Goal: Task Accomplishment & Management: Manage account settings

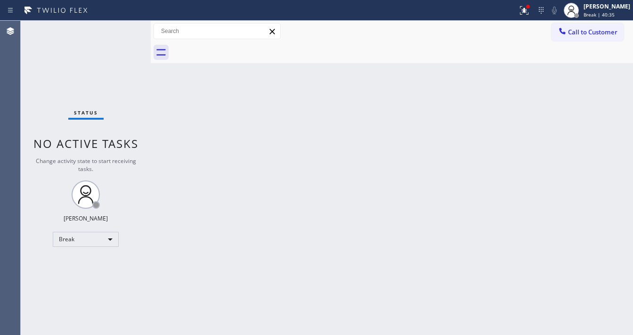
click at [513, 11] on div at bounding box center [259, 10] width 510 height 15
click at [529, 11] on icon at bounding box center [523, 10] width 11 height 11
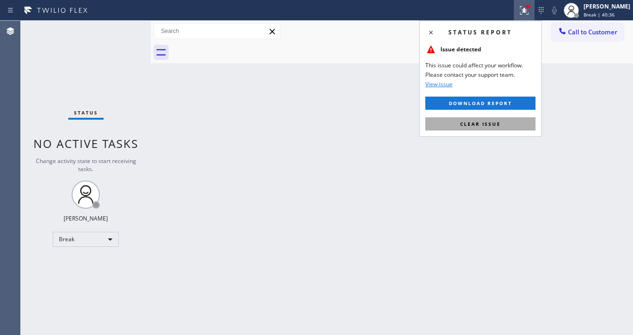
click at [475, 128] on button "Clear issue" at bounding box center [480, 123] width 110 height 13
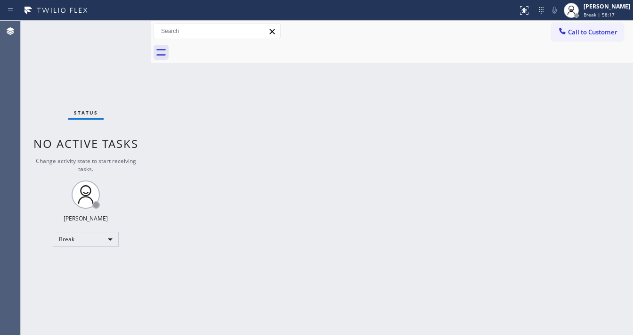
click at [81, 230] on div "Status No active tasks Change activity state to start receiving tasks. [PERSON_…" at bounding box center [86, 178] width 130 height 314
click at [81, 240] on div "Break" at bounding box center [86, 239] width 66 height 15
click at [85, 261] on li "Available" at bounding box center [85, 262] width 64 height 11
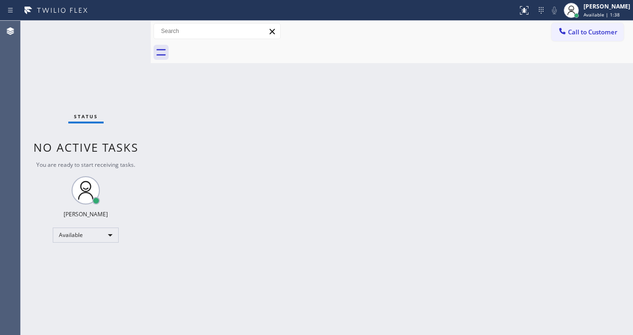
click at [30, 109] on div "Status No active tasks You are ready to start receiving tasks. [PERSON_NAME]" at bounding box center [86, 178] width 130 height 314
click at [286, 201] on div "Back to Dashboard Change Sender ID Customers Technicians Select a contact Outbo…" at bounding box center [392, 178] width 482 height 314
click at [441, 15] on div at bounding box center [259, 10] width 510 height 15
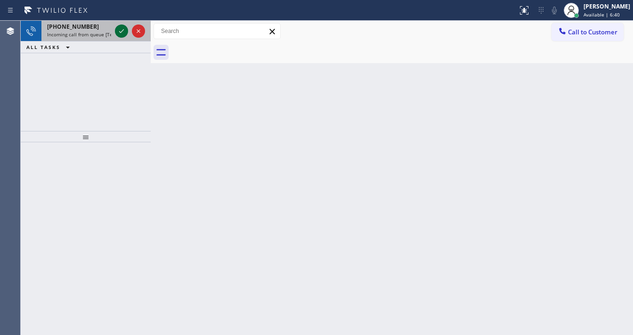
click at [122, 34] on icon at bounding box center [121, 30] width 11 height 11
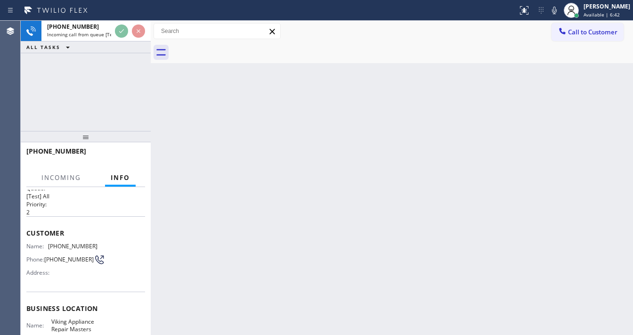
scroll to position [38, 0]
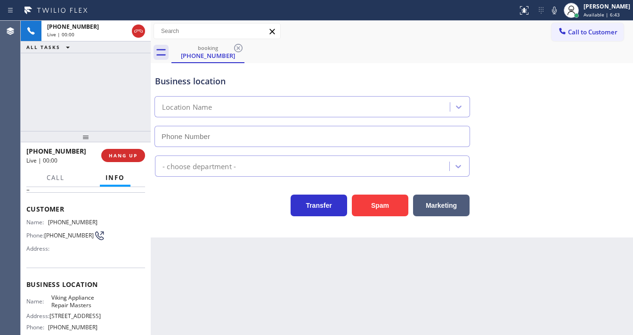
type input "(619) 319-9513"
click at [17, 115] on div "Agent Desktop" at bounding box center [10, 178] width 20 height 314
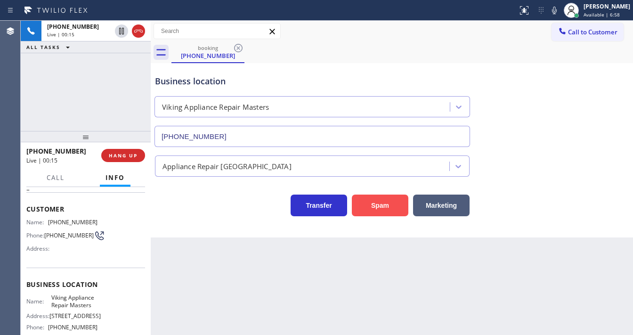
click at [378, 200] on button "Spam" at bounding box center [380, 205] width 56 height 22
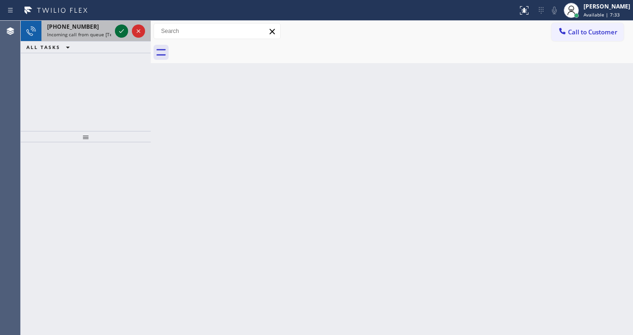
click at [120, 32] on icon at bounding box center [121, 30] width 11 height 11
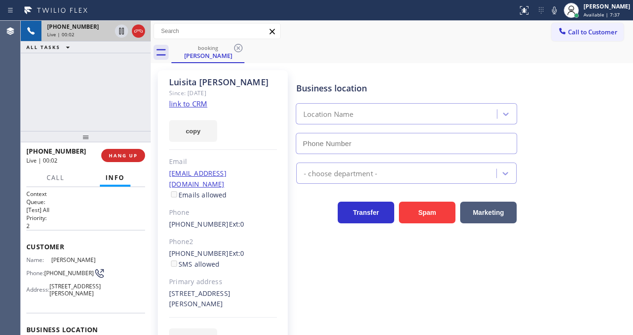
type input "[PHONE_NUMBER]"
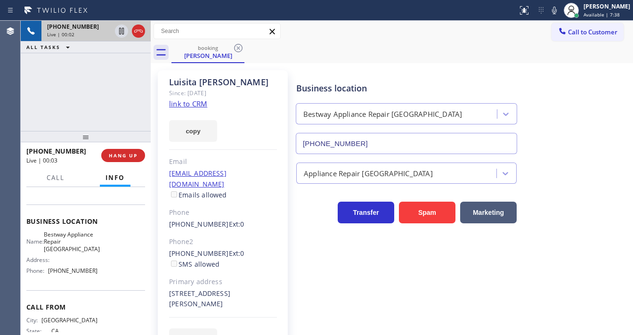
scroll to position [113, 0]
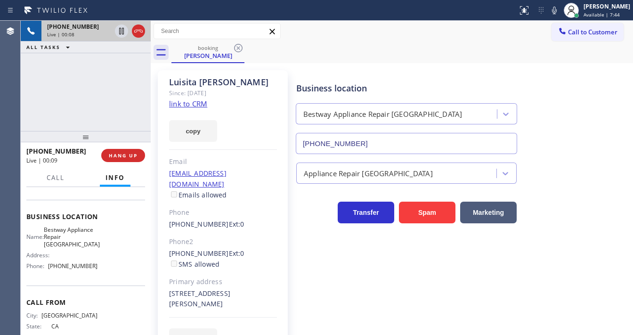
click at [187, 104] on link "link to CRM" at bounding box center [188, 103] width 38 height 9
click at [128, 111] on div "+17142935641 Live | 00:44 ALL TASKS ALL TASKS ACTIVE TASKS TASKS IN WRAP UP" at bounding box center [86, 76] width 130 height 110
click at [132, 155] on span "HANG UP" at bounding box center [123, 155] width 29 height 7
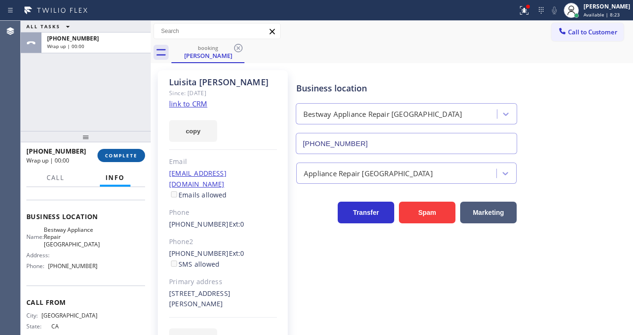
click at [132, 155] on span "COMPLETE" at bounding box center [121, 155] width 32 height 7
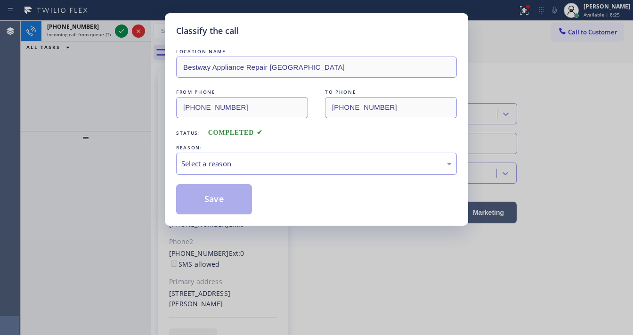
click at [194, 167] on div "Select a reason" at bounding box center [316, 163] width 270 height 11
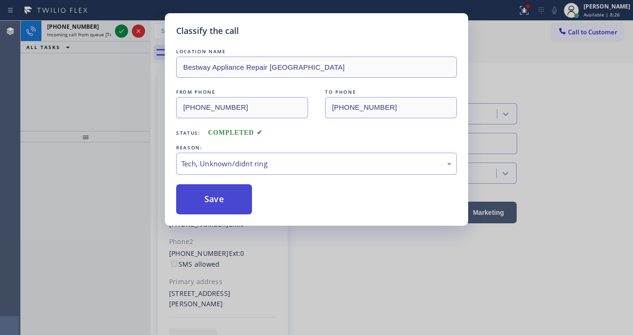
click at [213, 212] on button "Save" at bounding box center [214, 199] width 76 height 30
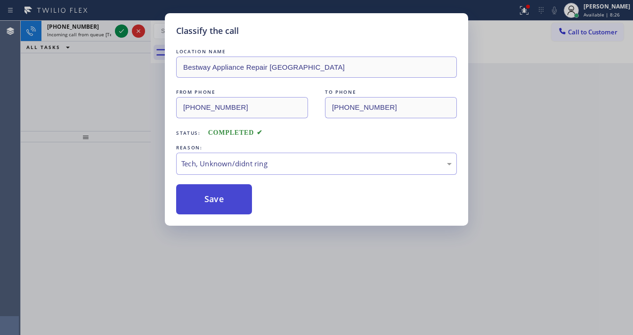
click at [214, 212] on button "Save" at bounding box center [214, 199] width 76 height 30
click at [120, 51] on div "Classify the call LOCATION NAME Bestway Appliance Repair Fountain Valley FROM P…" at bounding box center [316, 167] width 633 height 335
click at [121, 37] on div "Classify the call LOCATION NAME Bestway Appliance Repair Fountain Valley FROM P…" at bounding box center [316, 167] width 633 height 335
click at [121, 37] on button at bounding box center [121, 30] width 13 height 13
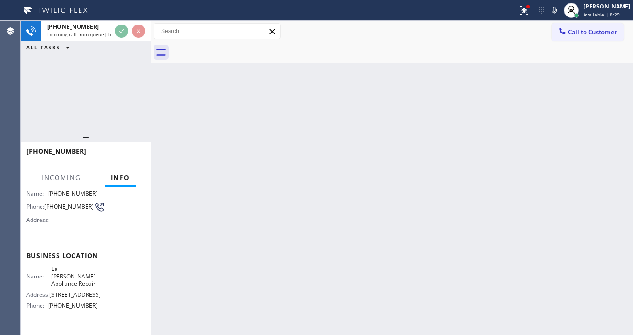
scroll to position [75, 0]
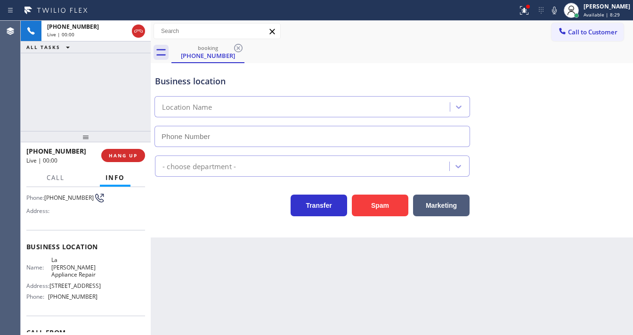
type input "[PHONE_NUMBER]"
click at [527, 9] on icon at bounding box center [524, 9] width 6 height 3
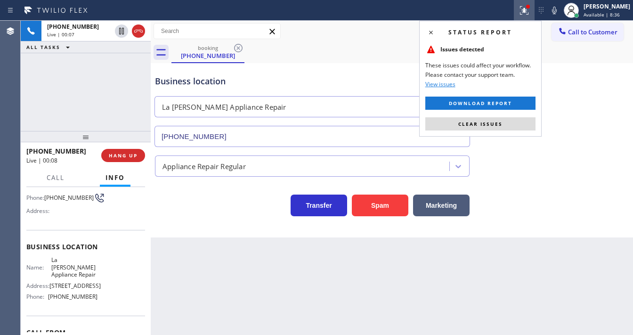
drag, startPoint x: 505, startPoint y: 131, endPoint x: 506, endPoint y: 125, distance: 6.3
click at [505, 131] on div "Status report Issues detected These issues could affect your workflow. Please c…" at bounding box center [480, 79] width 122 height 116
click at [506, 125] on button "Clear issues" at bounding box center [480, 123] width 110 height 13
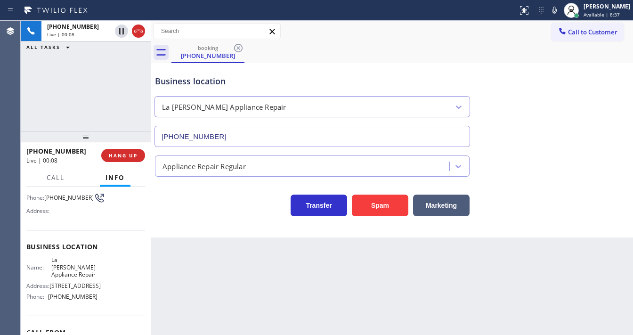
click at [542, 137] on div "Business location La Puente Appliance Repair (626) 513-2666" at bounding box center [391, 104] width 477 height 85
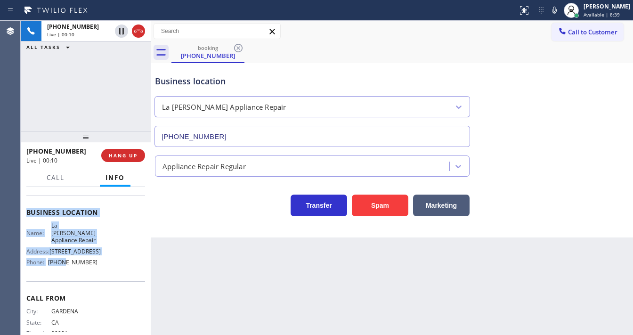
scroll to position [131, 0]
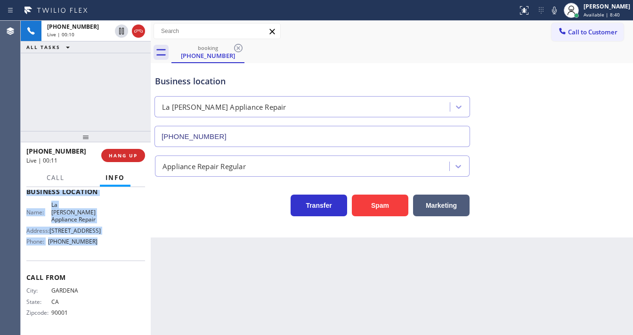
drag, startPoint x: 27, startPoint y: 205, endPoint x: 96, endPoint y: 241, distance: 77.9
click at [96, 241] on div "Context Queue: [Test] All Priority: 1 Customer Name: (323) 770-1287 Phone: (323…" at bounding box center [85, 195] width 119 height 272
copy div "Customer Name: (323) 770-1287 Phone: (323) 770-1287 Address: Business location …"
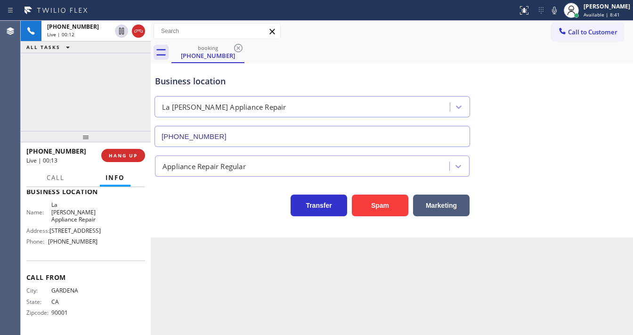
click at [109, 102] on div "+13237701287 Live | 00:12 ALL TASKS ALL TASKS ACTIVE TASKS TASKS IN WRAP UP" at bounding box center [86, 76] width 130 height 110
click at [86, 105] on div "+13237701287 Live | 00:15 ALL TASKS ALL TASKS ACTIVE TASKS TASKS IN WRAP UP" at bounding box center [86, 76] width 130 height 110
click at [560, 8] on icon at bounding box center [553, 10] width 11 height 11
click at [556, 8] on icon at bounding box center [554, 11] width 5 height 8
click at [80, 72] on div "+13237701287 Live | 01:30 ALL TASKS ALL TASKS ACTIVE TASKS TASKS IN WRAP UP" at bounding box center [86, 76] width 130 height 110
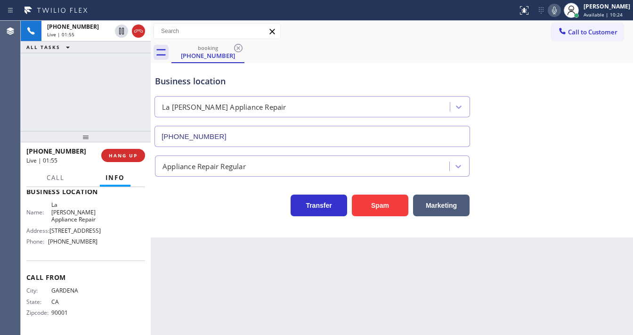
click at [41, 117] on div "+13237701287 Live | 01:55 ALL TASKS ALL TASKS ACTIVE TASKS TASKS IN WRAP UP" at bounding box center [86, 76] width 130 height 110
click at [36, 104] on div "+13237701287 Live | 02:45 ALL TASKS ALL TASKS ACTIVE TASKS TASKS IN WRAP UP" at bounding box center [86, 76] width 130 height 110
drag, startPoint x: 149, startPoint y: 75, endPoint x: 119, endPoint y: 77, distance: 30.2
click at [119, 77] on div "+13237701287 Live | 03:04 ALL TASKS ALL TASKS ACTIVE TASKS TASKS IN WRAP UP +13…" at bounding box center [327, 178] width 612 height 314
click at [96, 121] on div "+13237701287 Live | 03:29 ALL TASKS ALL TASKS ACTIVE TASKS TASKS IN WRAP UP" at bounding box center [86, 76] width 130 height 110
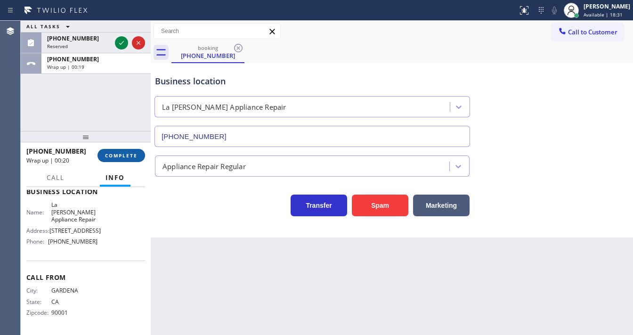
click at [128, 160] on button "COMPLETE" at bounding box center [121, 155] width 48 height 13
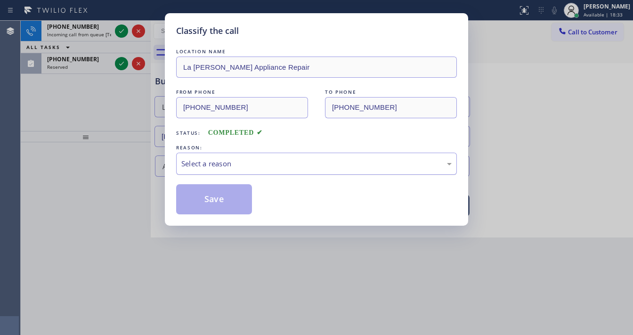
click at [228, 161] on div "Select a reason" at bounding box center [316, 163] width 270 height 11
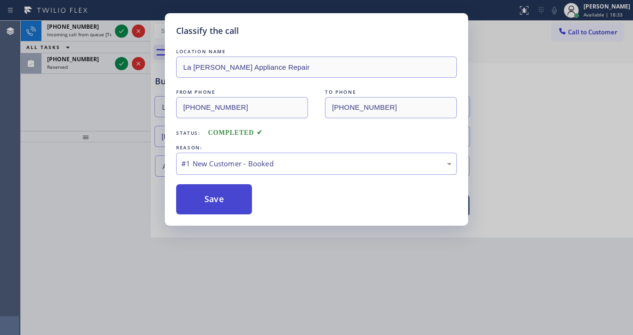
click at [216, 198] on button "Save" at bounding box center [214, 199] width 76 height 30
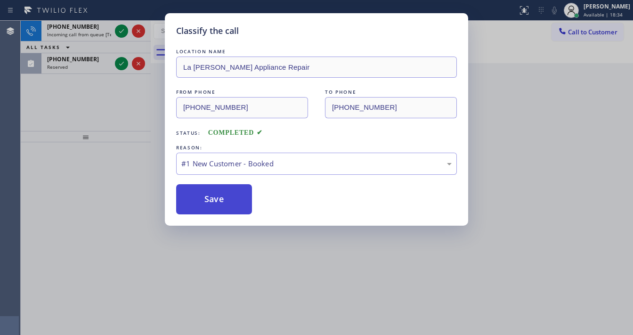
click at [216, 198] on button "Save" at bounding box center [214, 199] width 76 height 30
click at [84, 108] on div "Classify the call LOCATION NAME La Puente Appliance Repair FROM PHONE (323) 770…" at bounding box center [316, 167] width 633 height 335
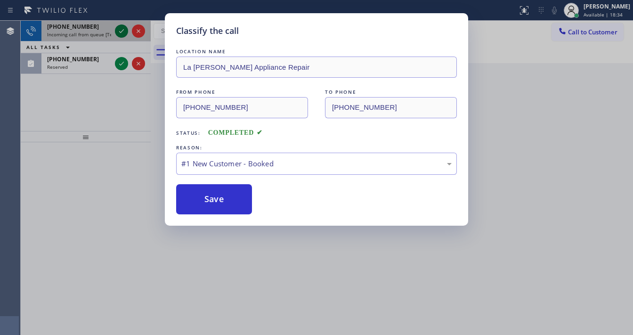
click at [119, 35] on button at bounding box center [121, 30] width 13 height 13
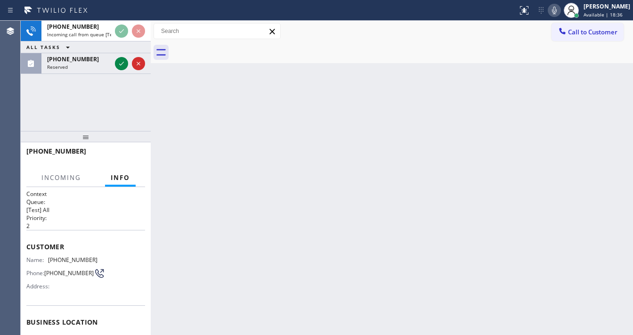
scroll to position [75, 0]
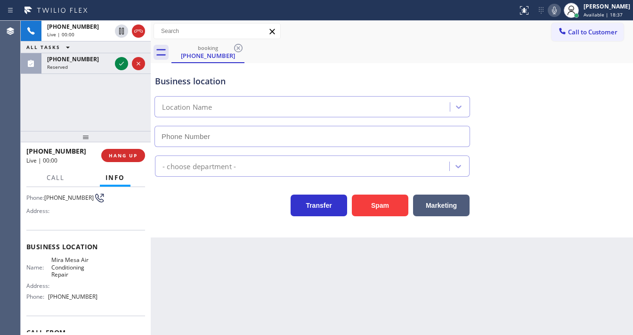
type input "[PHONE_NUMBER]"
drag, startPoint x: 94, startPoint y: 127, endPoint x: 115, endPoint y: 102, distance: 32.4
click at [94, 127] on div "+18588883239 Live | 00:02 ALL TASKS ALL TASKS ACTIVE TASKS TASKS IN WRAP UP (31…" at bounding box center [86, 76] width 130 height 110
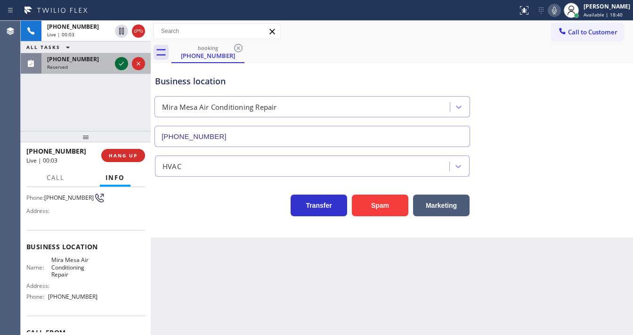
click at [120, 66] on icon at bounding box center [121, 63] width 11 height 11
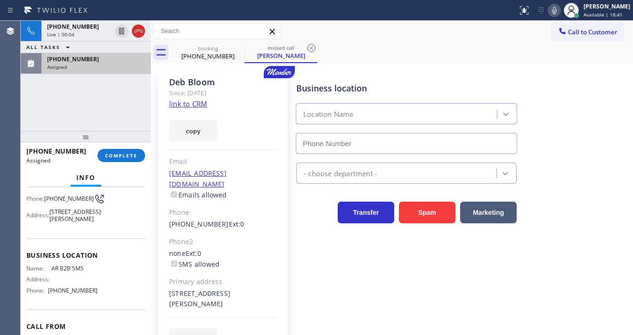
scroll to position [53, 0]
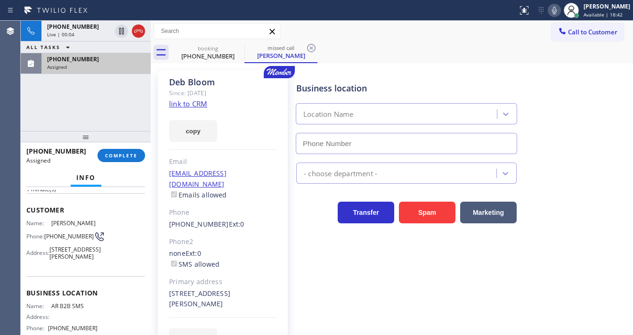
type input "[PHONE_NUMBER]"
click at [187, 106] on link "link to CRM" at bounding box center [188, 103] width 38 height 9
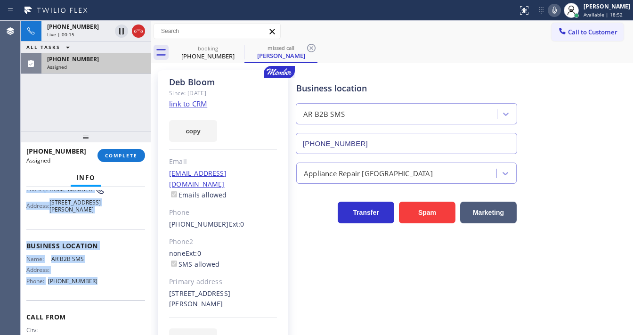
scroll to position [153, 0]
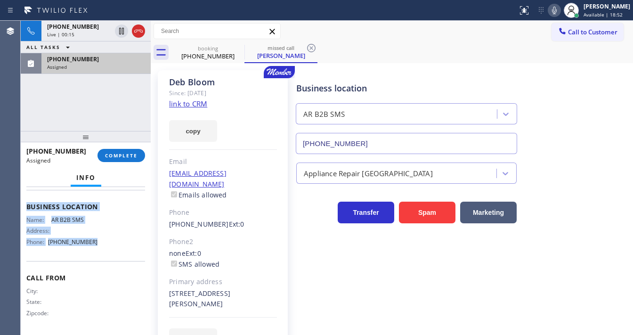
drag, startPoint x: 64, startPoint y: 237, endPoint x: 95, endPoint y: 251, distance: 34.4
click at [95, 251] on div "Context Queue: Appliance Repair High End Priority: 0 Task Age: 1 minute(s) Cust…" at bounding box center [86, 261] width 130 height 148
copy div "Customer Name: Deb Bloom Phone: (310) 880-3579 Address: 1329 Woodruff Ave, Los …"
click at [190, 103] on link "link to CRM" at bounding box center [188, 103] width 38 height 9
click at [125, 151] on button "COMPLETE" at bounding box center [121, 155] width 48 height 13
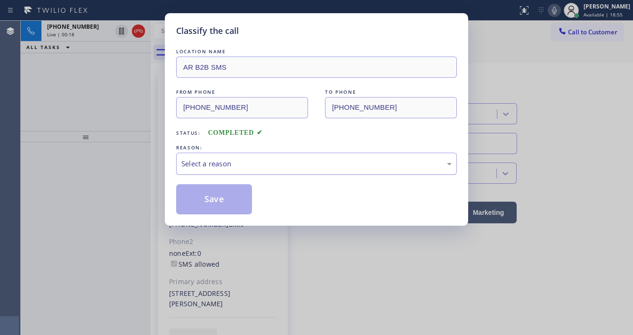
click at [221, 166] on div "Select a reason" at bounding box center [316, 163] width 270 height 11
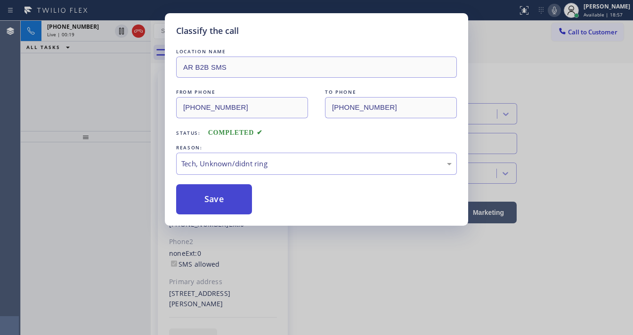
click at [214, 197] on button "Save" at bounding box center [214, 199] width 76 height 30
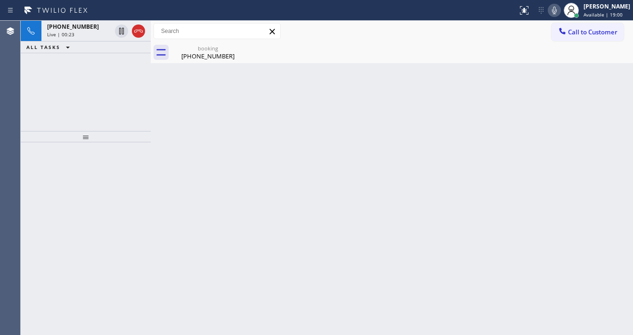
drag, startPoint x: 105, startPoint y: 90, endPoint x: 105, endPoint y: 61, distance: 28.7
click at [105, 80] on div "+18588883239 Live | 00:23 ALL TASKS ALL TASKS ACTIVE TASKS TASKS IN WRAP UP" at bounding box center [86, 76] width 130 height 110
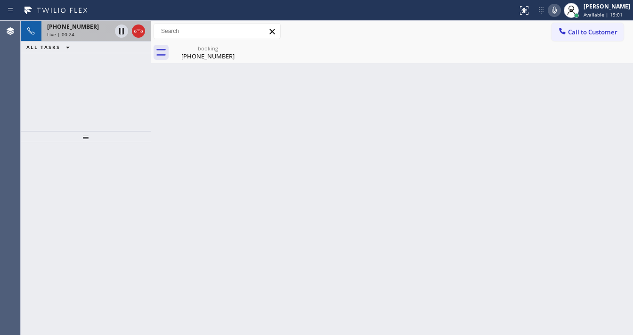
click at [90, 26] on div "+18588883239" at bounding box center [79, 27] width 64 height 8
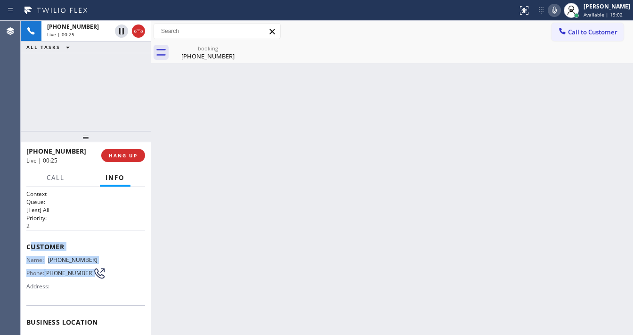
scroll to position [113, 0]
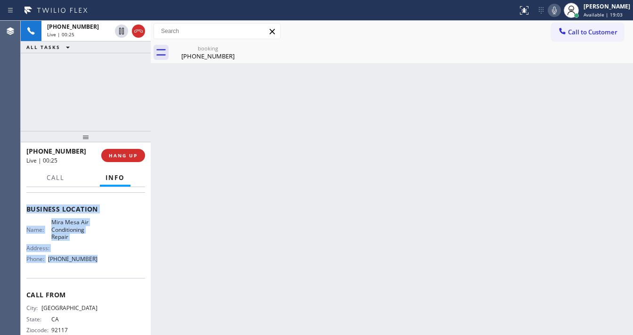
drag, startPoint x: 28, startPoint y: 241, endPoint x: 97, endPoint y: 269, distance: 74.1
click at [97, 269] on div "Context Queue: [Test] All Priority: 2 Customer Name: (858) 888-3239 Phone: (858…" at bounding box center [85, 213] width 119 height 272
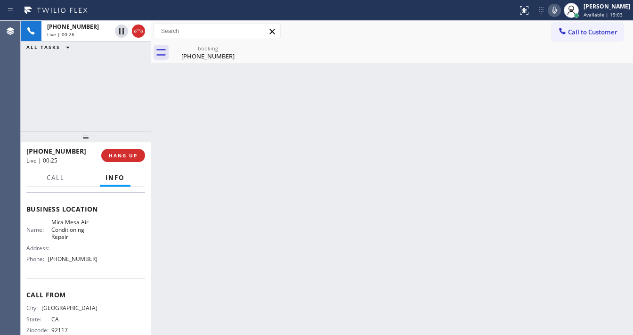
click at [84, 96] on div "+18588883239 Live | 00:26 ALL TASKS ALL TASKS ACTIVE TASKS TASKS IN WRAP UP" at bounding box center [86, 76] width 130 height 110
click at [90, 109] on div "+18588883239 Live | 01:10 ALL TASKS ALL TASKS ACTIVE TASKS TASKS IN WRAP UP" at bounding box center [86, 76] width 130 height 110
click at [109, 67] on div "+18588883239 Live | 04:16 ALL TASKS ALL TASKS ACTIVE TASKS TASKS IN WRAP UP" at bounding box center [86, 76] width 130 height 110
click at [78, 110] on div "+18588883239 Live | 04:23 ALL TASKS ALL TASKS ACTIVE TASKS TASKS IN WRAP UP" at bounding box center [86, 76] width 130 height 110
click at [560, 13] on icon at bounding box center [553, 10] width 11 height 11
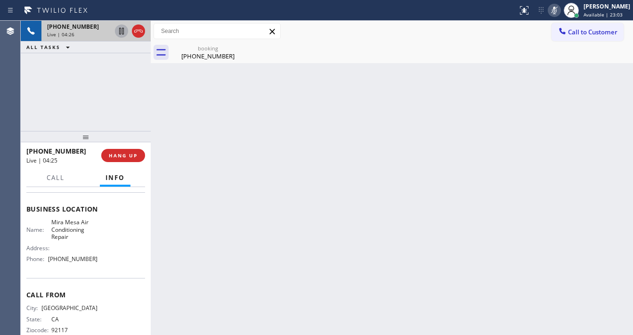
click at [123, 33] on icon at bounding box center [121, 31] width 5 height 7
click at [46, 96] on div "+18588883239 Live | 05:18 ALL TASKS ALL TASKS ACTIVE TASKS TASKS IN WRAP UP" at bounding box center [86, 76] width 130 height 110
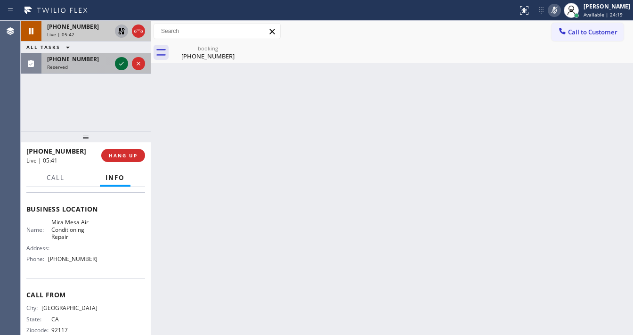
click at [124, 62] on icon at bounding box center [121, 63] width 11 height 11
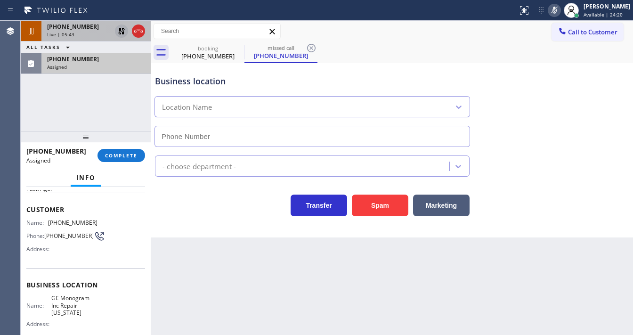
scroll to position [45, 0]
type input "[PHONE_NUMBER]"
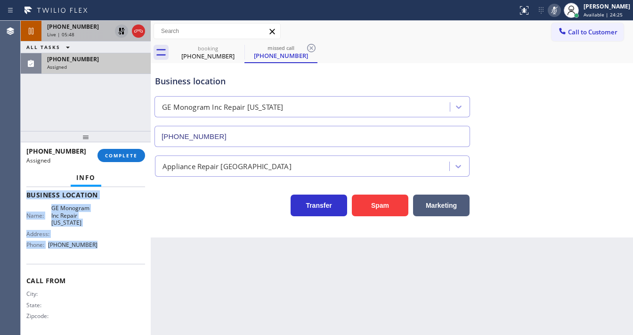
scroll to position [138, 0]
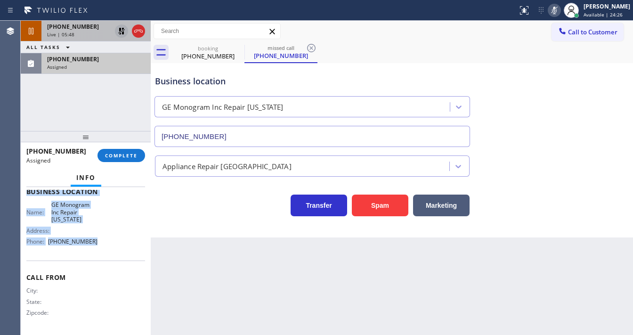
drag, startPoint x: 26, startPoint y: 209, endPoint x: 103, endPoint y: 245, distance: 84.6
click at [103, 245] on div "Context Queue: Appliance Repair High End Priority: 0 Task Age: Customer Name: (…" at bounding box center [86, 261] width 130 height 148
copy div "Customer Name: (518) 421-4768 Phone: (518) 421-4768 Address: Business location …"
click at [126, 157] on span "COMPLETE" at bounding box center [121, 155] width 32 height 7
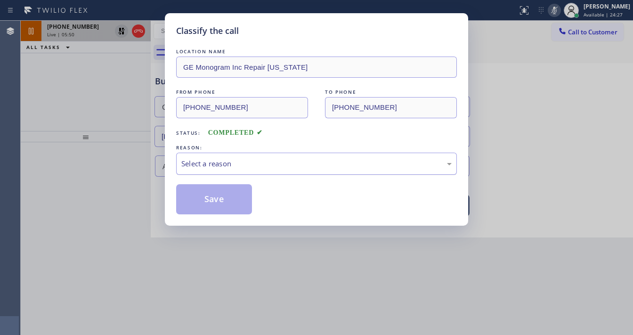
click at [220, 157] on div "Select a reason" at bounding box center [316, 163] width 280 height 22
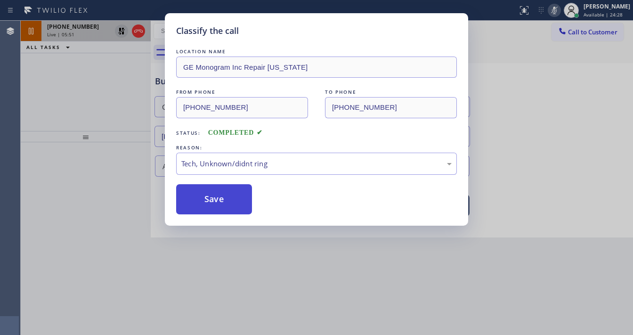
click at [215, 200] on button "Save" at bounding box center [214, 199] width 76 height 30
click at [215, 199] on button "Save" at bounding box center [214, 199] width 76 height 30
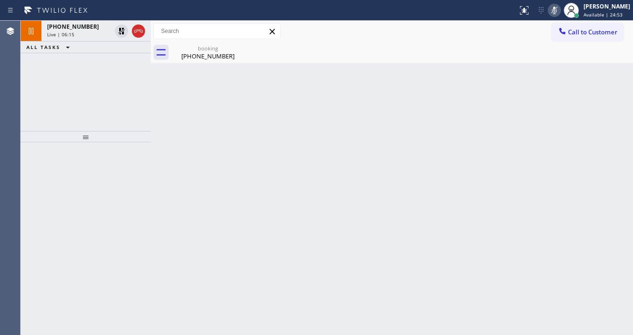
drag, startPoint x: 119, startPoint y: 32, endPoint x: 559, endPoint y: 64, distance: 441.2
click at [119, 32] on icon at bounding box center [121, 30] width 11 height 11
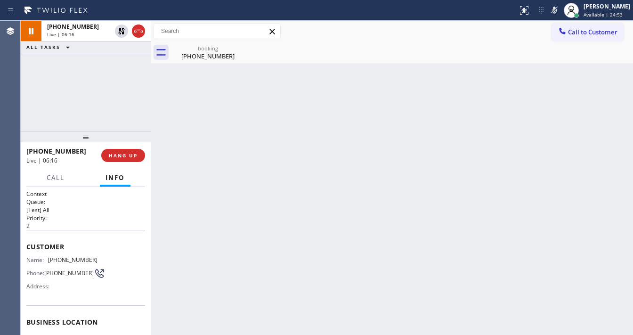
drag, startPoint x: 561, startPoint y: 12, endPoint x: 128, endPoint y: 88, distance: 439.2
click at [559, 12] on icon at bounding box center [553, 10] width 11 height 11
click at [65, 89] on div "+18588883239 Live | 06:17 ALL TASKS ALL TASKS ACTIVE TASKS TASKS IN WRAP UP" at bounding box center [86, 76] width 130 height 110
click at [23, 92] on div "+18588883239 Live | 06:29 ALL TASKS ALL TASKS ACTIVE TASKS TASKS IN WRAP UP" at bounding box center [86, 76] width 130 height 110
click at [73, 82] on div "+18588883239 Live | 06:41 ALL TASKS ALL TASKS ACTIVE TASKS TASKS IN WRAP UP" at bounding box center [86, 76] width 130 height 110
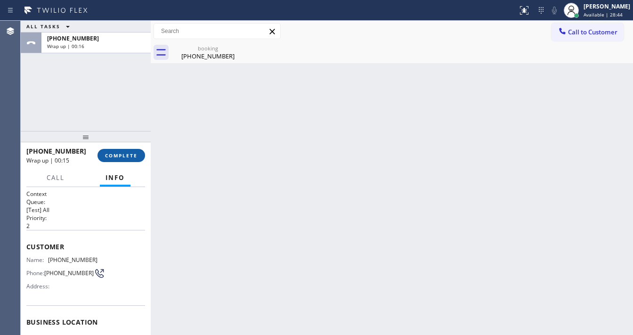
click at [128, 155] on span "COMPLETE" at bounding box center [121, 155] width 32 height 7
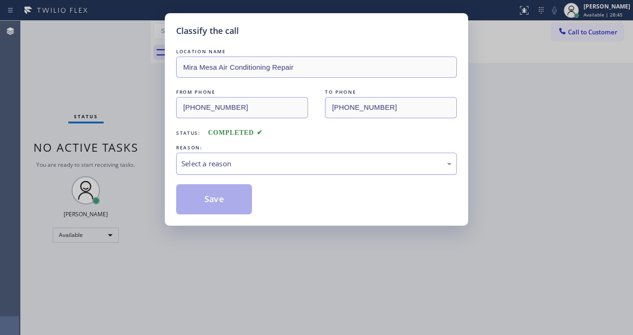
click at [213, 164] on div "Select a reason" at bounding box center [316, 163] width 270 height 11
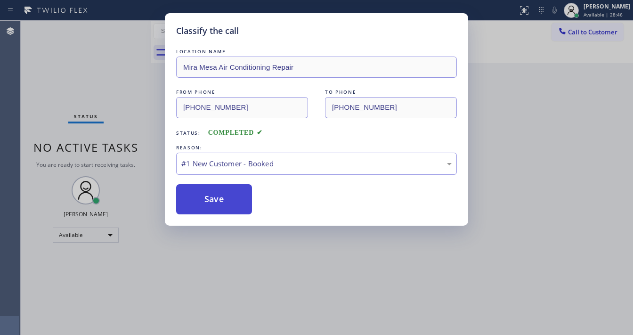
click at [207, 197] on button "Save" at bounding box center [214, 199] width 76 height 30
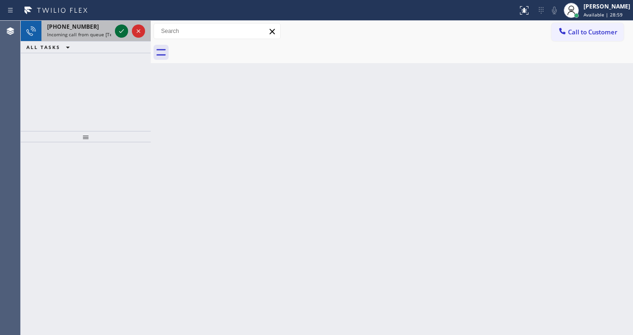
click at [117, 31] on icon at bounding box center [121, 30] width 11 height 11
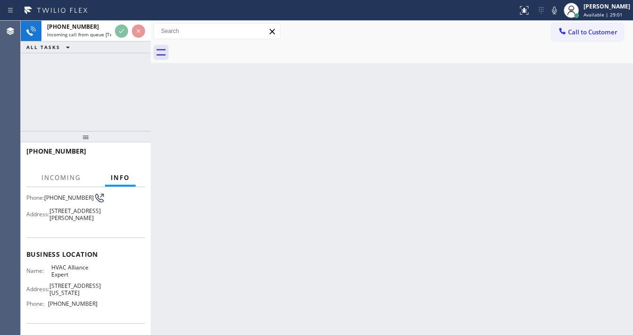
click at [85, 96] on div "+12135033221 Incoming call from queue [Test] All ALL TASKS ALL TASKS ACTIVE TAS…" at bounding box center [86, 76] width 130 height 110
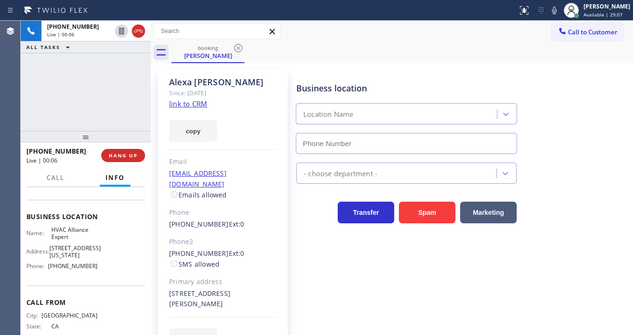
type input "[PHONE_NUMBER]"
click at [192, 100] on link "link to CRM" at bounding box center [188, 103] width 38 height 9
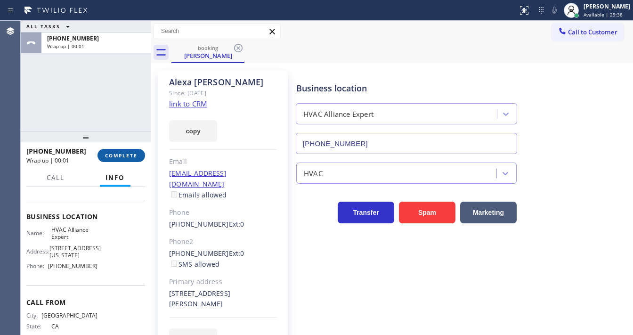
click at [123, 155] on span "COMPLETE" at bounding box center [121, 155] width 32 height 7
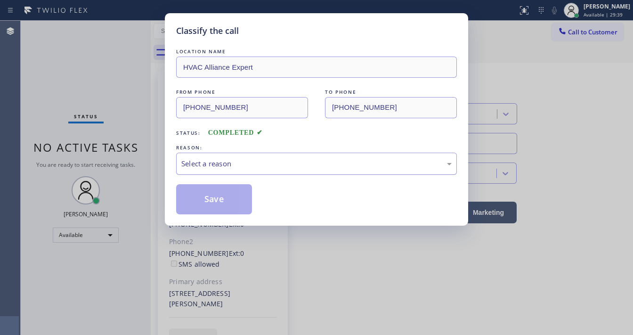
click at [220, 166] on div "Select a reason" at bounding box center [316, 163] width 270 height 11
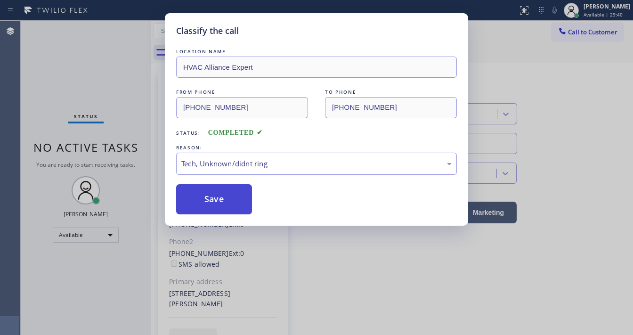
click at [212, 189] on button "Save" at bounding box center [214, 199] width 76 height 30
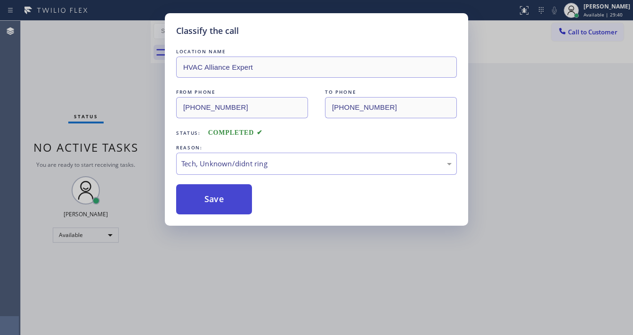
click at [212, 189] on button "Save" at bounding box center [214, 199] width 76 height 30
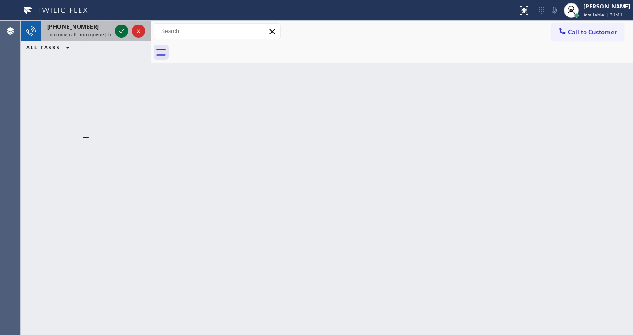
click at [120, 31] on icon at bounding box center [121, 30] width 11 height 11
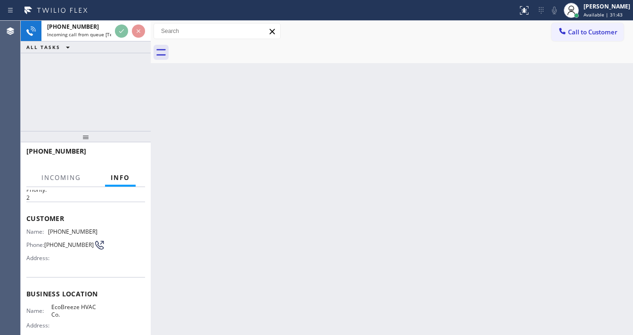
scroll to position [113, 0]
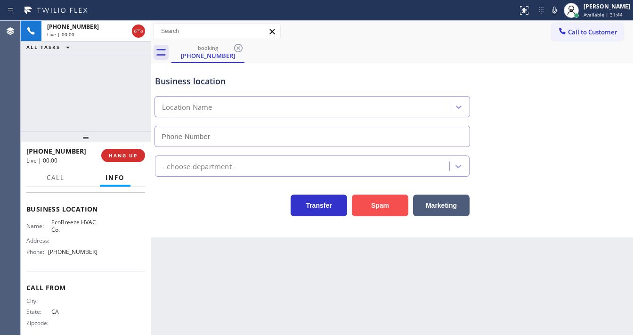
type input "(442) 305-8317"
click at [371, 210] on button "Spam" at bounding box center [380, 205] width 56 height 22
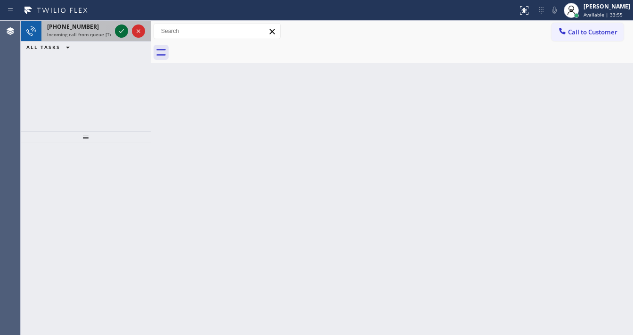
click at [119, 35] on icon at bounding box center [121, 30] width 11 height 11
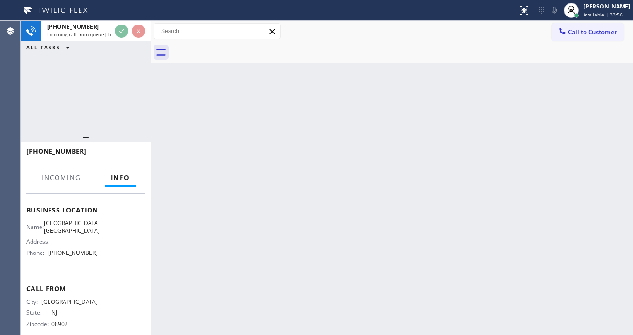
scroll to position [113, 0]
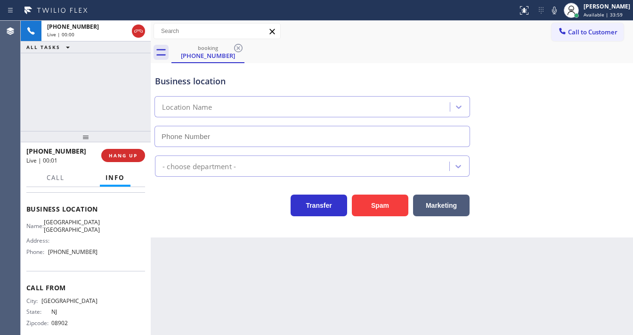
type input "(949) 878-9978"
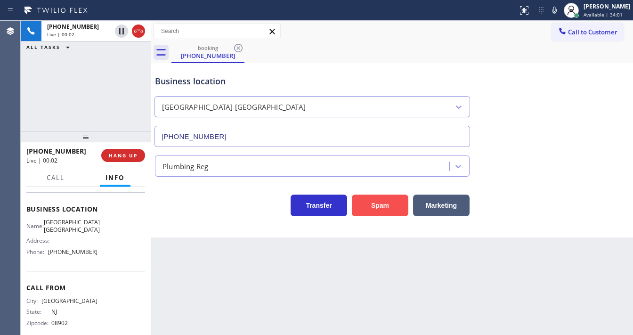
click at [392, 207] on button "Spam" at bounding box center [380, 205] width 56 height 22
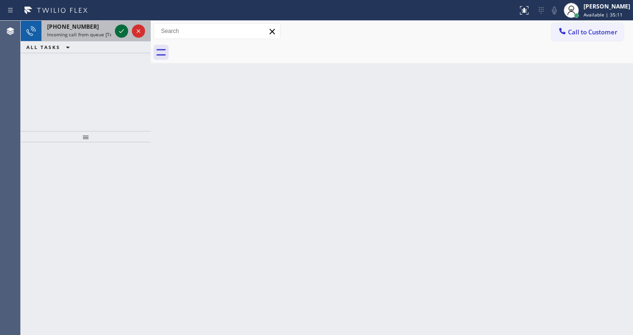
click at [120, 32] on icon at bounding box center [121, 31] width 5 height 4
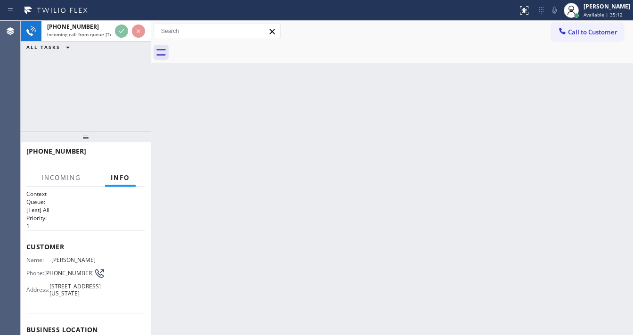
click at [246, 333] on div "Back to Dashboard Change Sender ID Customers Technicians Select a contact Outbo…" at bounding box center [392, 178] width 482 height 314
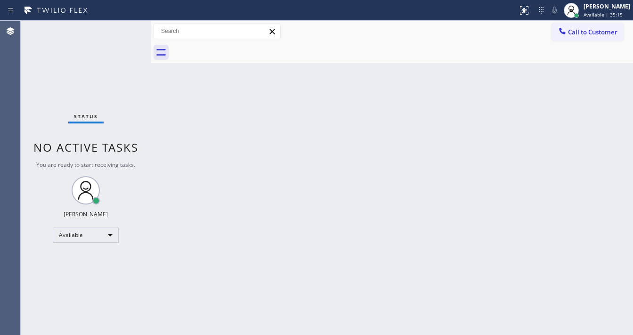
drag, startPoint x: 0, startPoint y: 85, endPoint x: 73, endPoint y: 4, distance: 109.6
click at [0, 85] on div "Agent Desktop" at bounding box center [10, 178] width 20 height 314
click at [113, 28] on div "Status No active tasks You are ready to start receiving tasks. [PERSON_NAME]" at bounding box center [86, 178] width 130 height 314
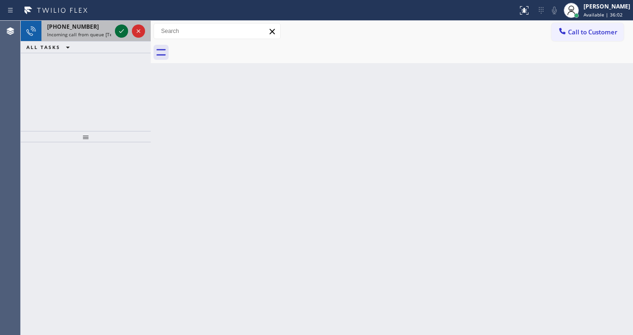
click at [119, 28] on icon at bounding box center [121, 30] width 11 height 11
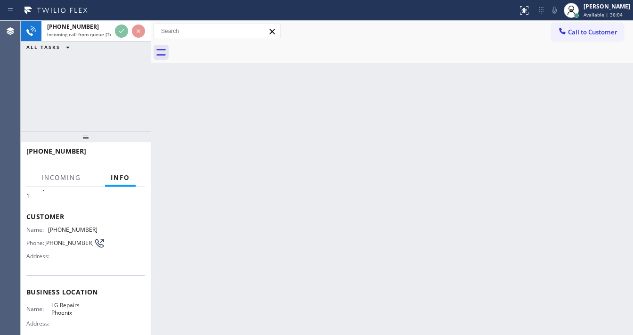
scroll to position [113, 0]
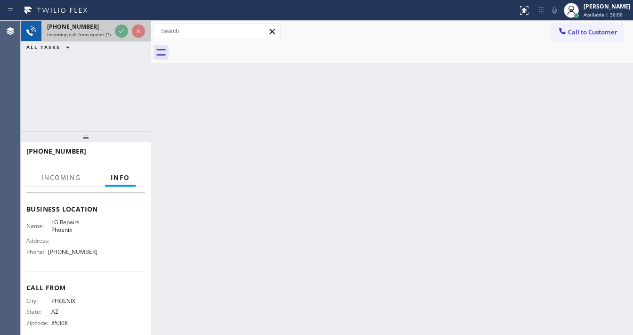
click at [119, 24] on div at bounding box center [130, 31] width 34 height 21
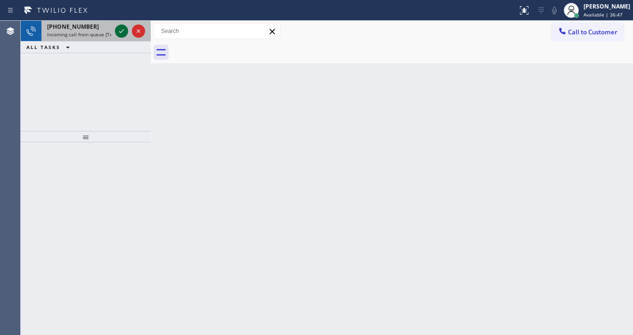
click at [116, 31] on icon at bounding box center [121, 30] width 11 height 11
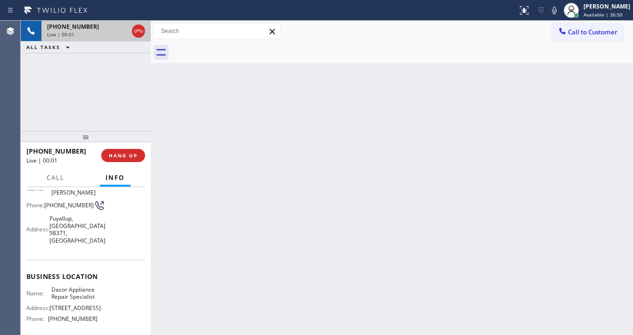
scroll to position [75, 0]
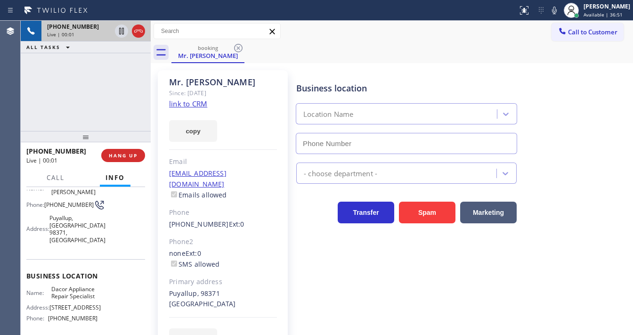
type input "(206) 569-4206"
click at [75, 94] on div "+12535920888 Live | 00:02 ALL TASKS ALL TASKS ACTIVE TASKS TASKS IN WRAP UP" at bounding box center [86, 76] width 130 height 110
click at [201, 106] on link "link to CRM" at bounding box center [188, 103] width 38 height 9
click at [423, 209] on button "Spam" at bounding box center [427, 212] width 56 height 22
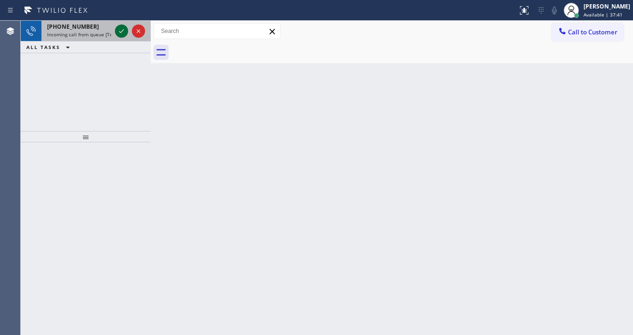
click at [121, 30] on icon at bounding box center [121, 30] width 11 height 11
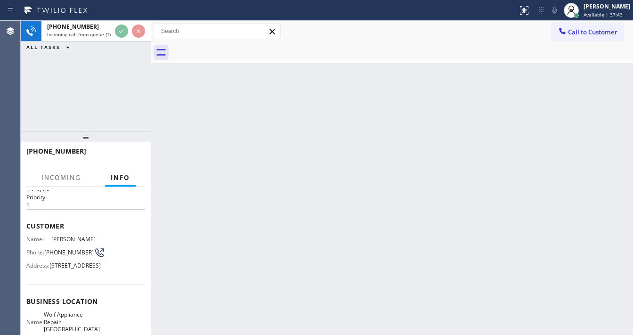
scroll to position [75, 0]
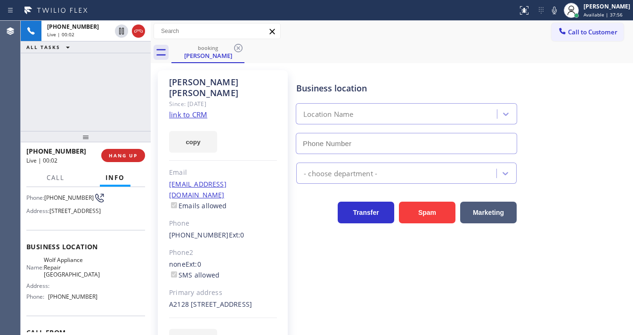
type input "(425) 517-3988"
click at [194, 110] on link "link to CRM" at bounding box center [188, 114] width 38 height 9
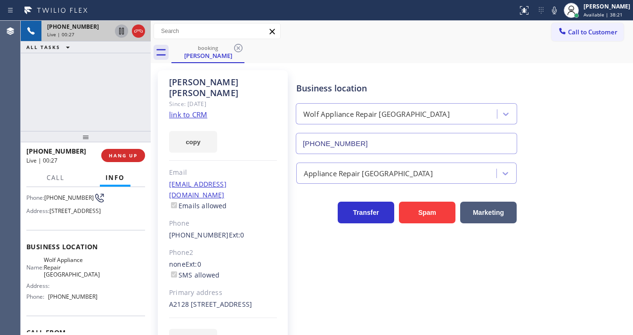
click at [122, 29] on icon at bounding box center [121, 31] width 5 height 7
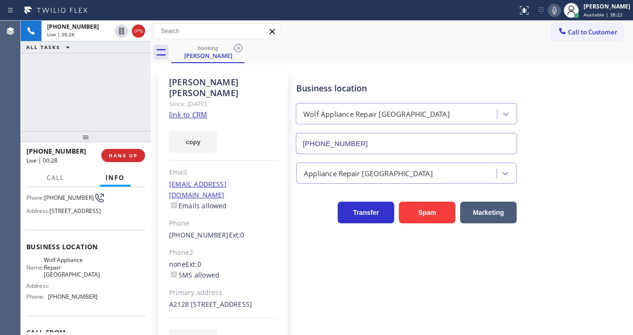
click at [556, 9] on icon at bounding box center [554, 11] width 5 height 8
click at [59, 179] on span "Call" at bounding box center [56, 177] width 18 height 8
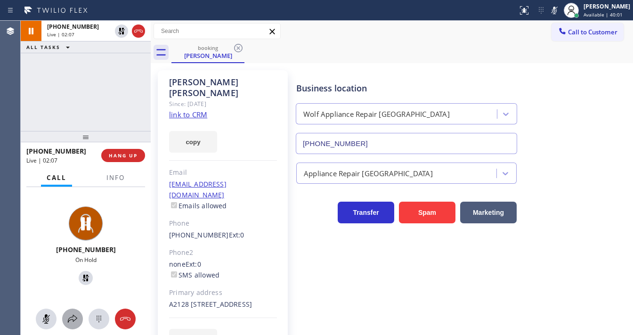
click at [77, 318] on icon at bounding box center [72, 318] width 11 height 11
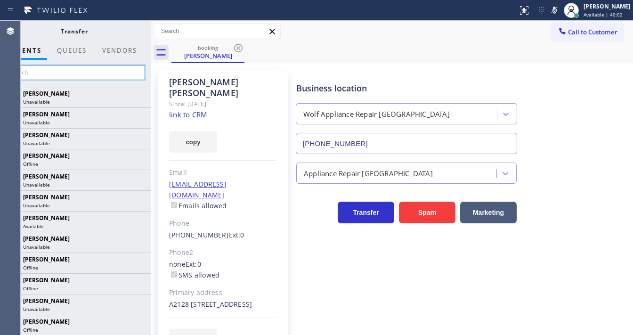
click at [85, 67] on input "text" at bounding box center [74, 72] width 142 height 15
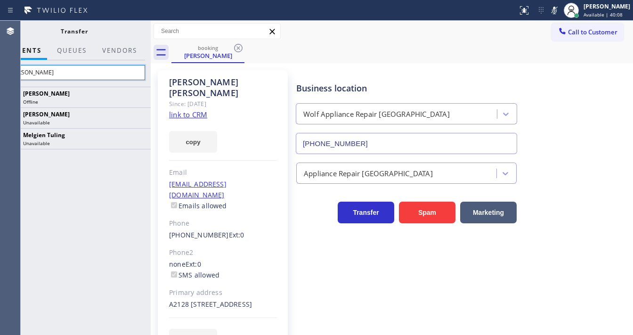
click at [60, 76] on input "Mel" at bounding box center [74, 72] width 142 height 15
paste input "gien Tuling"
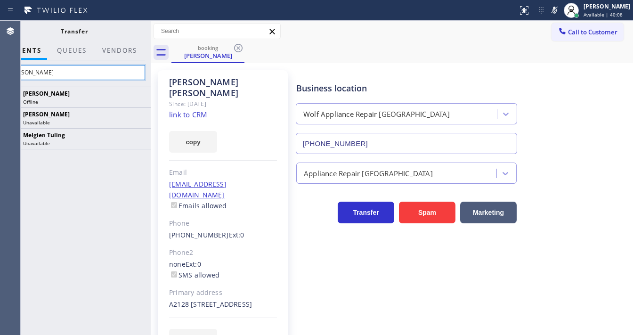
type input "Melgien Tuling"
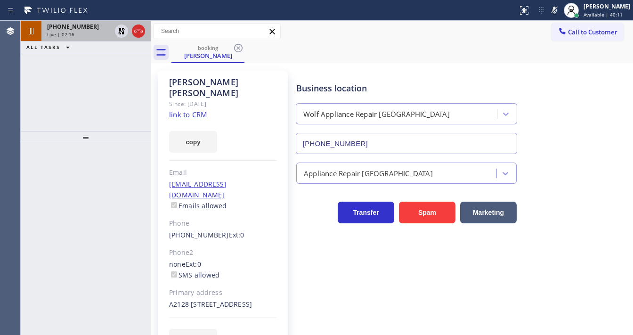
click at [61, 34] on span "Live | 02:16" at bounding box center [60, 34] width 27 height 7
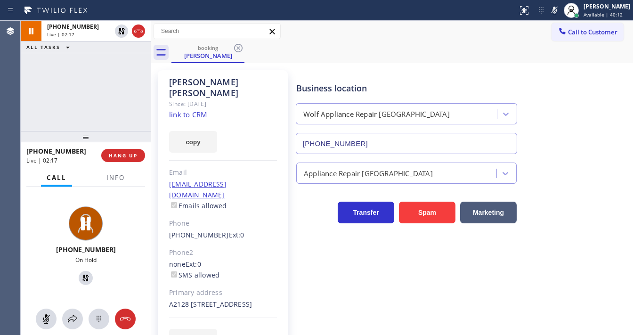
click at [65, 326] on div at bounding box center [86, 318] width 130 height 21
click at [68, 321] on icon at bounding box center [72, 318] width 11 height 11
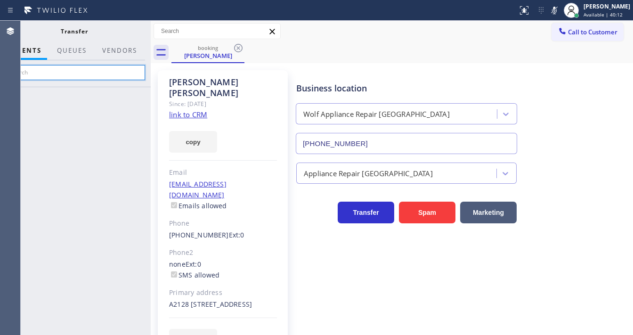
click at [68, 68] on input "text" at bounding box center [74, 72] width 142 height 15
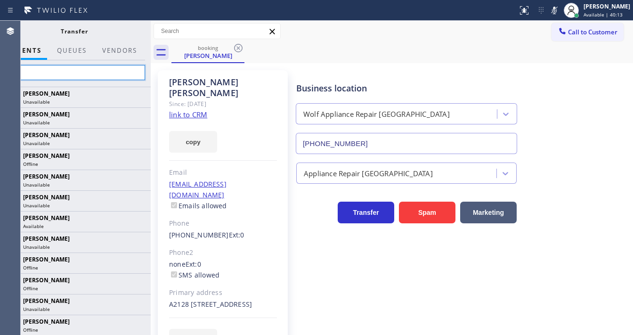
type input "Mel"
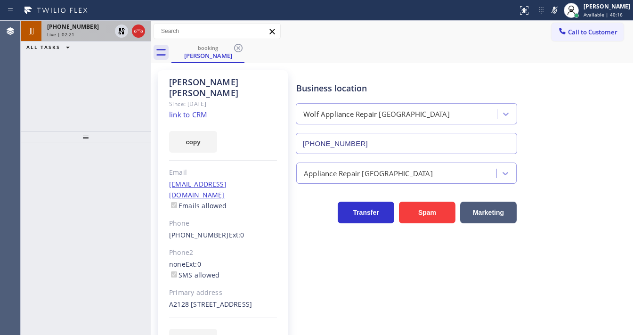
click at [64, 29] on span "+14788278218" at bounding box center [73, 27] width 52 height 8
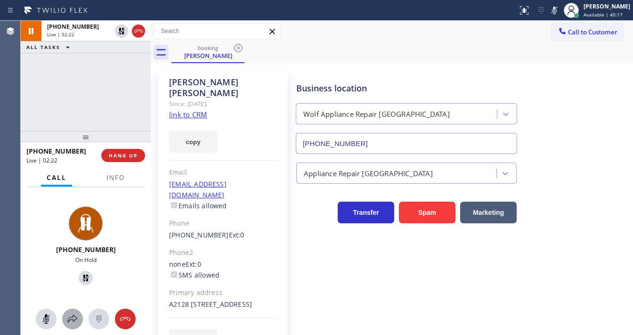
click at [70, 321] on icon at bounding box center [72, 318] width 11 height 11
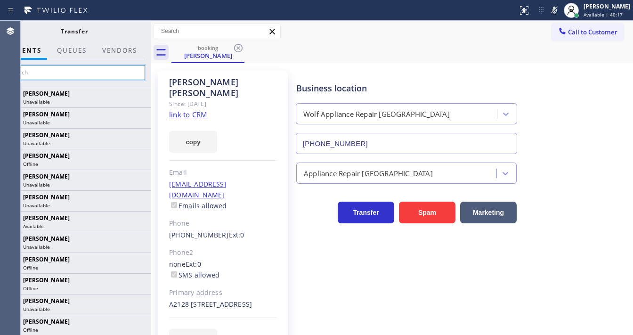
click at [59, 76] on input "text" at bounding box center [74, 72] width 142 height 15
type input "Mel"
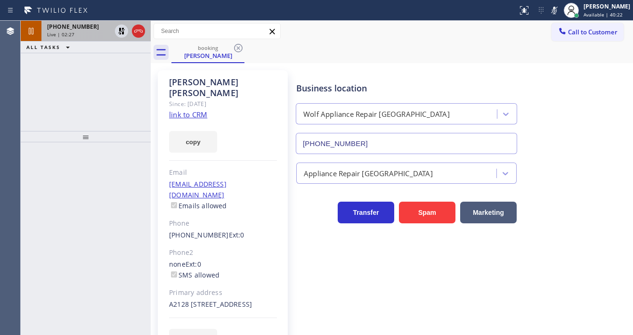
click at [68, 28] on span "+14788278218" at bounding box center [73, 27] width 52 height 8
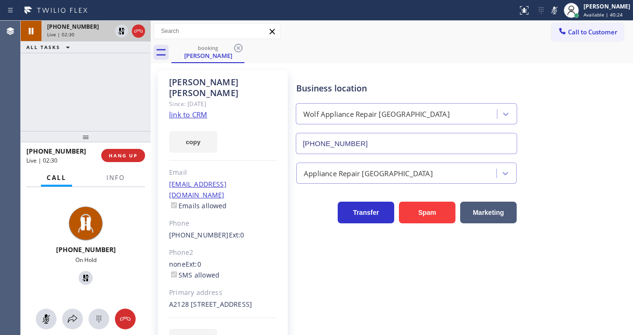
click at [114, 32] on div at bounding box center [130, 31] width 34 height 21
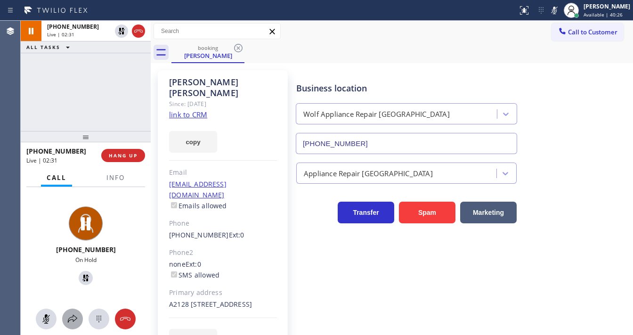
click at [76, 316] on icon at bounding box center [72, 318] width 11 height 11
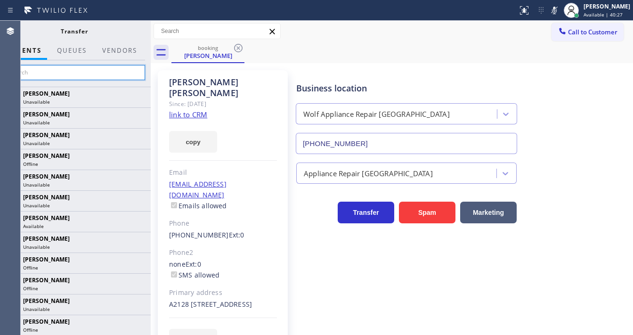
click at [74, 67] on input "text" at bounding box center [74, 72] width 142 height 15
type input "Mel"
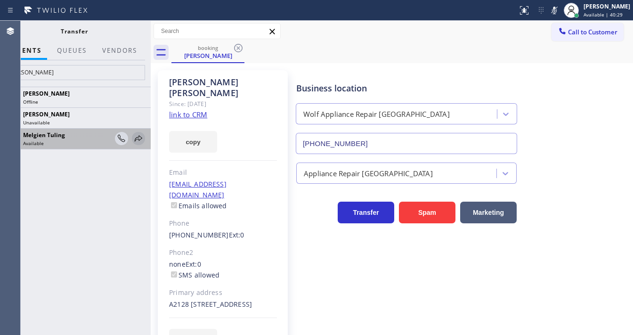
click at [143, 138] on icon at bounding box center [138, 138] width 11 height 11
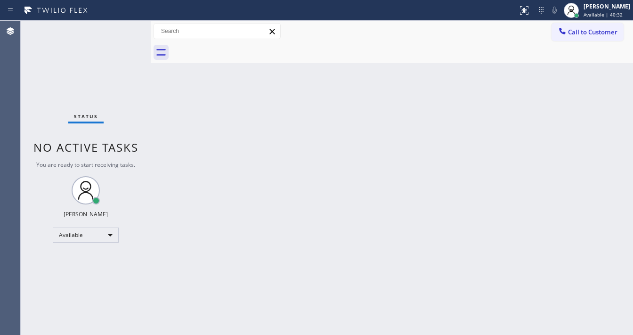
click at [128, 83] on div "Status No active tasks You are ready to start receiving tasks. [PERSON_NAME]" at bounding box center [86, 178] width 130 height 314
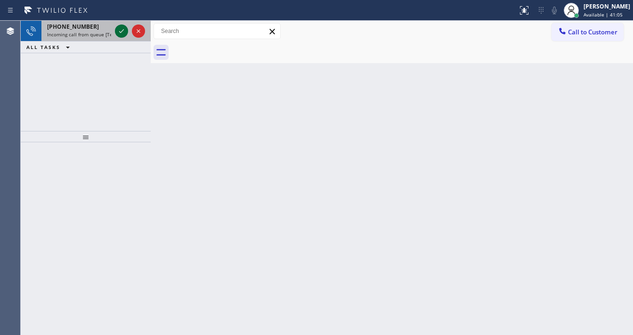
click at [120, 32] on icon at bounding box center [121, 30] width 11 height 11
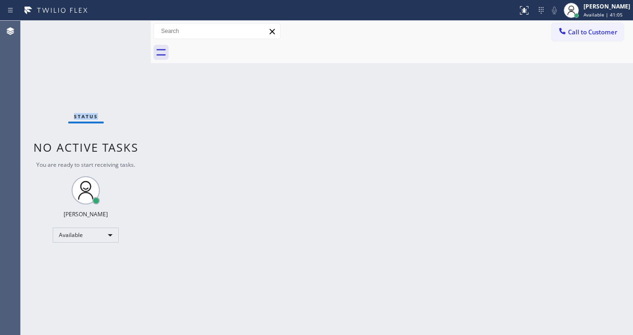
click at [120, 32] on div "Status No active tasks You are ready to start receiving tasks. [PERSON_NAME]" at bounding box center [86, 178] width 130 height 314
click at [528, 12] on icon at bounding box center [524, 10] width 8 height 8
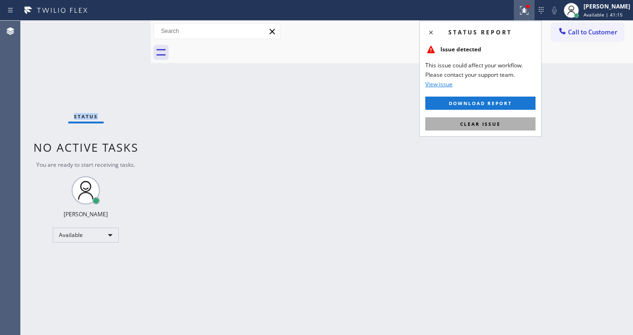
click at [481, 124] on span "Clear issue" at bounding box center [480, 123] width 40 height 7
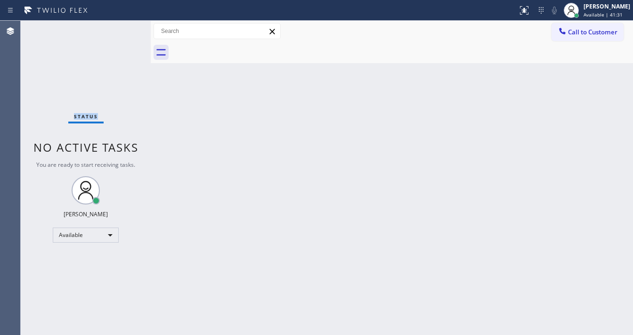
drag, startPoint x: 120, startPoint y: 35, endPoint x: 120, endPoint y: 28, distance: 6.6
click at [120, 34] on div "Status No active tasks You are ready to start receiving tasks. [PERSON_NAME]" at bounding box center [86, 178] width 130 height 314
click at [125, 29] on div "Status No active tasks You are ready to start receiving tasks. [PERSON_NAME]" at bounding box center [86, 178] width 130 height 314
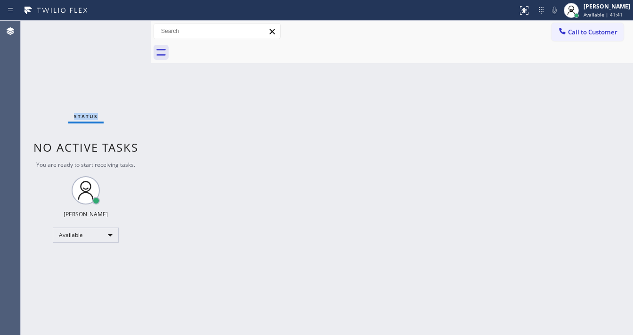
click at [125, 29] on div "Status No active tasks You are ready to start receiving tasks. [PERSON_NAME]" at bounding box center [86, 178] width 130 height 314
click at [125, 28] on div "Status No active tasks You are ready to start receiving tasks. [PERSON_NAME]" at bounding box center [86, 178] width 130 height 314
click at [124, 28] on div "Status No active tasks You are ready to start receiving tasks. [PERSON_NAME]" at bounding box center [86, 178] width 130 height 314
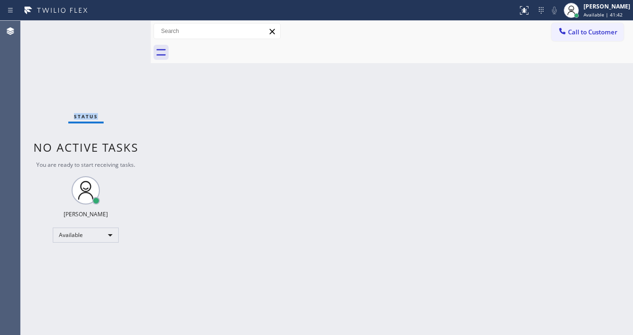
click at [124, 28] on div "Status No active tasks You are ready to start receiving tasks. [PERSON_NAME]" at bounding box center [86, 178] width 130 height 314
click at [120, 27] on div "Status No active tasks You are ready to start receiving tasks. [PERSON_NAME]" at bounding box center [86, 178] width 130 height 314
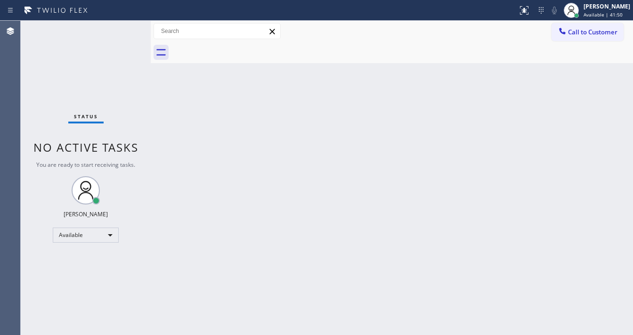
click at [120, 27] on div "Status No active tasks You are ready to start receiving tasks. [PERSON_NAME]" at bounding box center [86, 178] width 130 height 314
click at [121, 27] on div "Status No active tasks You are ready to start receiving tasks. [PERSON_NAME]" at bounding box center [86, 178] width 130 height 314
click at [122, 27] on div "Status No active tasks You are ready to start receiving tasks. [PERSON_NAME]" at bounding box center [86, 178] width 130 height 314
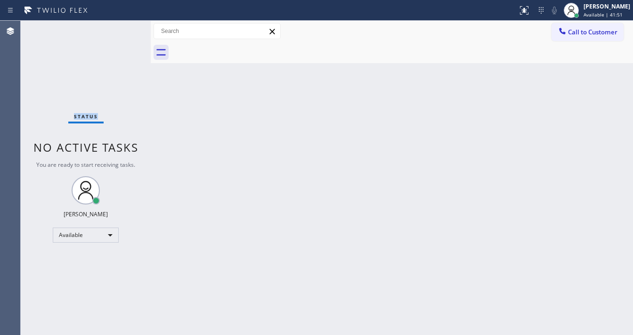
click at [123, 27] on div "Status No active tasks You are ready to start receiving tasks. [PERSON_NAME]" at bounding box center [86, 178] width 130 height 314
click at [132, 26] on div "Status No active tasks You are ready to start receiving tasks. [PERSON_NAME]" at bounding box center [86, 178] width 130 height 314
click at [127, 26] on div "Status No active tasks You are ready to start receiving tasks. [PERSON_NAME]" at bounding box center [86, 178] width 130 height 314
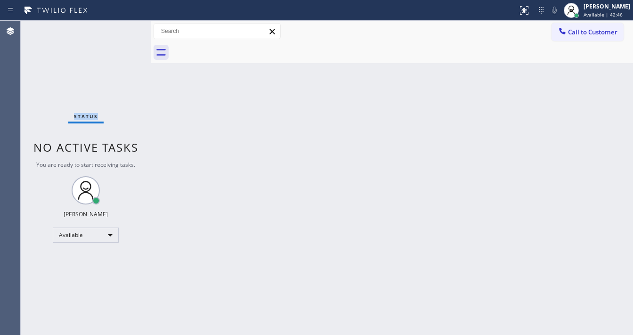
click at [127, 26] on div "Status No active tasks You are ready to start receiving tasks. [PERSON_NAME]" at bounding box center [86, 178] width 130 height 314
click at [121, 22] on div "Status No active tasks You are ready to start receiving tasks. [PERSON_NAME]" at bounding box center [86, 178] width 130 height 314
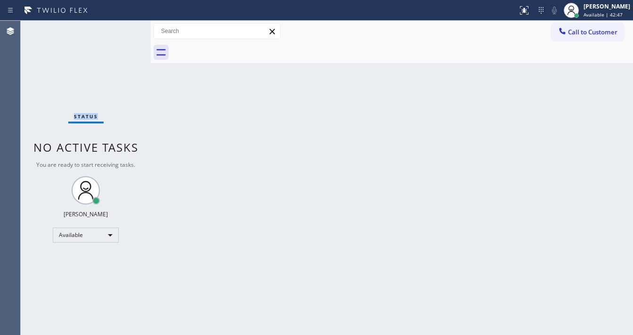
click at [121, 22] on div "Status No active tasks You are ready to start receiving tasks. [PERSON_NAME]" at bounding box center [86, 178] width 130 height 314
click at [124, 24] on div "Status No active tasks You are ready to start receiving tasks. [PERSON_NAME]" at bounding box center [86, 178] width 130 height 314
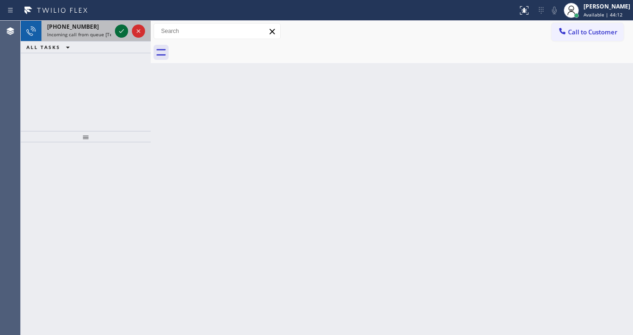
click at [126, 33] on icon at bounding box center [121, 30] width 11 height 11
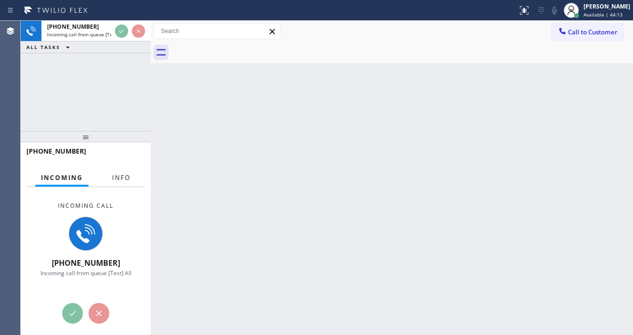
click at [115, 175] on span "Info" at bounding box center [121, 177] width 18 height 8
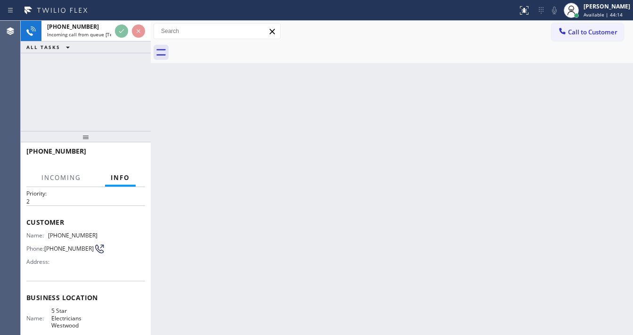
scroll to position [38, 0]
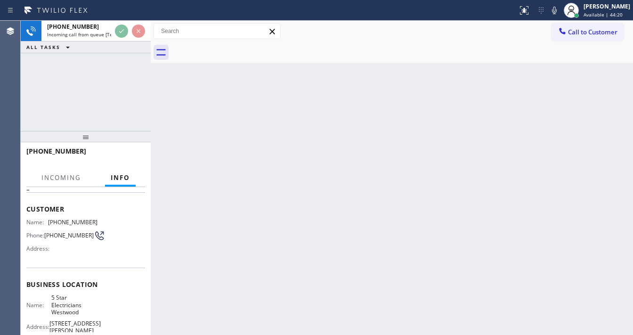
click at [32, 102] on div "+13109031330 Incoming call from queue [Test] All ALL TASKS ALL TASKS ACTIVE TAS…" at bounding box center [86, 76] width 130 height 110
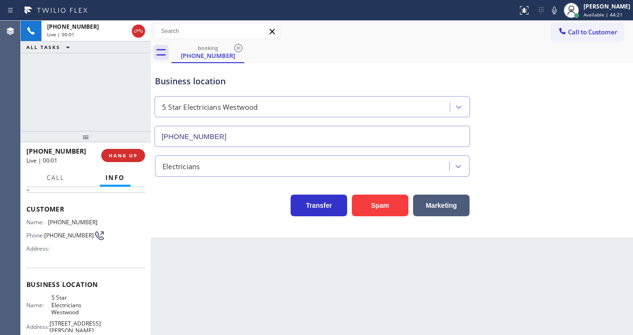
type input "[PHONE_NUMBER]"
click at [22, 89] on div "+13109031330 Live | 00:11 ALL TASKS ALL TASKS ACTIVE TASKS TASKS IN WRAP UP" at bounding box center [86, 76] width 130 height 110
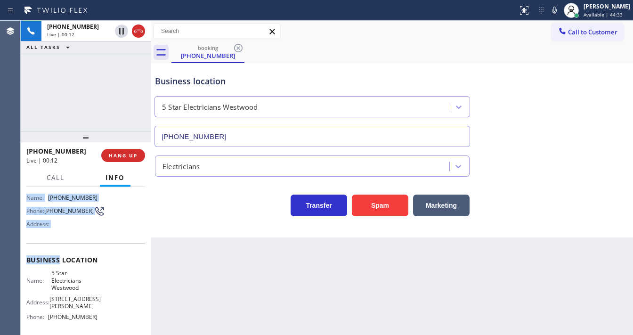
scroll to position [131, 0]
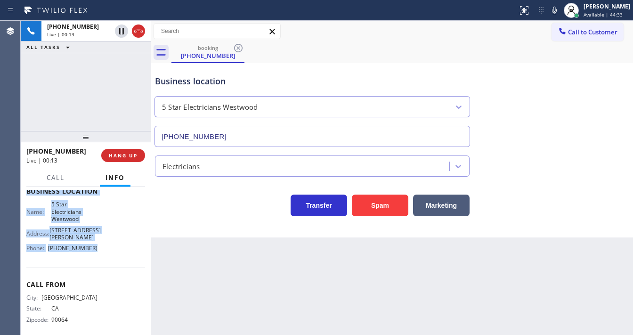
copy div "Customer Name: (310) 903-1330 Phone: (310) 903-1330 Address: Business location …"
drag, startPoint x: 26, startPoint y: 203, endPoint x: 109, endPoint y: 251, distance: 96.4
click at [109, 251] on div "Context Queue: [Test] All Priority: 2 Customer Name: (310) 903-1330 Phone: (310…" at bounding box center [86, 261] width 130 height 148
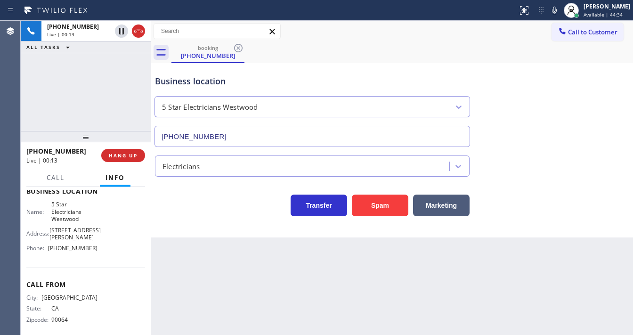
click at [53, 73] on div "+13109031330 Live | 00:13 ALL TASKS ALL TASKS ACTIVE TASKS TASKS IN WRAP UP" at bounding box center [86, 76] width 130 height 110
click at [77, 99] on div "+13109031330 Live | 01:31 ALL TASKS ALL TASKS ACTIVE TASKS TASKS IN WRAP UP" at bounding box center [86, 76] width 130 height 110
click at [344, 41] on div "Call to Customer Outbound call Location GE Monogram Inc Repair New York Your ca…" at bounding box center [392, 31] width 482 height 21
click at [560, 13] on icon at bounding box center [553, 10] width 11 height 11
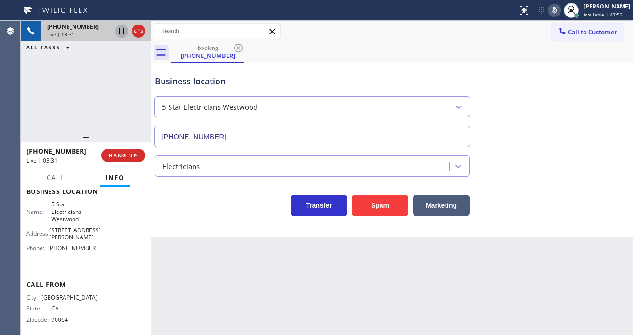
click at [119, 32] on icon at bounding box center [121, 30] width 11 height 11
click at [98, 106] on div "+13109031330 Live | 03:37 ALL TASKS ALL TASKS ACTIVE TASKS TASKS IN WRAP UP" at bounding box center [86, 76] width 130 height 110
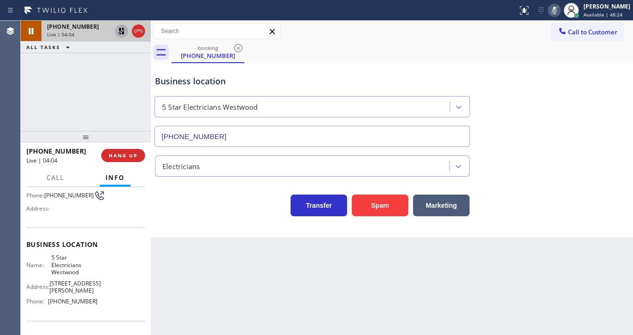
scroll to position [75, 0]
click at [273, 252] on div "Back to Dashboard Change Sender ID Customers Technicians Select a contact Outbo…" at bounding box center [392, 178] width 482 height 314
click at [269, 320] on div "Back to Dashboard Change Sender ID Customers Technicians Select a contact Outbo…" at bounding box center [392, 178] width 482 height 314
drag, startPoint x: 36, startPoint y: 112, endPoint x: 55, endPoint y: 100, distance: 22.1
click at [40, 107] on div "+13109031330 Live | 05:29 ALL TASKS ALL TASKS ACTIVE TASKS TASKS IN WRAP UP" at bounding box center [86, 76] width 130 height 110
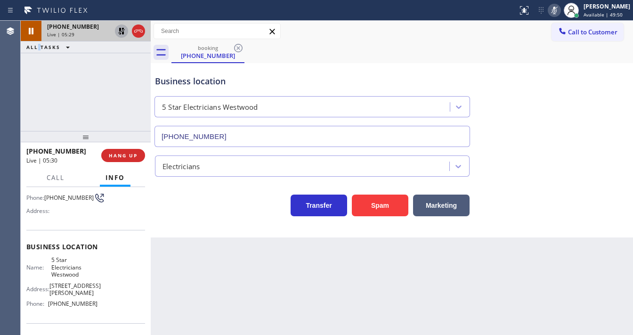
click at [120, 34] on icon at bounding box center [121, 31] width 7 height 7
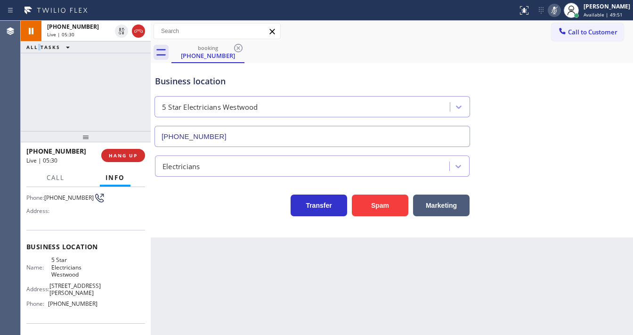
click at [556, 13] on icon at bounding box center [553, 10] width 11 height 11
click at [113, 94] on div "+13109031330 Live | 05:31 ALL TASKS ALL TASKS ACTIVE TASKS TASKS IN WRAP UP" at bounding box center [86, 76] width 130 height 110
click at [41, 96] on div "+13109031330 Live | 05:57 ALL TASKS ALL TASKS ACTIVE TASKS TASKS IN WRAP UP" at bounding box center [86, 76] width 130 height 110
click at [489, 6] on div at bounding box center [259, 10] width 510 height 15
click at [557, 9] on icon at bounding box center [553, 10] width 11 height 11
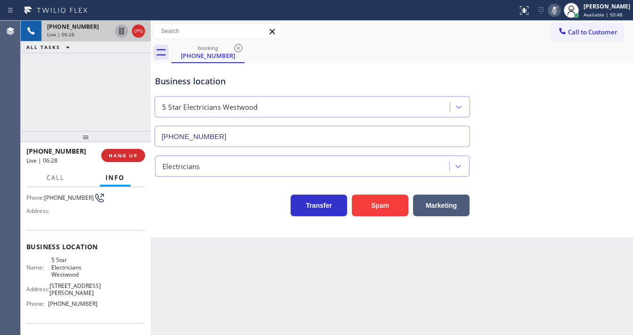
click at [119, 30] on icon at bounding box center [121, 31] width 5 height 7
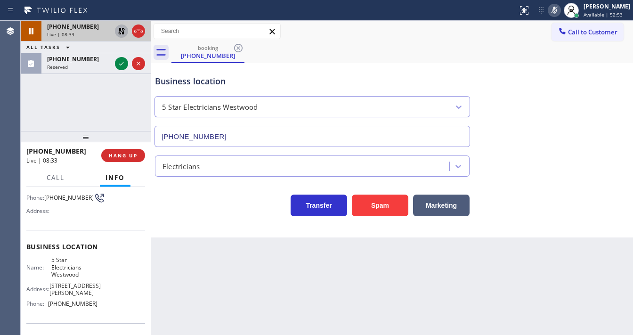
click at [122, 34] on icon at bounding box center [121, 31] width 7 height 7
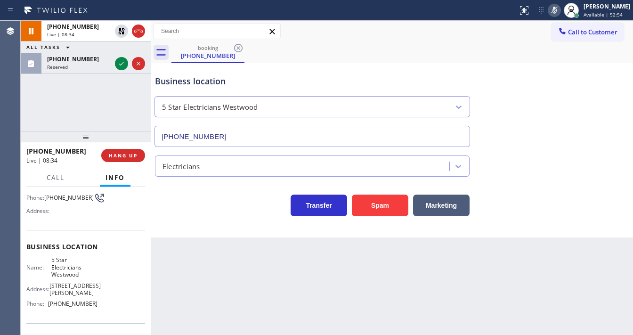
click at [557, 12] on rect at bounding box center [554, 9] width 7 height 7
click at [90, 97] on div "+13109031330 Live | 08:35 ALL TASKS ALL TASKS ACTIVE TASKS TASKS IN WRAP UP (60…" at bounding box center [86, 76] width 130 height 110
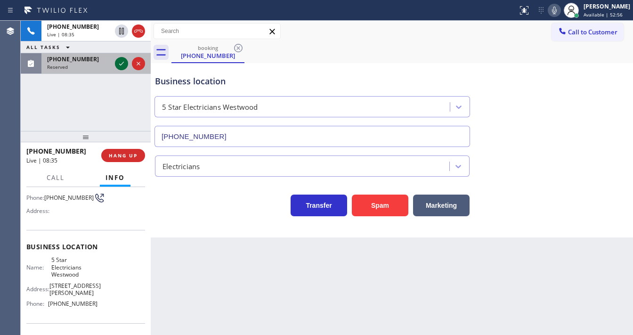
click at [122, 62] on icon at bounding box center [121, 63] width 11 height 11
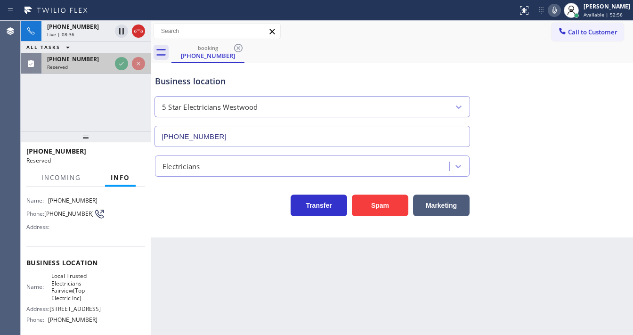
scroll to position [90, 0]
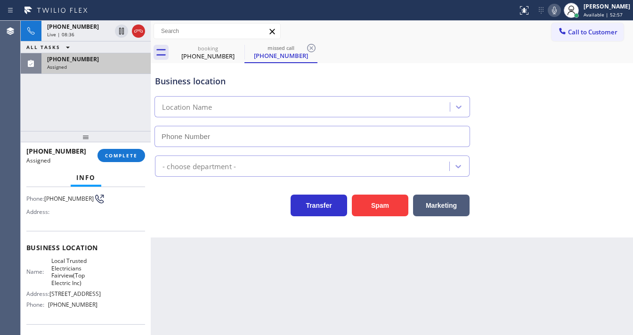
type input "[PHONE_NUMBER]"
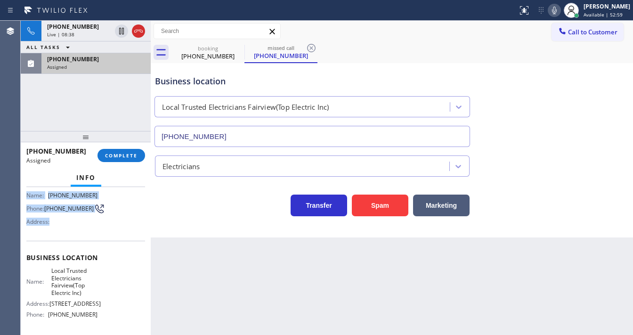
scroll to position [128, 0]
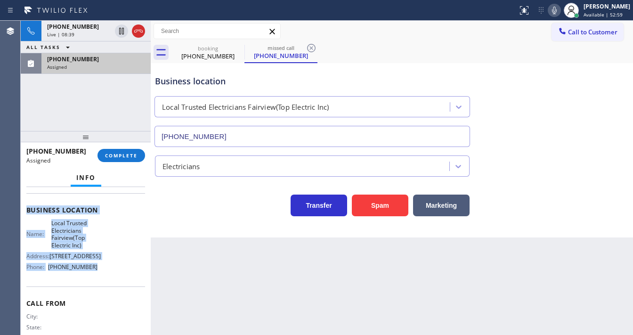
drag, startPoint x: 23, startPoint y: 207, endPoint x: 98, endPoint y: 280, distance: 105.2
click at [98, 280] on div "Context Queue: Electrical Priority: 0 Task Age: 1 minute(s) Customer Name: (609…" at bounding box center [86, 261] width 130 height 148
copy div "Customer Name: (609) 359-4569 Phone: (609) 359-4569 Address: Business location …"
click at [127, 152] on span "COMPLETE" at bounding box center [121, 155] width 32 height 7
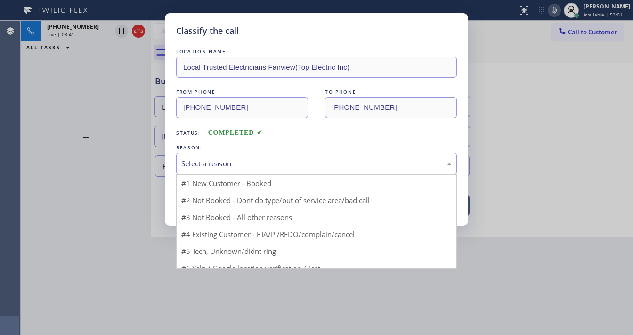
click at [220, 166] on div "Select a reason" at bounding box center [316, 163] width 270 height 11
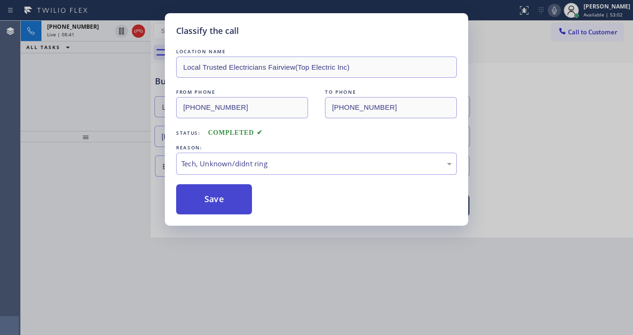
click at [223, 207] on button "Save" at bounding box center [214, 199] width 76 height 30
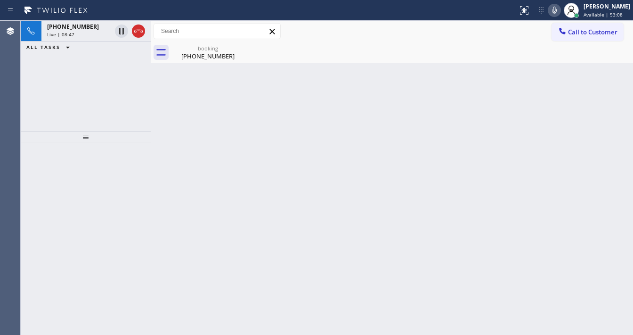
drag, startPoint x: 48, startPoint y: 85, endPoint x: 63, endPoint y: 65, distance: 24.6
click at [48, 85] on div "+13109031330 Live | 08:47 ALL TASKS ALL TASKS ACTIVE TASKS TASKS IN WRAP UP" at bounding box center [86, 76] width 130 height 110
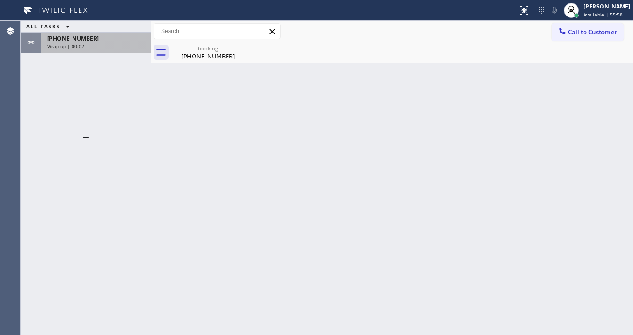
click at [102, 43] on div "Wrap up | 00:02" at bounding box center [96, 46] width 98 height 7
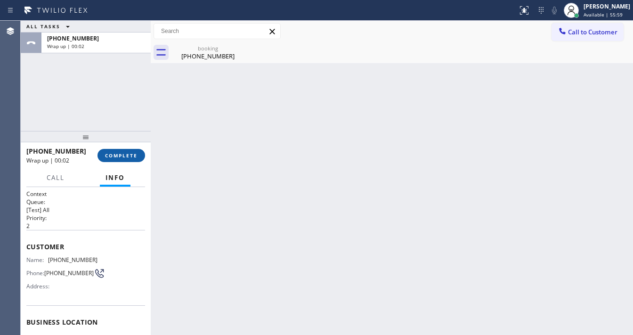
click at [126, 155] on span "COMPLETE" at bounding box center [121, 155] width 32 height 7
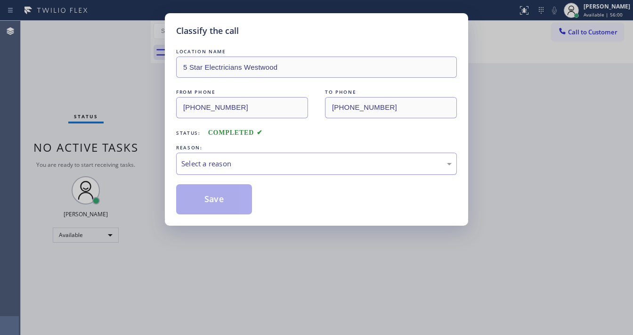
click at [202, 165] on div "Select a reason" at bounding box center [316, 163] width 270 height 11
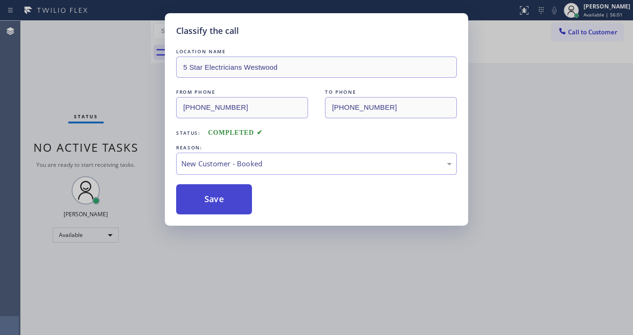
click at [201, 199] on button "Save" at bounding box center [214, 199] width 76 height 30
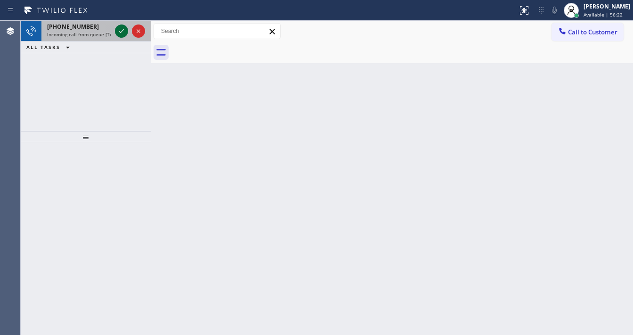
click at [119, 30] on icon at bounding box center [121, 30] width 11 height 11
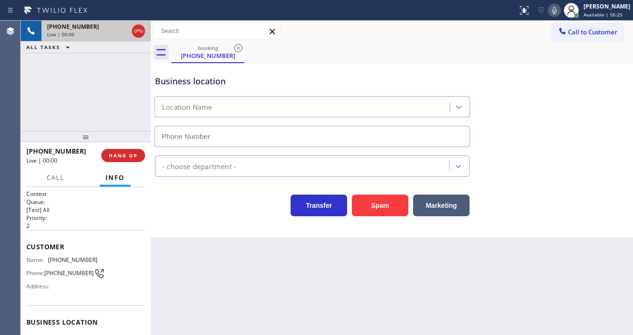
type input "[PHONE_NUMBER]"
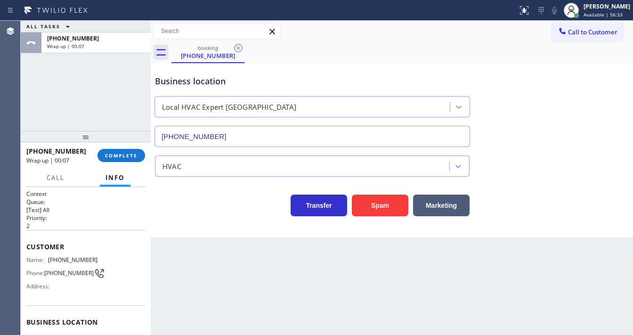
click at [40, 101] on div "ALL TASKS ALL TASKS ACTIVE TASKS TASKS IN WRAP UP +16619287869 Wrap up | 00:07" at bounding box center [86, 76] width 130 height 110
click at [123, 154] on span "COMPLETE" at bounding box center [121, 155] width 32 height 7
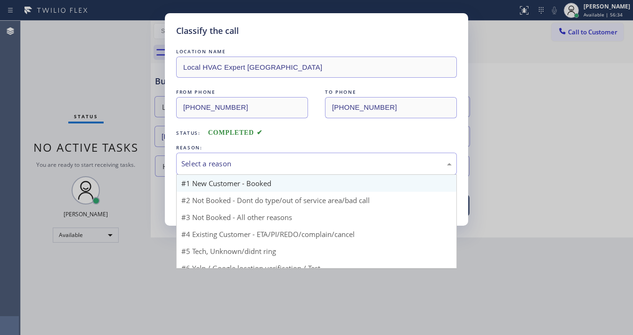
drag, startPoint x: 212, startPoint y: 166, endPoint x: 226, endPoint y: 177, distance: 18.5
click at [213, 167] on div "Select a reason" at bounding box center [316, 163] width 270 height 11
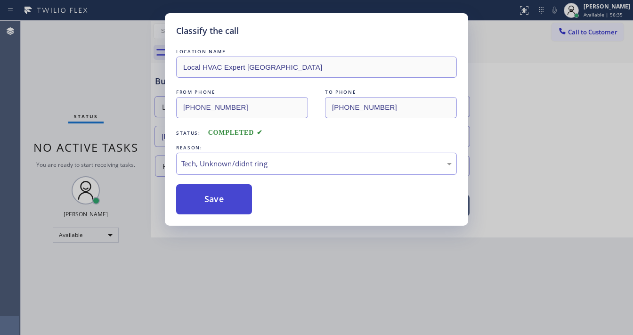
click at [217, 196] on button "Save" at bounding box center [214, 199] width 76 height 30
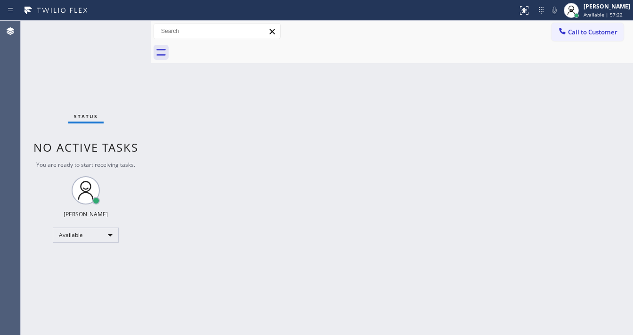
click at [26, 160] on div "Status No active tasks You are ready to start receiving tasks. [PERSON_NAME]" at bounding box center [86, 178] width 130 height 314
click at [76, 230] on div "Available" at bounding box center [86, 234] width 66 height 15
click at [75, 280] on li "Break" at bounding box center [85, 282] width 64 height 11
click at [256, 252] on div "Back to Dashboard Change Sender ID Customers Technicians Select a contact Outbo…" at bounding box center [392, 178] width 482 height 314
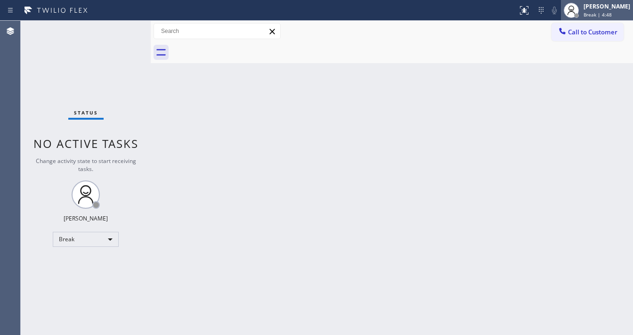
click at [605, 16] on span "Break | 4:48" at bounding box center [597, 14] width 28 height 7
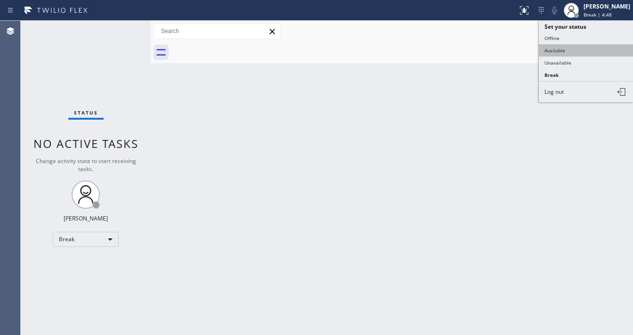
click at [572, 45] on button "Available" at bounding box center [585, 50] width 94 height 12
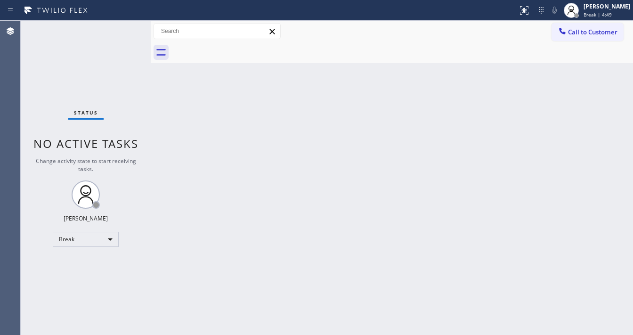
click at [392, 69] on div "Back to Dashboard Change Sender ID Customers Technicians Select a contact Outbo…" at bounding box center [392, 178] width 482 height 314
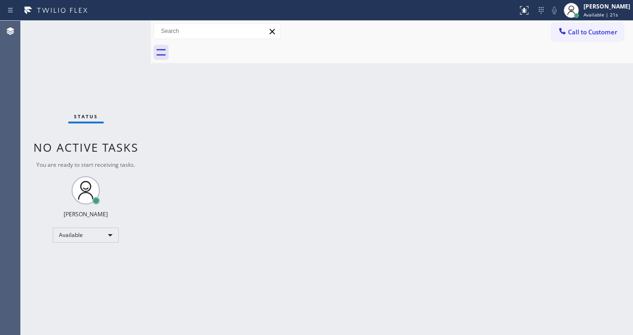
click at [105, 15] on div at bounding box center [259, 10] width 510 height 15
click at [122, 28] on div "Status No active tasks You are ready to start receiving tasks. [PERSON_NAME]" at bounding box center [86, 178] width 130 height 314
click at [122, 30] on div "Status No active tasks You are ready to start receiving tasks. [PERSON_NAME]" at bounding box center [86, 178] width 130 height 314
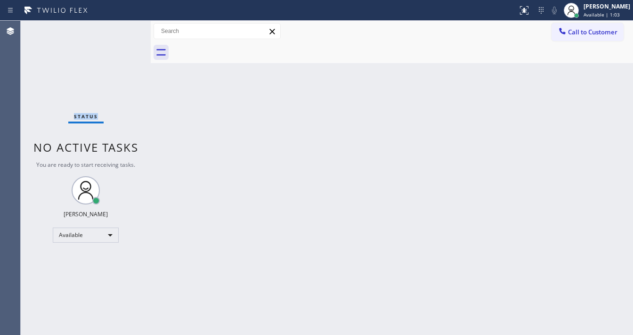
click at [122, 30] on div "Status No active tasks You are ready to start receiving tasks. [PERSON_NAME]" at bounding box center [86, 178] width 130 height 314
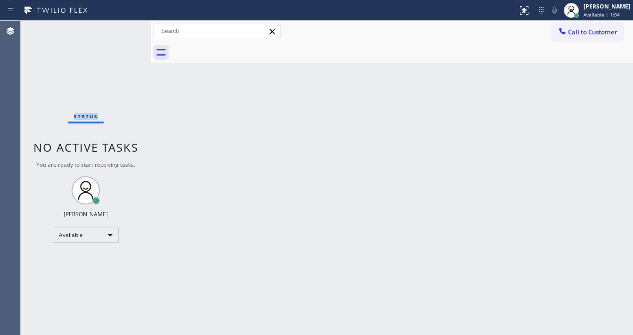
click at [122, 30] on div "Status No active tasks You are ready to start receiving tasks. [PERSON_NAME]" at bounding box center [86, 178] width 130 height 314
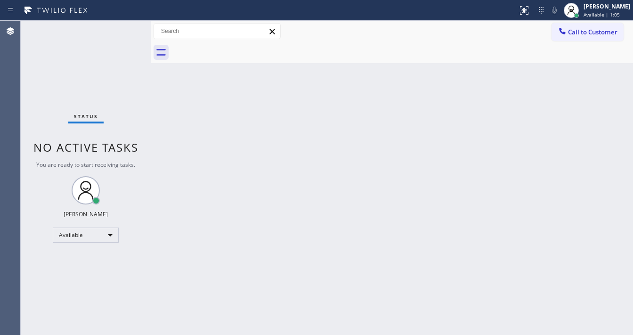
click at [121, 30] on div "Status No active tasks You are ready to start receiving tasks. [PERSON_NAME]" at bounding box center [86, 178] width 130 height 314
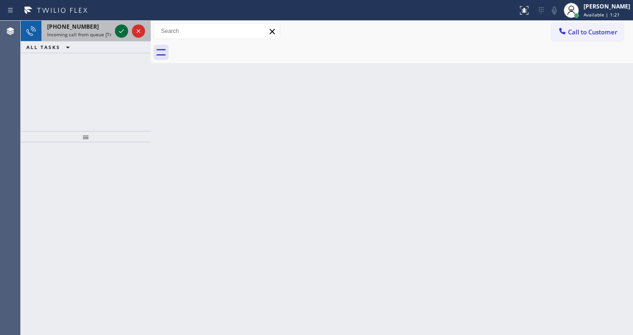
click at [122, 36] on icon at bounding box center [121, 30] width 11 height 11
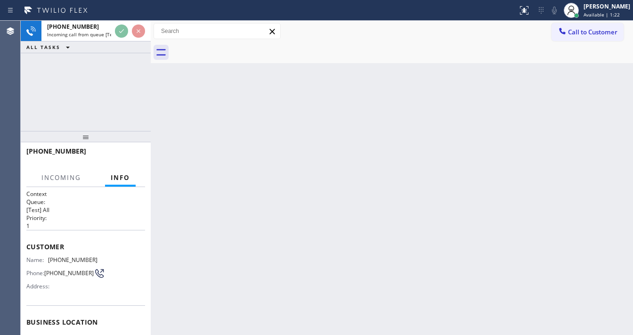
scroll to position [75, 0]
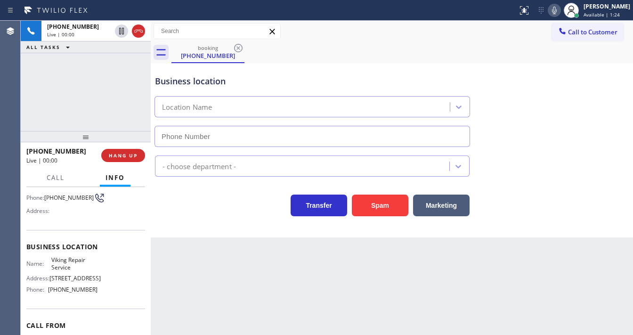
type input "[PHONE_NUMBER]"
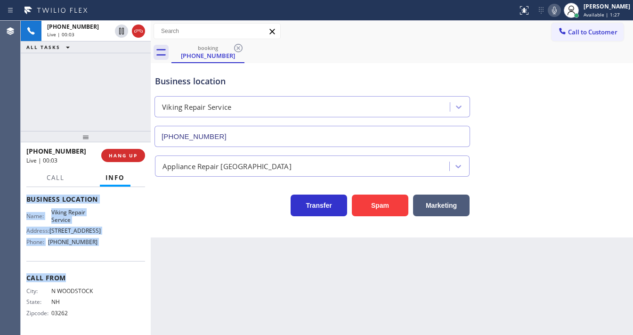
scroll to position [124, 0]
drag, startPoint x: 25, startPoint y: 206, endPoint x: 99, endPoint y: 247, distance: 84.2
click at [99, 247] on div "Context Queue: [Test] All Priority: 1 Customer Name: (603) 728-5691 Phone: (603…" at bounding box center [86, 261] width 130 height 148
copy div "Customer Name: (603) 728-5691 Phone: (603) 728-5691 Address: Business location …"
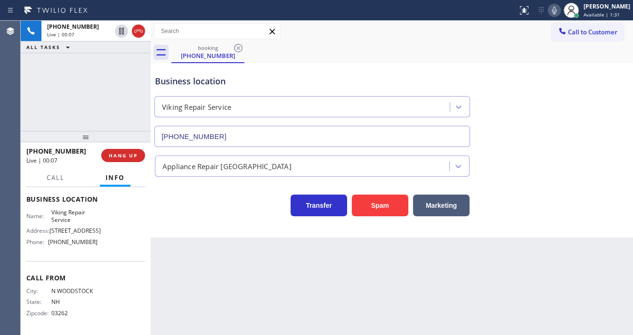
click at [99, 76] on div "+16037285691 Live | 00:07 ALL TASKS ALL TASKS ACTIVE TASKS TASKS IN WRAP UP" at bounding box center [86, 76] width 130 height 110
click at [81, 83] on div "+16037285691 Live | 00:37 ALL TASKS ALL TASKS ACTIVE TASKS TASKS IN WRAP UP" at bounding box center [86, 76] width 130 height 110
click at [121, 99] on div "+16037285691 Live | 02:03 ALL TASKS ALL TASKS ACTIVE TASKS TASKS IN WRAP UP" at bounding box center [86, 76] width 130 height 110
click at [71, 102] on div "+16037285691 Live | 02:17 ALL TASKS ALL TASKS ACTIVE TASKS TASKS IN WRAP UP" at bounding box center [86, 76] width 130 height 110
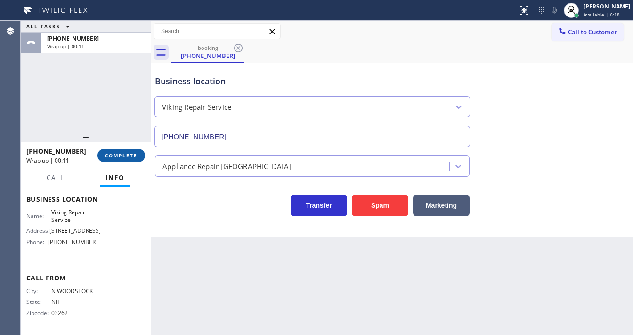
click at [123, 155] on span "COMPLETE" at bounding box center [121, 155] width 32 height 7
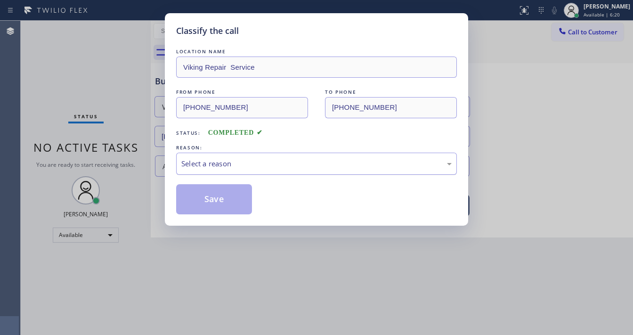
click at [207, 167] on div "Select a reason" at bounding box center [316, 163] width 270 height 11
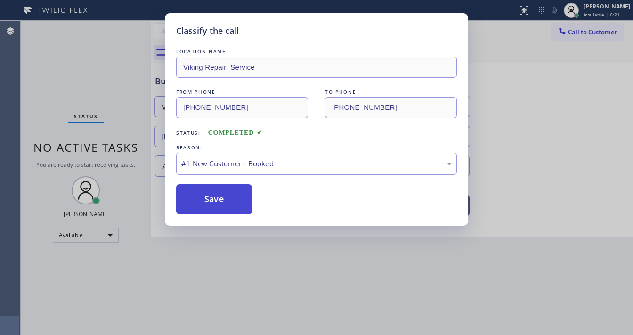
click at [203, 202] on button "Save" at bounding box center [214, 199] width 76 height 30
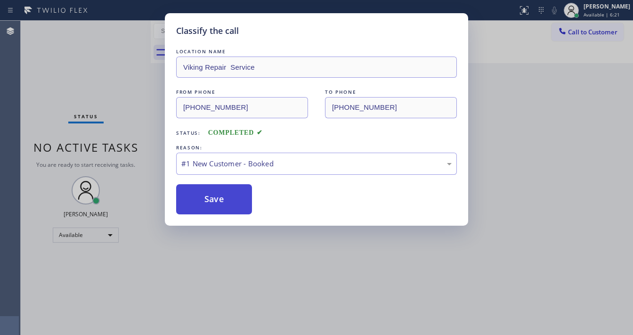
click at [203, 202] on button "Save" at bounding box center [214, 199] width 76 height 30
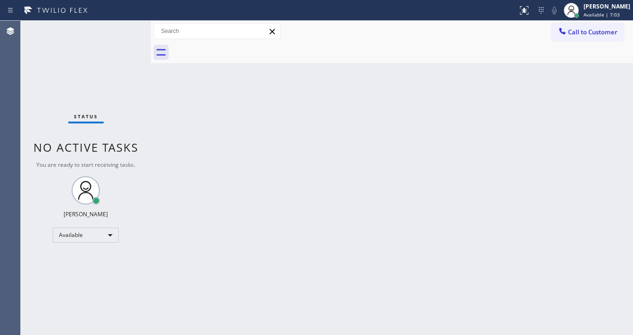
click at [31, 102] on div "Status No active tasks You are ready to start receiving tasks. [PERSON_NAME]" at bounding box center [86, 178] width 130 height 314
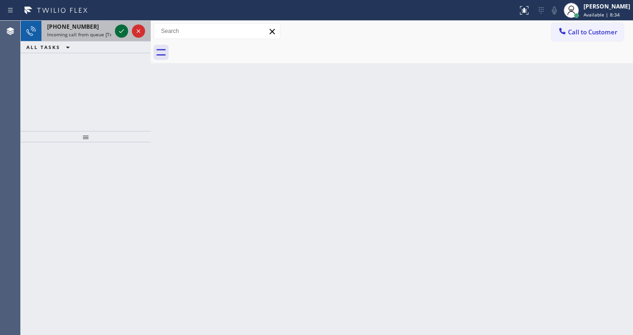
click at [125, 26] on icon at bounding box center [121, 30] width 11 height 11
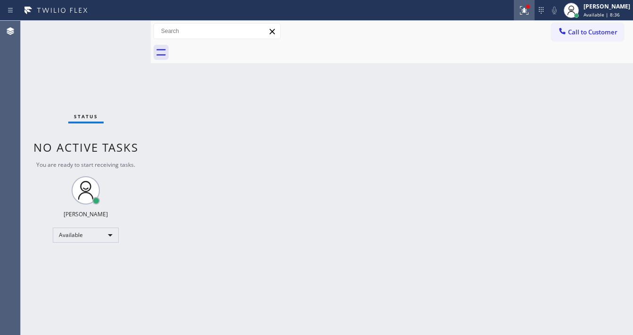
click at [525, 10] on div at bounding box center [523, 10] width 21 height 11
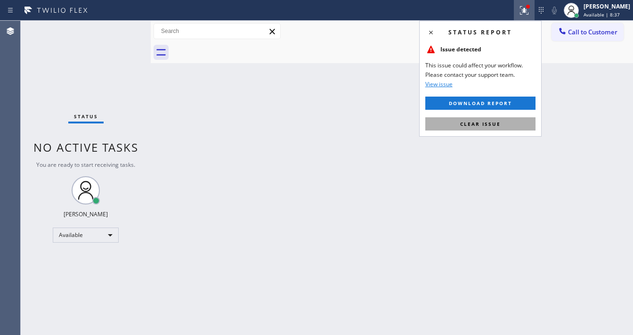
click at [473, 129] on button "Clear issue" at bounding box center [480, 123] width 110 height 13
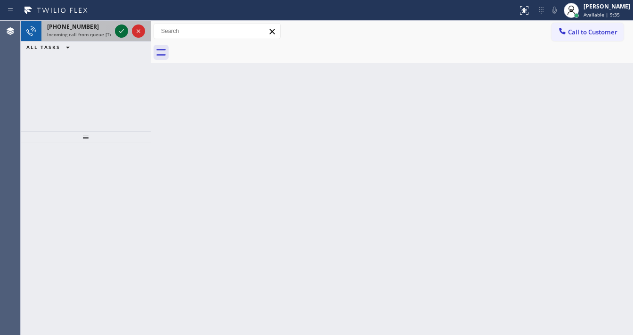
click at [116, 30] on icon at bounding box center [121, 30] width 11 height 11
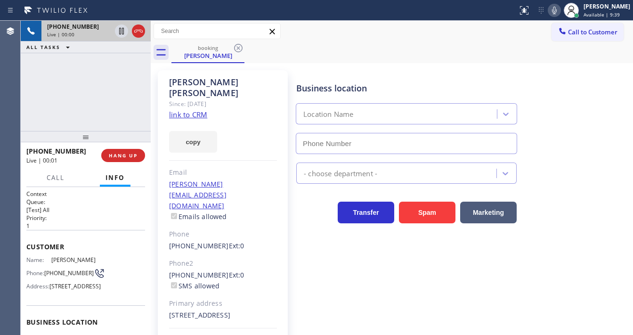
type input "[PHONE_NUMBER]"
click at [198, 110] on link "link to CRM" at bounding box center [188, 114] width 38 height 9
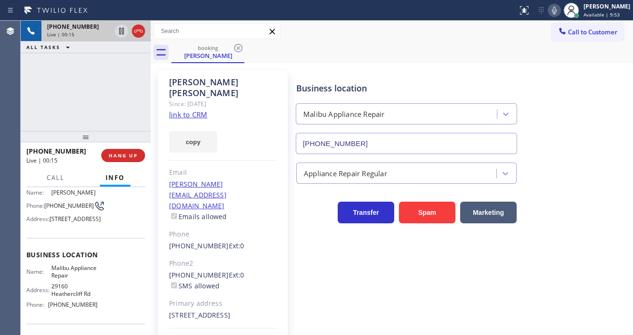
scroll to position [160, 0]
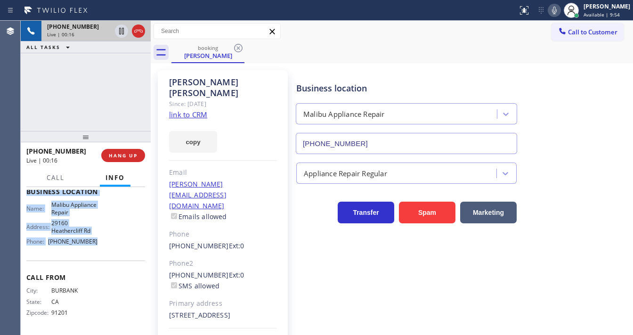
drag, startPoint x: 28, startPoint y: 240, endPoint x: 96, endPoint y: 239, distance: 67.8
click at [96, 239] on div "Context Queue: [Test] All Priority: 1 Customer Name: Ronald Stein Phone: (818) …" at bounding box center [85, 195] width 119 height 272
copy div "Customer Name: Ronald Stein Phone: (818) 843-0478 Address: 33350 Pacific Coast …"
click at [111, 96] on div "+18188430478 Live | 00:16 ALL TASKS ALL TASKS ACTIVE TASKS TASKS IN WRAP UP" at bounding box center [86, 76] width 130 height 110
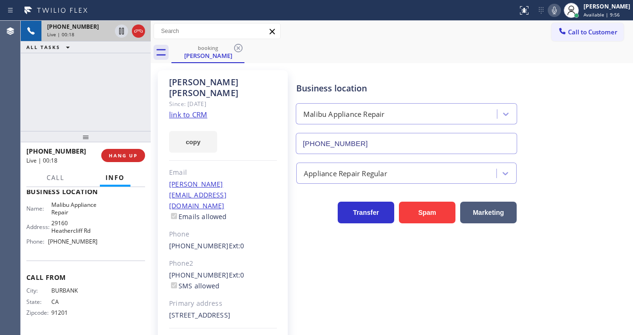
click at [58, 67] on div "+18188430478 Live | 00:18 ALL TASKS ALL TASKS ACTIVE TASKS TASKS IN WRAP UP" at bounding box center [86, 76] width 130 height 110
click at [128, 90] on div "+18188430478 Live | 08:20 ALL TASKS ALL TASKS ACTIVE TASKS TASKS IN WRAP UP (31…" at bounding box center [86, 76] width 130 height 110
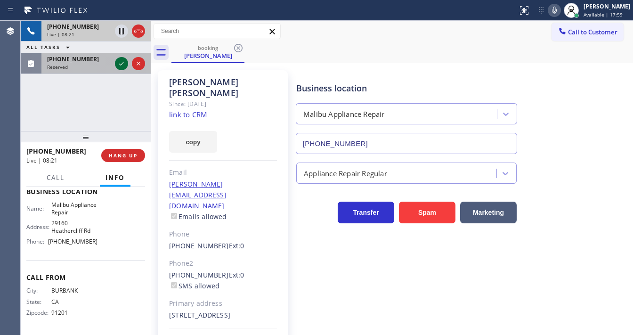
click at [119, 60] on icon at bounding box center [121, 63] width 11 height 11
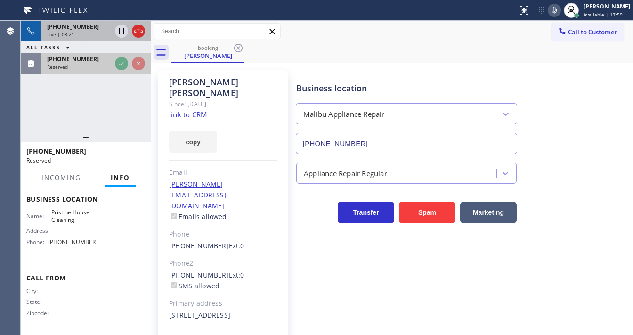
scroll to position [139, 0]
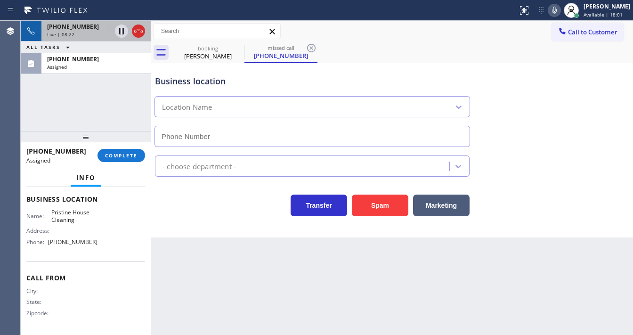
type input "[PHONE_NUMBER]"
click at [119, 151] on button "COMPLETE" at bounding box center [121, 155] width 48 height 13
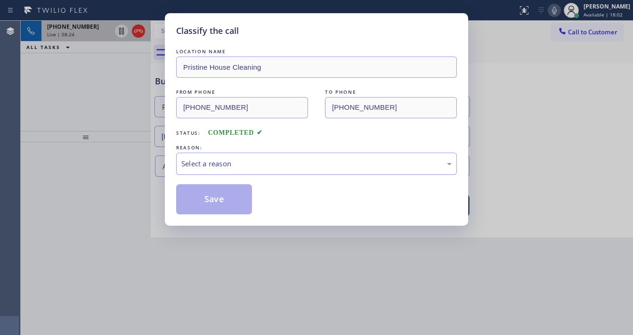
click at [221, 162] on div "Select a reason" at bounding box center [316, 163] width 270 height 11
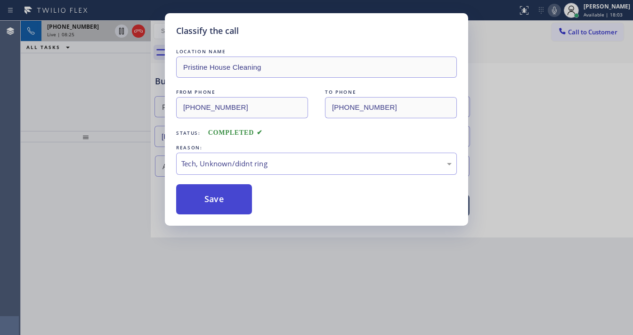
click at [227, 197] on button "Save" at bounding box center [214, 199] width 76 height 30
type input "[PHONE_NUMBER]"
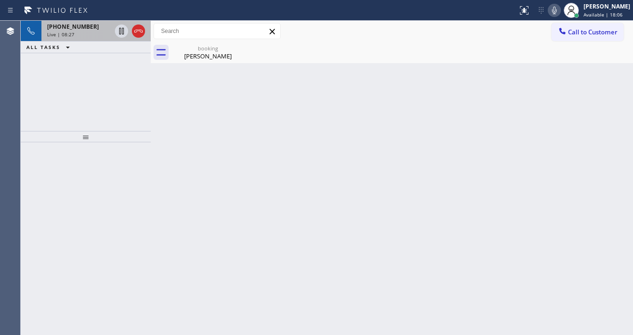
click at [34, 106] on div "+18188430478 Live | 08:27 ALL TASKS ALL TASKS ACTIVE TASKS TASKS IN WRAP UP" at bounding box center [86, 76] width 130 height 110
click at [193, 50] on div "booking" at bounding box center [207, 48] width 71 height 7
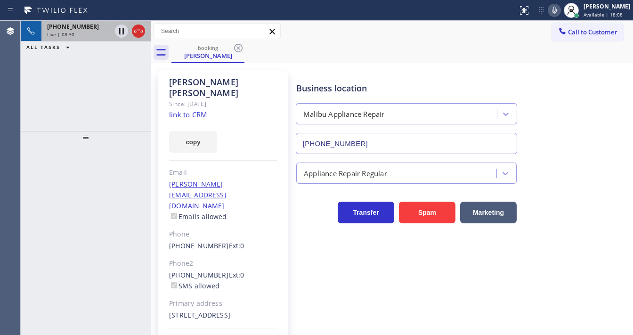
click at [96, 32] on div "Live | 08:30" at bounding box center [79, 34] width 64 height 7
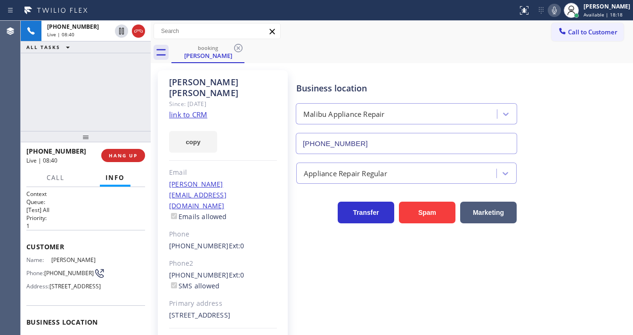
click at [48, 120] on div "+18188430478 Live | 08:40 ALL TASKS ALL TASKS ACTIVE TASKS TASKS IN WRAP UP" at bounding box center [86, 76] width 130 height 110
click at [560, 9] on icon at bounding box center [553, 10] width 11 height 11
click at [119, 32] on icon at bounding box center [121, 30] width 11 height 11
click at [6, 98] on div "Agent Desktop" at bounding box center [10, 178] width 20 height 314
click at [119, 31] on icon at bounding box center [121, 31] width 7 height 7
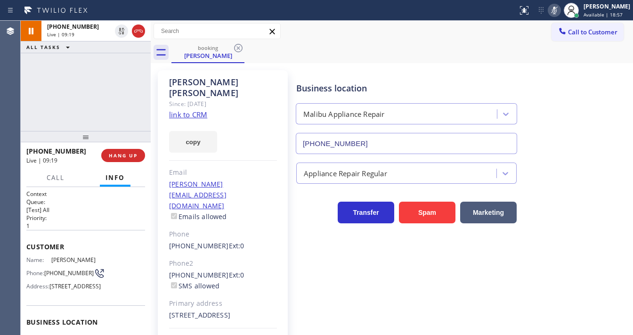
click at [558, 8] on icon at bounding box center [553, 10] width 11 height 11
click at [102, 85] on div "+18188430478 Live | 09:20 ALL TASKS ALL TASKS ACTIVE TASKS TASKS IN WRAP UP" at bounding box center [86, 76] width 130 height 110
click at [102, 85] on div "+18188430478 Live | 09:21 ALL TASKS ALL TASKS ACTIVE TASKS TASKS IN WRAP UP" at bounding box center [86, 76] width 130 height 110
click at [26, 108] on div "+18188430478 Live | 09:26 ALL TASKS ALL TASKS ACTIVE TASKS TASKS IN WRAP UP" at bounding box center [86, 76] width 130 height 110
click at [32, 101] on div "+18188430478 Live | 11:44 ALL TASKS ALL TASKS ACTIVE TASKS TASKS IN WRAP UP" at bounding box center [86, 76] width 130 height 110
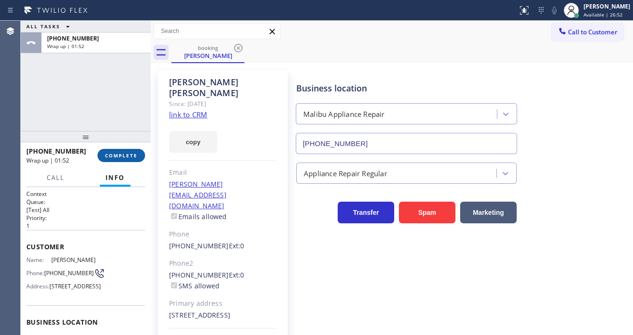
click at [123, 154] on span "COMPLETE" at bounding box center [121, 155] width 32 height 7
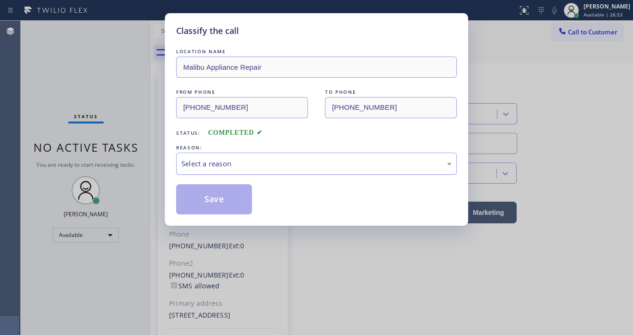
click at [199, 167] on div "Select a reason" at bounding box center [316, 163] width 270 height 11
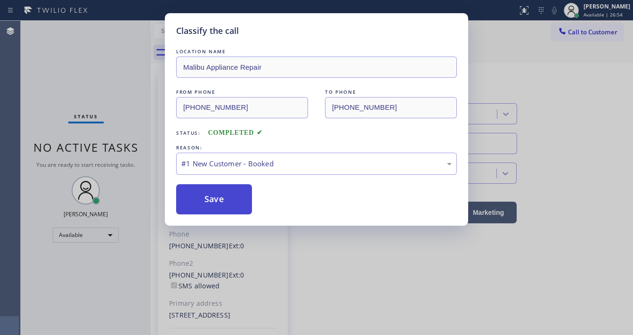
click at [202, 196] on button "Save" at bounding box center [214, 199] width 76 height 30
click at [202, 199] on button "Save" at bounding box center [214, 199] width 76 height 30
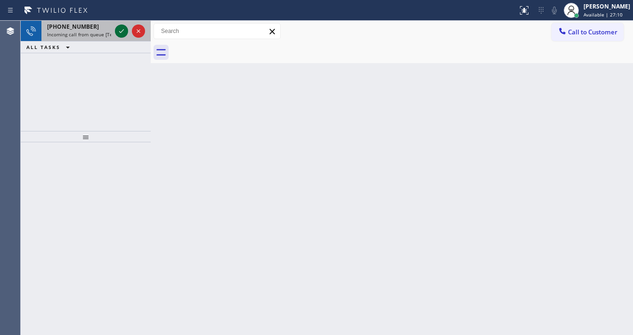
click at [124, 30] on icon at bounding box center [121, 30] width 11 height 11
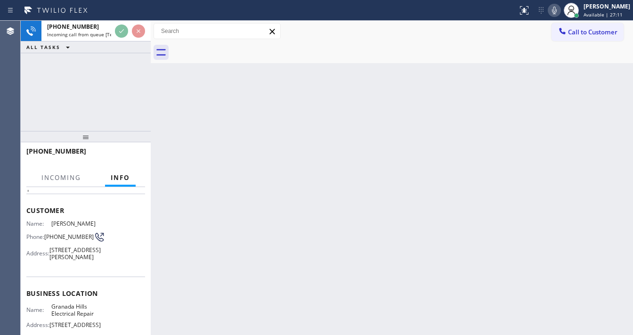
scroll to position [75, 0]
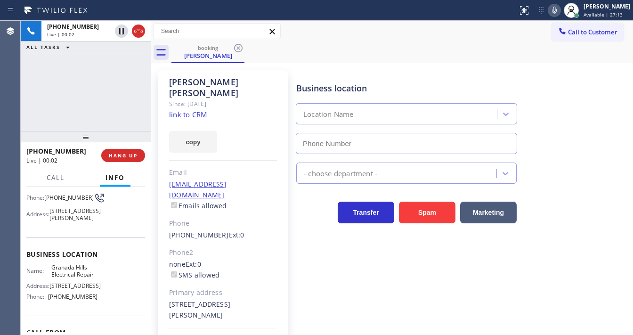
type input "[PHONE_NUMBER]"
click at [192, 110] on link "link to CRM" at bounding box center [188, 114] width 38 height 9
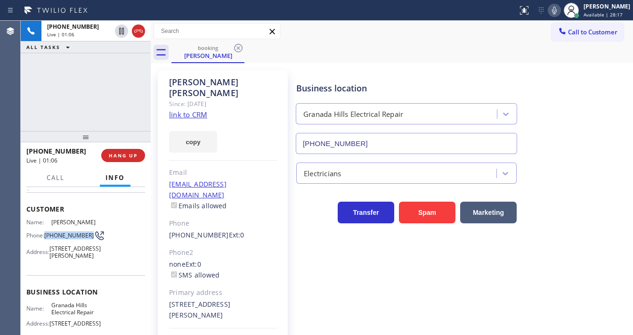
drag, startPoint x: 63, startPoint y: 238, endPoint x: 46, endPoint y: 229, distance: 19.2
click at [46, 232] on span "[PHONE_NUMBER]" at bounding box center [68, 235] width 49 height 7
copy span "[PHONE_NUMBER]"
click at [70, 101] on div "+13104973584 Live | 01:09 ALL TASKS ALL TASKS ACTIVE TASKS TASKS IN WRAP UP" at bounding box center [86, 76] width 130 height 110
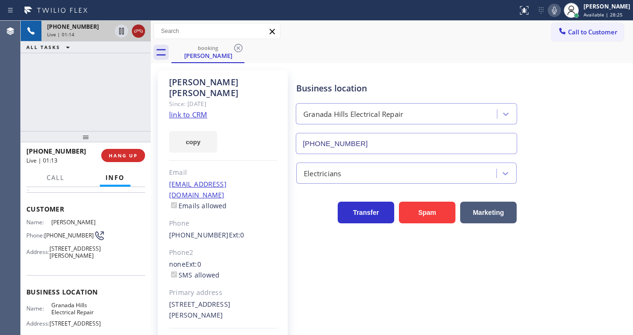
click at [136, 30] on icon at bounding box center [138, 31] width 8 height 3
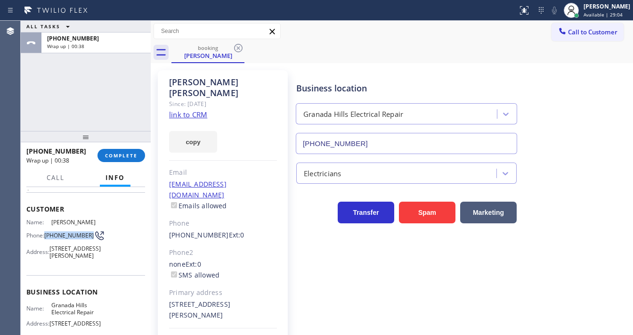
drag, startPoint x: 54, startPoint y: 234, endPoint x: 46, endPoint y: 232, distance: 8.0
click at [46, 232] on span "[PHONE_NUMBER]" at bounding box center [68, 235] width 49 height 7
copy span "[PHONE_NUMBER]"
click at [113, 158] on span "COMPLETE" at bounding box center [121, 155] width 32 height 7
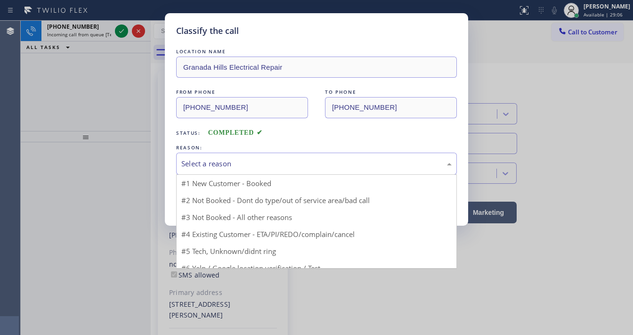
click at [210, 159] on div "Select a reason" at bounding box center [316, 163] width 270 height 11
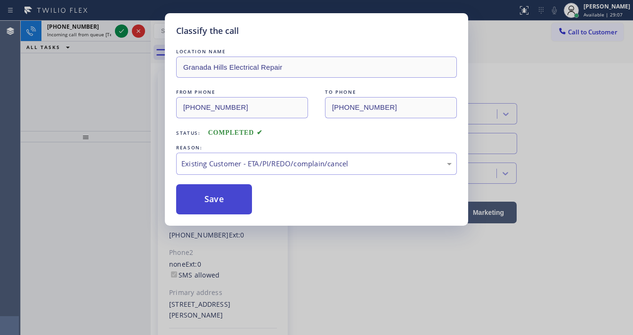
click at [216, 198] on button "Save" at bounding box center [214, 199] width 76 height 30
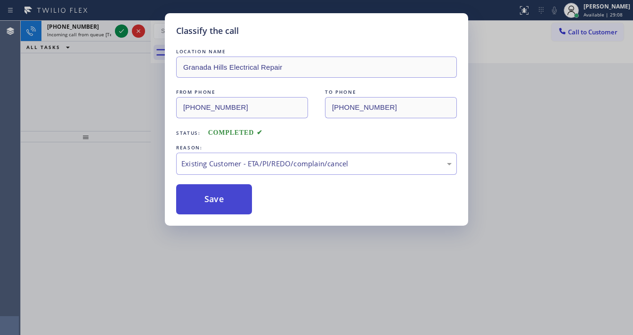
click at [216, 198] on button "Save" at bounding box center [214, 199] width 76 height 30
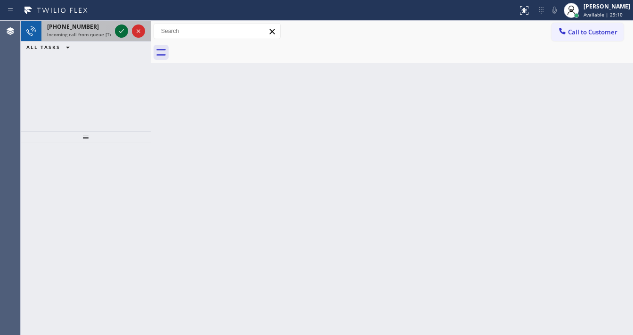
click at [119, 27] on icon at bounding box center [121, 30] width 11 height 11
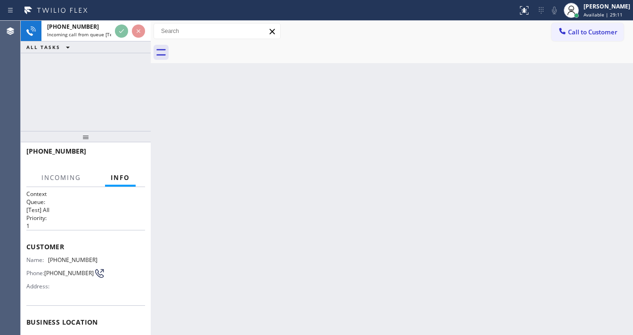
scroll to position [38, 0]
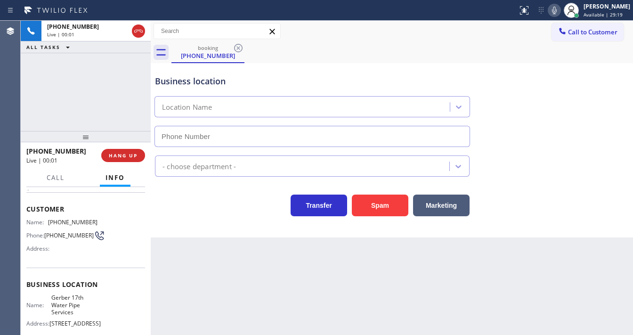
type input "(562) 524-1032"
click at [373, 204] on button "Spam" at bounding box center [380, 205] width 56 height 22
click at [375, 205] on button "Spam" at bounding box center [380, 205] width 56 height 22
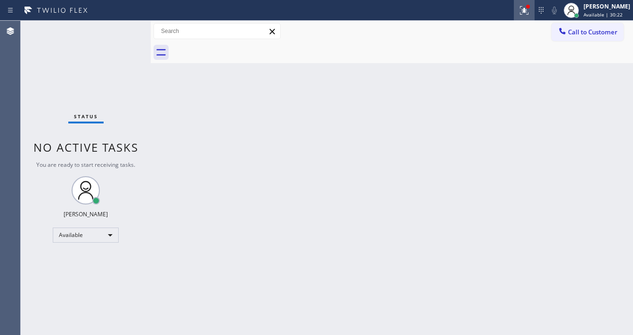
click at [529, 13] on icon at bounding box center [523, 10] width 11 height 11
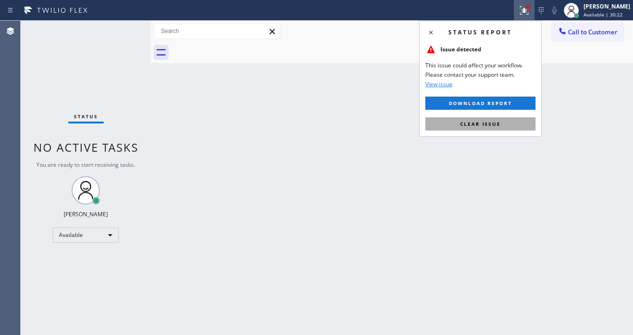
click at [487, 124] on span "Clear issue" at bounding box center [480, 123] width 40 height 7
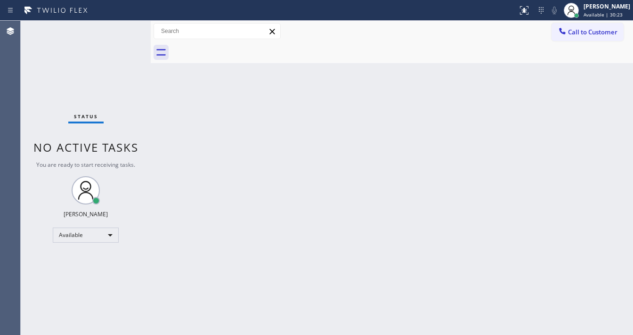
click at [250, 202] on div "Back to Dashboard Change Sender ID Customers Technicians Select a contact Outbo…" at bounding box center [392, 178] width 482 height 314
click at [128, 39] on div "Status No active tasks You are ready to start receiving tasks. [PERSON_NAME]" at bounding box center [86, 178] width 130 height 314
click at [85, 228] on div "Available" at bounding box center [86, 234] width 66 height 15
click at [89, 269] on li "Unavailable" at bounding box center [85, 270] width 64 height 11
click at [201, 249] on div "Back to Dashboard Change Sender ID Customers Technicians Select a contact Outbo…" at bounding box center [392, 178] width 482 height 314
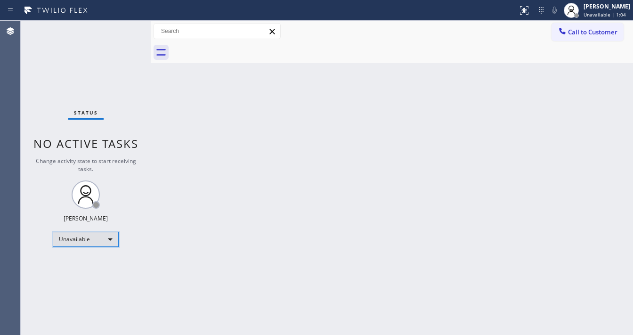
click at [65, 235] on div "Unavailable" at bounding box center [86, 239] width 66 height 15
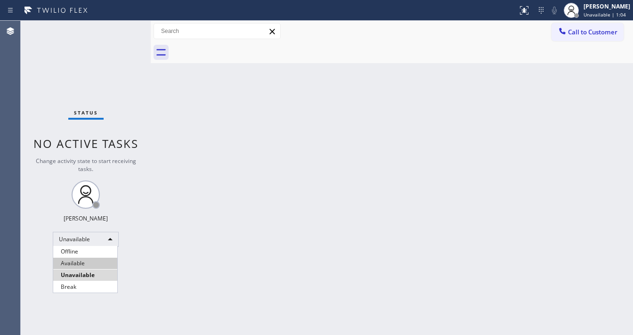
click at [90, 261] on li "Available" at bounding box center [85, 262] width 64 height 11
click at [133, 247] on div "Status No active tasks Change activity state to start receiving tasks. [PERSON_…" at bounding box center [86, 178] width 130 height 314
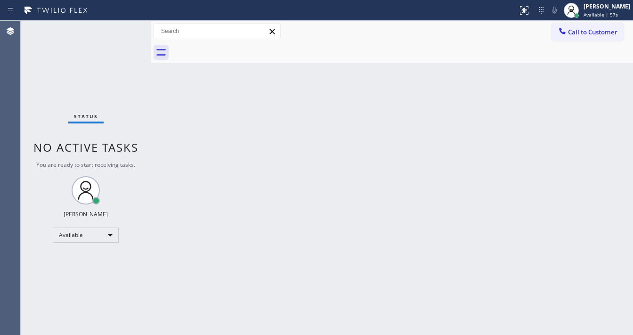
click at [123, 26] on div "Status No active tasks You are ready to start receiving tasks. [PERSON_NAME]" at bounding box center [86, 178] width 130 height 314
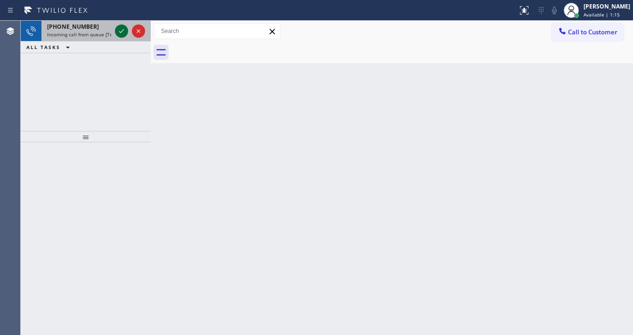
click at [118, 37] on div at bounding box center [130, 31] width 34 height 21
click at [118, 34] on icon at bounding box center [121, 30] width 11 height 11
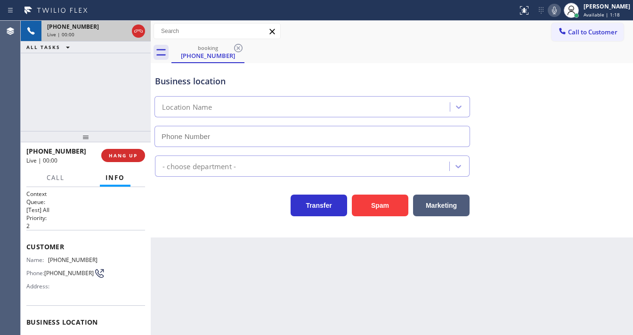
type input "[PHONE_NUMBER]"
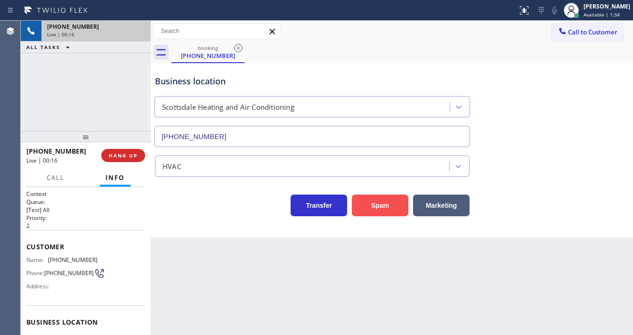
click at [375, 203] on button "Spam" at bounding box center [380, 205] width 56 height 22
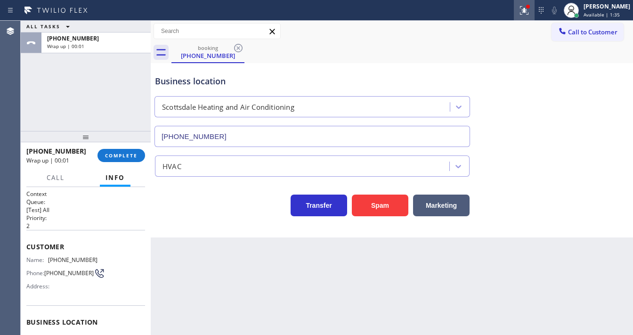
click at [534, 8] on div at bounding box center [523, 10] width 21 height 11
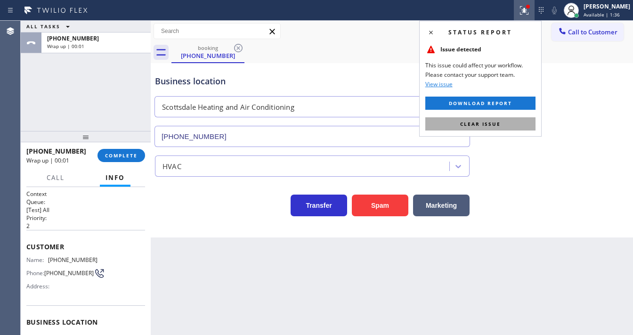
click at [487, 120] on span "Clear issue" at bounding box center [480, 123] width 40 height 7
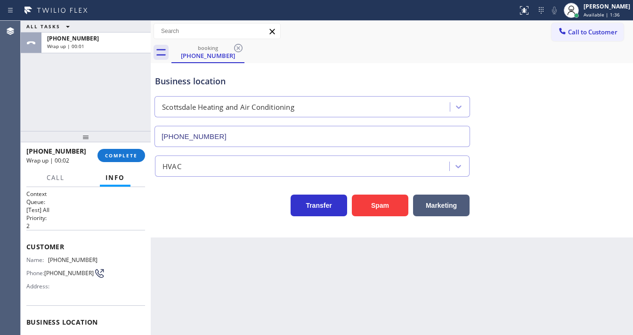
click at [522, 130] on div "Business location Scottsdale Heating and Air Conditioning (480) 386-9826" at bounding box center [391, 104] width 477 height 85
click at [120, 155] on span "COMPLETE" at bounding box center [121, 155] width 32 height 7
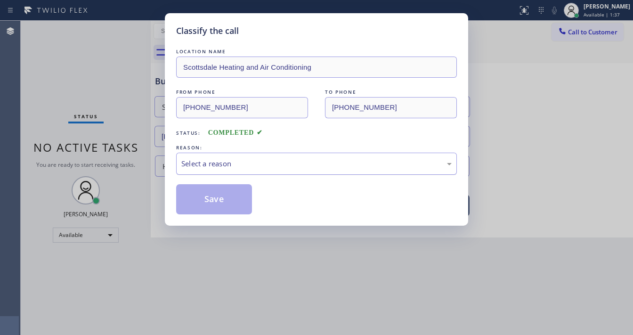
click at [240, 169] on div "Select a reason" at bounding box center [316, 163] width 280 height 22
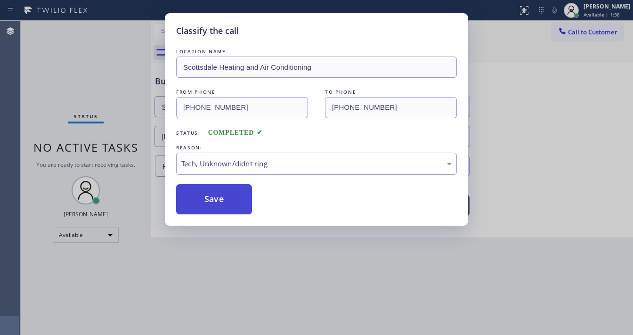
click at [222, 194] on button "Save" at bounding box center [214, 199] width 76 height 30
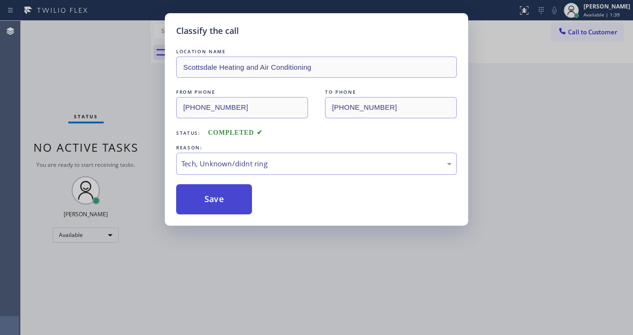
click at [222, 194] on button "Save" at bounding box center [214, 199] width 76 height 30
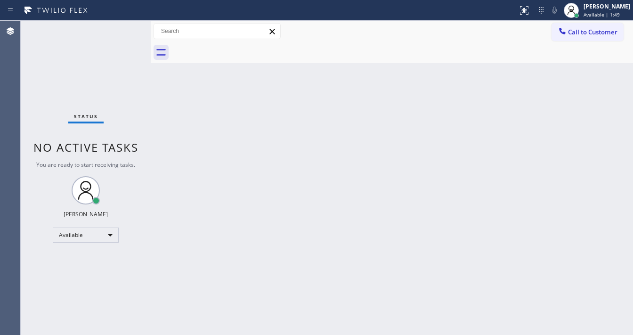
click at [40, 120] on div "Status No active tasks You are ready to start receiving tasks. [PERSON_NAME]" at bounding box center [86, 178] width 130 height 314
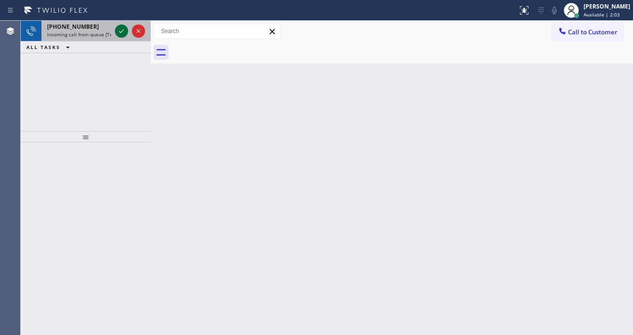
click at [125, 34] on icon at bounding box center [121, 30] width 11 height 11
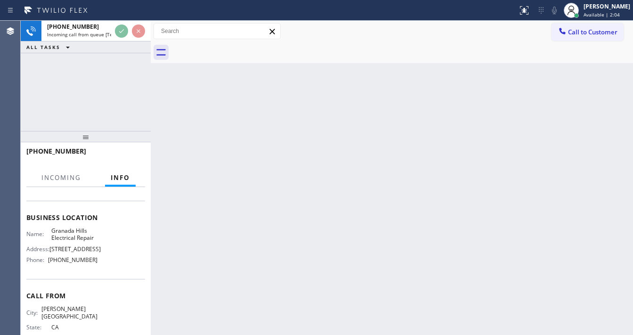
scroll to position [113, 0]
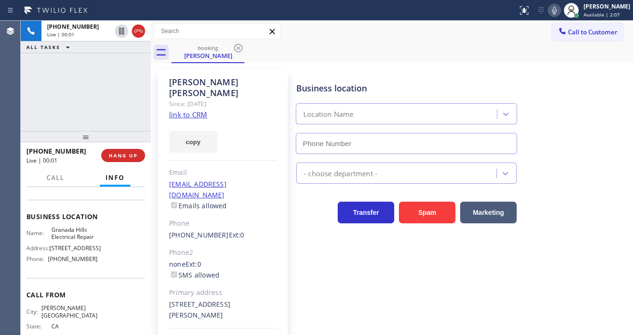
type input "[PHONE_NUMBER]"
click at [182, 110] on link "link to CRM" at bounding box center [188, 114] width 38 height 9
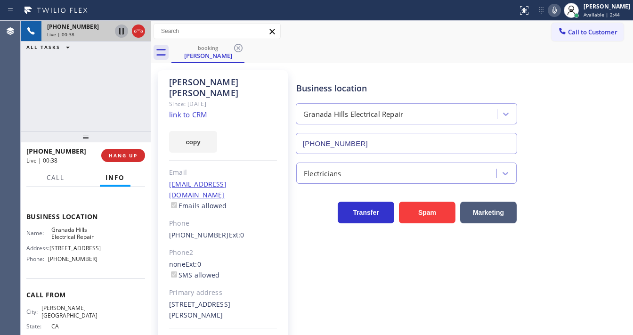
click at [119, 31] on icon at bounding box center [121, 30] width 11 height 11
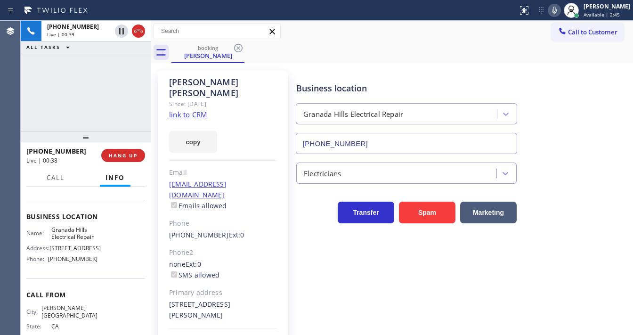
click at [558, 8] on icon at bounding box center [553, 10] width 11 height 11
click at [43, 92] on div "+13104973584 Live | 00:48 ALL TASKS ALL TASKS ACTIVE TASKS TASKS IN WRAP UP" at bounding box center [86, 76] width 130 height 110
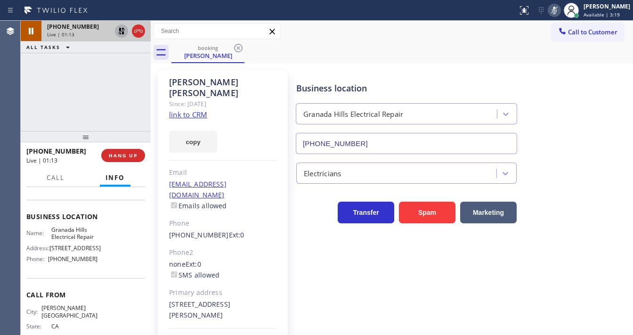
click at [122, 31] on icon at bounding box center [121, 30] width 11 height 11
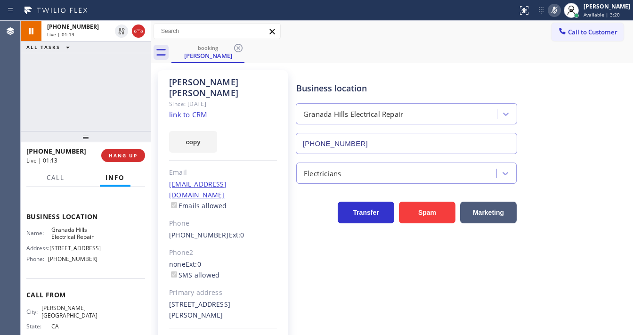
click at [560, 10] on icon at bounding box center [553, 10] width 11 height 11
click at [73, 90] on div "+13104973584 Live | 01:15 ALL TASKS ALL TASKS ACTIVE TASKS TASKS IN WRAP UP" at bounding box center [86, 76] width 130 height 110
click at [126, 154] on span "HANG UP" at bounding box center [123, 155] width 29 height 7
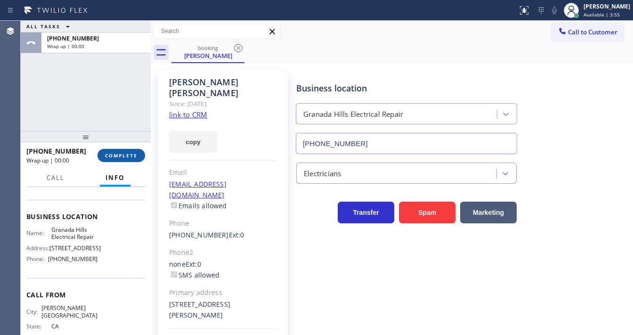
click at [126, 154] on span "COMPLETE" at bounding box center [121, 155] width 32 height 7
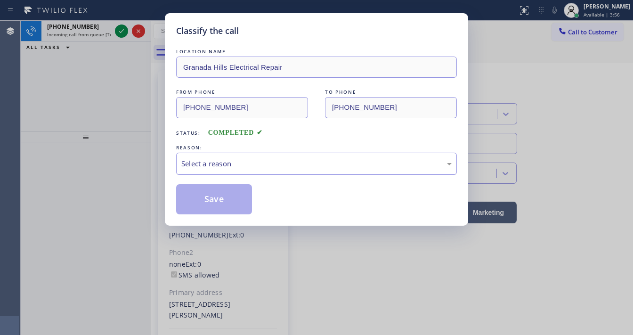
click at [237, 162] on div "Select a reason" at bounding box center [316, 163] width 270 height 11
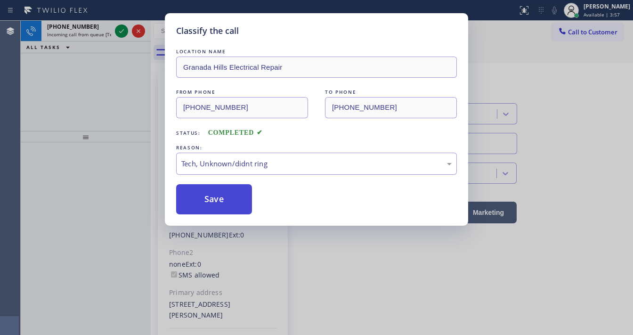
click at [217, 195] on button "Save" at bounding box center [214, 199] width 76 height 30
drag, startPoint x: 217, startPoint y: 195, endPoint x: 209, endPoint y: 190, distance: 9.7
click at [216, 195] on button "Save" at bounding box center [214, 199] width 76 height 30
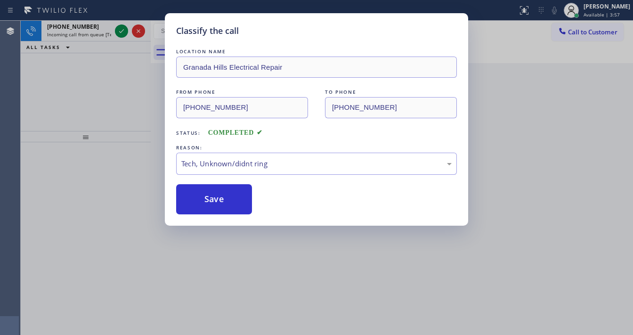
click at [120, 35] on div "Classify the call LOCATION NAME Granada Hills Electrical Repair FROM PHONE (310…" at bounding box center [316, 167] width 633 height 335
click at [121, 34] on div "Classify the call LOCATION NAME Granada Hills Electrical Repair FROM PHONE (310…" at bounding box center [316, 167] width 633 height 335
click at [121, 34] on icon at bounding box center [121, 30] width 11 height 11
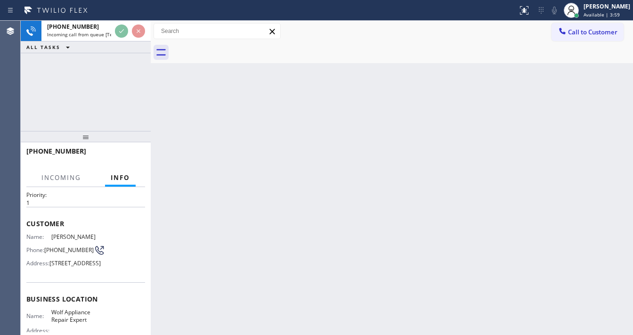
scroll to position [75, 0]
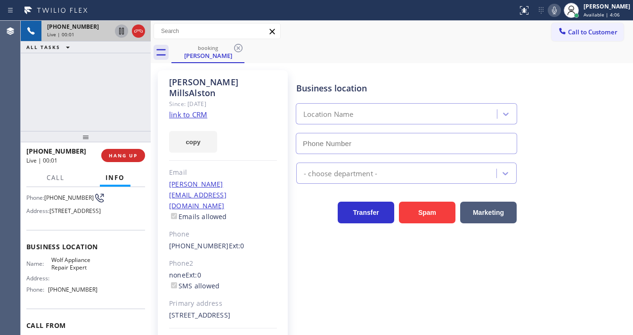
type input "[PHONE_NUMBER]"
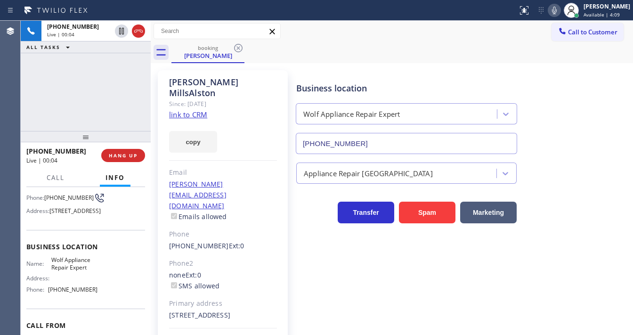
click at [190, 110] on link "link to CRM" at bounding box center [188, 114] width 38 height 9
click at [133, 88] on div "+13233944957 Live | 00:26 ALL TASKS ALL TASKS ACTIVE TASKS TASKS IN WRAP UP" at bounding box center [86, 76] width 130 height 110
click at [506, 49] on div "booking Karen MillsAlston" at bounding box center [401, 52] width 461 height 21
click at [558, 12] on icon at bounding box center [553, 10] width 11 height 11
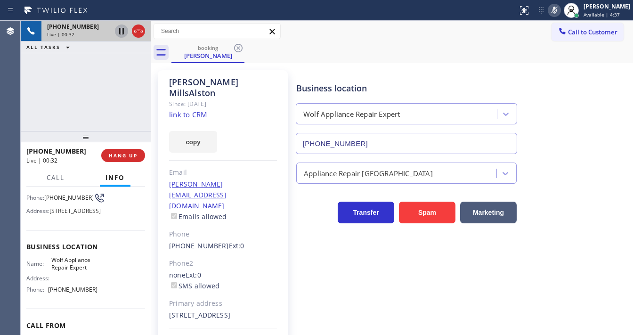
click at [119, 32] on icon at bounding box center [121, 31] width 5 height 7
click at [121, 32] on icon at bounding box center [121, 30] width 11 height 11
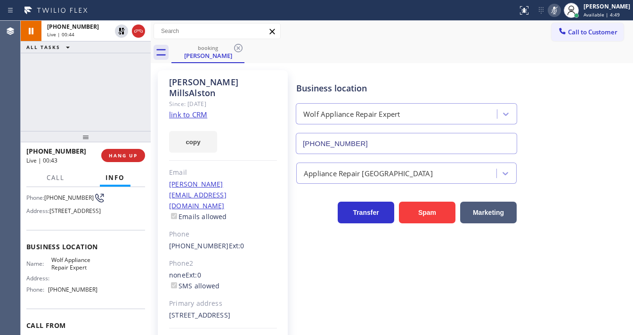
click at [558, 8] on icon at bounding box center [553, 10] width 11 height 11
click at [115, 98] on div "+13233944957 Live | 00:45 ALL TASKS ALL TASKS ACTIVE TASKS TASKS IN WRAP UP" at bounding box center [86, 76] width 130 height 110
click at [355, 38] on div "Call to Customer Outbound call Location GE Monogram Inc Repair New York Your ca…" at bounding box center [392, 31] width 482 height 16
click at [128, 154] on span "HANG UP" at bounding box center [123, 155] width 29 height 7
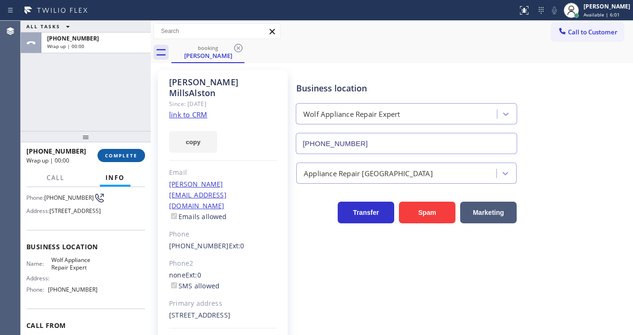
click at [129, 154] on span "COMPLETE" at bounding box center [121, 155] width 32 height 7
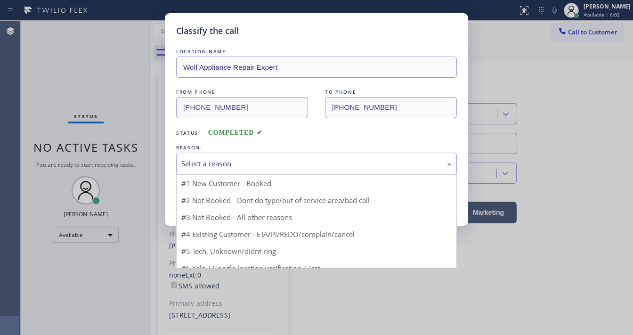
click at [238, 164] on div "Select a reason" at bounding box center [316, 163] width 270 height 11
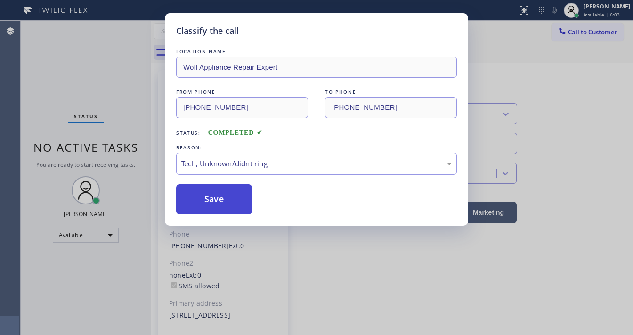
click at [225, 199] on button "Save" at bounding box center [214, 199] width 76 height 30
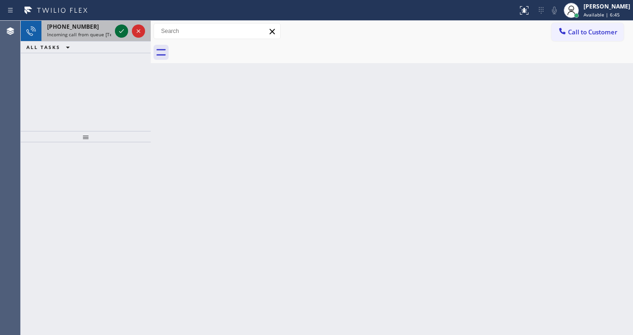
click at [122, 34] on icon at bounding box center [121, 30] width 11 height 11
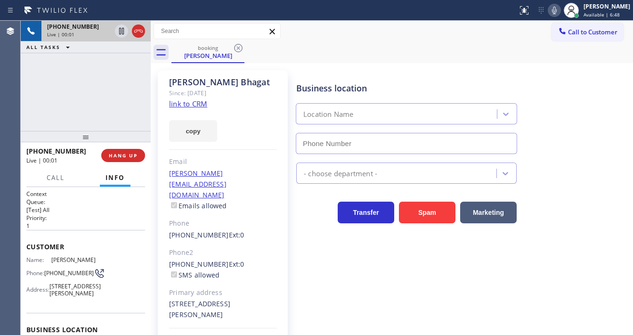
type input "[PHONE_NUMBER]"
click at [43, 89] on div "+17146127787 Live | 00:09 ALL TASKS ALL TASKS ACTIVE TASKS TASKS IN WRAP UP" at bounding box center [86, 76] width 130 height 110
click at [183, 106] on link "link to CRM" at bounding box center [188, 103] width 38 height 9
click at [560, 9] on icon at bounding box center [553, 10] width 11 height 11
click at [112, 66] on div "+17146127787 Live | 01:53 ALL TASKS ALL TASKS ACTIVE TASKS TASKS IN WRAP UP" at bounding box center [86, 76] width 130 height 110
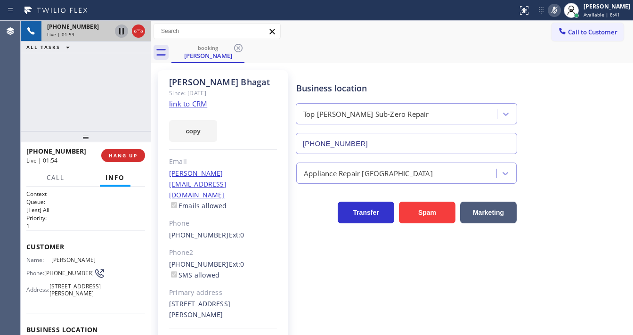
click at [119, 33] on icon at bounding box center [121, 30] width 11 height 11
click at [40, 101] on div "+17146127787 Live | 02:17 ALL TASKS ALL TASKS ACTIVE TASKS TASKS IN WRAP UP" at bounding box center [86, 76] width 130 height 110
click at [60, 174] on span "Call" at bounding box center [56, 177] width 18 height 8
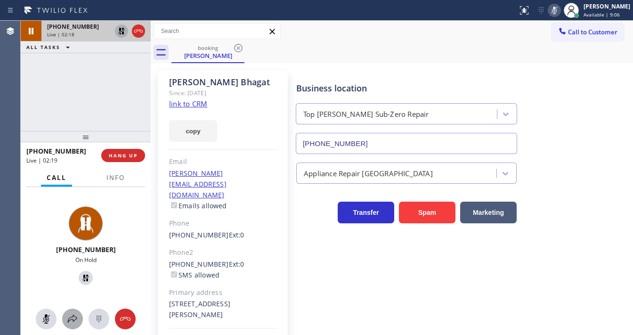
click at [72, 317] on icon at bounding box center [72, 318] width 11 height 11
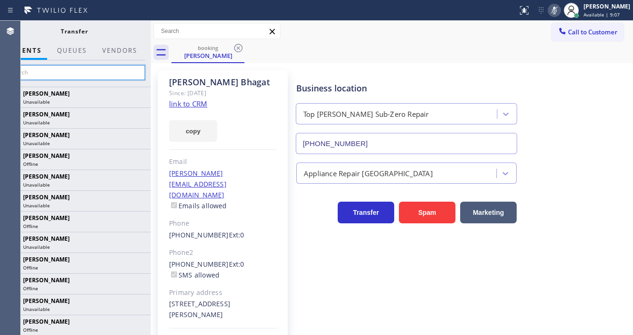
click at [101, 76] on input "text" at bounding box center [74, 72] width 142 height 15
type input "Ryan"
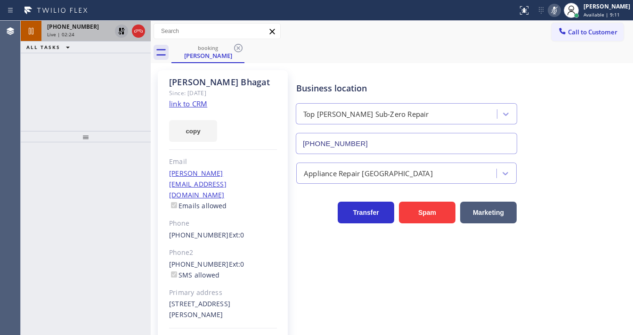
click at [120, 33] on icon at bounding box center [121, 30] width 11 height 11
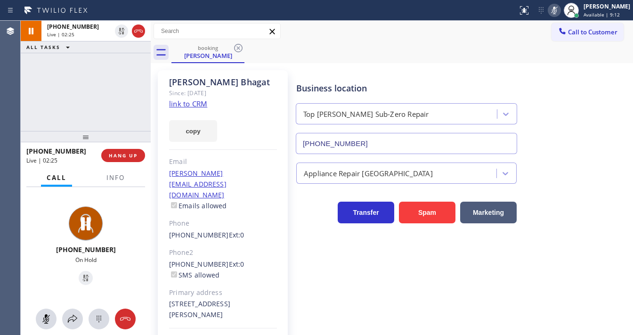
click at [556, 8] on icon at bounding box center [554, 11] width 5 height 8
click at [109, 109] on div "+17146127787 Live | 02:26 ALL TASKS ALL TASKS ACTIVE TASKS TASKS IN WRAP UP" at bounding box center [86, 76] width 130 height 110
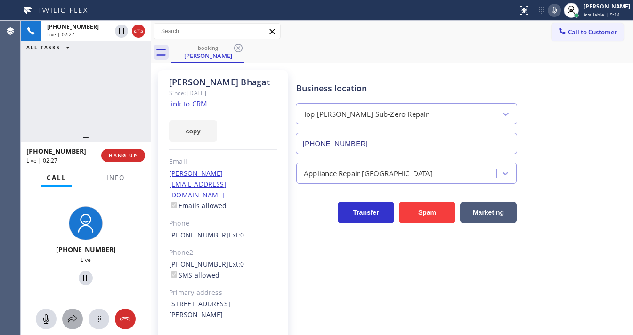
click at [73, 324] on button at bounding box center [72, 318] width 21 height 21
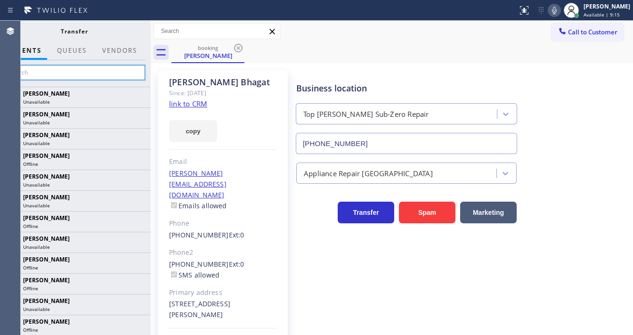
click at [51, 72] on input "text" at bounding box center [74, 72] width 142 height 15
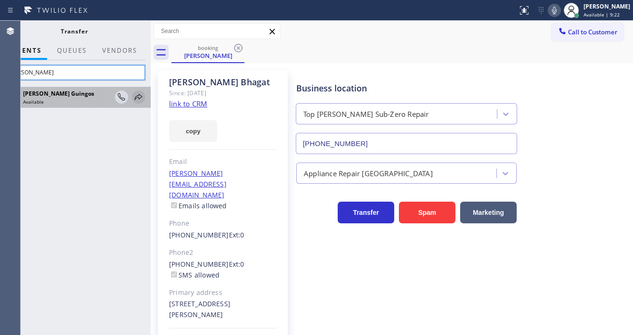
type input "Ryan"
click at [136, 98] on icon at bounding box center [138, 96] width 11 height 11
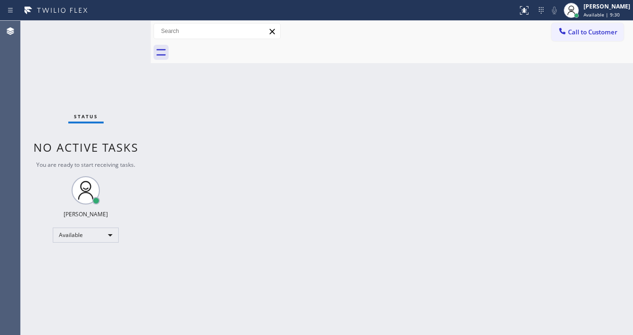
click at [123, 30] on div "Status No active tasks You are ready to start receiving tasks. [PERSON_NAME]" at bounding box center [86, 178] width 130 height 314
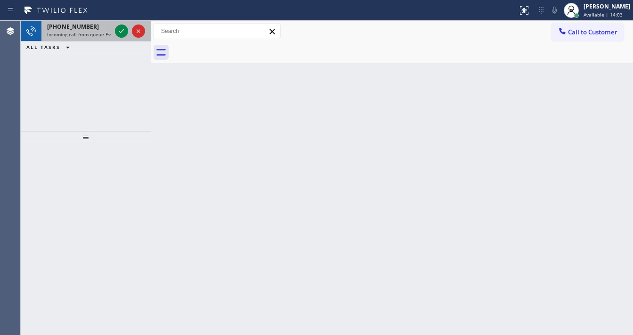
click at [112, 28] on div "+16267097832 Incoming call from queue Everybody" at bounding box center [77, 31] width 72 height 21
click at [115, 29] on div at bounding box center [130, 31] width 34 height 21
click at [116, 29] on icon at bounding box center [121, 30] width 11 height 11
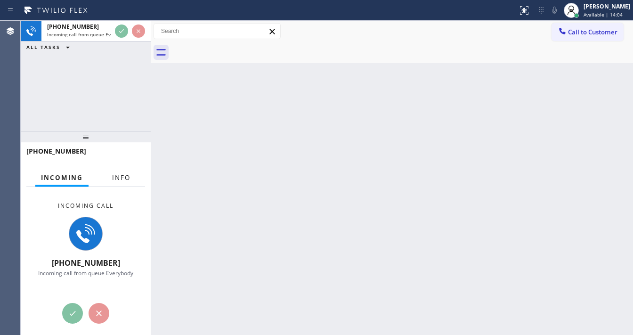
click at [118, 176] on span "Info" at bounding box center [121, 177] width 18 height 8
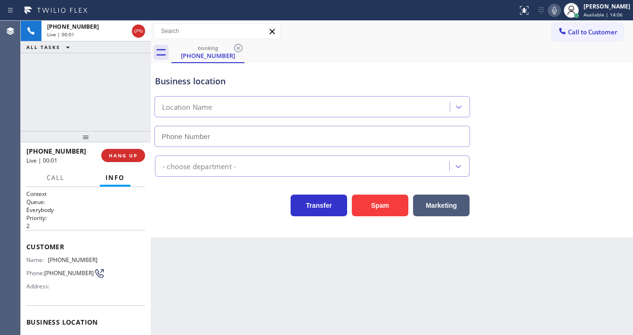
click at [21, 93] on div "+16267097832 Live | 00:01 ALL TASKS ALL TASKS ACTIVE TASKS TASKS IN WRAP UP" at bounding box center [86, 76] width 130 height 110
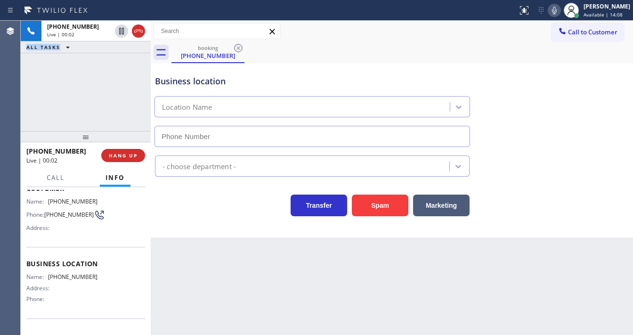
scroll to position [113, 0]
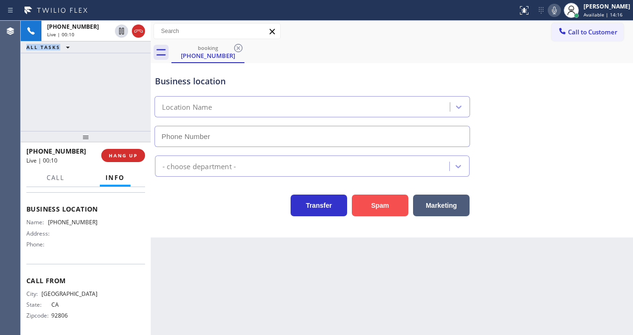
click at [366, 207] on button "Spam" at bounding box center [380, 205] width 56 height 22
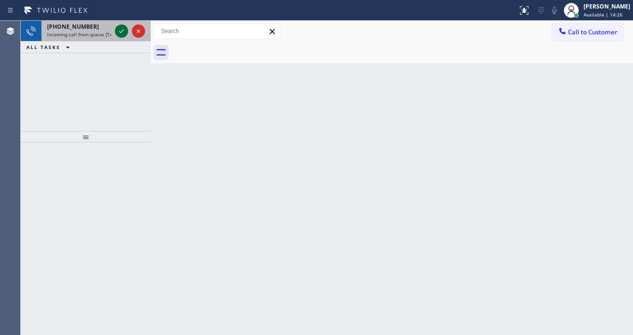
click at [120, 31] on icon at bounding box center [121, 30] width 11 height 11
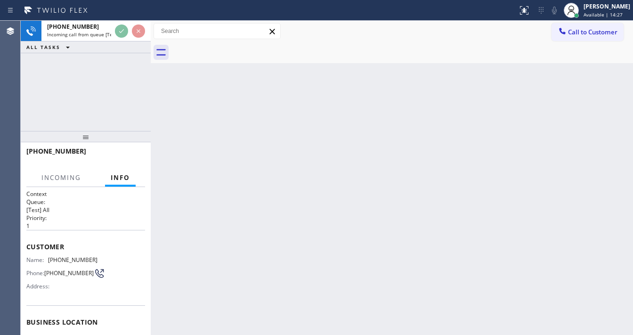
scroll to position [113, 0]
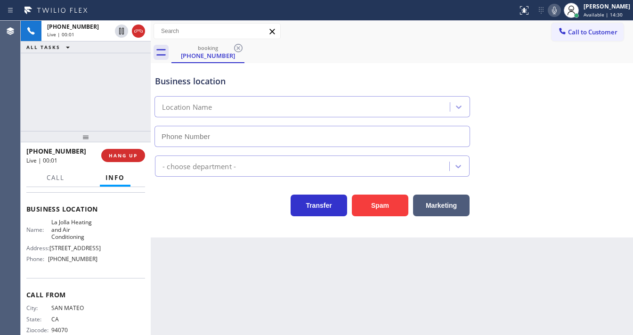
type input "[PHONE_NUMBER]"
click at [527, 139] on div "Business location La Jolla Heating and Air Conditioning (858) 201-4467" at bounding box center [391, 104] width 477 height 85
click at [556, 9] on icon at bounding box center [554, 11] width 5 height 8
click at [557, 11] on icon at bounding box center [553, 10] width 11 height 11
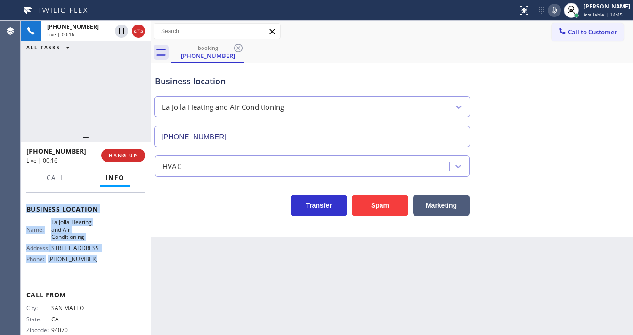
drag, startPoint x: 24, startPoint y: 240, endPoint x: 126, endPoint y: 132, distance: 148.8
click at [102, 274] on div "Context Queue: [Test] All Priority: 1 Customer Name: (650) 703-8389 Phone: (650…" at bounding box center [86, 261] width 130 height 148
copy div "Customer Name: (650) 703-8389 Phone: (650) 703-8389 Address: Business location …"
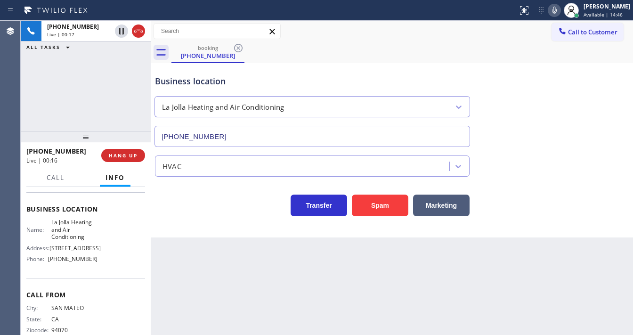
click at [117, 96] on div "+16507038389 Live | 00:17 ALL TASKS ALL TASKS ACTIVE TASKS TASKS IN WRAP UP" at bounding box center [86, 76] width 130 height 110
click at [90, 115] on div "+16507038389 Live | 01:15 ALL TASKS ALL TASKS ACTIVE TASKS TASKS IN WRAP UP" at bounding box center [86, 76] width 130 height 110
click at [85, 104] on div "+16507038389 Live | 01:27 ALL TASKS ALL TASKS ACTIVE TASKS TASKS IN WRAP UP" at bounding box center [86, 76] width 130 height 110
click at [560, 11] on icon at bounding box center [553, 10] width 11 height 11
click at [556, 13] on icon at bounding box center [554, 11] width 5 height 8
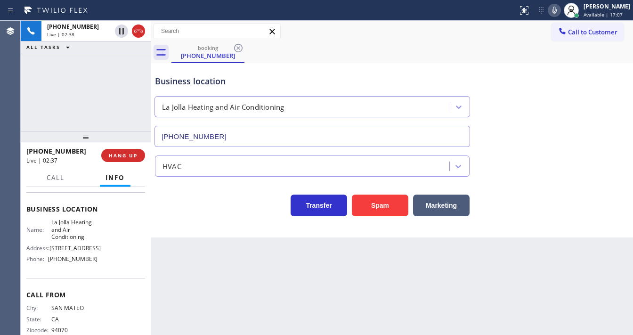
click at [49, 90] on div "+16507038389 Live | 02:38 ALL TASKS ALL TASKS ACTIVE TASKS TASKS IN WRAP UP" at bounding box center [86, 76] width 130 height 110
click at [558, 10] on icon at bounding box center [553, 10] width 11 height 11
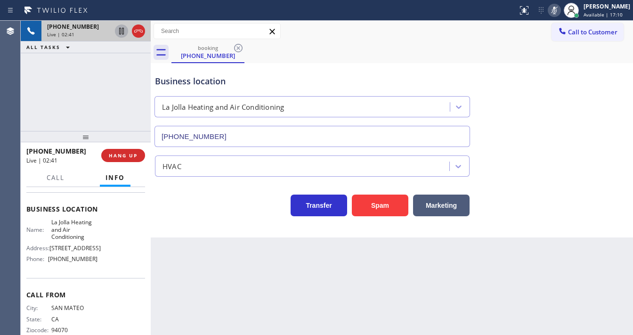
click at [122, 33] on icon at bounding box center [121, 31] width 5 height 7
click at [120, 27] on icon at bounding box center [121, 30] width 11 height 11
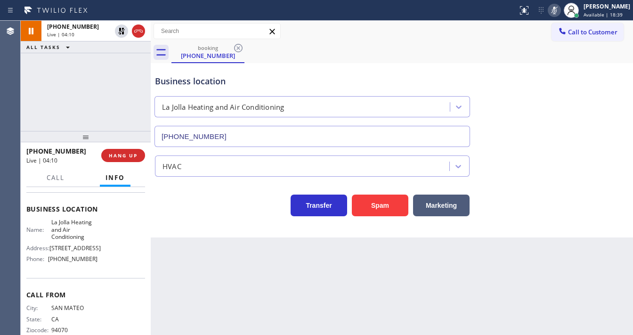
drag, startPoint x: 559, startPoint y: 12, endPoint x: 285, endPoint y: 83, distance: 283.0
click at [557, 12] on rect at bounding box center [554, 9] width 7 height 7
click at [98, 81] on div "+16507038389 Live | 04:11 ALL TASKS ALL TASKS ACTIVE TASKS TASKS IN WRAP UP" at bounding box center [86, 76] width 130 height 110
click at [38, 111] on div "+16507038389 Live | 04:26 ALL TASKS ALL TASKS ACTIVE TASKS TASKS IN WRAP UP" at bounding box center [86, 76] width 130 height 110
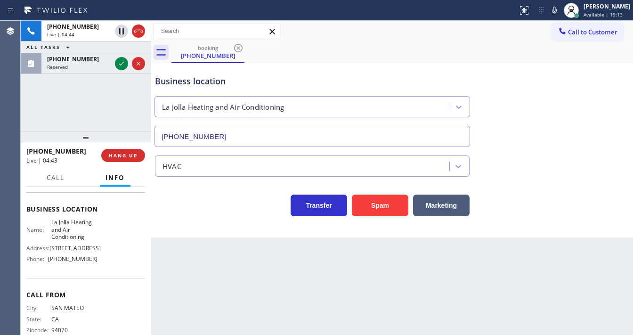
click at [83, 96] on div "+16507038389 Live | 04:44 ALL TASKS ALL TASKS ACTIVE TASKS TASKS IN WRAP UP (95…" at bounding box center [86, 76] width 130 height 110
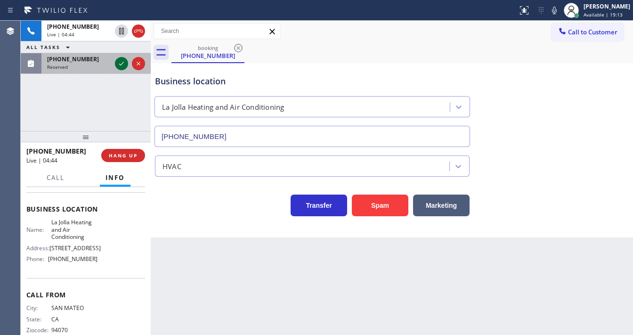
click at [117, 62] on icon at bounding box center [121, 63] width 11 height 11
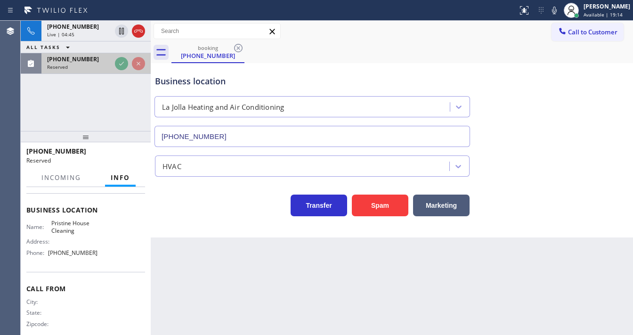
scroll to position [120, 0]
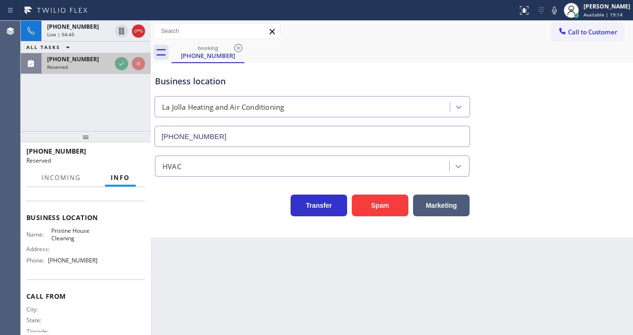
click at [118, 62] on icon at bounding box center [121, 63] width 11 height 11
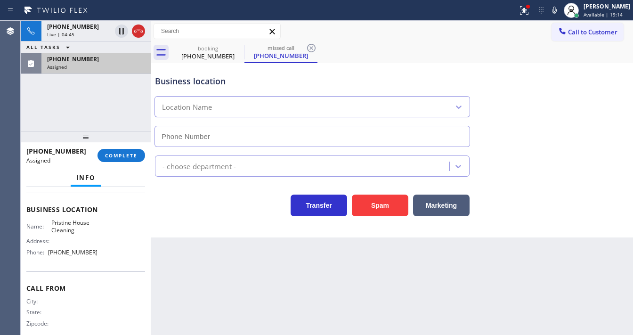
type input "[PHONE_NUMBER]"
click at [119, 153] on span "COMPLETE" at bounding box center [121, 155] width 32 height 7
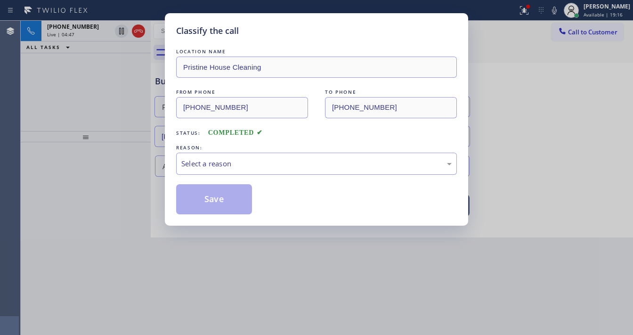
click at [223, 168] on div "Select a reason" at bounding box center [316, 163] width 270 height 11
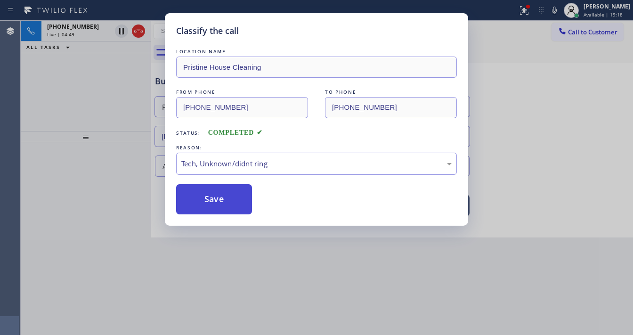
click at [228, 195] on button "Save" at bounding box center [214, 199] width 76 height 30
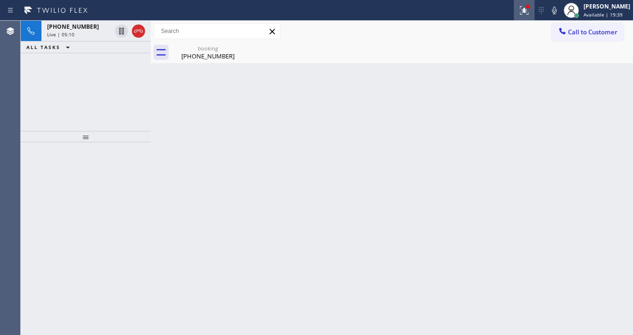
click at [527, 10] on icon at bounding box center [524, 9] width 6 height 3
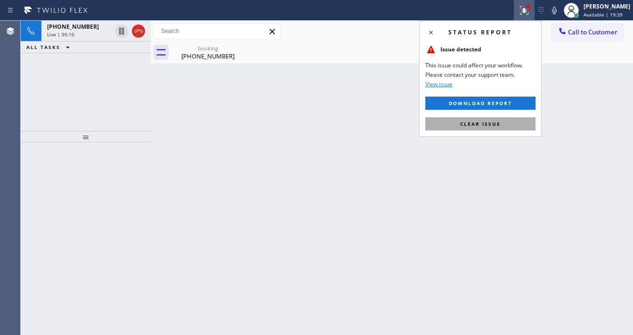
click at [493, 124] on span "Clear issue" at bounding box center [480, 123] width 40 height 7
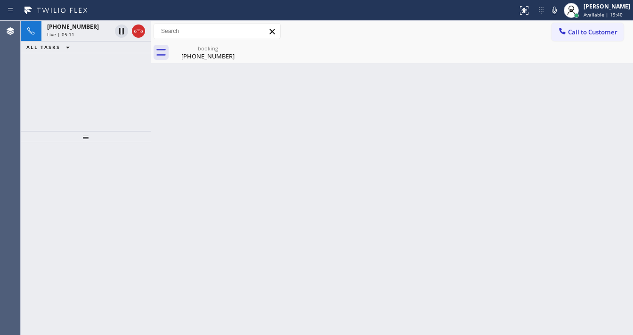
click at [485, 122] on div "Back to Dashboard Change Sender ID Customers Technicians Select a contact Outbo…" at bounding box center [392, 178] width 482 height 314
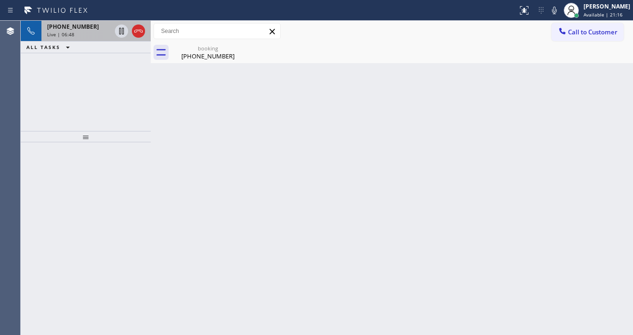
click at [114, 25] on div at bounding box center [130, 31] width 34 height 21
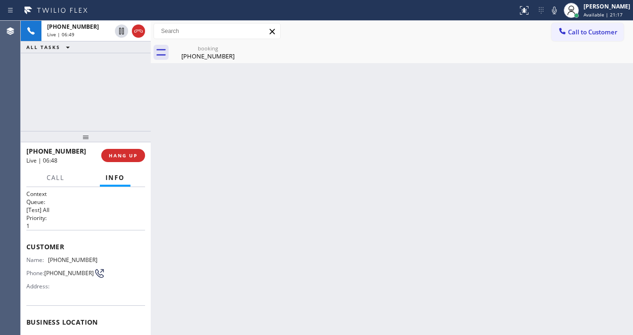
drag, startPoint x: 122, startPoint y: 32, endPoint x: 435, endPoint y: 29, distance: 312.5
click at [122, 32] on icon at bounding box center [121, 30] width 11 height 11
click at [561, 13] on div at bounding box center [553, 10] width 13 height 11
click at [73, 111] on div "[PHONE_NUMBER] Live | 06:50 ALL TASKS ALL TASKS ACTIVE TASKS TASKS IN WRAP UP" at bounding box center [86, 76] width 130 height 110
click at [33, 126] on div "[PHONE_NUMBER] Live | 07:22 ALL TASKS ALL TASKS ACTIVE TASKS TASKS IN WRAP UP" at bounding box center [86, 76] width 130 height 110
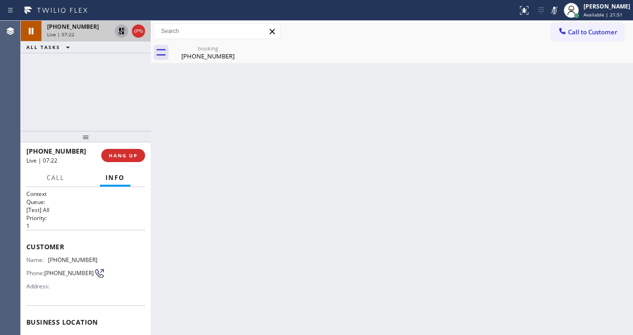
click at [118, 30] on icon at bounding box center [121, 30] width 11 height 11
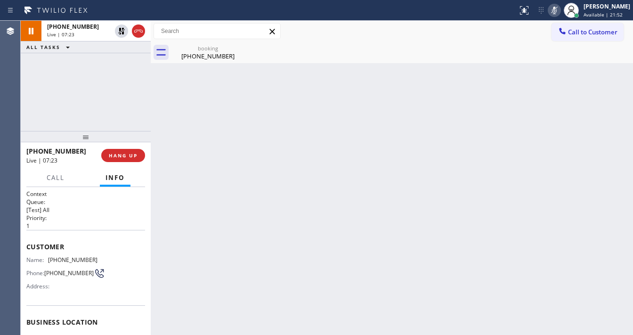
click at [557, 11] on icon at bounding box center [553, 10] width 11 height 11
click at [60, 83] on div "[PHONE_NUMBER] Live | 07:24 ALL TASKS ALL TASKS ACTIVE TASKS TASKS IN WRAP UP" at bounding box center [86, 76] width 130 height 110
click at [560, 5] on icon at bounding box center [553, 10] width 11 height 11
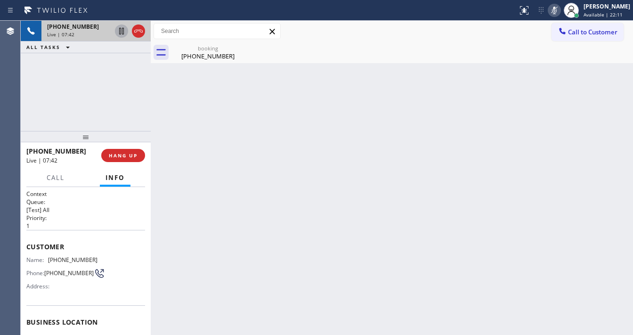
click at [124, 32] on icon at bounding box center [121, 30] width 11 height 11
drag, startPoint x: 560, startPoint y: 12, endPoint x: 531, endPoint y: 23, distance: 31.3
click at [560, 12] on icon at bounding box center [553, 10] width 11 height 11
click at [122, 34] on icon at bounding box center [121, 31] width 7 height 7
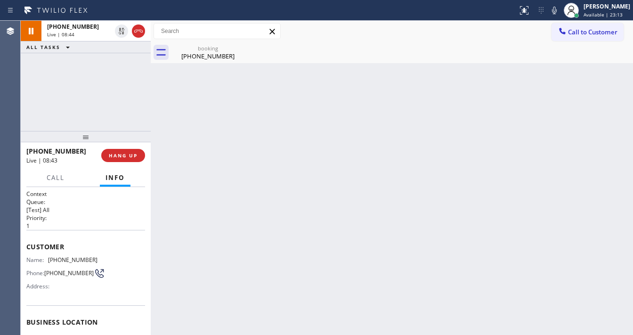
drag, startPoint x: 106, startPoint y: 72, endPoint x: 94, endPoint y: 79, distance: 14.1
click at [106, 73] on div "[PHONE_NUMBER] Live | 08:44 ALL TASKS ALL TASKS ACTIVE TASKS TASKS IN WRAP UP" at bounding box center [86, 76] width 130 height 110
click at [79, 61] on div "[PHONE_NUMBER] Live | 08:46 ALL TASKS ALL TASKS ACTIVE TASKS TASKS IN WRAP UP" at bounding box center [86, 76] width 130 height 110
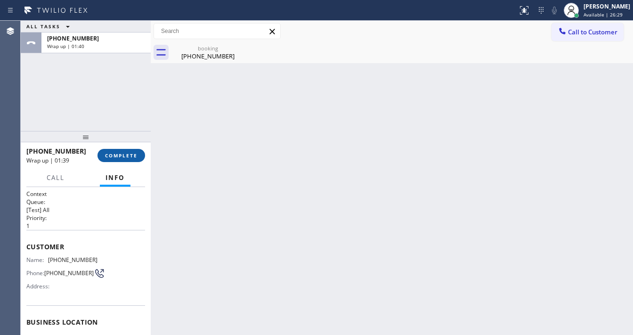
click at [130, 157] on span "COMPLETE" at bounding box center [121, 155] width 32 height 7
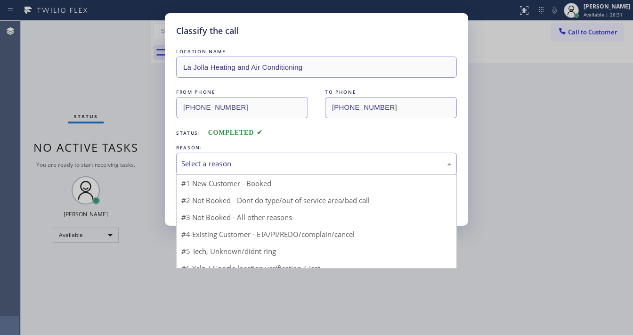
click at [215, 158] on div "Select a reason" at bounding box center [316, 163] width 270 height 11
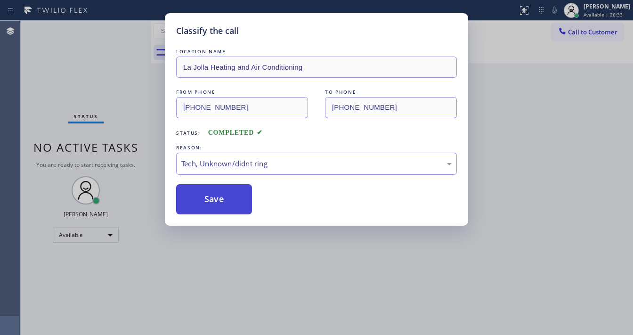
click at [220, 197] on button "Save" at bounding box center [214, 199] width 76 height 30
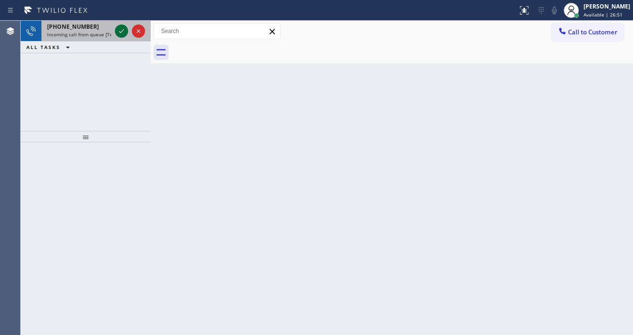
click at [117, 34] on icon at bounding box center [121, 30] width 11 height 11
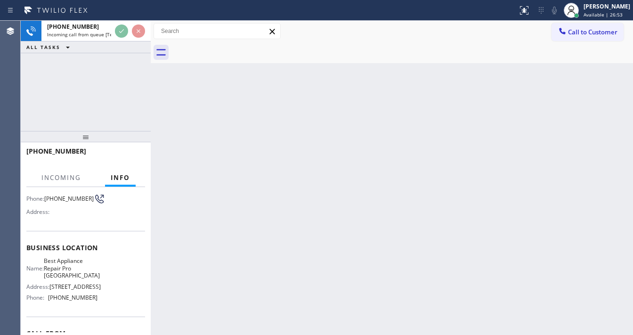
scroll to position [75, 0]
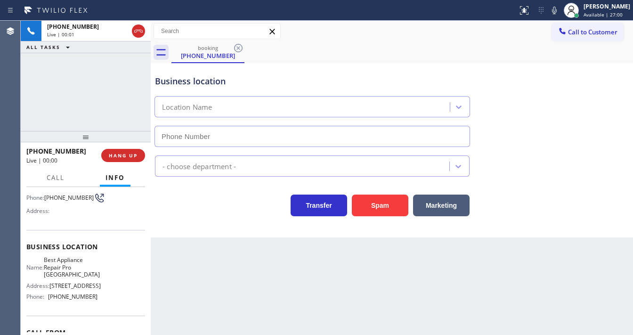
type input "[PHONE_NUMBER]"
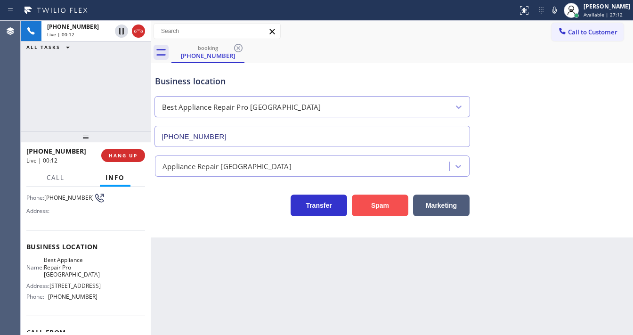
click at [376, 202] on button "Spam" at bounding box center [380, 205] width 56 height 22
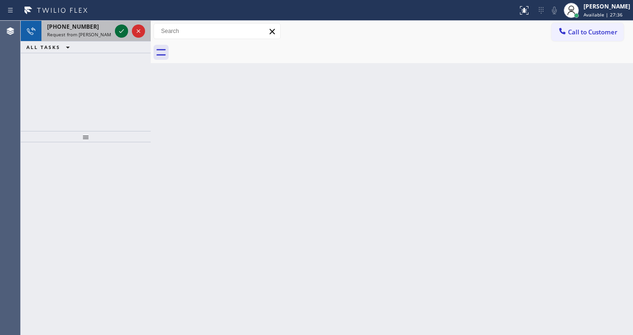
click at [121, 29] on icon at bounding box center [121, 30] width 11 height 11
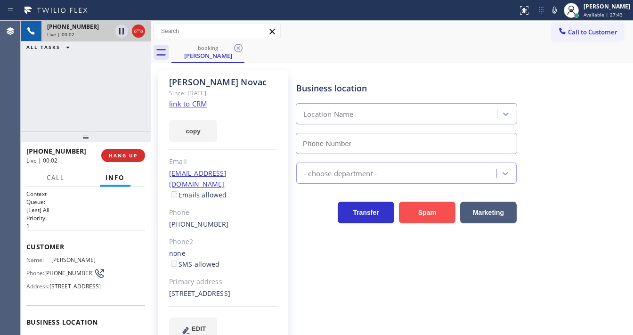
type input "[PHONE_NUMBER]"
click at [198, 101] on link "link to CRM" at bounding box center [188, 103] width 38 height 9
click at [557, 13] on icon at bounding box center [553, 10] width 11 height 11
click at [92, 91] on div "[PHONE_NUMBER] Live | 00:26 ALL TASKS ALL TASKS ACTIVE TASKS TASKS IN WRAP UP" at bounding box center [86, 76] width 130 height 110
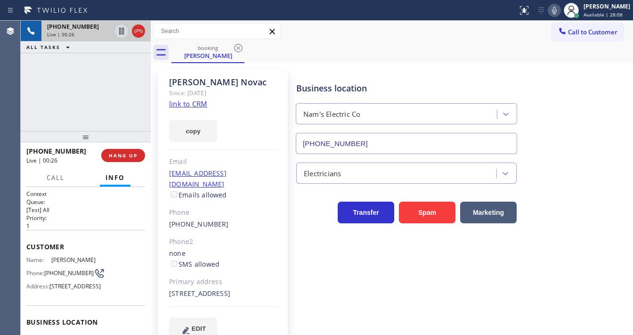
click at [189, 104] on link "link to CRM" at bounding box center [188, 103] width 38 height 9
click at [560, 8] on icon at bounding box center [553, 10] width 11 height 11
click at [560, 9] on icon at bounding box center [553, 10] width 11 height 11
click at [101, 89] on div "[PHONE_NUMBER] Live | 00:38 ALL TASKS ALL TASKS ACTIVE TASKS TASKS IN WRAP UP" at bounding box center [86, 76] width 130 height 110
click at [460, 24] on div "Call to Customer Outbound call Location Search location Your caller id phone nu…" at bounding box center [392, 31] width 482 height 16
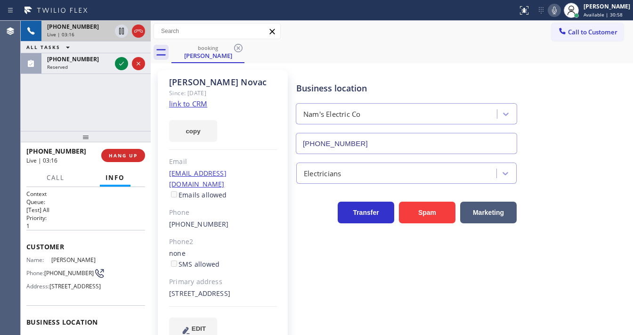
click at [559, 11] on icon at bounding box center [553, 10] width 11 height 11
drag, startPoint x: 120, startPoint y: 32, endPoint x: 255, endPoint y: 72, distance: 140.4
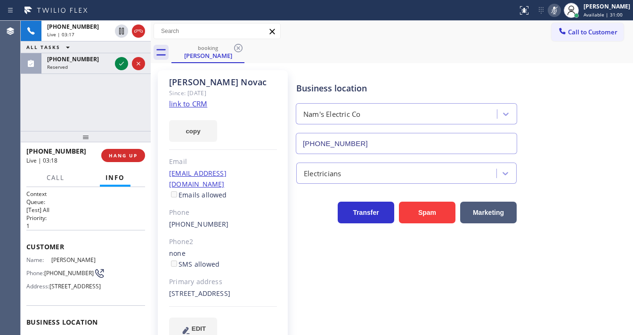
click at [120, 32] on icon at bounding box center [121, 31] width 5 height 7
click at [66, 116] on div "[PHONE_NUMBER] Live | 04:09 ALL TASKS ALL TASKS ACTIVE TASKS TASKS IN WRAP UP […" at bounding box center [86, 76] width 130 height 110
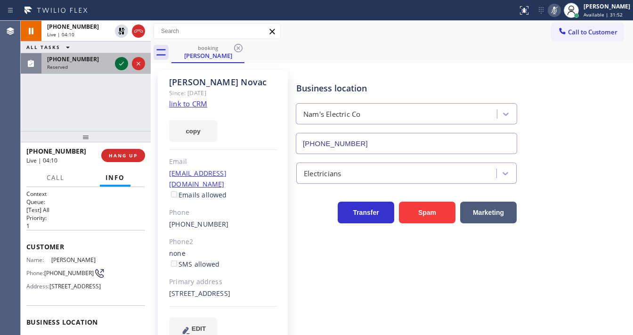
click at [118, 64] on icon at bounding box center [121, 63] width 11 height 11
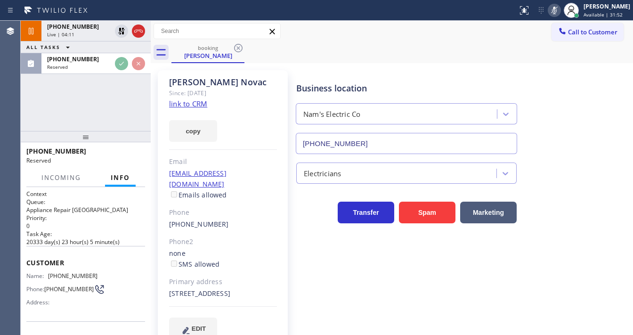
click at [115, 70] on div at bounding box center [130, 63] width 34 height 21
click at [98, 104] on div "[PHONE_NUMBER] Live | 04:11 ALL TASKS ALL TASKS ACTIVE TASKS TASKS IN WRAP UP […" at bounding box center [86, 76] width 130 height 110
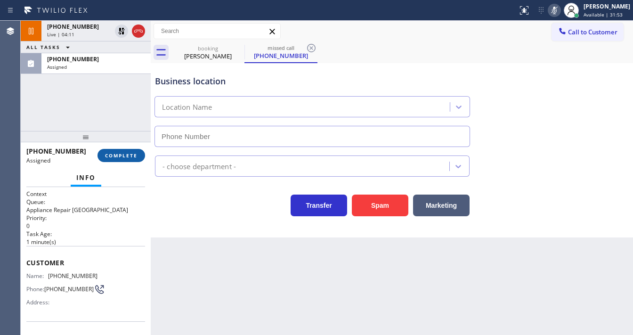
type input "[PHONE_NUMBER]"
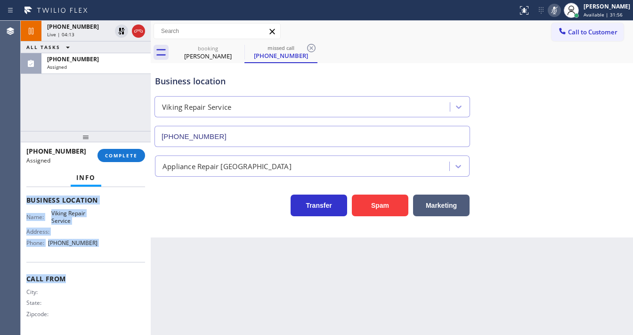
scroll to position [139, 0]
drag, startPoint x: 28, startPoint y: 256, endPoint x: 100, endPoint y: 253, distance: 72.5
click at [100, 254] on div "Context Queue: Appliance Repair High End Priority: 0 Task Age: [DEMOGRAPHIC_DAT…" at bounding box center [85, 191] width 119 height 281
copy div "Customer Name: [PHONE_NUMBER] Phone: [PHONE_NUMBER] Address: Business location …"
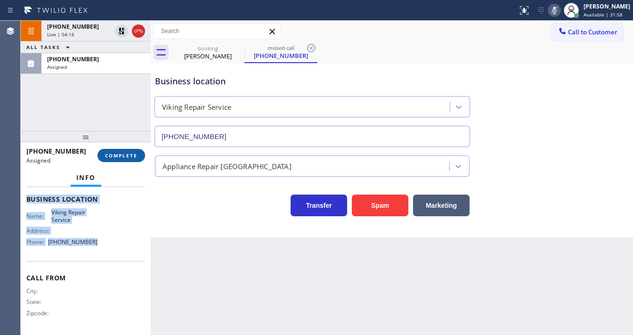
click at [128, 152] on span "COMPLETE" at bounding box center [121, 155] width 32 height 7
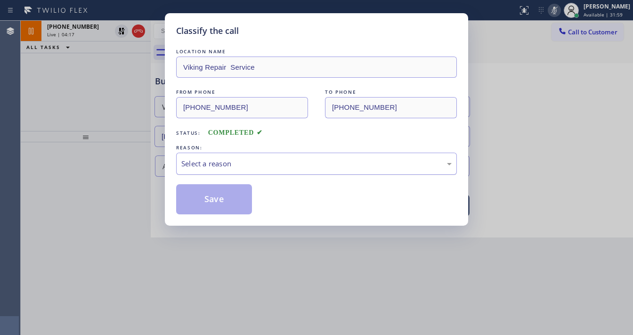
click at [222, 167] on div "Select a reason" at bounding box center [316, 163] width 270 height 11
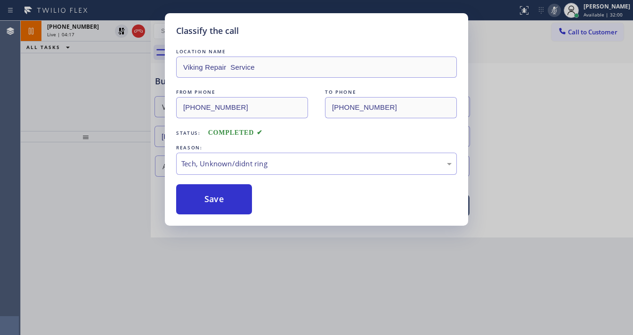
click at [218, 223] on div "Classify the call LOCATION NAME Viking Repair Service FROM PHONE [PHONE_NUMBER]…" at bounding box center [316, 119] width 303 height 212
click at [217, 199] on button "Save" at bounding box center [214, 199] width 76 height 30
drag, startPoint x: 217, startPoint y: 199, endPoint x: 147, endPoint y: 300, distance: 122.5
click at [211, 211] on button "Save" at bounding box center [214, 199] width 76 height 30
type input "[PHONE_NUMBER]"
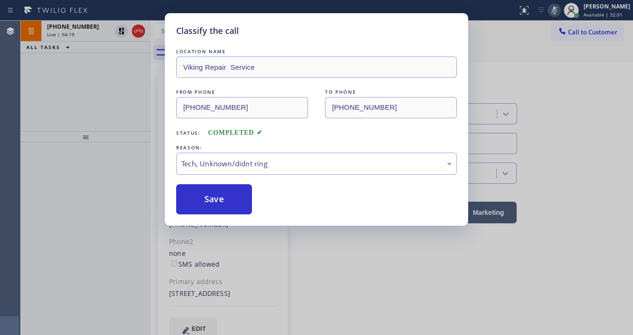
click at [97, 173] on div at bounding box center [86, 238] width 130 height 193
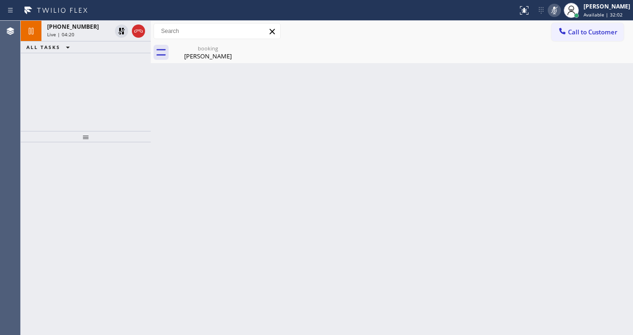
drag, startPoint x: 84, startPoint y: 35, endPoint x: 155, endPoint y: 35, distance: 70.6
click at [85, 35] on div "Live | 04:20" at bounding box center [79, 34] width 64 height 7
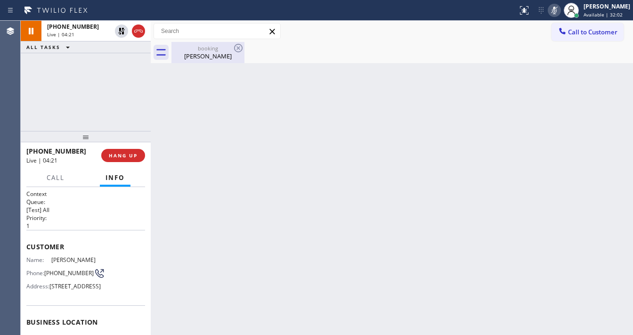
click at [207, 47] on div "booking" at bounding box center [207, 48] width 71 height 7
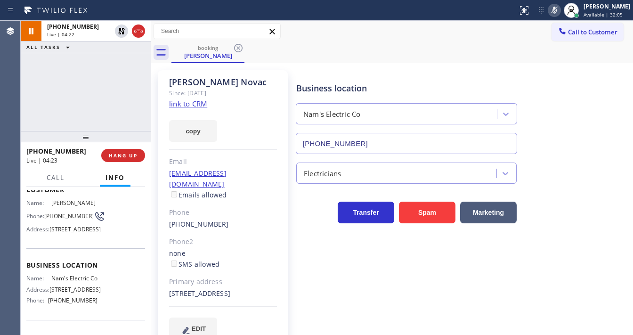
scroll to position [151, 0]
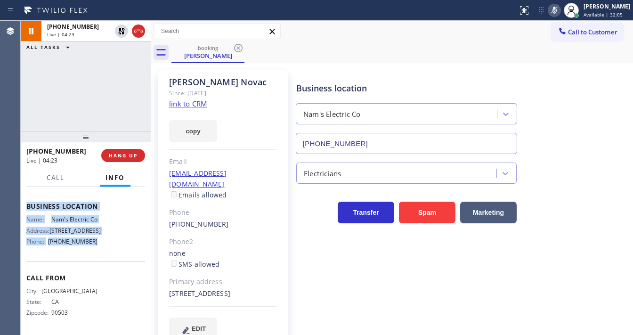
copy div "Customer Name: [PERSON_NAME] Phone: [PHONE_NUMBER] Address: [STREET_ADDRESS] Bu…"
drag, startPoint x: 27, startPoint y: 244, endPoint x: 100, endPoint y: 247, distance: 73.0
click at [100, 247] on div "Context Queue: [Test] All Priority: 1 Customer Name: [PERSON_NAME] Phone: [PHON…" at bounding box center [85, 203] width 119 height 258
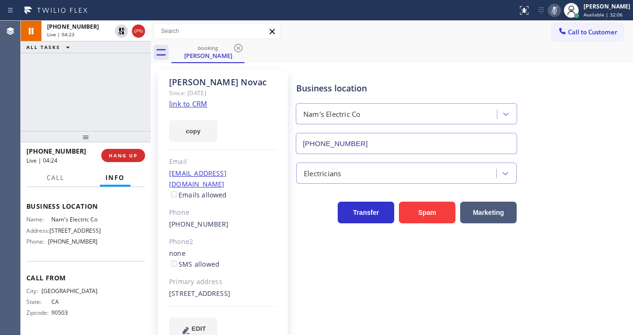
click at [83, 98] on div "[PHONE_NUMBER] Live | 04:23 ALL TASKS ALL TASKS ACTIVE TASKS TASKS IN WRAP UP" at bounding box center [86, 76] width 130 height 110
click at [75, 90] on div "[PHONE_NUMBER] Live | 04:34 ALL TASKS ALL TASKS ACTIVE TASKS TASKS IN WRAP UP" at bounding box center [86, 76] width 130 height 110
click at [100, 107] on div "[PHONE_NUMBER] Live | 04:51 ALL TASKS ALL TASKS ACTIVE TASKS TASKS IN WRAP UP […" at bounding box center [86, 76] width 130 height 110
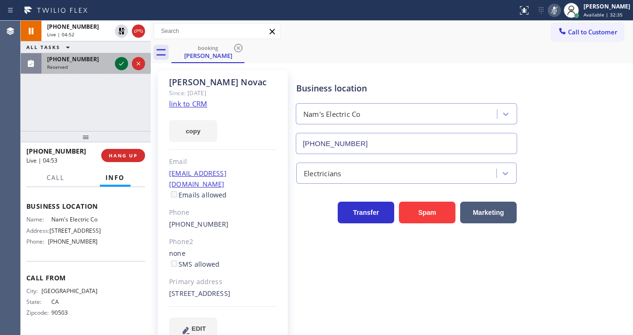
click at [118, 64] on icon at bounding box center [121, 63] width 11 height 11
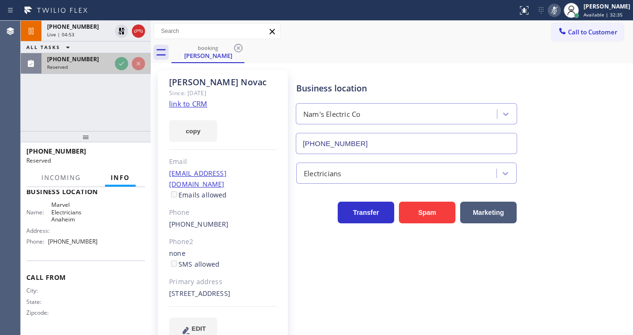
scroll to position [160, 0]
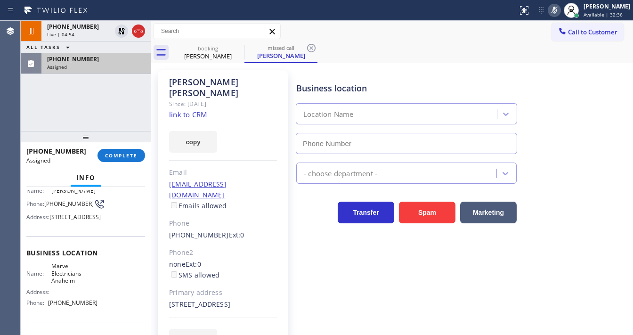
type input "[PHONE_NUMBER]"
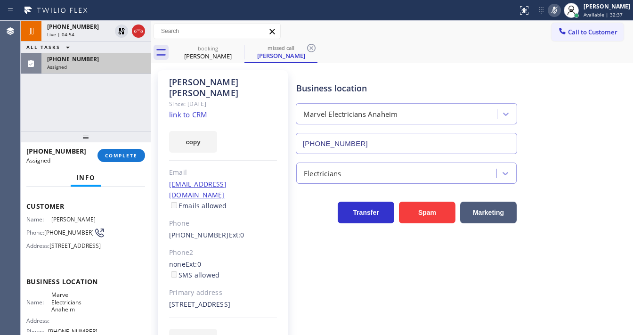
scroll to position [48, 0]
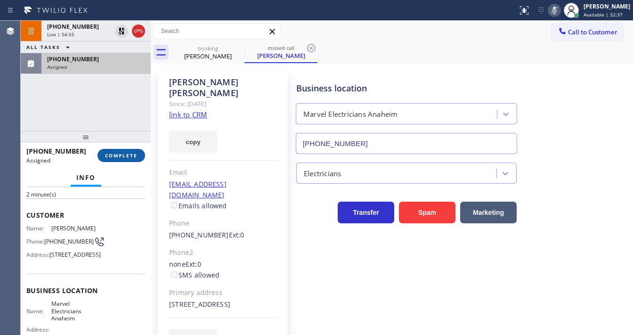
click at [122, 161] on button "COMPLETE" at bounding box center [121, 155] width 48 height 13
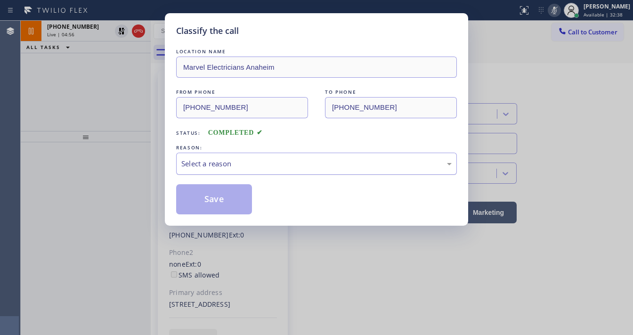
click at [200, 163] on div "Select a reason" at bounding box center [316, 163] width 270 height 11
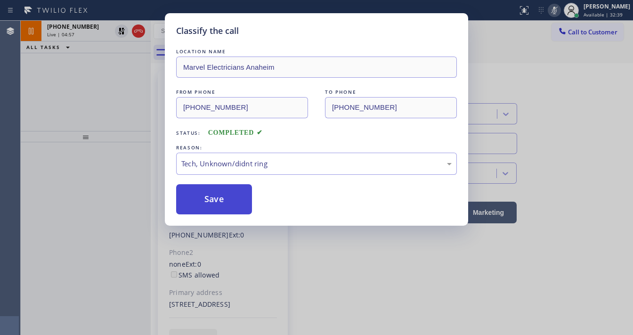
click at [212, 200] on button "Save" at bounding box center [214, 199] width 76 height 30
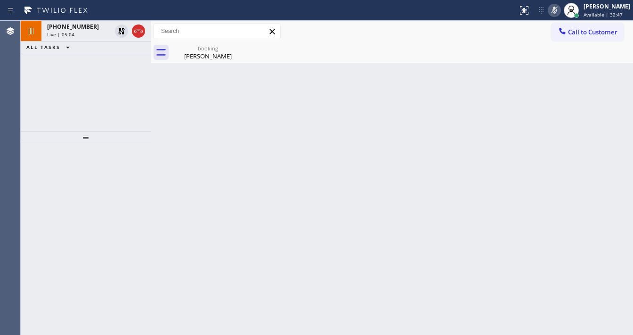
drag, startPoint x: 107, startPoint y: 101, endPoint x: 130, endPoint y: 63, distance: 44.7
click at [108, 99] on div "[PHONE_NUMBER] Live | 05:04 ALL TASKS ALL TASKS ACTIVE TASKS TASKS IN WRAP UP" at bounding box center [86, 76] width 130 height 110
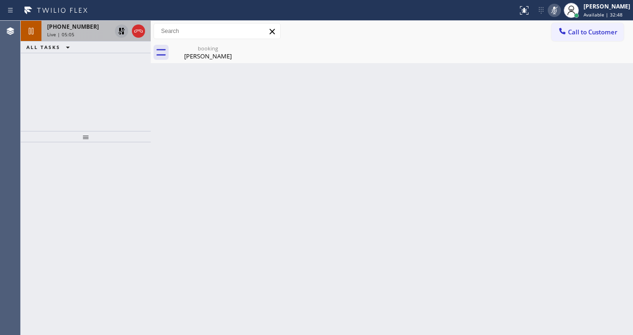
click at [122, 31] on icon at bounding box center [121, 30] width 11 height 11
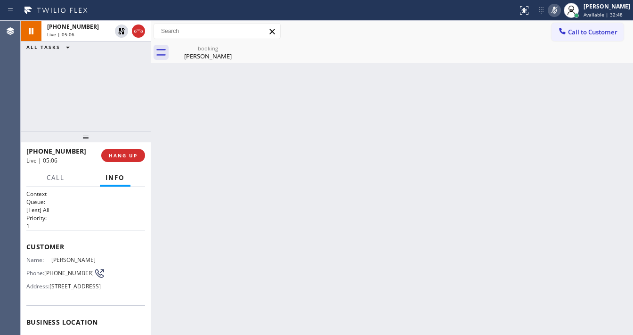
click at [560, 10] on icon at bounding box center [553, 10] width 11 height 11
click at [92, 92] on div "[PHONE_NUMBER] Live | 05:07 ALL TASKS ALL TASKS ACTIVE TASKS TASKS IN WRAP UP" at bounding box center [86, 76] width 130 height 110
click at [41, 83] on div "[PHONE_NUMBER] Live | 05:09 ALL TASKS ALL TASKS ACTIVE TASKS TASKS IN WRAP UP" at bounding box center [86, 76] width 130 height 110
click at [100, 76] on div "[PHONE_NUMBER] Live | 05:09 ALL TASKS ALL TASKS ACTIVE TASKS TASKS IN WRAP UP" at bounding box center [86, 76] width 130 height 110
click at [560, 10] on icon at bounding box center [553, 10] width 11 height 11
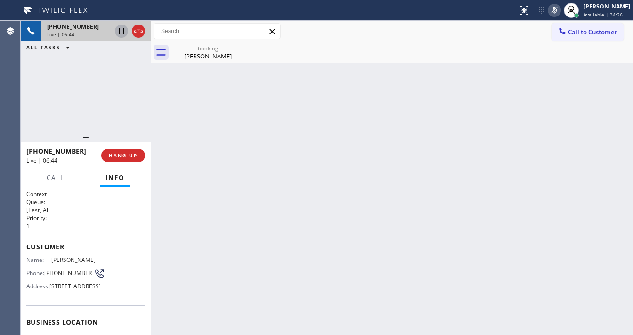
click at [122, 33] on icon at bounding box center [121, 31] width 5 height 7
click at [56, 83] on div "[PHONE_NUMBER] Live | 06:51 ALL TASKS ALL TASKS ACTIVE TASKS TASKS IN WRAP UP" at bounding box center [86, 76] width 130 height 110
click at [39, 90] on div "[PHONE_NUMBER] Live | 07:51 ALL TASKS ALL TASKS ACTIVE TASKS TASKS IN WRAP UP" at bounding box center [86, 76] width 130 height 110
click at [39, 95] on div "[PHONE_NUMBER] Live | 07:52 ALL TASKS ALL TASKS ACTIVE TASKS TASKS IN WRAP UP" at bounding box center [86, 76] width 130 height 110
click at [22, 102] on div "Agent Desktop Classify the call LOCATION NAME Wolf Appliance Repair Expert FROM…" at bounding box center [316, 178] width 633 height 314
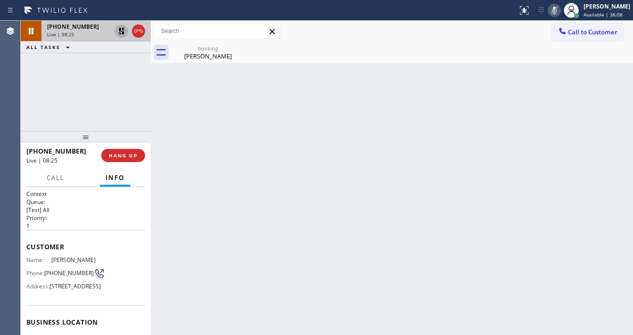
click at [119, 32] on icon at bounding box center [121, 30] width 11 height 11
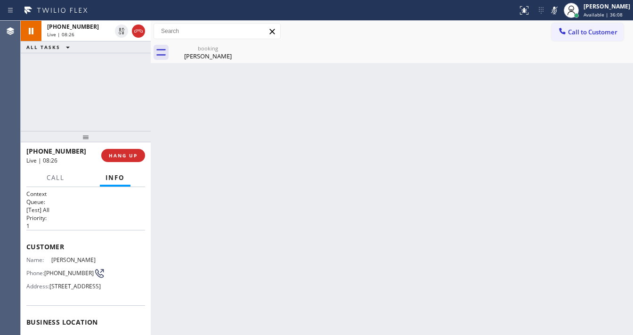
drag, startPoint x: 561, startPoint y: 10, endPoint x: 344, endPoint y: 62, distance: 222.7
click at [560, 10] on icon at bounding box center [553, 10] width 11 height 11
click at [100, 80] on div "[PHONE_NUMBER] Live | 08:27 ALL TASKS ALL TASKS ACTIVE TASKS TASKS IN WRAP UP" at bounding box center [86, 76] width 130 height 110
click at [47, 104] on div "[PHONE_NUMBER] Live | 08:37 ALL TASKS ALL TASKS ACTIVE TASKS TASKS IN WRAP UP" at bounding box center [86, 76] width 130 height 110
drag, startPoint x: 127, startPoint y: 104, endPoint x: 133, endPoint y: 76, distance: 28.0
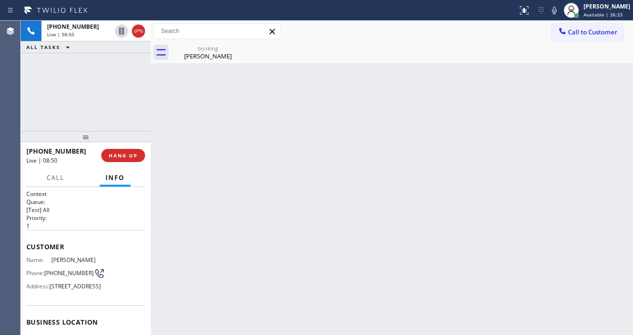
click at [127, 102] on div "[PHONE_NUMBER] Live | 08:50 ALL TASKS ALL TASKS ACTIVE TASKS TASKS IN WRAP UP" at bounding box center [86, 76] width 130 height 110
click at [37, 112] on div "[PHONE_NUMBER] Live | 11:37 ALL TASKS ALL TASKS ACTIVE TASKS TASKS IN WRAP UP" at bounding box center [86, 76] width 130 height 110
click at [560, 9] on icon at bounding box center [553, 10] width 11 height 11
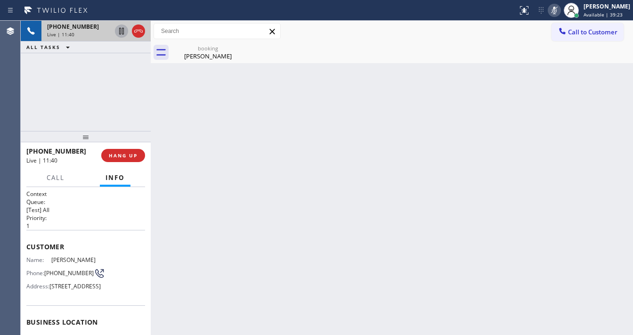
click at [121, 32] on icon at bounding box center [121, 30] width 11 height 11
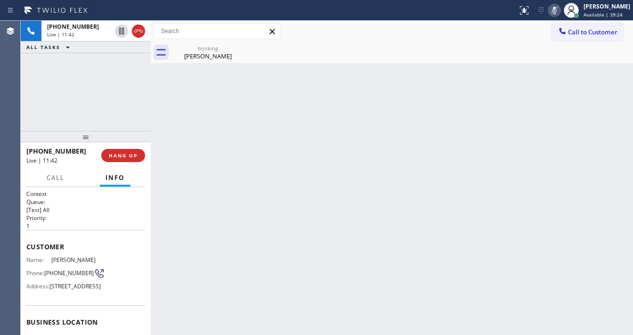
click at [17, 98] on div "Agent Desktop" at bounding box center [10, 178] width 20 height 314
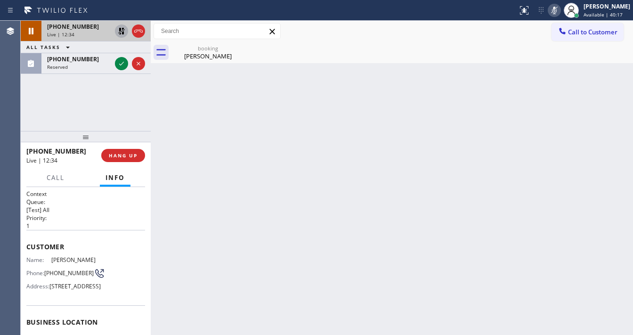
click at [121, 30] on icon at bounding box center [121, 30] width 11 height 11
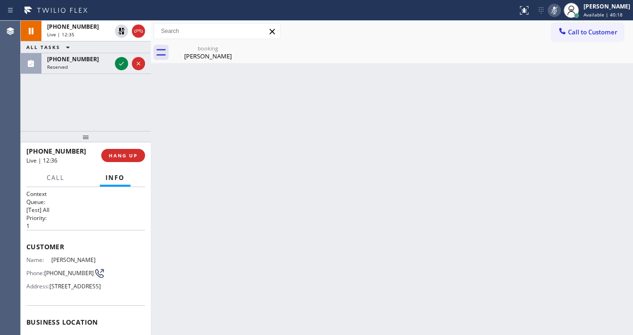
click at [557, 11] on rect at bounding box center [554, 9] width 7 height 7
click at [102, 101] on div "[PHONE_NUMBER] Live | 12:37 ALL TASKS ALL TASKS ACTIVE TASKS TASKS IN WRAP UP […" at bounding box center [86, 76] width 130 height 110
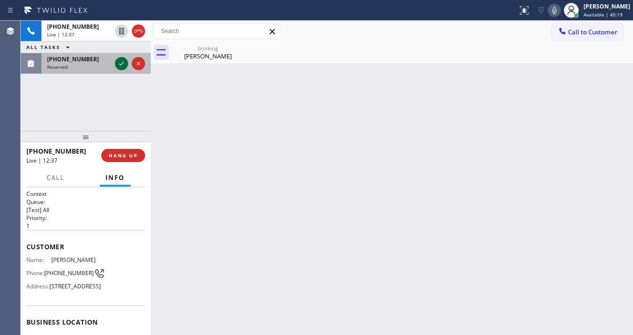
click at [118, 64] on icon at bounding box center [121, 63] width 11 height 11
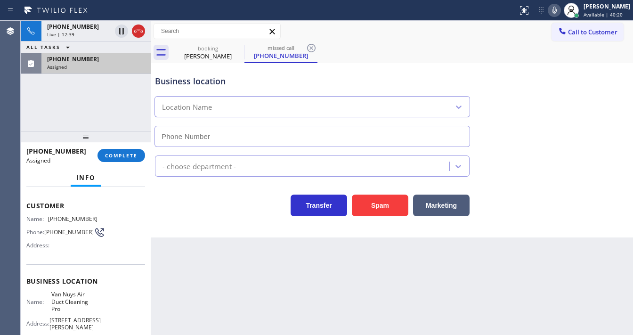
scroll to position [75, 0]
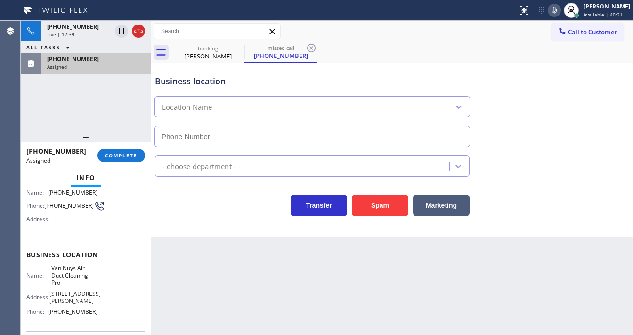
type input "[PHONE_NUMBER]"
click at [130, 151] on button "COMPLETE" at bounding box center [121, 155] width 48 height 13
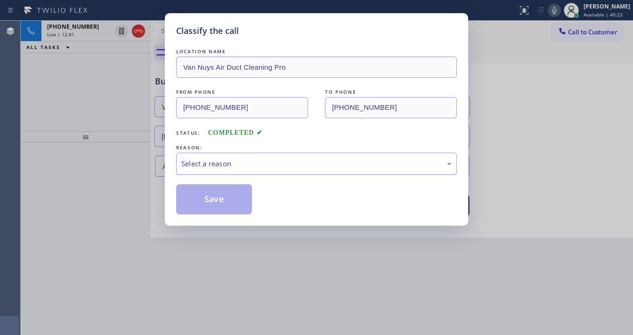
click at [242, 162] on div "Select a reason" at bounding box center [316, 163] width 270 height 11
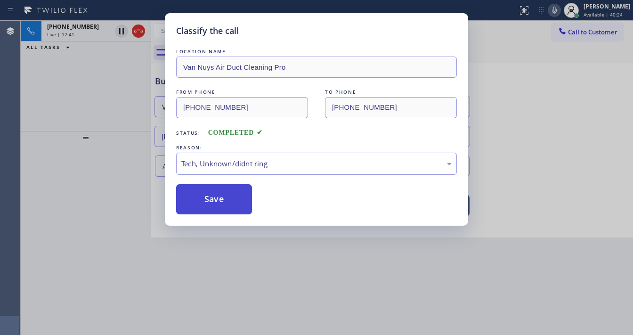
click at [222, 200] on button "Save" at bounding box center [214, 199] width 76 height 30
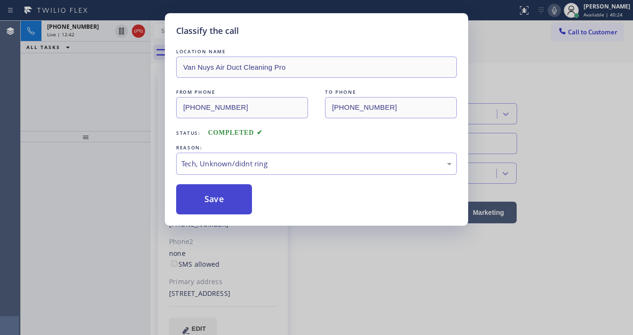
click at [222, 200] on button "Save" at bounding box center [214, 199] width 76 height 30
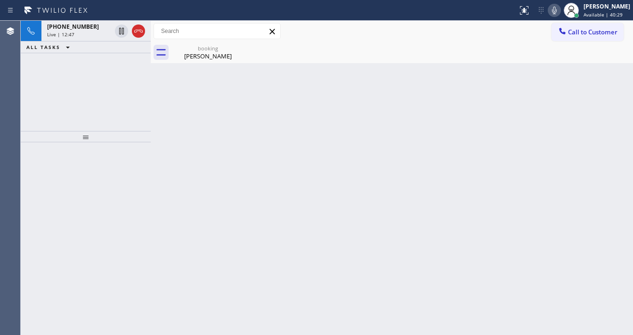
drag, startPoint x: 51, startPoint y: 98, endPoint x: 63, endPoint y: 92, distance: 13.1
click at [51, 98] on div "[PHONE_NUMBER] Live | 12:47 ALL TASKS ALL TASKS ACTIVE TASKS TASKS IN WRAP UP" at bounding box center [86, 76] width 130 height 110
click at [86, 37] on div "[PHONE_NUMBER] Live | 12:47" at bounding box center [77, 31] width 72 height 21
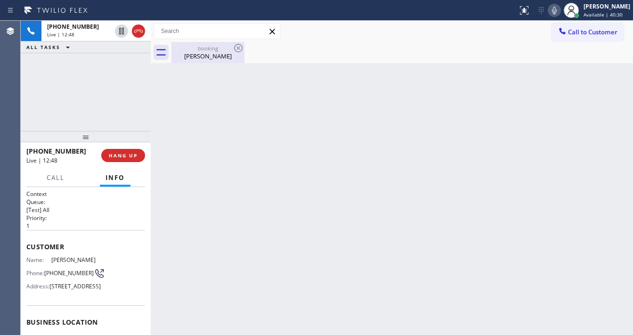
click at [197, 56] on div "[PERSON_NAME]" at bounding box center [207, 56] width 71 height 8
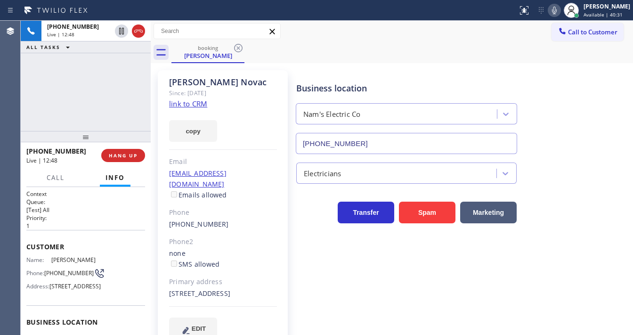
click at [83, 95] on div "[PHONE_NUMBER] Live | 12:48 ALL TASKS ALL TASKS ACTIVE TASKS TASKS IN WRAP UP" at bounding box center [86, 76] width 130 height 110
click at [83, 95] on div "[PHONE_NUMBER] Live | 12:50 ALL TASKS ALL TASKS ACTIVE TASKS TASKS IN WRAP UP" at bounding box center [86, 76] width 130 height 110
click at [56, 96] on div "[PHONE_NUMBER] Live | 12:52 ALL TASKS ALL TASKS ACTIVE TASKS TASKS IN WRAP UP" at bounding box center [86, 76] width 130 height 110
click at [83, 96] on div "[PHONE_NUMBER] Live | 12:52 ALL TASKS ALL TASKS ACTIVE TASKS TASKS IN WRAP UP" at bounding box center [86, 76] width 130 height 110
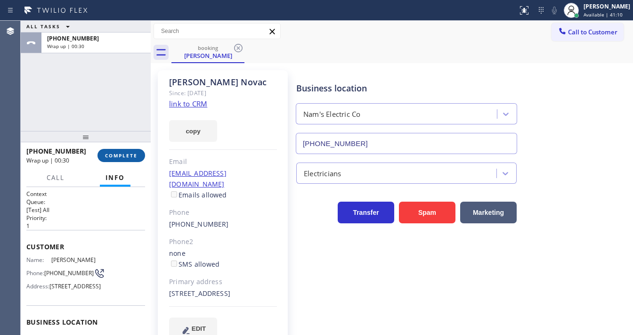
click at [121, 158] on span "COMPLETE" at bounding box center [121, 155] width 32 height 7
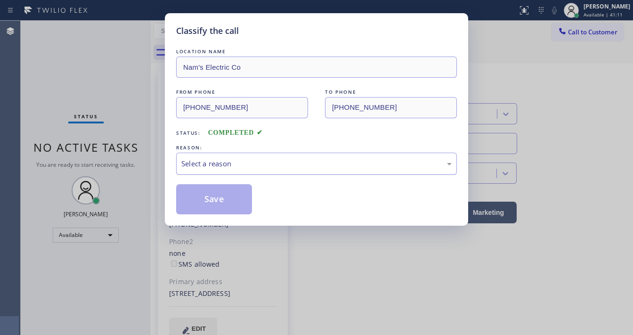
click at [200, 160] on div "Select a reason" at bounding box center [316, 163] width 270 height 11
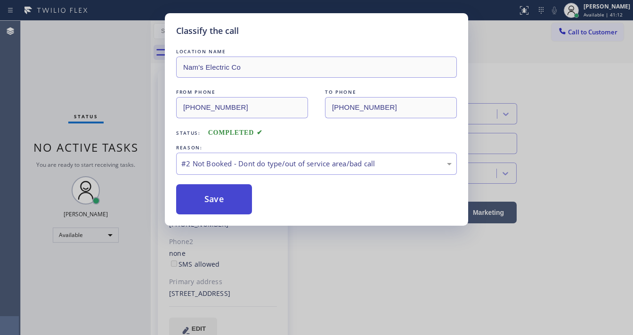
click at [204, 195] on button "Save" at bounding box center [214, 199] width 76 height 30
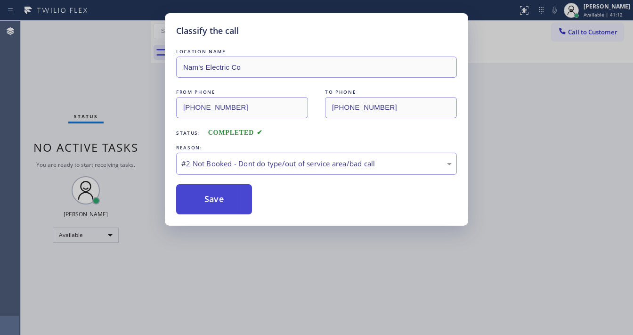
click at [204, 195] on button "Save" at bounding box center [214, 199] width 76 height 30
click at [205, 195] on button "Save" at bounding box center [214, 199] width 76 height 30
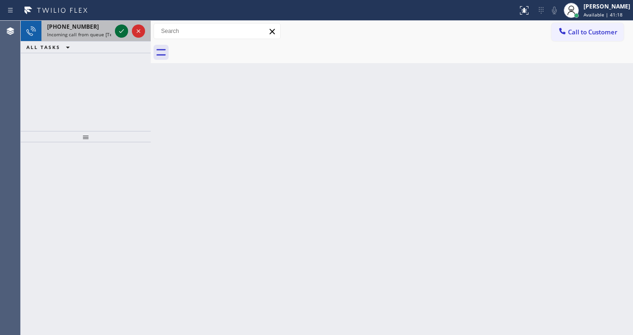
click at [120, 33] on icon at bounding box center [121, 30] width 11 height 11
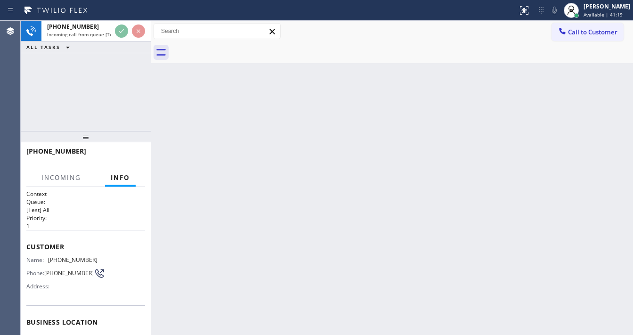
click at [120, 38] on div at bounding box center [130, 31] width 34 height 21
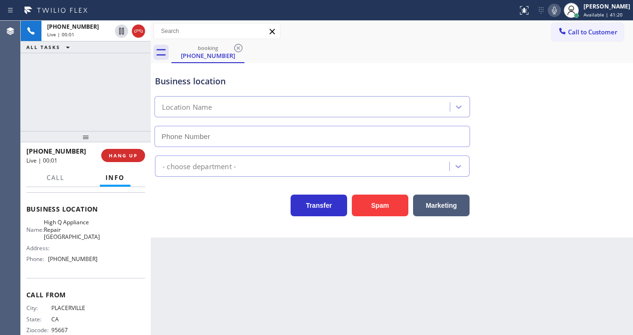
type input "[PHONE_NUMBER]"
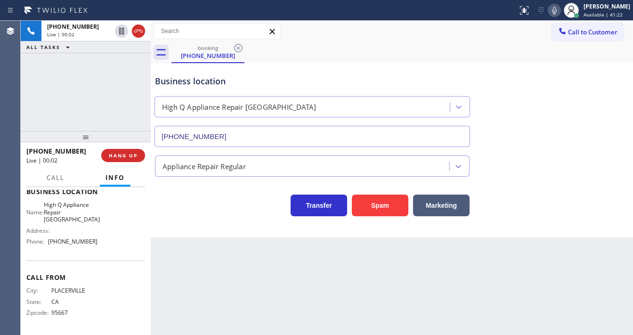
click at [104, 104] on div "[PHONE_NUMBER] Live | 00:02 ALL TASKS ALL TASKS ACTIVE TASKS TASKS IN WRAP UP" at bounding box center [86, 76] width 130 height 110
click at [382, 206] on button "Spam" at bounding box center [380, 205] width 56 height 22
click at [96, 90] on div "[PHONE_NUMBER] Live | 00:03 ALL TASKS ALL TASKS ACTIVE TASKS TASKS IN WRAP UP" at bounding box center [86, 76] width 130 height 110
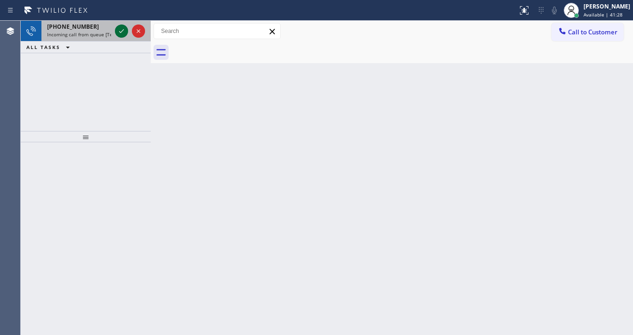
click at [121, 32] on icon at bounding box center [121, 30] width 11 height 11
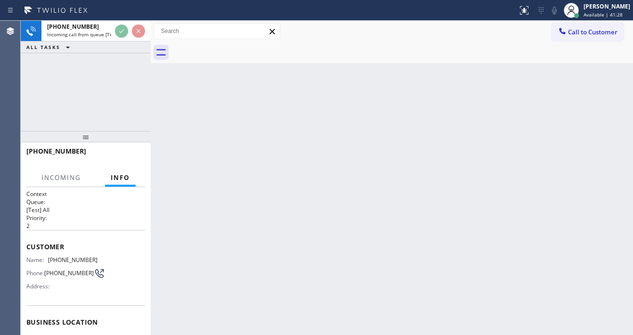
scroll to position [75, 0]
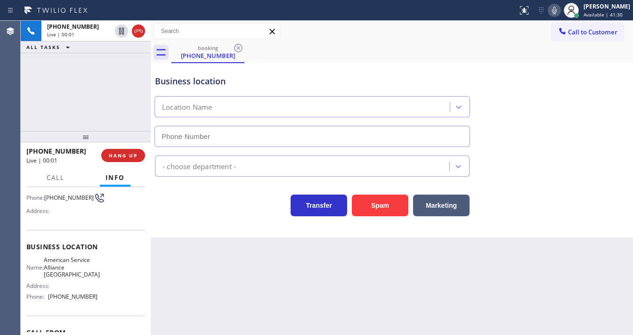
type input "[PHONE_NUMBER]"
click at [106, 97] on div "[PHONE_NUMBER] Live | 00:01 ALL TASKS ALL TASKS ACTIVE TASKS TASKS IN WRAP UP" at bounding box center [86, 76] width 130 height 110
click at [218, 209] on div "Transfer Spam Marketing" at bounding box center [312, 203] width 318 height 26
click at [128, 100] on div "[PHONE_NUMBER] Live | 00:16 ALL TASKS ALL TASKS ACTIVE TASKS TASKS IN WRAP UP" at bounding box center [86, 76] width 130 height 110
click at [104, 82] on div "[PHONE_NUMBER] Live | 00:20 ALL TASKS ALL TASKS ACTIVE TASKS TASKS IN WRAP UP" at bounding box center [86, 76] width 130 height 110
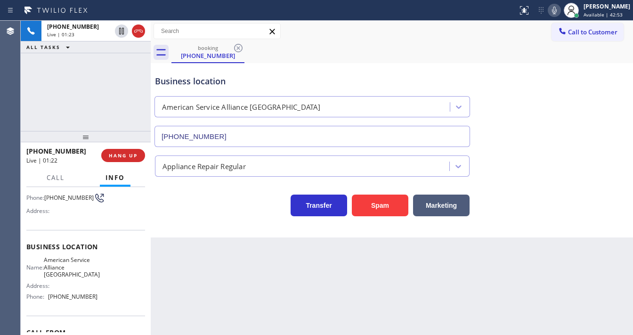
click at [104, 94] on div "[PHONE_NUMBER] Live | 01:23 ALL TASKS ALL TASKS ACTIVE TASKS TASKS IN WRAP UP" at bounding box center [86, 76] width 130 height 110
click at [83, 84] on div "[PHONE_NUMBER] Live | 01:31 ALL TASKS ALL TASKS ACTIVE TASKS TASKS IN WRAP UP" at bounding box center [86, 76] width 130 height 110
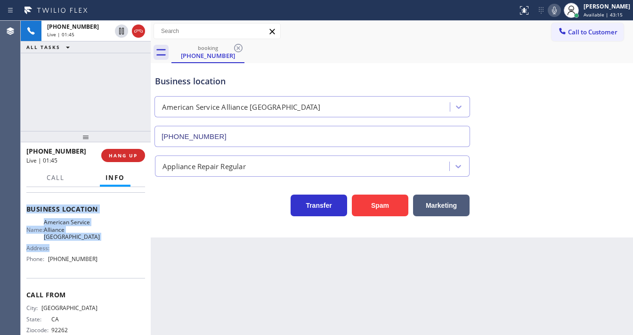
scroll to position [131, 0]
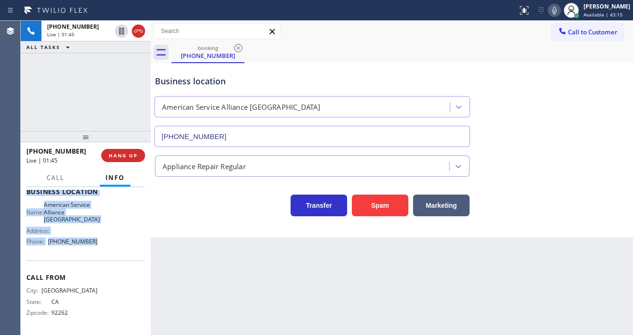
drag, startPoint x: 26, startPoint y: 207, endPoint x: 100, endPoint y: 250, distance: 85.9
click at [100, 250] on div "Context Queue: [Test] All Priority: 2 Customer Name: [PHONE_NUMBER] Phone: [PHO…" at bounding box center [86, 261] width 130 height 148
copy div "Customer Name: [PHONE_NUMBER] Phone: [PHONE_NUMBER] Address: Business location …"
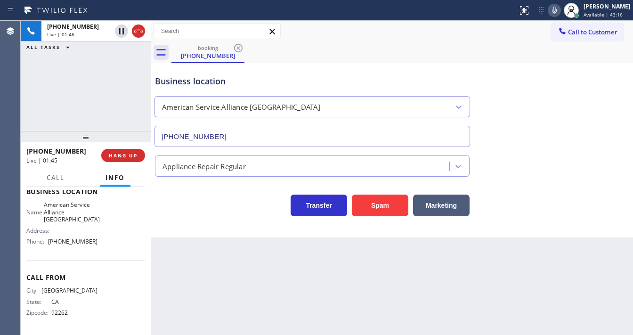
click at [73, 80] on div "[PHONE_NUMBER] Live | 01:46 ALL TASKS ALL TASKS ACTIVE TASKS TASKS IN WRAP UP" at bounding box center [86, 76] width 130 height 110
click at [117, 108] on div "[PHONE_NUMBER] Live | 01:58 ALL TASKS ALL TASKS ACTIVE TASKS TASKS IN WRAP UP" at bounding box center [86, 76] width 130 height 110
click at [52, 100] on div "[PHONE_NUMBER] Live | 02:06 ALL TASKS ALL TASKS ACTIVE TASKS TASKS IN WRAP UP" at bounding box center [86, 76] width 130 height 110
click at [60, 98] on div "[PHONE_NUMBER] Live | 02:15 ALL TASKS ALL TASKS ACTIVE TASKS TASKS IN WRAP UP" at bounding box center [86, 76] width 130 height 110
click at [87, 105] on div "[PHONE_NUMBER] Live | 02:42 ALL TASKS ALL TASKS ACTIVE TASKS TASKS IN WRAP UP" at bounding box center [86, 76] width 130 height 110
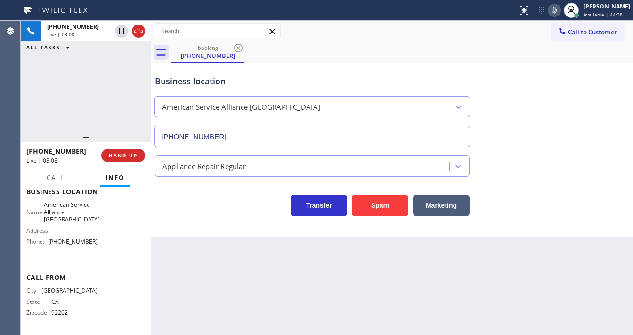
click at [107, 86] on div "[PHONE_NUMBER] Live | 03:08 ALL TASKS ALL TASKS ACTIVE TASKS TASKS IN WRAP UP" at bounding box center [86, 76] width 130 height 110
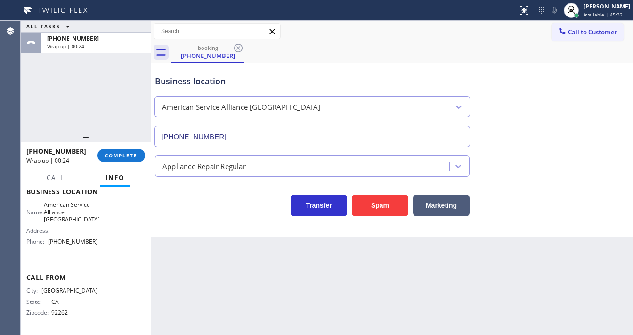
click at [53, 98] on div "ALL TASKS ALL TASKS ACTIVE TASKS TASKS IN WRAP UP [PHONE_NUMBER] Wrap up | 00:24" at bounding box center [86, 76] width 130 height 110
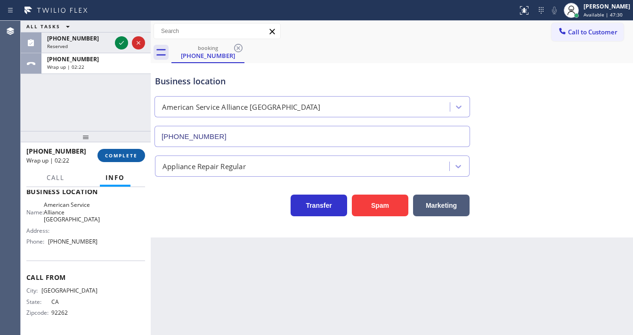
click at [126, 155] on span "COMPLETE" at bounding box center [121, 155] width 32 height 7
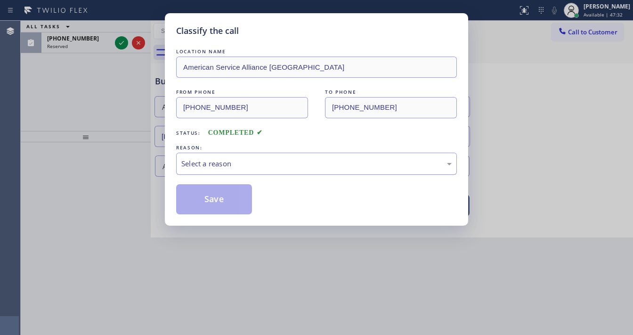
click at [212, 161] on div "Select a reason" at bounding box center [316, 163] width 270 height 11
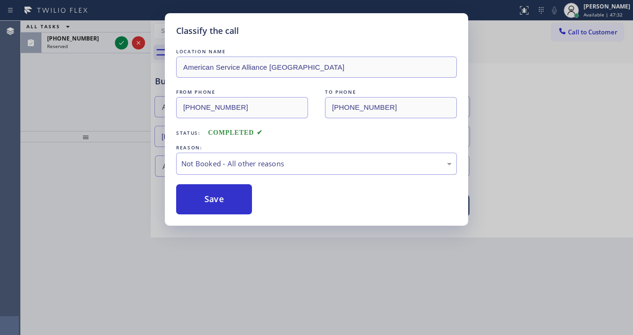
click at [214, 194] on button "Save" at bounding box center [214, 199] width 76 height 30
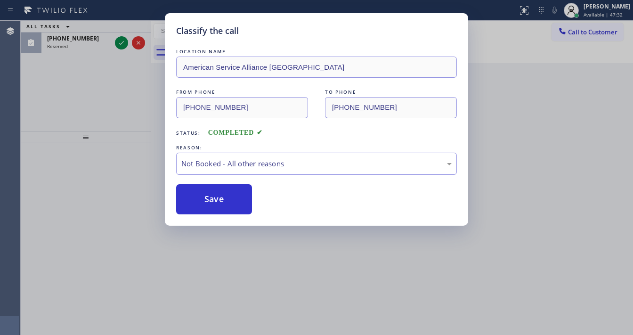
click at [214, 194] on button "Save" at bounding box center [214, 199] width 76 height 30
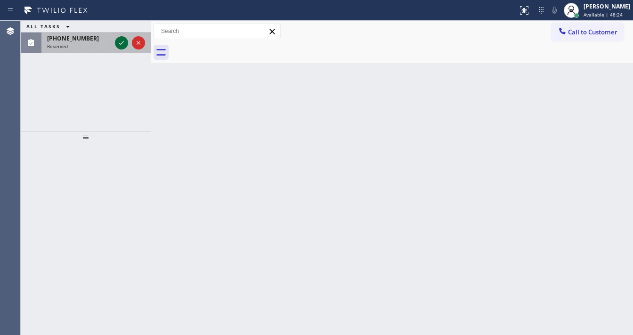
drag, startPoint x: 122, startPoint y: 47, endPoint x: 120, endPoint y: 42, distance: 5.1
click at [121, 45] on icon at bounding box center [121, 42] width 11 height 11
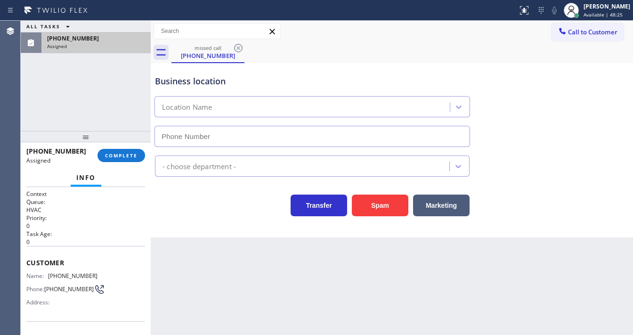
scroll to position [75, 0]
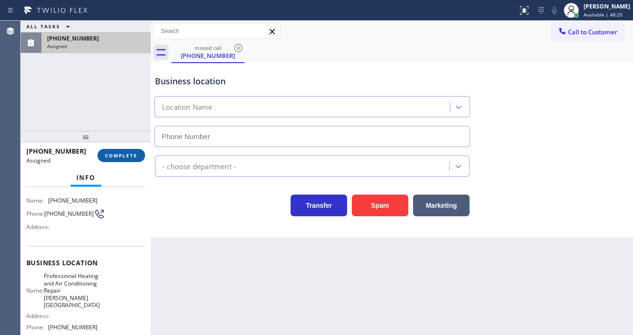
type input "[PHONE_NUMBER]"
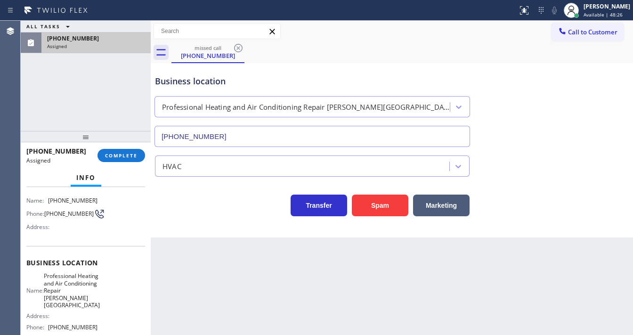
click at [137, 147] on div "[PHONE_NUMBER] Assigned COMPLETE" at bounding box center [85, 155] width 119 height 24
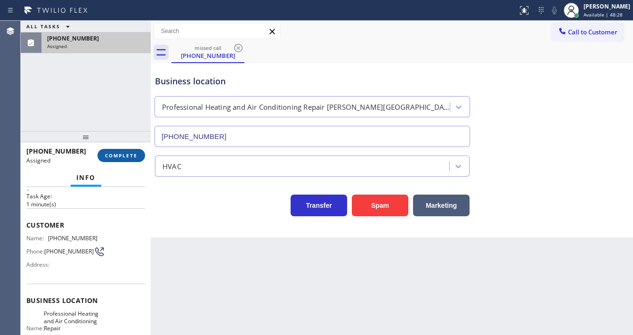
click at [132, 152] on span "COMPLETE" at bounding box center [121, 155] width 32 height 7
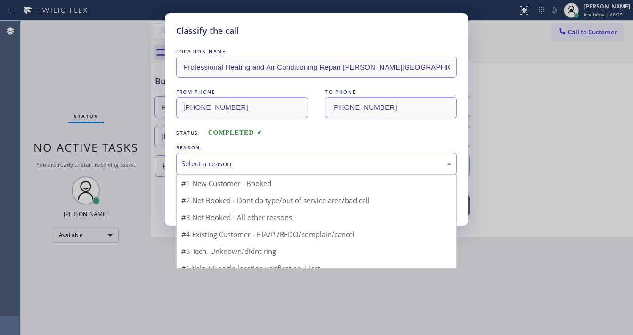
click at [203, 164] on div "Select a reason" at bounding box center [316, 163] width 270 height 11
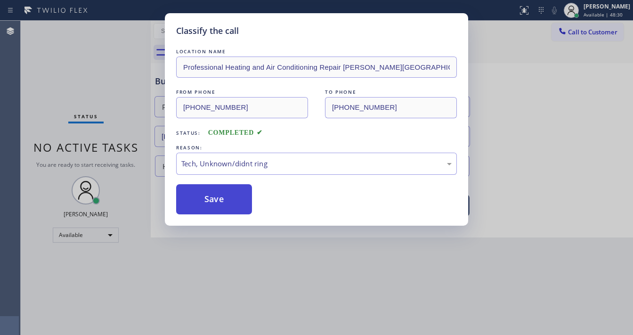
click at [209, 191] on button "Save" at bounding box center [214, 199] width 76 height 30
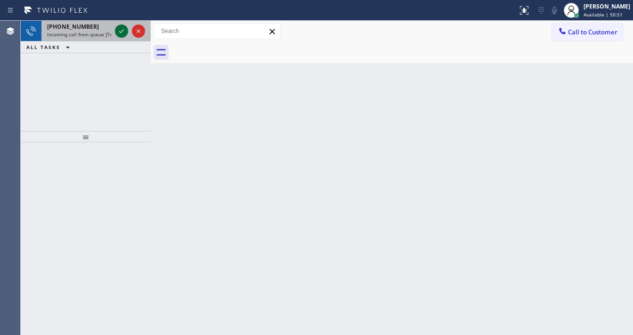
click at [123, 32] on icon at bounding box center [121, 30] width 11 height 11
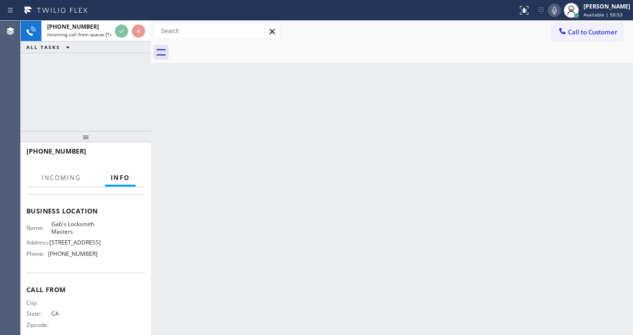
scroll to position [113, 0]
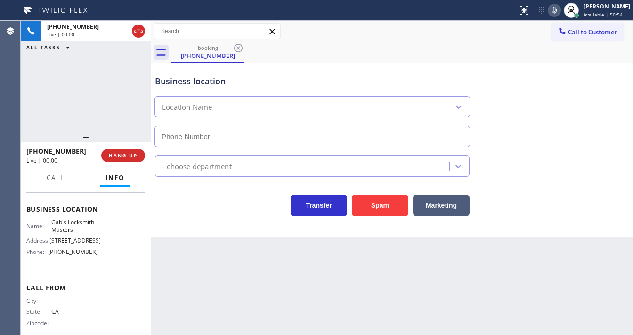
type input "[PHONE_NUMBER]"
click at [376, 192] on div "Spam" at bounding box center [377, 203] width 61 height 26
drag, startPoint x: 376, startPoint y: 192, endPoint x: 363, endPoint y: 217, distance: 28.2
click at [376, 193] on div "Spam" at bounding box center [377, 203] width 61 height 26
click at [40, 101] on div "[PHONE_NUMBER] Live | 00:03 ALL TASKS ALL TASKS ACTIVE TASKS TASKS IN WRAP UP" at bounding box center [86, 76] width 130 height 110
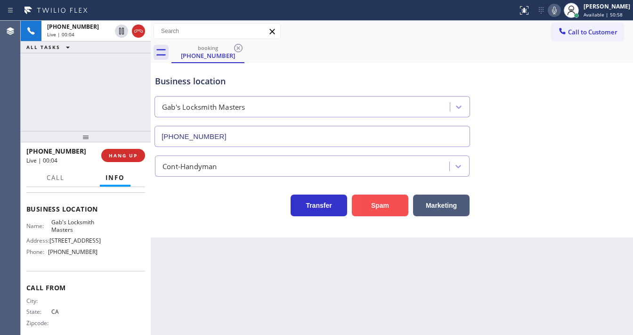
click at [363, 203] on button "Spam" at bounding box center [380, 205] width 56 height 22
drag, startPoint x: 364, startPoint y: 203, endPoint x: 337, endPoint y: 232, distance: 39.0
click at [364, 203] on button "Spam" at bounding box center [380, 205] width 56 height 22
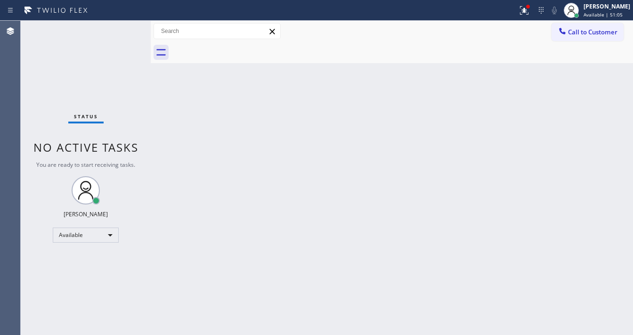
click at [116, 41] on div "Status No active tasks You are ready to start receiving tasks. [PERSON_NAME]" at bounding box center [86, 178] width 130 height 314
click at [529, 11] on icon at bounding box center [523, 10] width 11 height 11
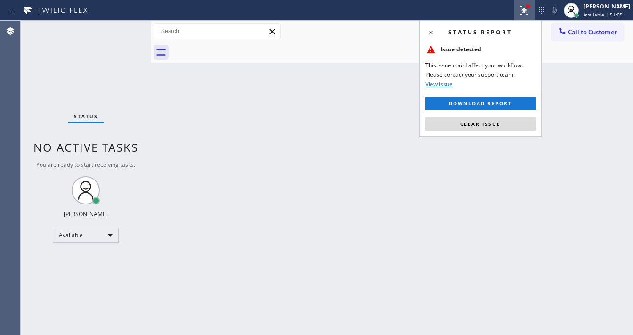
click at [501, 127] on button "Clear issue" at bounding box center [480, 123] width 110 height 13
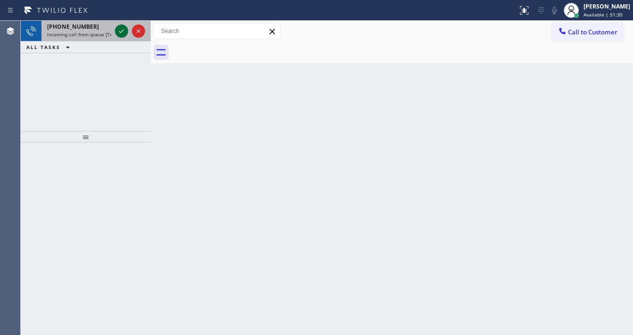
click at [116, 32] on icon at bounding box center [121, 30] width 11 height 11
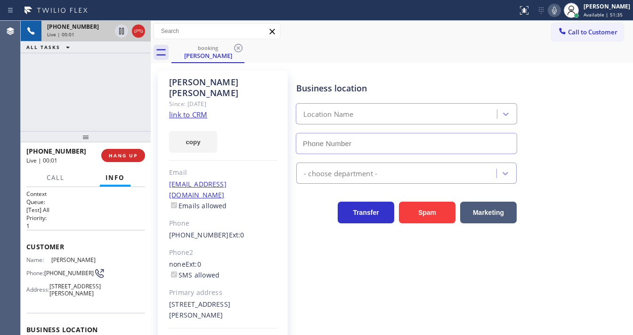
type input "[PHONE_NUMBER]"
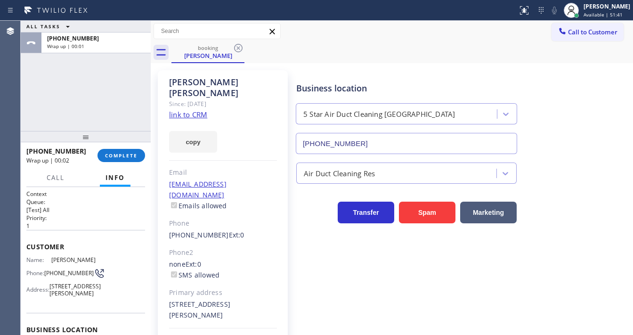
click at [97, 152] on div "[PHONE_NUMBER] Wrap up | 00:02" at bounding box center [61, 155] width 71 height 24
click at [109, 152] on span "COMPLETE" at bounding box center [121, 155] width 32 height 7
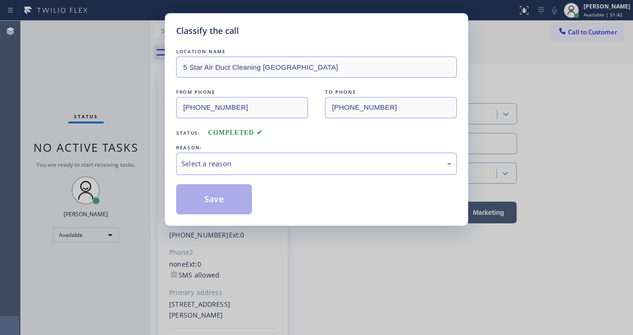
click at [254, 174] on div "Select a reason" at bounding box center [316, 163] width 280 height 22
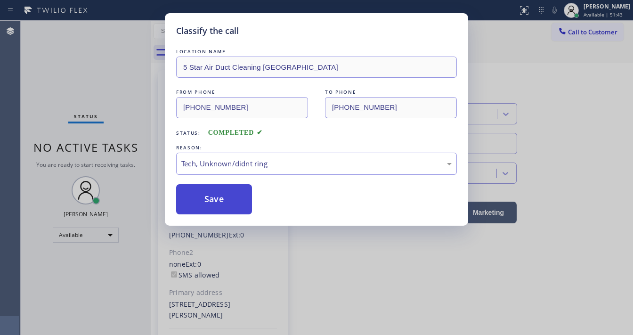
click at [223, 200] on button "Save" at bounding box center [214, 199] width 76 height 30
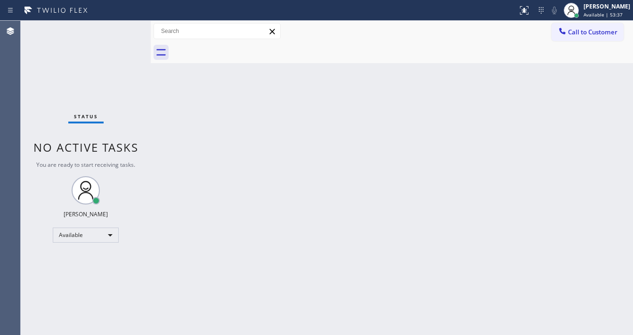
click at [117, 25] on div "Status No active tasks You are ready to start receiving tasks. [PERSON_NAME]" at bounding box center [86, 178] width 130 height 314
click at [134, 32] on div "Status No active tasks You are ready to start receiving tasks. [PERSON_NAME]" at bounding box center [86, 178] width 130 height 314
click at [605, 15] on span "Available | 55:07" at bounding box center [602, 14] width 39 height 7
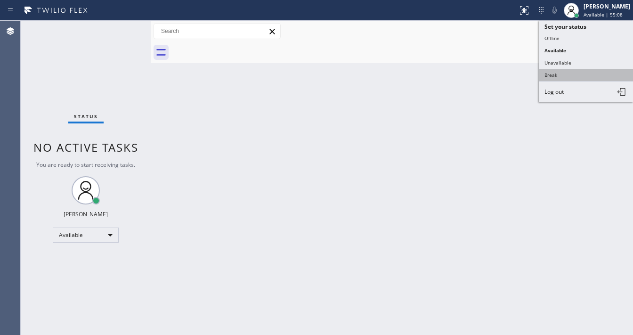
click at [558, 71] on button "Break" at bounding box center [585, 75] width 94 height 12
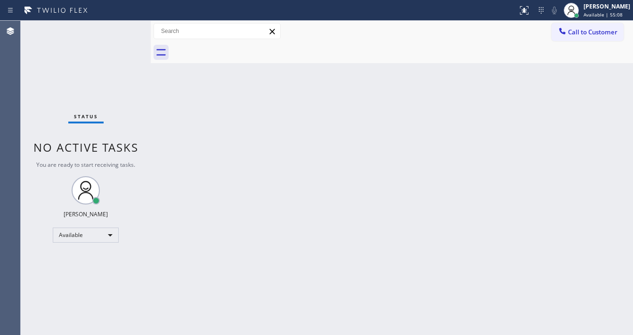
drag, startPoint x: 327, startPoint y: 100, endPoint x: 296, endPoint y: 141, distance: 51.2
click at [325, 100] on div "Back to Dashboard Change Sender ID Customers Technicians Select a contact Outbo…" at bounding box center [392, 178] width 482 height 314
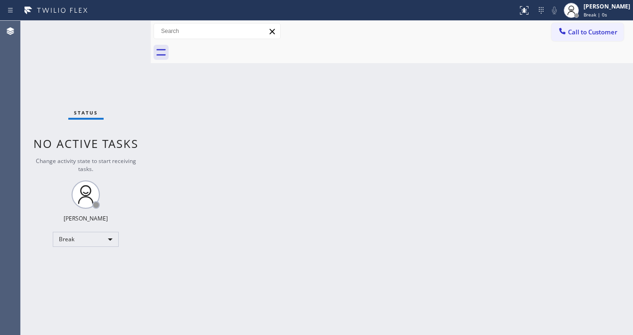
click at [262, 333] on div "Back to Dashboard Change Sender ID Customers Technicians Select a contact Outbo…" at bounding box center [392, 178] width 482 height 314
click at [50, 88] on div "Status No active tasks Change activity state to start receiving tasks. [PERSON_…" at bounding box center [86, 178] width 130 height 314
click at [581, 9] on div at bounding box center [571, 10] width 21 height 21
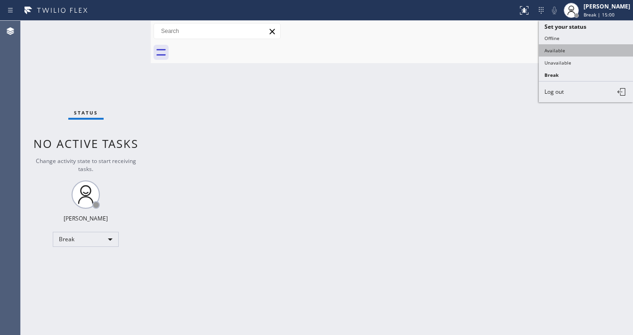
click at [566, 47] on button "Available" at bounding box center [585, 50] width 94 height 12
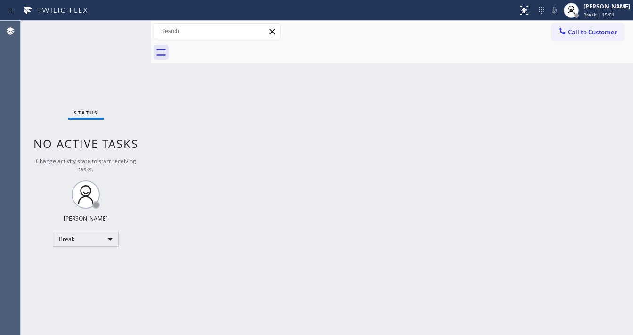
click at [406, 96] on div "Back to Dashboard Change Sender ID Customers Technicians Select a contact Outbo…" at bounding box center [392, 178] width 482 height 314
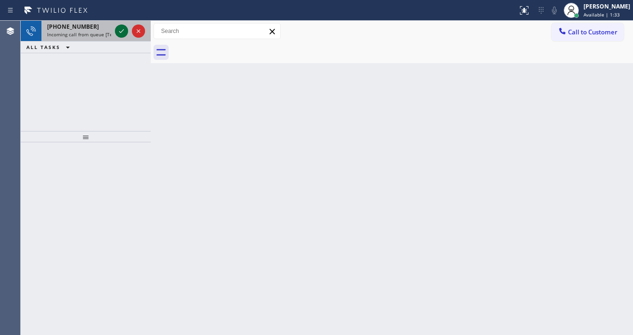
click at [119, 31] on icon at bounding box center [121, 31] width 5 height 4
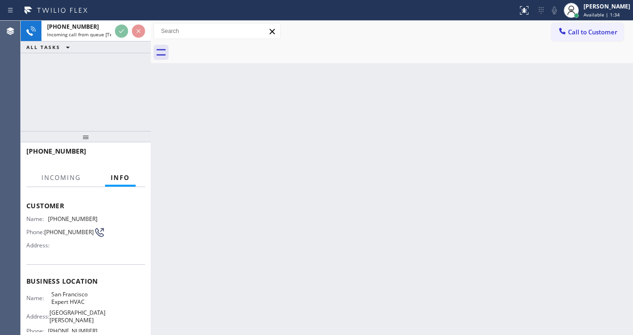
scroll to position [113, 0]
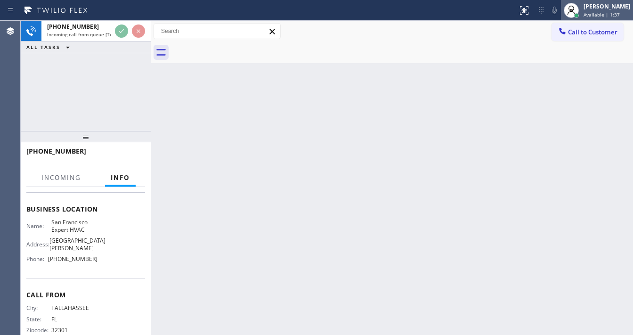
click at [609, 8] on div "[PERSON_NAME]" at bounding box center [606, 6] width 47 height 8
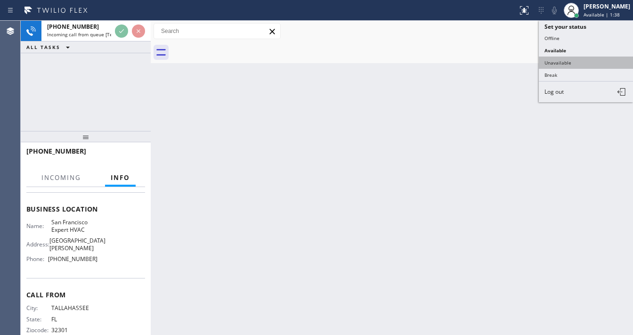
click at [564, 60] on button "Unavailable" at bounding box center [585, 62] width 94 height 12
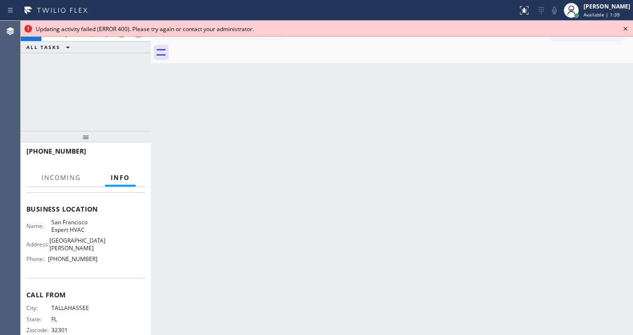
click at [495, 68] on div "Back to Dashboard Change Sender ID Customers Technicians Select a contact Outbo…" at bounding box center [392, 178] width 482 height 314
click at [627, 31] on icon at bounding box center [624, 28] width 11 height 11
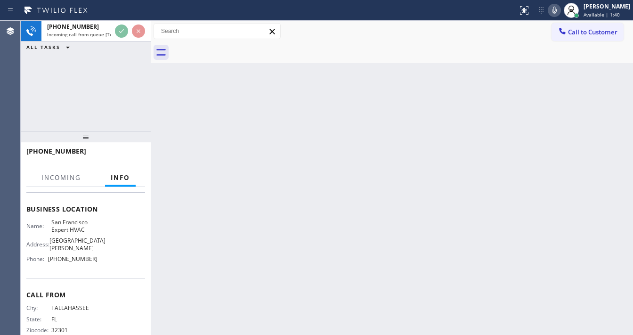
click at [609, 15] on span "Available | 1:40" at bounding box center [601, 14] width 36 height 7
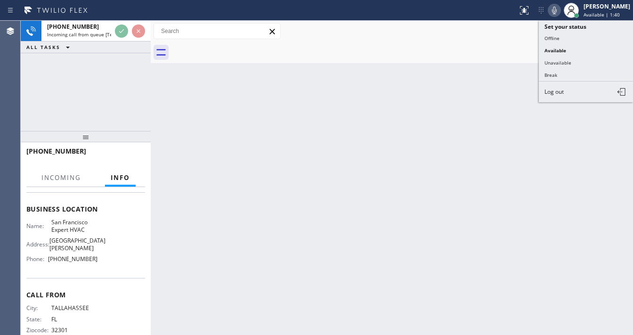
click at [407, 77] on div "Back to Dashboard Change Sender ID Customers Technicians Select a contact Outbo…" at bounding box center [392, 178] width 482 height 314
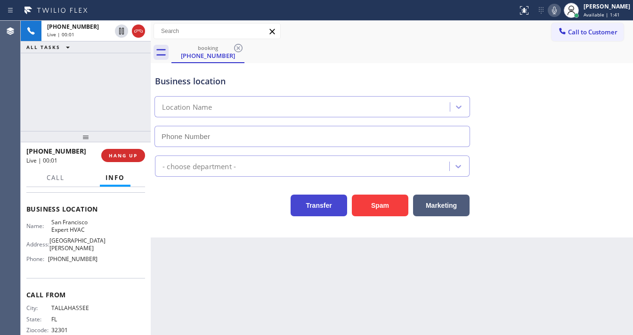
type input "[PHONE_NUMBER]"
click at [372, 203] on button "Spam" at bounding box center [380, 205] width 56 height 22
click at [373, 203] on button "Spam" at bounding box center [380, 205] width 56 height 22
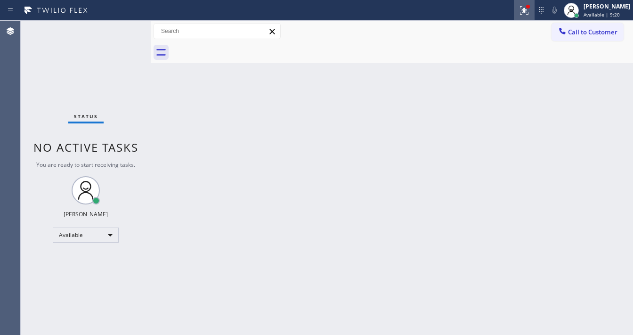
click at [529, 13] on icon at bounding box center [523, 10] width 11 height 11
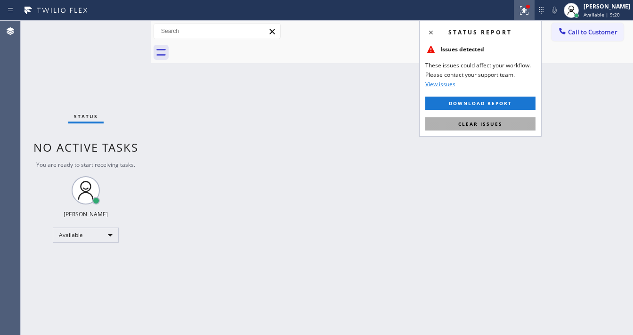
click at [503, 124] on button "Clear issues" at bounding box center [480, 123] width 110 height 13
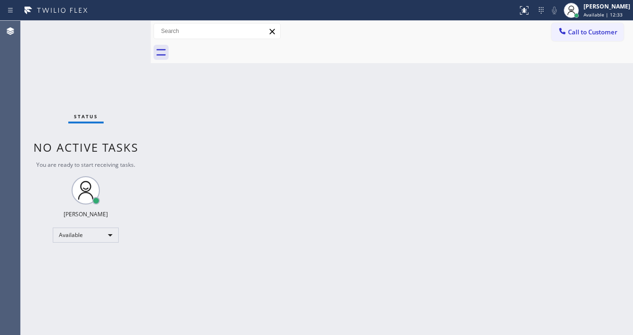
click at [49, 117] on div "Status No active tasks You are ready to start receiving tasks. [PERSON_NAME]" at bounding box center [86, 178] width 130 height 314
click at [612, 15] on span "Available | 13:50" at bounding box center [602, 14] width 39 height 7
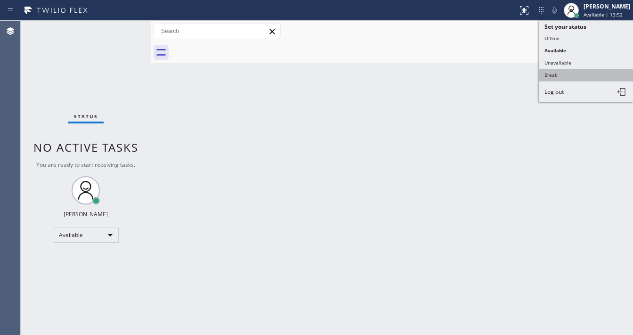
click at [552, 69] on button "Break" at bounding box center [585, 75] width 94 height 12
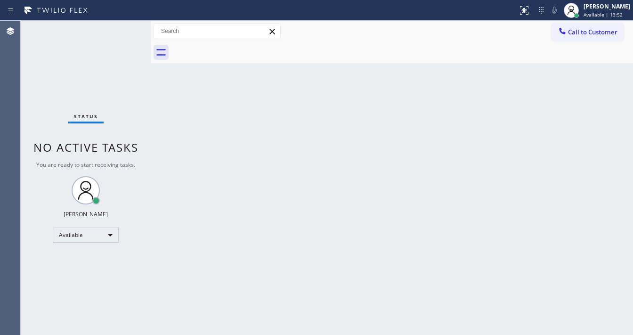
drag, startPoint x: 324, startPoint y: 119, endPoint x: 280, endPoint y: 208, distance: 99.1
click at [320, 122] on div "Back to Dashboard Change Sender ID Customers Technicians Select a contact Outbo…" at bounding box center [392, 178] width 482 height 314
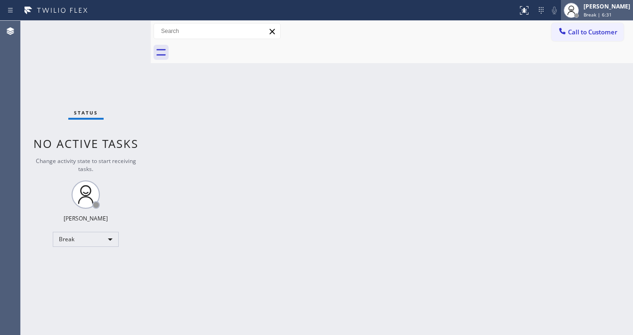
click at [599, 15] on span "Break | 6:31" at bounding box center [597, 14] width 28 height 7
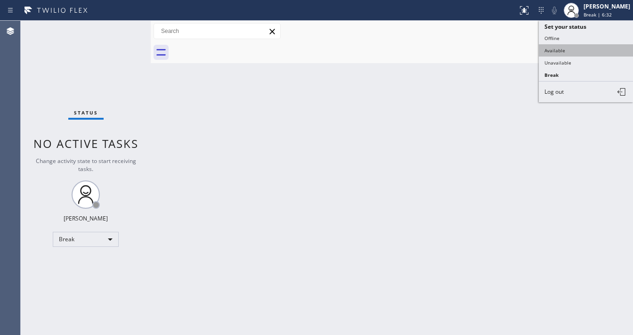
click at [561, 53] on button "Available" at bounding box center [585, 50] width 94 height 12
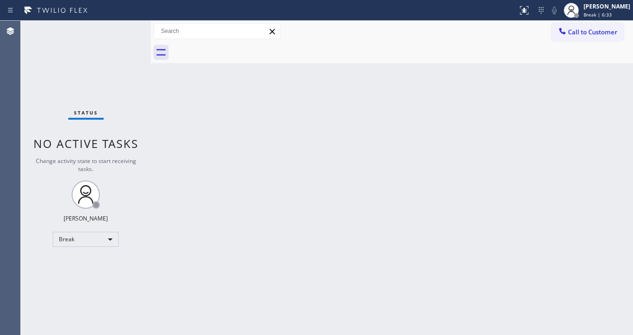
click at [145, 139] on div "Status No active tasks Change activity state to start receiving tasks. [PERSON_…" at bounding box center [86, 178] width 130 height 314
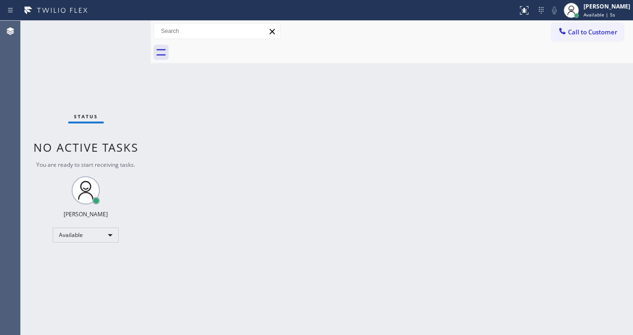
drag, startPoint x: 8, startPoint y: 87, endPoint x: 12, endPoint y: 83, distance: 5.3
click at [11, 84] on div "Agent Desktop" at bounding box center [10, 178] width 20 height 314
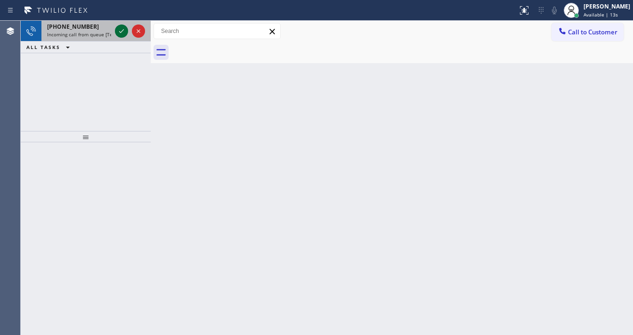
click at [120, 25] on icon at bounding box center [121, 30] width 11 height 11
click at [123, 26] on icon at bounding box center [121, 30] width 11 height 11
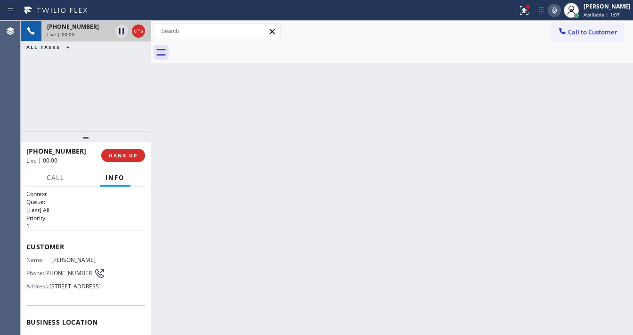
scroll to position [75, 0]
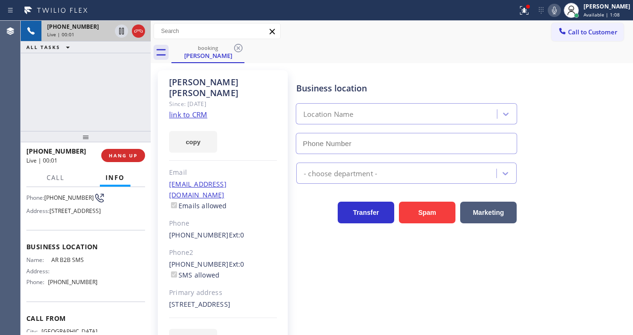
type input "[PHONE_NUMBER]"
click at [175, 110] on link "link to CRM" at bounding box center [188, 114] width 38 height 9
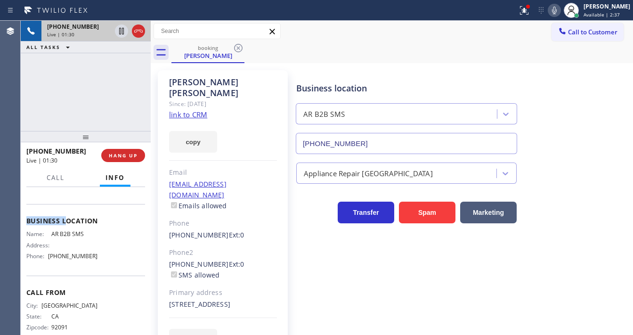
scroll to position [138, 0]
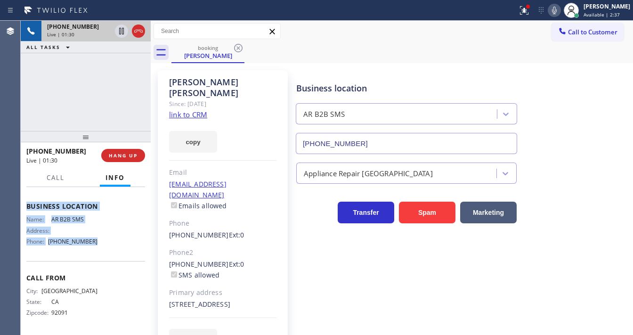
drag, startPoint x: 24, startPoint y: 205, endPoint x: 95, endPoint y: 236, distance: 77.7
click at [98, 248] on div "Context Queue: [Test] All Priority: 1 Customer Name: [PERSON_NAME] Phone: [PHON…" at bounding box center [86, 261] width 130 height 148
copy div "Customer Name: [PERSON_NAME] Phone: [PHONE_NUMBER] Address: [STREET_ADDRESS] Bu…"
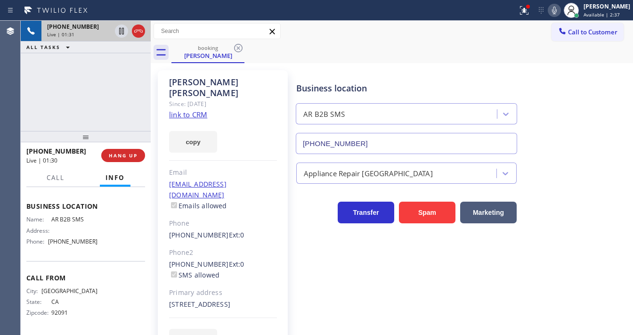
click at [69, 86] on div "[PHONE_NUMBER] Live | 01:31 ALL TASKS ALL TASKS ACTIVE TASKS TASKS IN WRAP UP" at bounding box center [86, 76] width 130 height 110
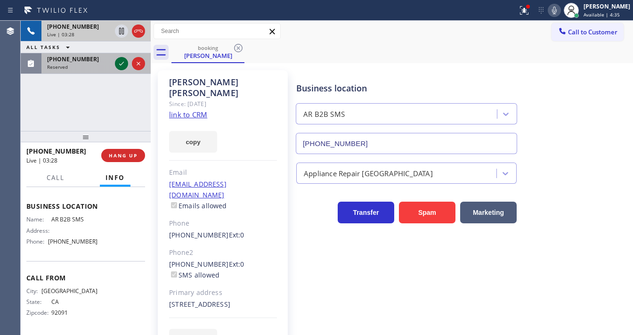
click at [119, 62] on icon at bounding box center [121, 63] width 11 height 11
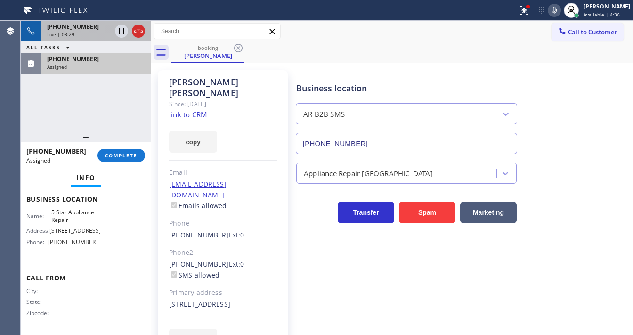
scroll to position [63, 0]
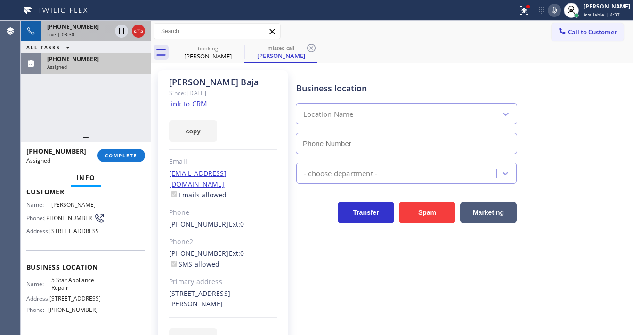
type input "[PHONE_NUMBER]"
click at [195, 107] on link "link to CRM" at bounding box center [188, 103] width 38 height 9
click at [129, 155] on span "COMPLETE" at bounding box center [121, 155] width 32 height 7
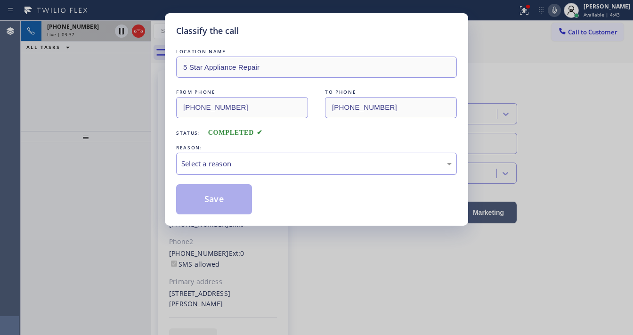
drag, startPoint x: 232, startPoint y: 162, endPoint x: 232, endPoint y: 168, distance: 5.7
click at [232, 163] on div "Select a reason" at bounding box center [316, 163] width 270 height 11
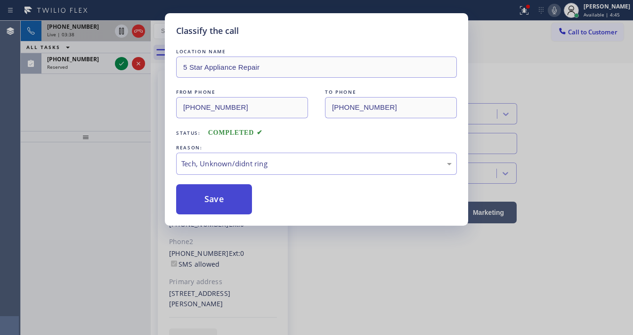
click at [223, 194] on button "Save" at bounding box center [214, 199] width 76 height 30
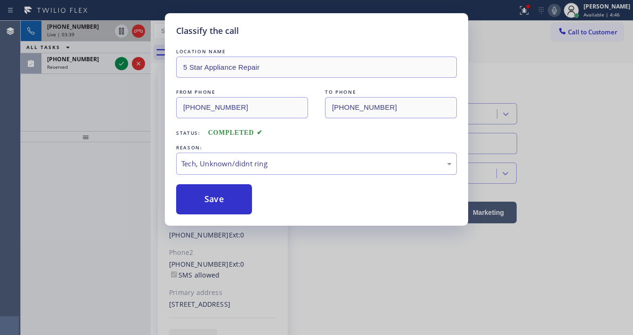
click at [108, 120] on div "Classify the call LOCATION NAME 5 Star Appliance Repair FROM PHONE [PHONE_NUMBE…" at bounding box center [316, 167] width 633 height 335
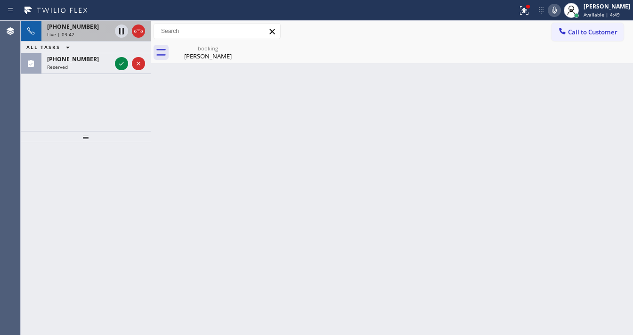
click at [103, 37] on div "[PHONE_NUMBER] Live | 03:42" at bounding box center [77, 31] width 72 height 21
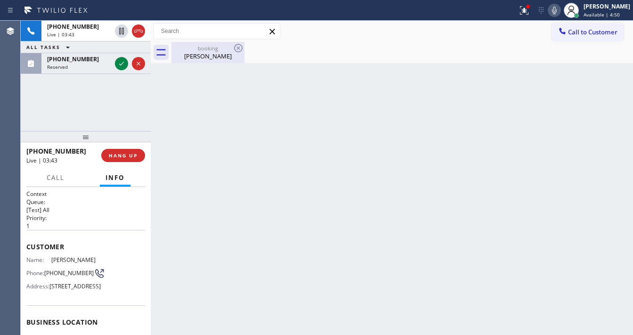
click at [195, 53] on div "[PERSON_NAME]" at bounding box center [207, 56] width 71 height 8
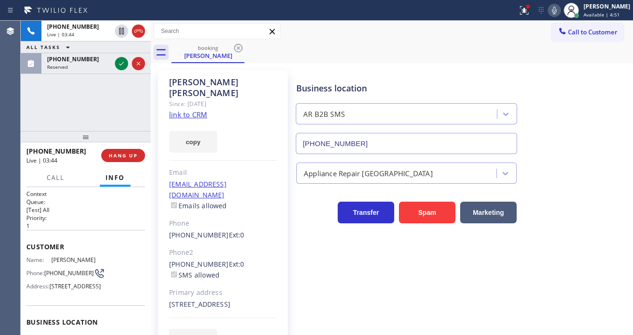
click at [81, 100] on div "[PHONE_NUMBER] Live | 03:44 ALL TASKS ALL TASKS ACTIVE TASKS TASKS IN WRAP UP […" at bounding box center [86, 76] width 130 height 110
click at [76, 94] on div "[PHONE_NUMBER] Live | 04:26 ALL TASKS ALL TASKS ACTIVE TASKS TASKS IN WRAP UP […" at bounding box center [86, 76] width 130 height 110
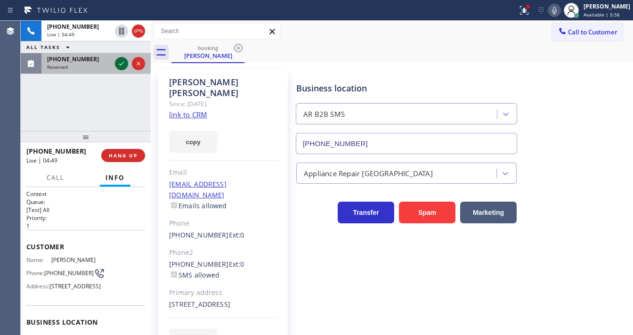
click at [124, 63] on icon at bounding box center [121, 63] width 11 height 11
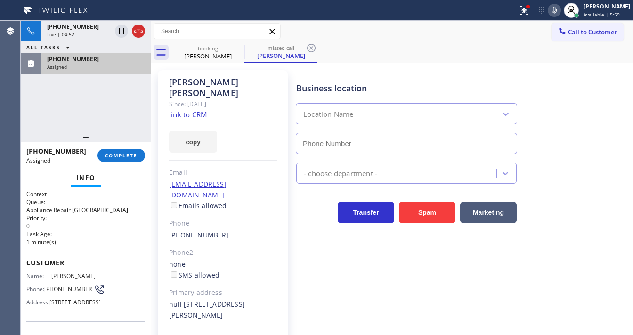
type input "[PHONE_NUMBER]"
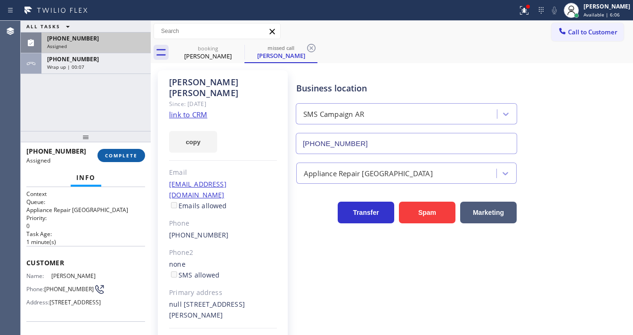
click at [128, 155] on span "COMPLETE" at bounding box center [121, 155] width 32 height 7
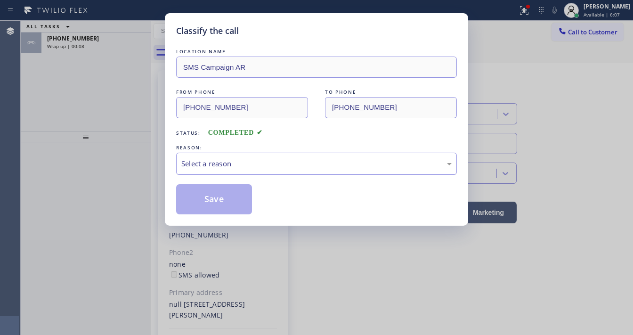
click at [228, 166] on div "Select a reason" at bounding box center [316, 163] width 270 height 11
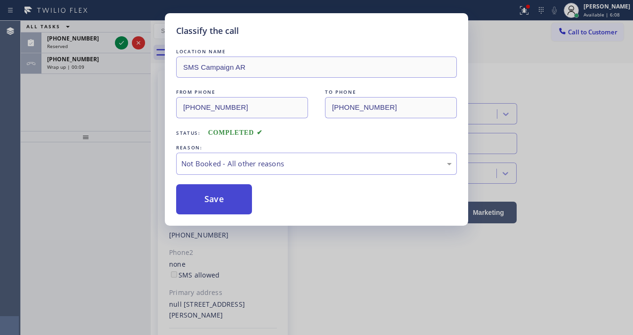
click at [220, 197] on button "Save" at bounding box center [214, 199] width 76 height 30
type input "[PHONE_NUMBER]"
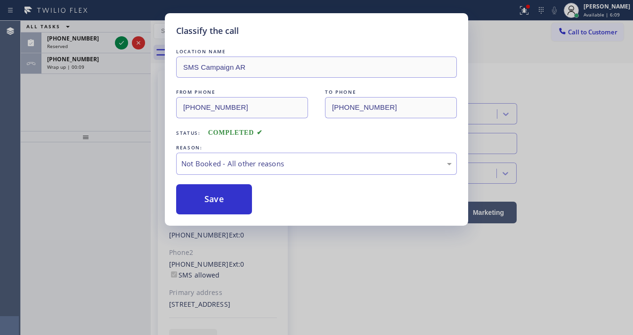
drag, startPoint x: 220, startPoint y: 197, endPoint x: 200, endPoint y: 181, distance: 26.1
click at [218, 197] on button "Save" at bounding box center [214, 199] width 76 height 30
drag, startPoint x: 97, startPoint y: 128, endPoint x: 103, endPoint y: 119, distance: 11.2
click at [96, 127] on div "Classify the call LOCATION NAME SMS Campaign AR FROM PHONE [PHONE_NUMBER] TO PH…" at bounding box center [316, 167] width 633 height 335
click at [110, 80] on div "ALL TASKS ALL TASKS ACTIVE TASKS TASKS IN WRAP UP [PHONE_NUMBER] Reserved [PHON…" at bounding box center [86, 76] width 130 height 110
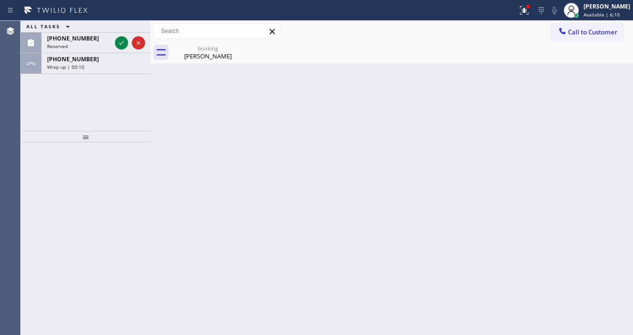
click at [110, 79] on div "ALL TASKS ALL TASKS ACTIVE TASKS TASKS IN WRAP UP [PHONE_NUMBER] Reserved [PHON…" at bounding box center [86, 76] width 130 height 110
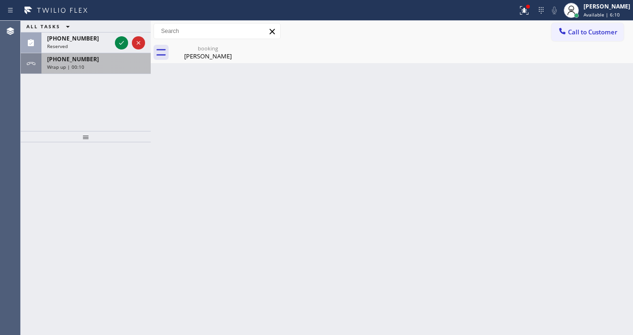
click at [112, 66] on div "Wrap up | 00:10" at bounding box center [96, 67] width 98 height 7
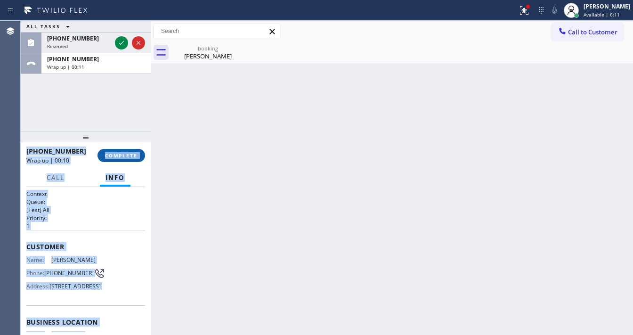
click at [116, 154] on span "COMPLETE" at bounding box center [121, 155] width 32 height 7
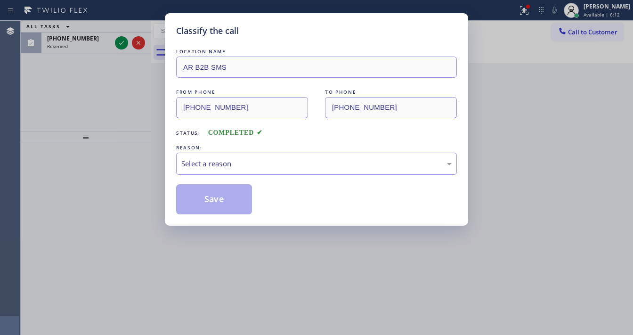
click at [205, 162] on div "Select a reason" at bounding box center [316, 163] width 270 height 11
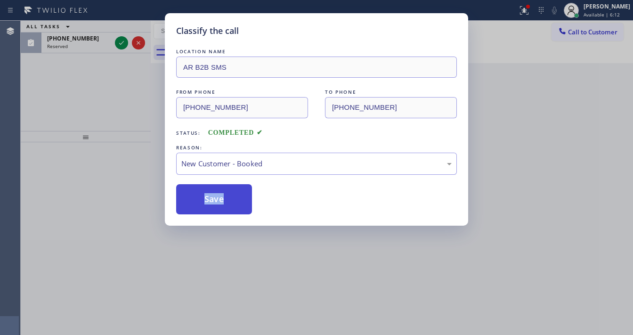
click at [208, 197] on button "Save" at bounding box center [214, 199] width 76 height 30
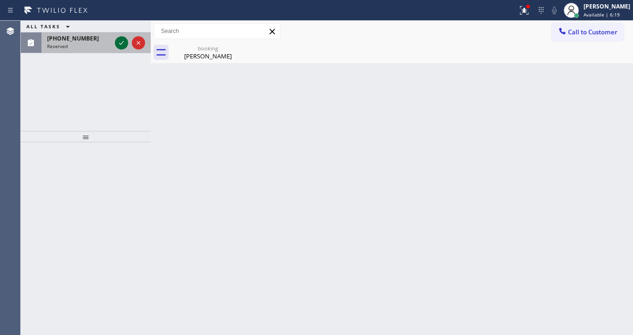
click at [122, 41] on icon at bounding box center [121, 42] width 11 height 11
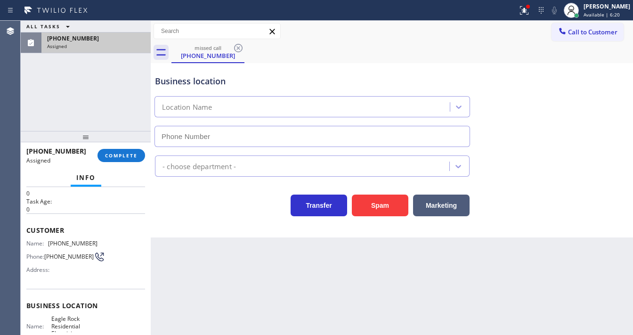
type input "[PHONE_NUMBER]"
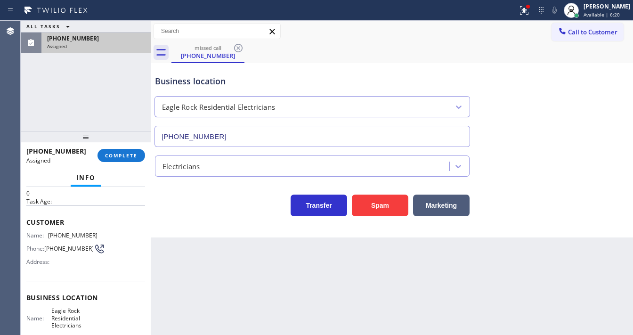
scroll to position [38, 0]
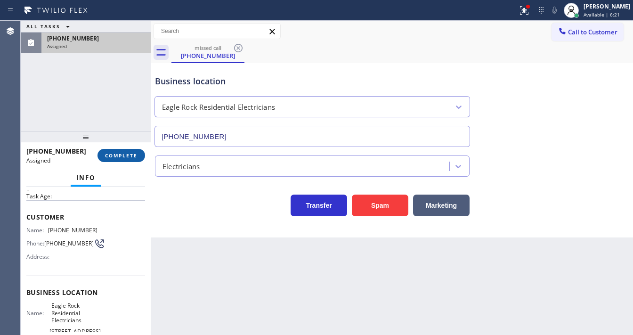
click at [120, 158] on button "COMPLETE" at bounding box center [121, 155] width 48 height 13
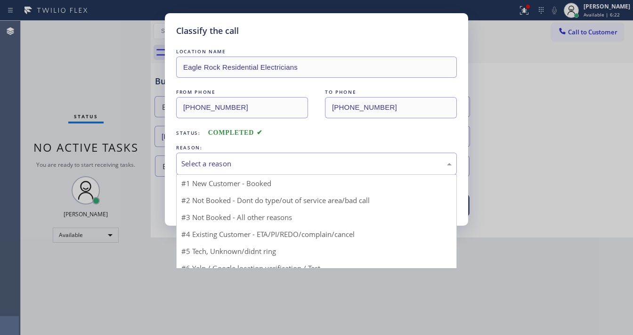
click at [232, 170] on div "Select a reason" at bounding box center [316, 163] width 280 height 22
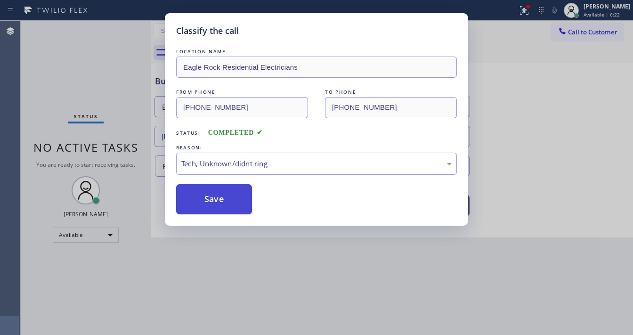
click at [215, 197] on button "Save" at bounding box center [214, 199] width 76 height 30
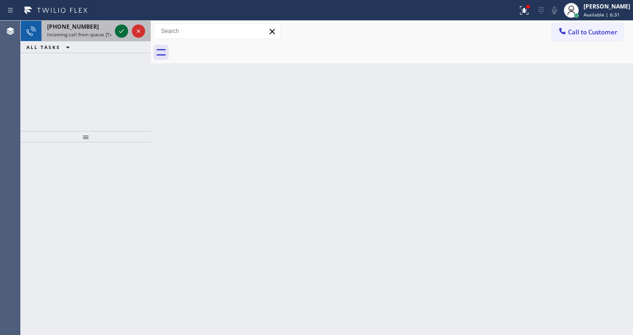
click at [122, 32] on icon at bounding box center [121, 30] width 11 height 11
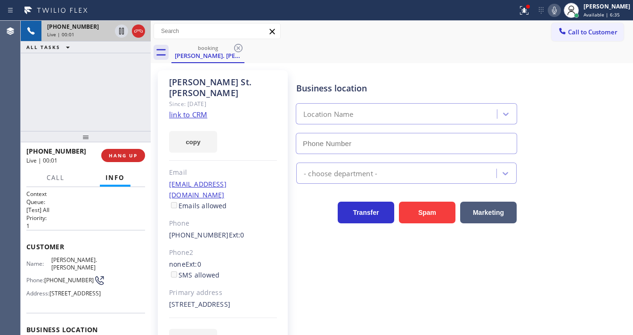
type input "[PHONE_NUMBER]"
click at [189, 110] on link "link to CRM" at bounding box center [188, 114] width 38 height 9
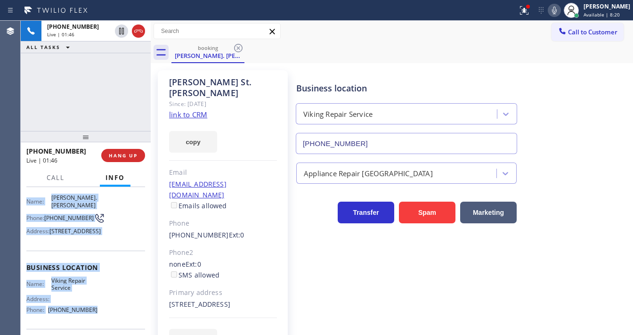
scroll to position [138, 0]
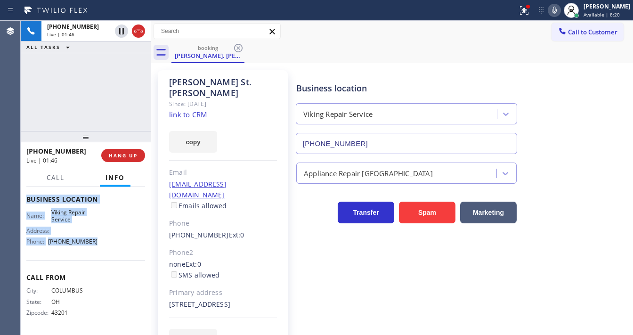
drag, startPoint x: 26, startPoint y: 242, endPoint x: 91, endPoint y: 245, distance: 65.0
click at [91, 245] on div "Context Queue: [Test] All Priority: 1 Customer Name: [PERSON_NAME][GEOGRAPHIC_D…" at bounding box center [85, 195] width 119 height 272
copy div "Customer Name: [PERSON_NAME]. Pierre Phone: [PHONE_NUMBER] Address: [STREET_ADD…"
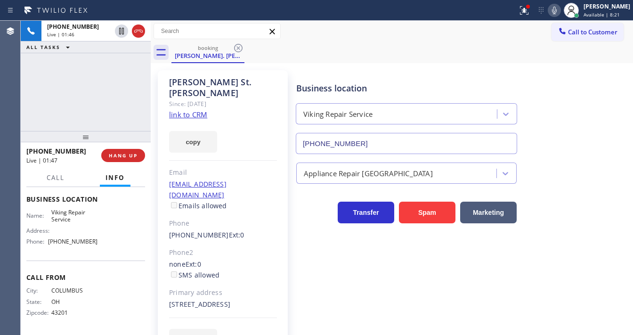
drag, startPoint x: 105, startPoint y: 94, endPoint x: 77, endPoint y: 132, distance: 47.7
click at [96, 96] on div "[PHONE_NUMBER] Live | 01:46 ALL TASKS ALL TASKS ACTIVE TASKS TASKS IN WRAP UP" at bounding box center [86, 76] width 130 height 110
click at [112, 77] on div "[PHONE_NUMBER] Live | 01:52 ALL TASKS ALL TASKS ACTIVE TASKS TASKS IN WRAP UP" at bounding box center [86, 76] width 130 height 110
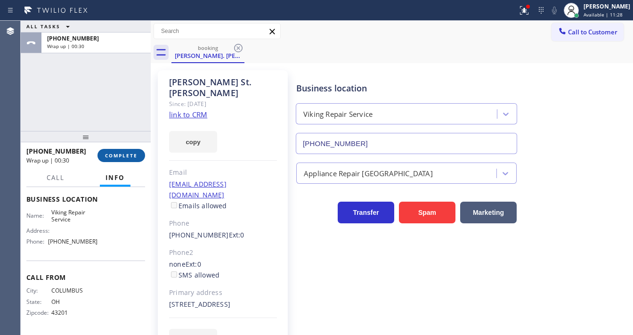
click at [118, 152] on span "COMPLETE" at bounding box center [121, 155] width 32 height 7
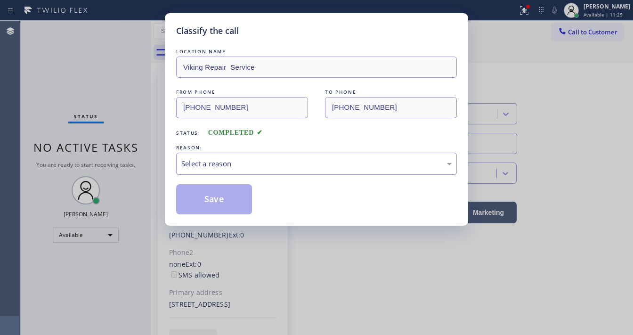
click at [221, 164] on div "Select a reason" at bounding box center [316, 163] width 270 height 11
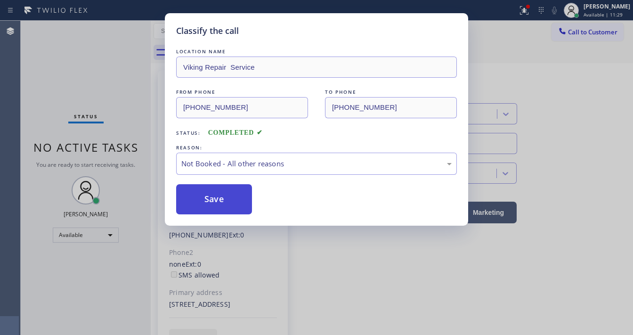
click at [209, 200] on button "Save" at bounding box center [214, 199] width 76 height 30
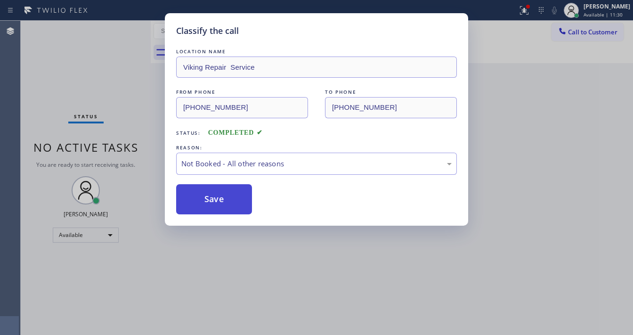
click at [209, 200] on button "Save" at bounding box center [214, 199] width 76 height 30
click at [99, 167] on div "Classify the call LOCATION NAME Viking Repair Service FROM PHONE [PHONE_NUMBER]…" at bounding box center [316, 167] width 633 height 335
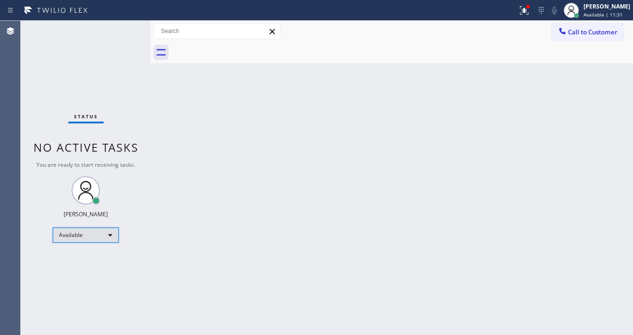
click at [92, 235] on div "Available" at bounding box center [86, 234] width 66 height 15
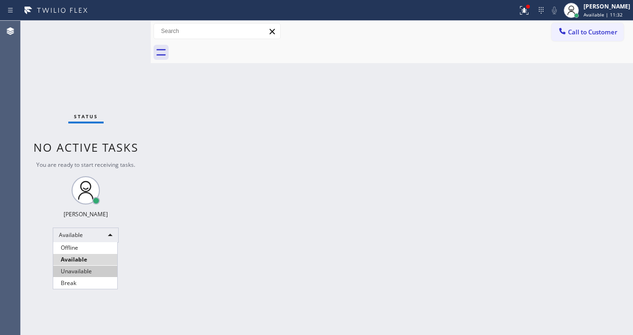
click at [81, 269] on li "Unavailable" at bounding box center [85, 270] width 64 height 11
click at [151, 139] on div at bounding box center [151, 178] width 0 height 314
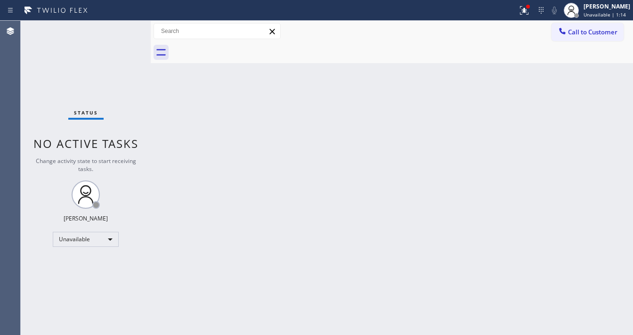
click at [102, 220] on div "[PERSON_NAME]" at bounding box center [86, 218] width 44 height 8
click at [100, 226] on div "Status No active tasks Change activity state to start receiving tasks. [PERSON_…" at bounding box center [86, 178] width 130 height 314
drag, startPoint x: 531, startPoint y: 3, endPoint x: 544, endPoint y: 16, distance: 17.6
click at [534, 3] on button at bounding box center [523, 10] width 21 height 21
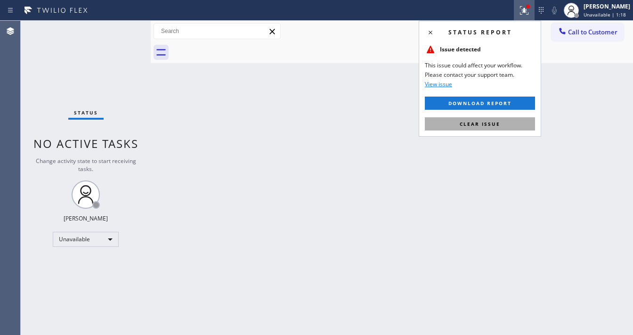
click at [489, 129] on button "Clear issue" at bounding box center [480, 123] width 110 height 13
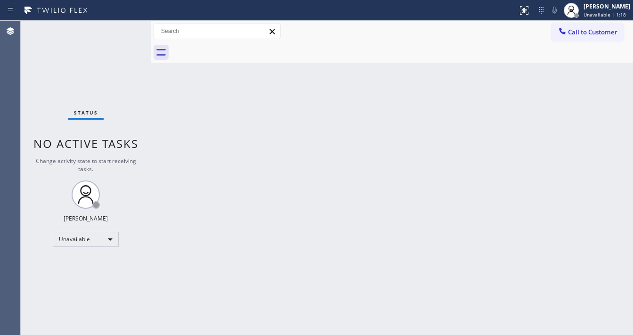
click at [489, 124] on div "Back to Dashboard Change Sender ID Customers Technicians Select a contact Outbo…" at bounding box center [392, 178] width 482 height 314
drag, startPoint x: 304, startPoint y: 181, endPoint x: 275, endPoint y: 281, distance: 104.3
click at [304, 183] on div "Back to Dashboard Change Sender ID Customers Technicians Select a contact Outbo…" at bounding box center [392, 178] width 482 height 314
click at [260, 332] on div "Back to Dashboard Change Sender ID Customers Technicians Select a contact Outbo…" at bounding box center [392, 178] width 482 height 314
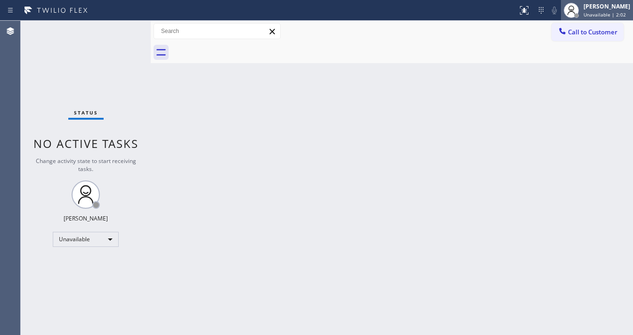
click at [599, 13] on span "Unavailable | 2:02" at bounding box center [604, 14] width 42 height 7
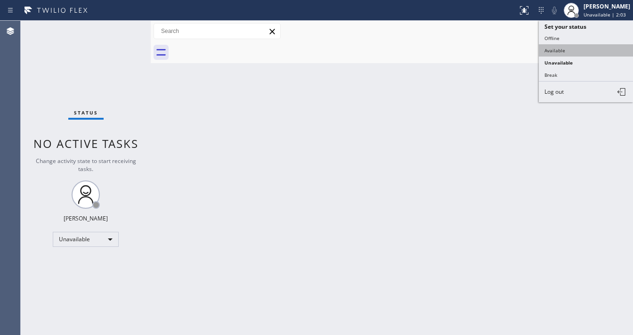
click at [562, 47] on button "Available" at bounding box center [585, 50] width 94 height 12
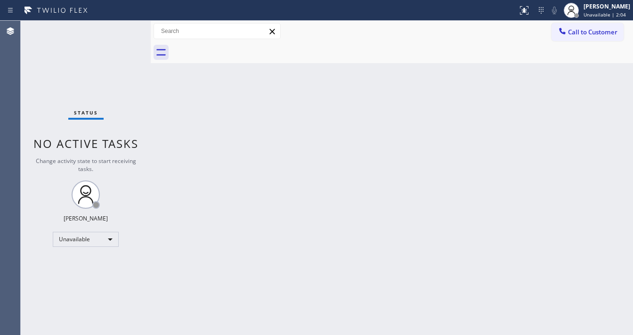
click at [320, 122] on div "Back to Dashboard Change Sender ID Customers Technicians Select a contact Outbo…" at bounding box center [392, 178] width 482 height 314
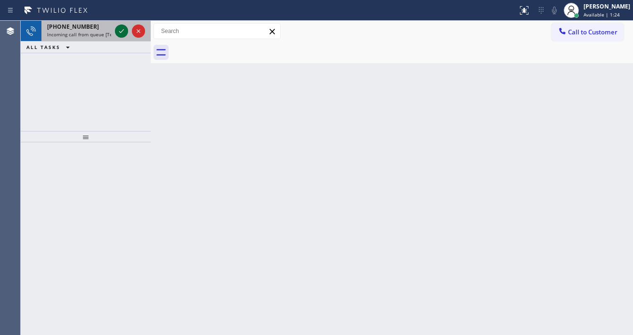
click at [123, 32] on icon at bounding box center [121, 30] width 11 height 11
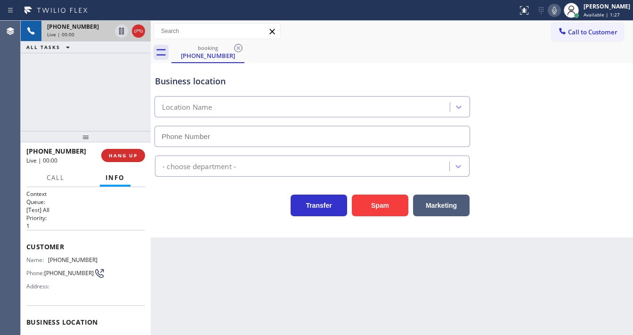
type input "[PHONE_NUMBER]"
click at [90, 88] on div "[PHONE_NUMBER] Live | 01:35 ALL TASKS ALL TASKS ACTIVE TASKS TASKS IN WRAP UP" at bounding box center [86, 76] width 130 height 110
click at [63, 104] on div "[PHONE_NUMBER] Live | 01:39 ALL TASKS ALL TASKS ACTIVE TASKS TASKS IN WRAP UP" at bounding box center [86, 76] width 130 height 110
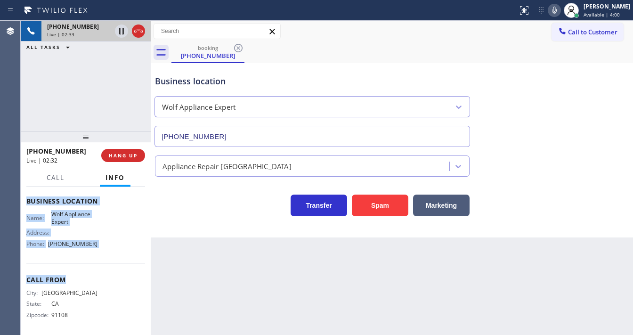
scroll to position [124, 0]
drag, startPoint x: 25, startPoint y: 240, endPoint x: 98, endPoint y: 233, distance: 72.8
click at [93, 255] on div "Context Queue: [Test] All Priority: 1 Customer Name: [PHONE_NUMBER] Phone: [PHO…" at bounding box center [86, 261] width 130 height 148
copy div "Customer Name: [PHONE_NUMBER] Phone: [PHONE_NUMBER] Address: Business location …"
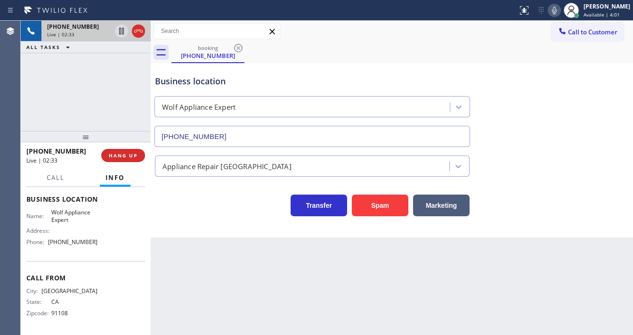
click at [97, 80] on div "[PHONE_NUMBER] Live | 02:33 ALL TASKS ALL TASKS ACTIVE TASKS TASKS IN WRAP UP" at bounding box center [86, 76] width 130 height 110
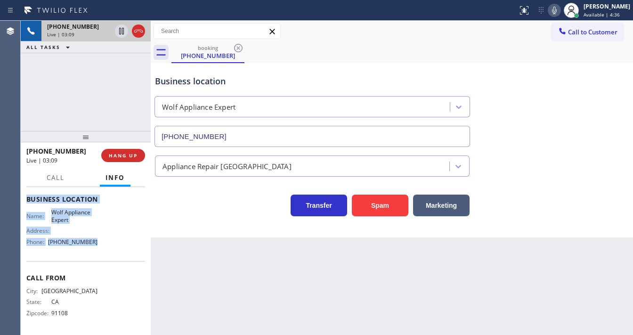
drag, startPoint x: 29, startPoint y: 200, endPoint x: 98, endPoint y: 247, distance: 83.7
click at [98, 247] on div "Context Queue: [Test] All Priority: 1 Customer Name: [PHONE_NUMBER] Phone: [PHO…" at bounding box center [86, 261] width 130 height 148
copy div "Customer Name: [PHONE_NUMBER] Phone: [PHONE_NUMBER] Address: Business location …"
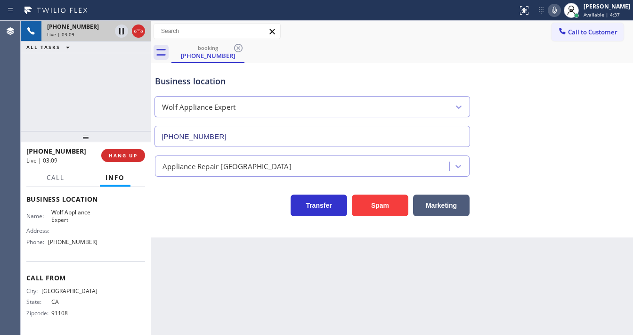
click at [95, 84] on div "[PHONE_NUMBER] Live | 03:09 ALL TASKS ALL TASKS ACTIVE TASKS TASKS IN WRAP UP" at bounding box center [86, 76] width 130 height 110
click at [92, 79] on div "[PHONE_NUMBER] Live | 03:21 ALL TASKS ALL TASKS ACTIVE TASKS TASKS IN WRAP UP" at bounding box center [86, 76] width 130 height 110
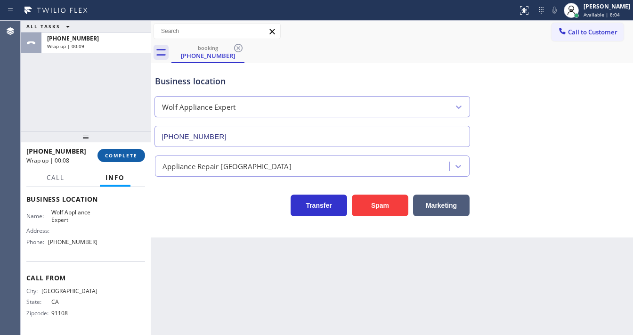
click at [120, 152] on span "COMPLETE" at bounding box center [121, 155] width 32 height 7
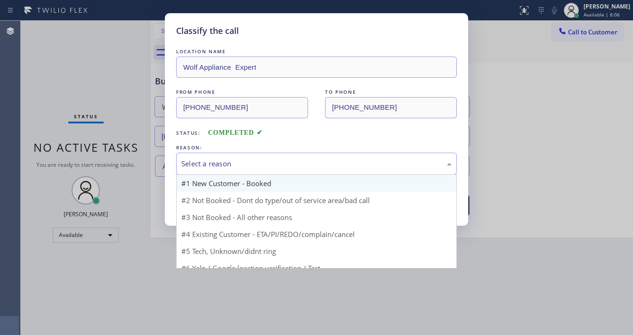
drag, startPoint x: 209, startPoint y: 163, endPoint x: 209, endPoint y: 178, distance: 15.5
click at [209, 163] on div "Select a reason" at bounding box center [316, 163] width 270 height 11
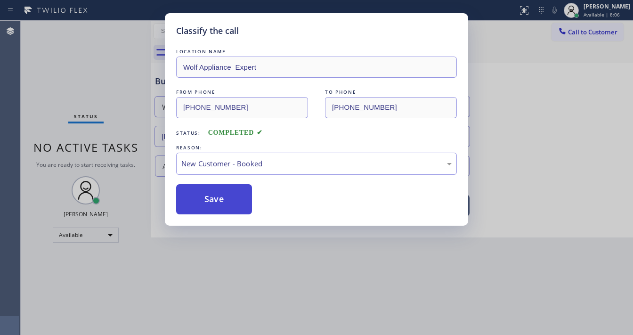
click at [208, 193] on button "Save" at bounding box center [214, 199] width 76 height 30
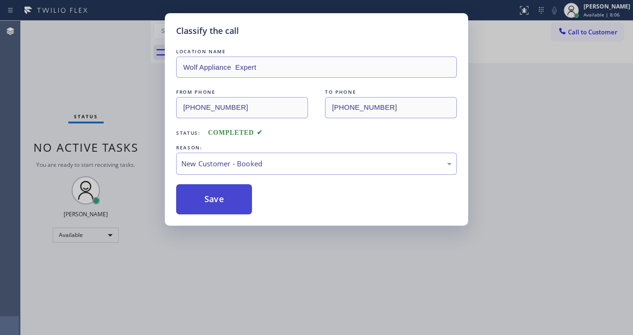
click at [208, 194] on button "Save" at bounding box center [214, 199] width 76 height 30
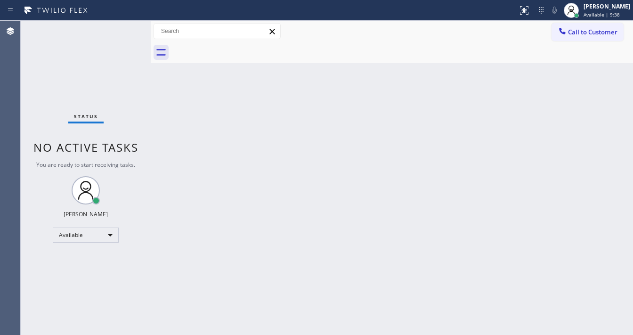
click at [118, 27] on div "Status No active tasks You are ready to start receiving tasks. [PERSON_NAME]" at bounding box center [86, 178] width 130 height 314
click at [128, 24] on div "Status No active tasks You are ready to start receiving tasks. [PERSON_NAME]" at bounding box center [86, 178] width 130 height 314
click at [126, 24] on div "Status No active tasks You are ready to start receiving tasks. [PERSON_NAME]" at bounding box center [86, 178] width 130 height 314
click at [124, 25] on div "Status No active tasks You are ready to start receiving tasks. [PERSON_NAME]" at bounding box center [86, 178] width 130 height 314
click at [580, 33] on span "Call to Customer" at bounding box center [592, 32] width 49 height 8
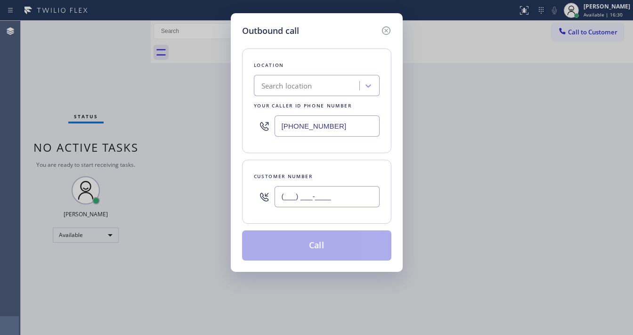
click at [327, 196] on input "(___) ___-____" at bounding box center [326, 196] width 105 height 21
paste input "626) 422-8789"
type input "[PHONE_NUMBER]"
click at [318, 130] on input "[PHONE_NUMBER]" at bounding box center [326, 125] width 105 height 21
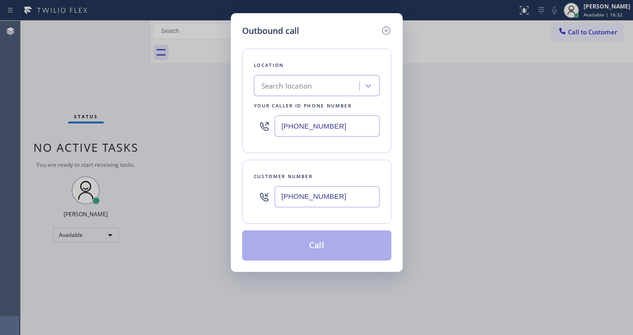
click at [318, 130] on input "[PHONE_NUMBER]" at bounding box center [326, 125] width 105 height 21
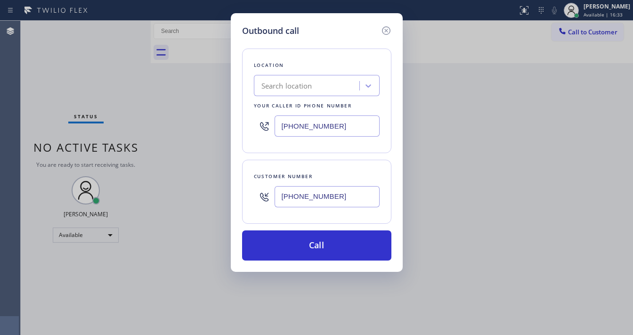
click at [318, 130] on input "[PHONE_NUMBER]" at bounding box center [326, 125] width 105 height 21
click at [294, 124] on input "[PHONE_NUMBER]" at bounding box center [326, 125] width 105 height 21
paste input "949) 536-9698"
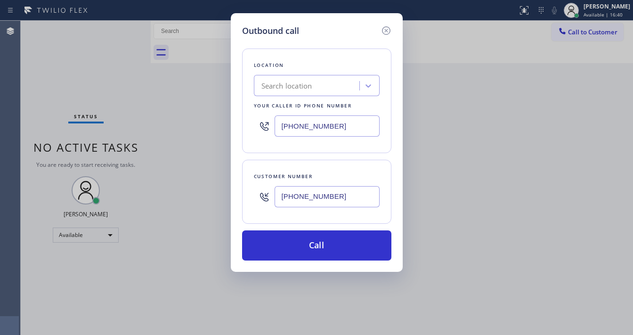
type input "[PHONE_NUMBER]"
click at [299, 163] on div "Customer number [PHONE_NUMBER]" at bounding box center [316, 192] width 149 height 64
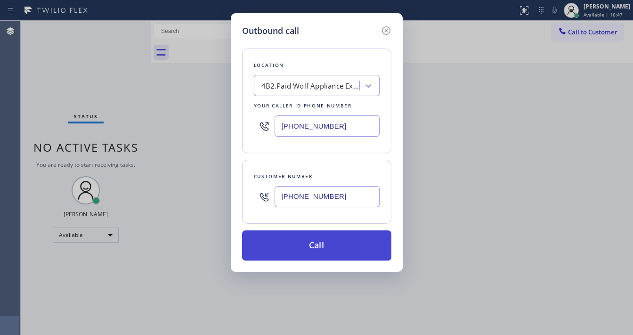
click at [328, 236] on button "Call" at bounding box center [316, 245] width 149 height 30
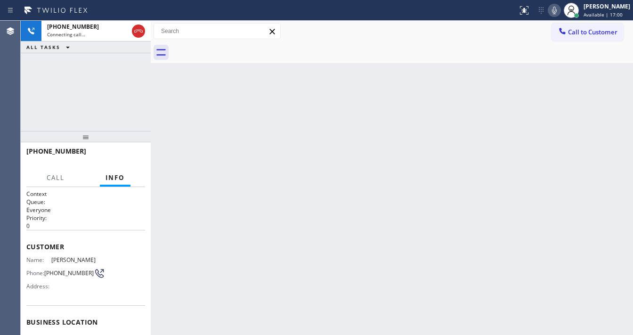
click at [560, 12] on icon at bounding box center [553, 10] width 11 height 11
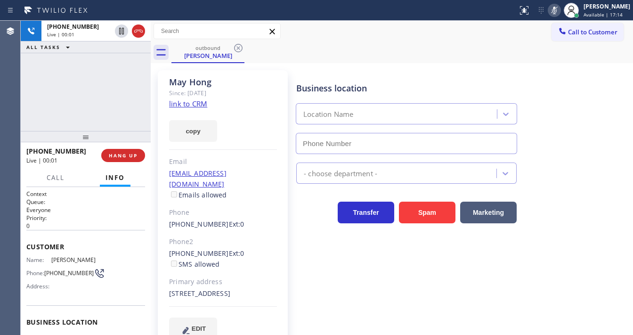
type input "[PHONE_NUMBER]"
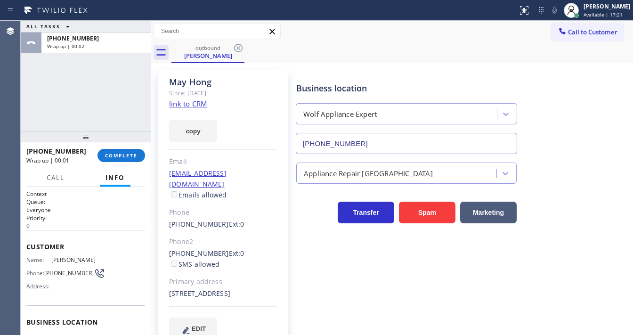
click at [567, 40] on button "Call to Customer" at bounding box center [587, 32] width 72 height 18
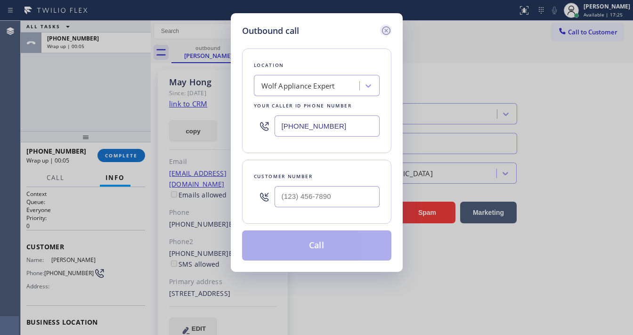
click at [388, 32] on icon at bounding box center [385, 30] width 11 height 11
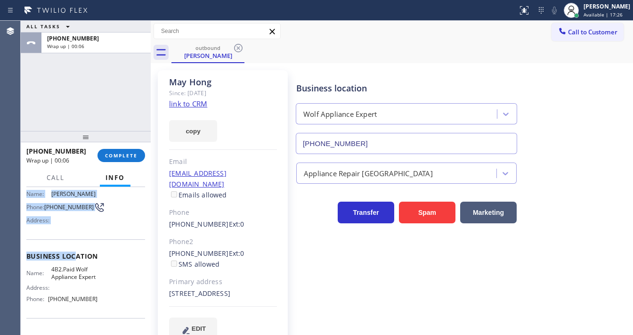
scroll to position [113, 0]
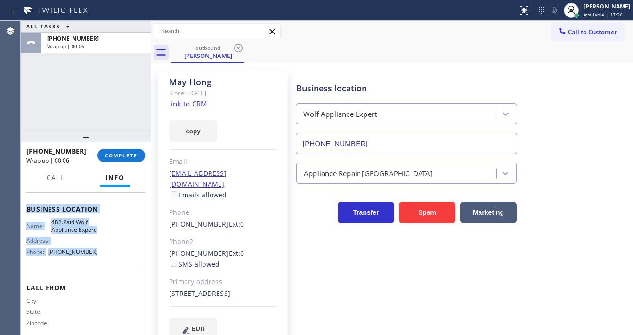
drag, startPoint x: 23, startPoint y: 243, endPoint x: 98, endPoint y: 259, distance: 77.1
click at [98, 259] on div "Context Queue: Everyone Priority: 0 Customer Name: [PERSON_NAME] Phone: [PHONE_…" at bounding box center [86, 261] width 130 height 148
copy div "Customer Name: [PERSON_NAME] Phone: [PHONE_NUMBER] Address: Business location N…"
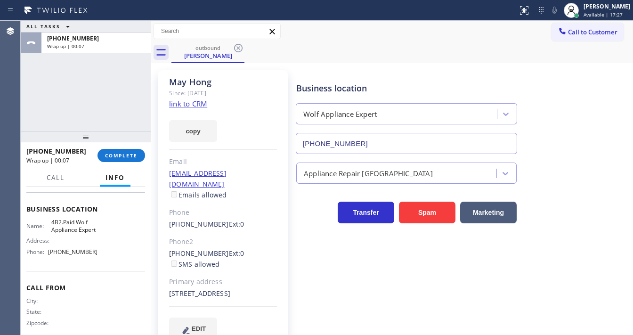
click at [92, 109] on div "ALL TASKS ALL TASKS ACTIVE TASKS TASKS IN WRAP UP [PHONE_NUMBER] Wrap up | 00:07" at bounding box center [86, 76] width 130 height 110
click at [588, 33] on span "Call to Customer" at bounding box center [592, 32] width 49 height 8
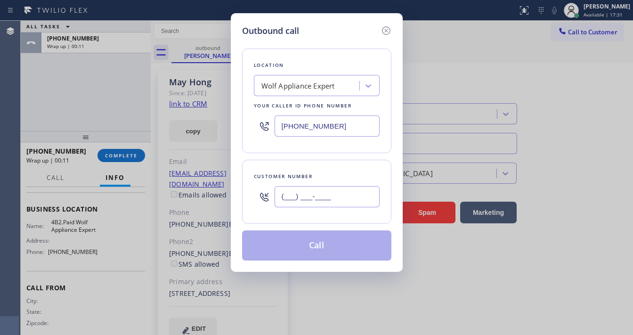
click at [309, 200] on input "(___) ___-____" at bounding box center [326, 196] width 105 height 21
paste input "626) 422-8789"
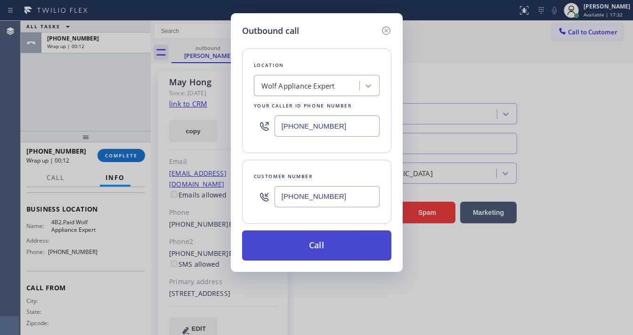
type input "[PHONE_NUMBER]"
click at [323, 233] on button "Call" at bounding box center [316, 245] width 149 height 30
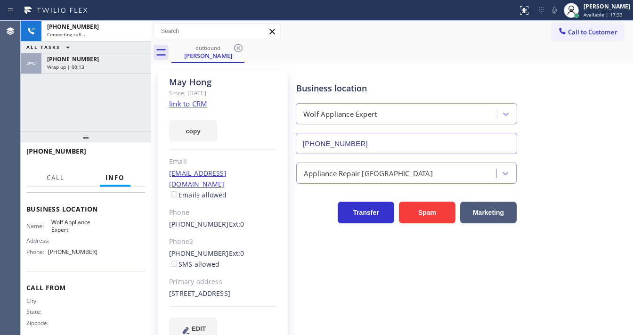
click at [111, 160] on div at bounding box center [82, 160] width 112 height 8
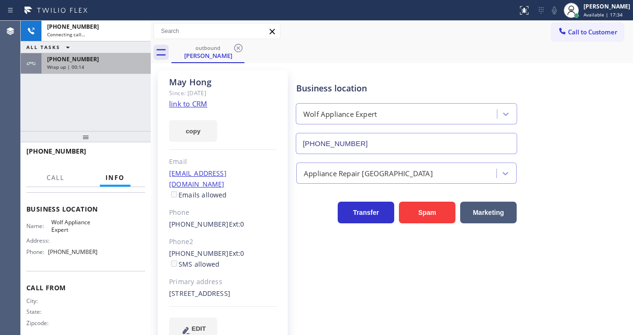
click at [103, 70] on div "[PHONE_NUMBER] Wrap up | 00:14" at bounding box center [93, 63] width 105 height 21
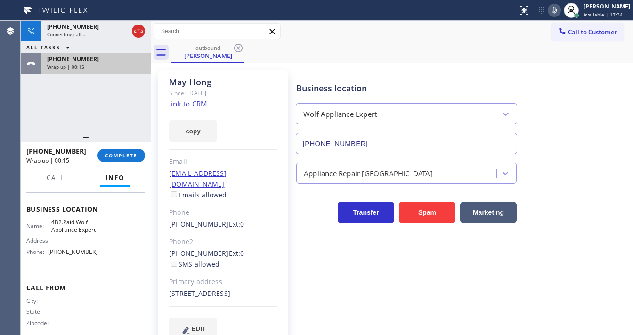
click at [112, 66] on div "Wrap up | 00:15" at bounding box center [96, 67] width 98 height 7
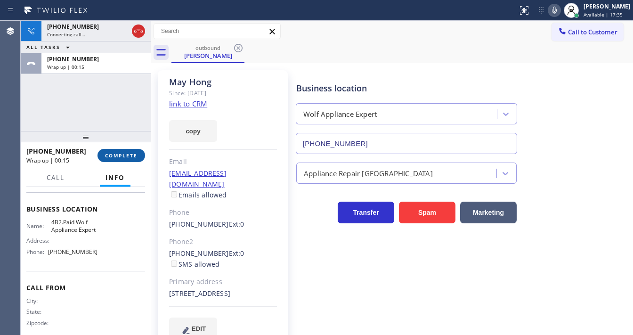
click at [125, 142] on div at bounding box center [86, 136] width 130 height 11
click at [128, 154] on span "COMPLETE" at bounding box center [121, 155] width 32 height 7
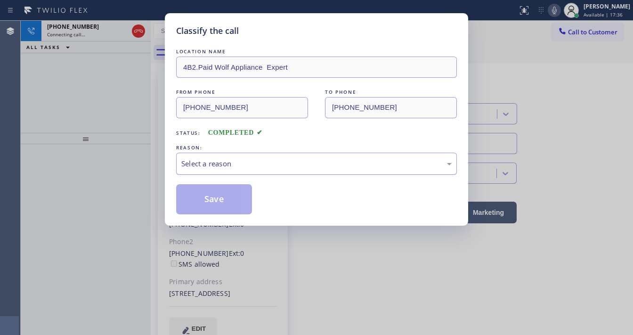
click at [231, 169] on div "Select a reason" at bounding box center [316, 163] width 280 height 22
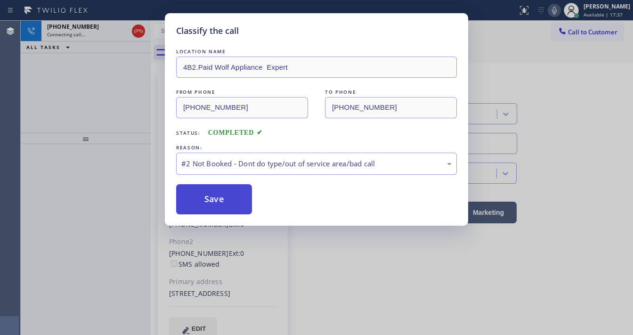
click at [221, 195] on button "Save" at bounding box center [214, 199] width 76 height 30
click at [220, 195] on button "Save" at bounding box center [214, 199] width 76 height 30
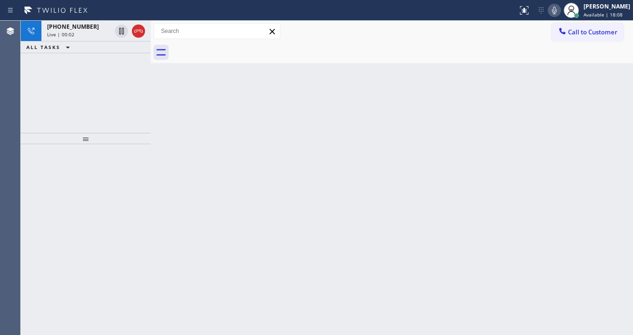
click at [555, 11] on icon at bounding box center [553, 10] width 11 height 11
click at [323, 28] on div "Call to Customer Outbound call Location Wolf Appliance Expert Your caller id ph…" at bounding box center [392, 31] width 482 height 16
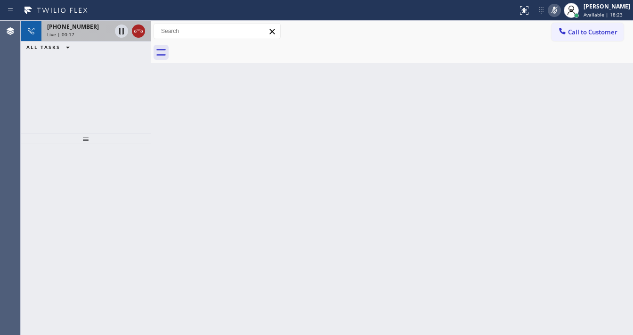
click at [138, 32] on icon at bounding box center [138, 30] width 11 height 11
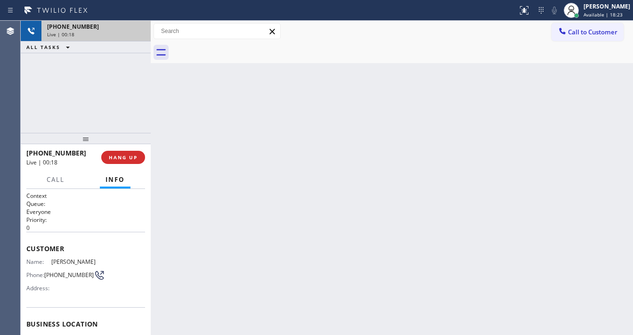
click at [575, 32] on span "Call to Customer" at bounding box center [592, 32] width 49 height 8
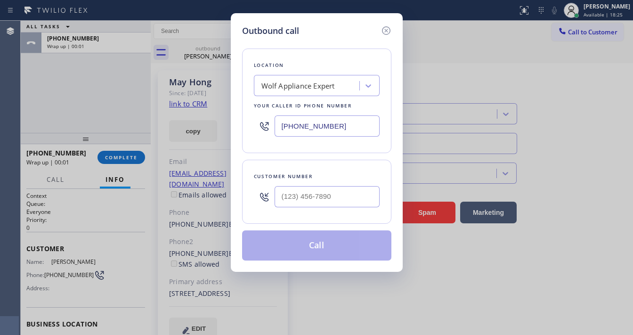
type input "[PHONE_NUMBER]"
click at [308, 190] on input "(___) ___-____" at bounding box center [326, 196] width 105 height 21
paste input "626) 710-3222"
type input "[PHONE_NUMBER]"
click at [334, 164] on div "Customer number [PHONE_NUMBER]" at bounding box center [316, 192] width 149 height 64
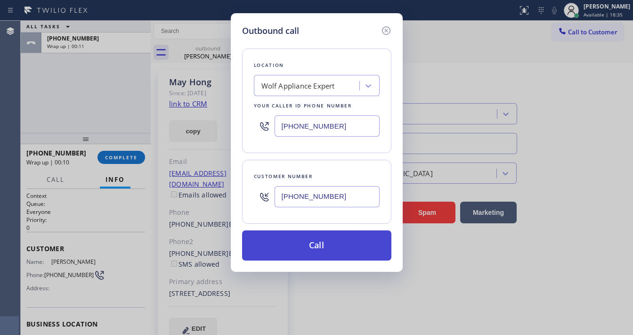
click at [321, 241] on button "Call" at bounding box center [316, 245] width 149 height 30
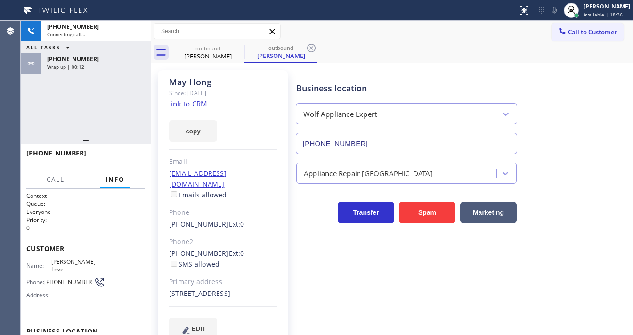
click at [112, 107] on div "[PHONE_NUMBER] Connecting call… ALL TASKS ALL TASKS ACTIVE TASKS TASKS IN WRAP …" at bounding box center [86, 77] width 130 height 112
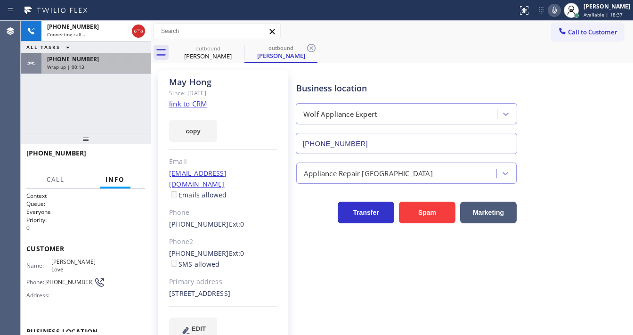
click at [123, 67] on div "Wrap up | 00:13" at bounding box center [96, 67] width 98 height 7
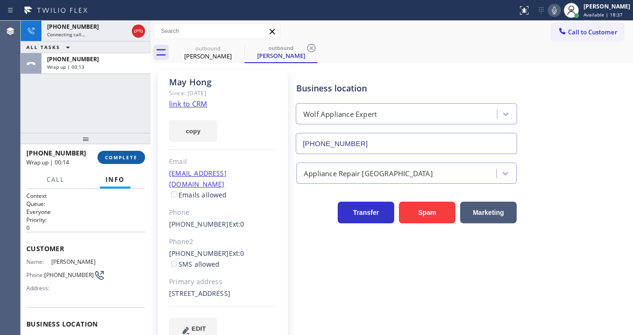
click at [131, 160] on button "COMPLETE" at bounding box center [121, 157] width 48 height 13
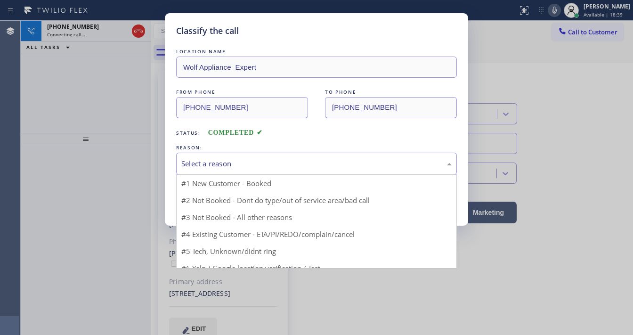
click at [242, 163] on div "Select a reason" at bounding box center [316, 163] width 270 height 11
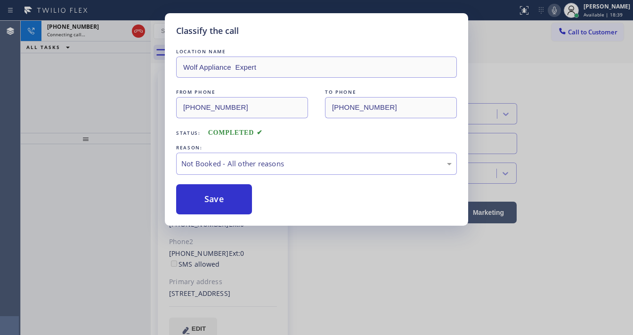
click at [222, 196] on button "Save" at bounding box center [214, 199] width 76 height 30
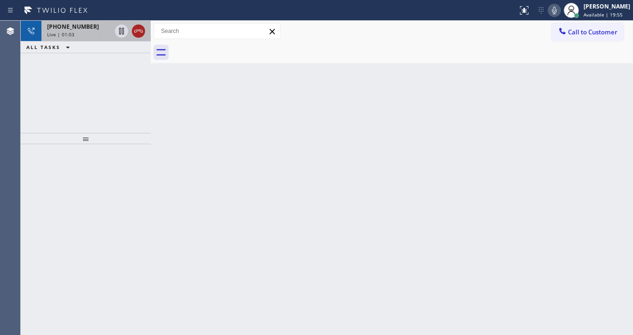
click at [136, 32] on icon at bounding box center [138, 30] width 11 height 11
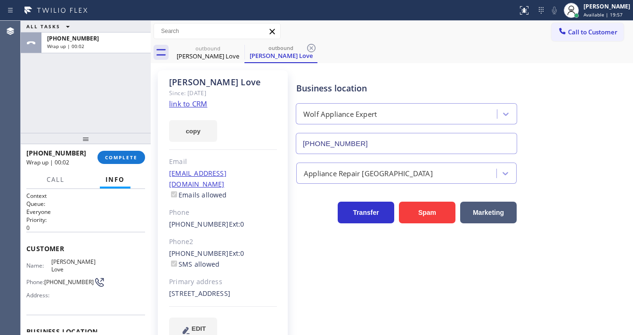
type input "[PHONE_NUMBER]"
click at [119, 160] on span "COMPLETE" at bounding box center [121, 157] width 32 height 7
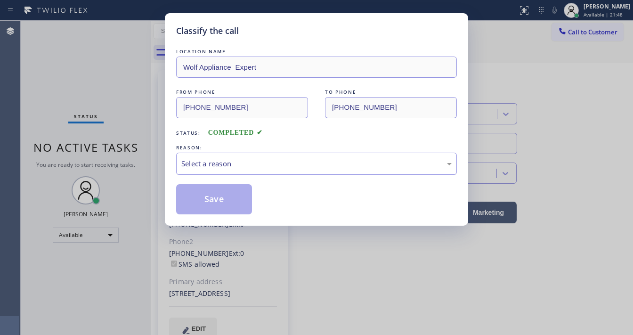
click at [217, 173] on div "Select a reason" at bounding box center [316, 163] width 280 height 22
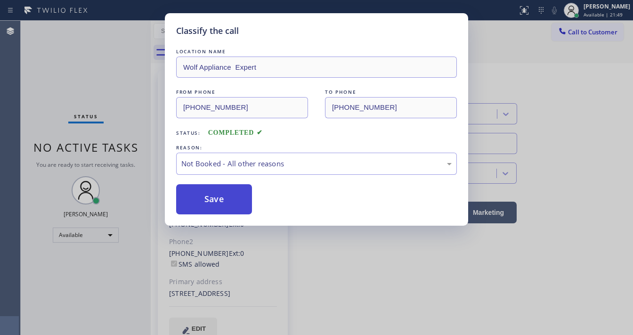
click at [208, 196] on button "Save" at bounding box center [214, 199] width 76 height 30
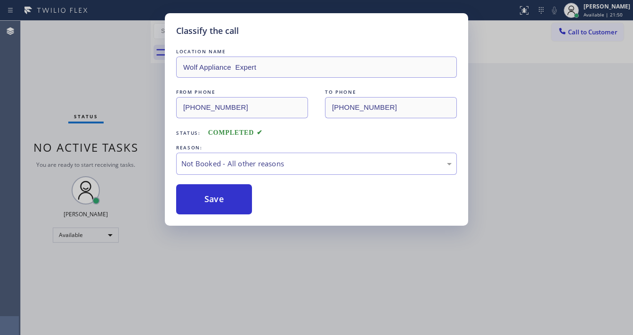
click at [595, 66] on div "Back to Dashboard Change Sender ID Customers Technicians Select a contact Outbo…" at bounding box center [392, 178] width 482 height 314
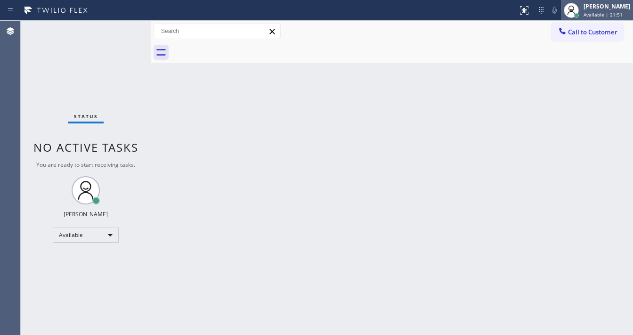
click at [589, 8] on div "[PERSON_NAME] Available | 21:51" at bounding box center [606, 10] width 51 height 16
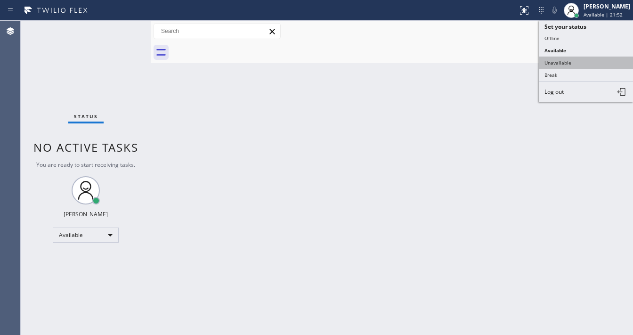
click at [555, 64] on button "Unavailable" at bounding box center [585, 62] width 94 height 12
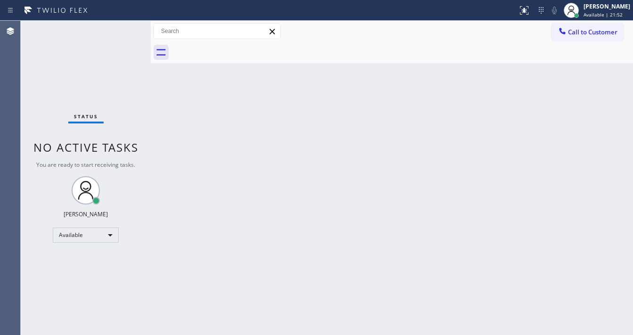
click at [431, 97] on div "Back to Dashboard Change Sender ID Customers Technicians Select a contact Outbo…" at bounding box center [392, 178] width 482 height 314
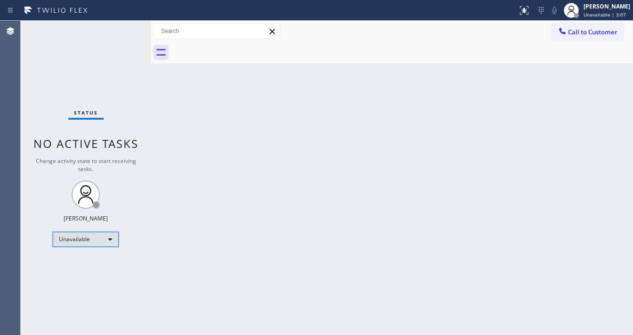
click at [81, 238] on div "Unavailable" at bounding box center [86, 239] width 66 height 15
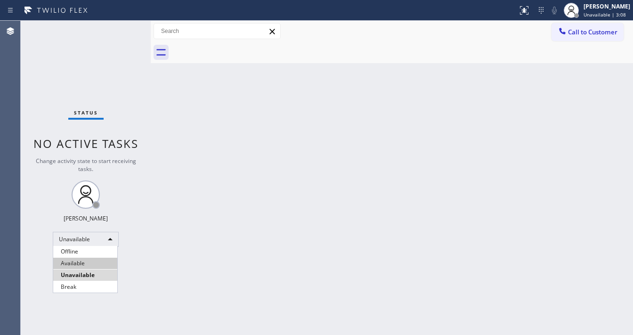
drag, startPoint x: 80, startPoint y: 259, endPoint x: 222, endPoint y: 242, distance: 143.1
click at [80, 259] on li "Available" at bounding box center [85, 262] width 64 height 11
click at [222, 242] on div "Back to Dashboard Change Sender ID Customers Technicians Select a contact Outbo…" at bounding box center [392, 178] width 482 height 314
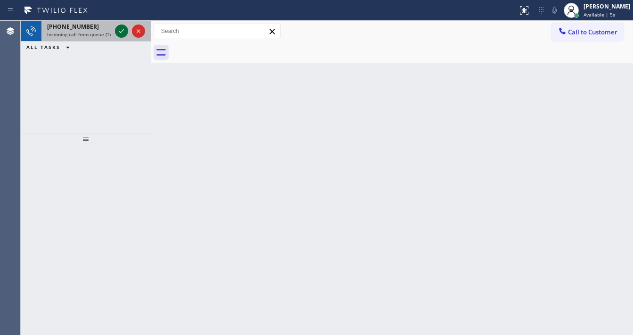
click at [119, 32] on icon at bounding box center [121, 30] width 11 height 11
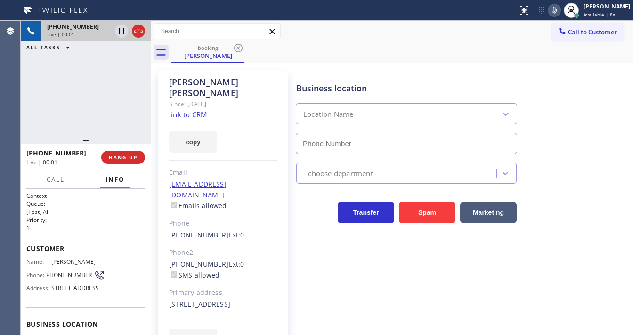
scroll to position [75, 0]
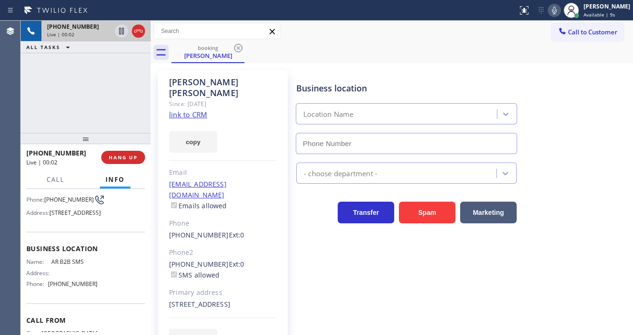
type input "[PHONE_NUMBER]"
click at [200, 110] on link "link to CRM" at bounding box center [188, 114] width 38 height 9
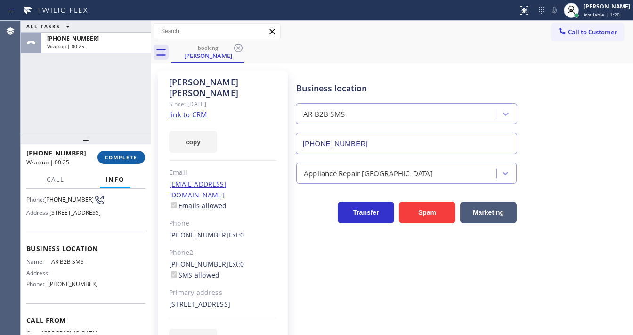
click at [129, 160] on button "COMPLETE" at bounding box center [121, 157] width 48 height 13
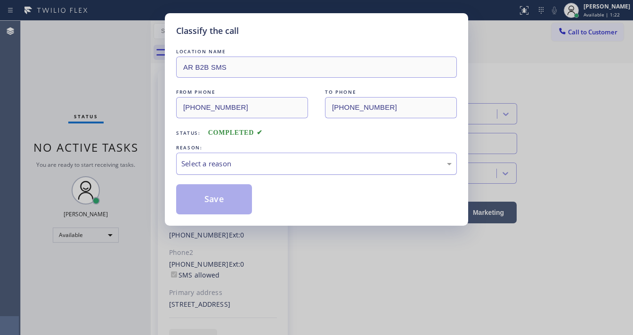
click at [217, 167] on div "Select a reason" at bounding box center [316, 163] width 270 height 11
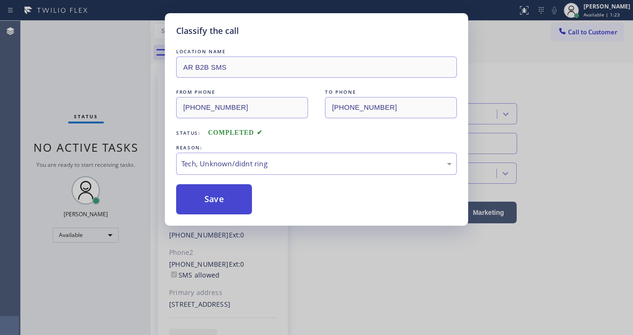
click at [224, 194] on button "Save" at bounding box center [214, 199] width 76 height 30
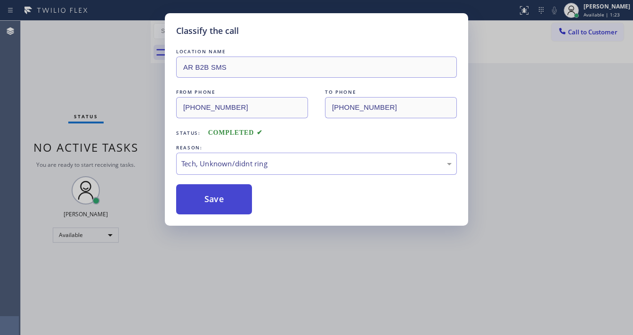
click at [224, 194] on button "Save" at bounding box center [214, 199] width 76 height 30
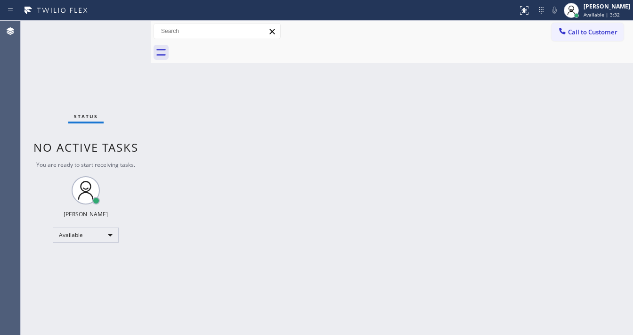
click at [40, 151] on span "No active tasks" at bounding box center [85, 147] width 105 height 16
click at [121, 29] on div "Status No active tasks You are ready to start receiving tasks. [PERSON_NAME]" at bounding box center [86, 178] width 130 height 314
click at [124, 30] on div "Status No active tasks You are ready to start receiving tasks. [PERSON_NAME]" at bounding box center [86, 178] width 130 height 314
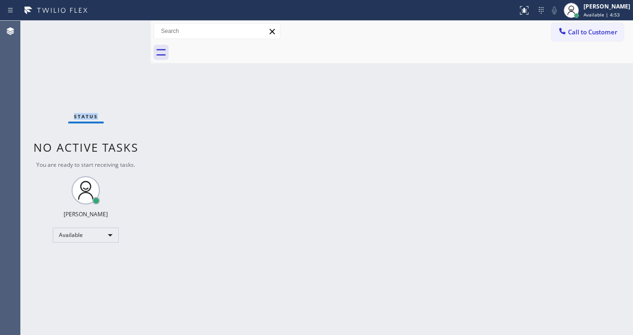
click at [124, 30] on div "Status No active tasks You are ready to start receiving tasks. [PERSON_NAME]" at bounding box center [86, 178] width 130 height 314
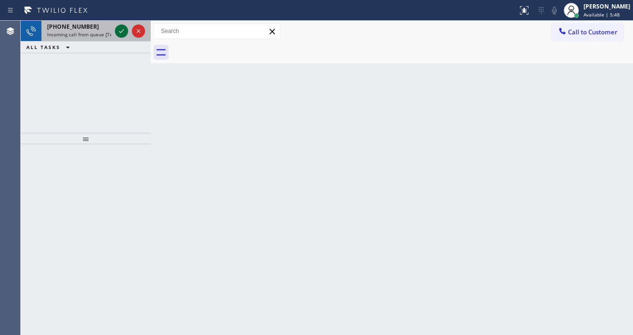
click at [120, 31] on icon at bounding box center [121, 30] width 11 height 11
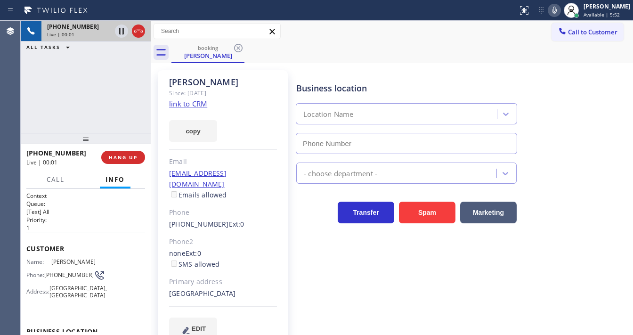
type input "[PHONE_NUMBER]"
click at [559, 15] on icon at bounding box center [553, 10] width 11 height 11
click at [559, 14] on icon at bounding box center [553, 10] width 11 height 11
click at [192, 103] on link "link to CRM" at bounding box center [188, 103] width 38 height 9
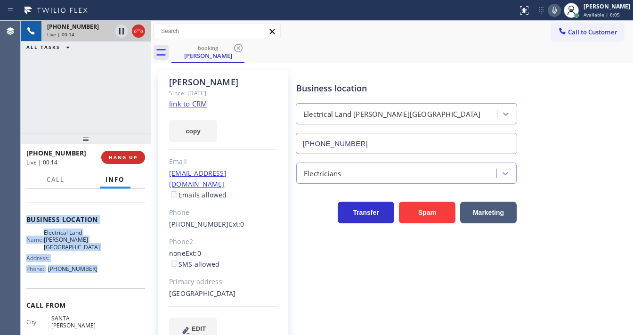
scroll to position [113, 0]
drag, startPoint x: 24, startPoint y: 245, endPoint x: 111, endPoint y: 265, distance: 90.0
click at [111, 265] on div "Context Queue: [Test] All Priority: 1 Customer Name: [PERSON_NAME] Phone: [PHON…" at bounding box center [86, 262] width 130 height 146
copy div "Customer Name: Jasmine Phone: [PHONE_NUMBER] Address: [GEOGRAPHIC_DATA] Busines…"
click at [87, 87] on div "[PHONE_NUMBER] Live | 00:14 ALL TASKS ALL TASKS ACTIVE TASKS TASKS IN WRAP UP" at bounding box center [86, 77] width 130 height 112
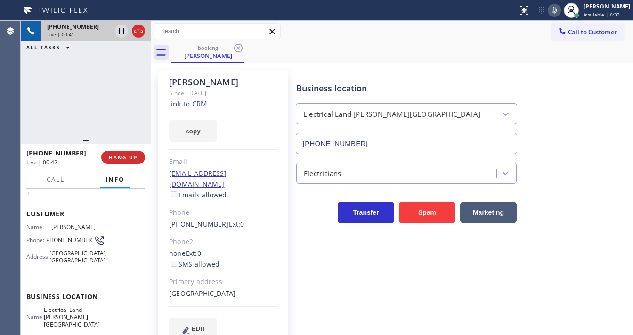
scroll to position [33, 0]
click at [431, 26] on div "Call to Customer Outbound call Location Wolf Appliance Expert Your caller id ph…" at bounding box center [392, 31] width 482 height 16
click at [109, 98] on div "[PHONE_NUMBER] Live | 03:06 ALL TASKS ALL TASKS ACTIVE TASKS TASKS IN WRAP UP" at bounding box center [86, 77] width 130 height 112
drag, startPoint x: 64, startPoint y: 243, endPoint x: 45, endPoint y: 236, distance: 20.1
click at [45, 236] on div "Phone: [PHONE_NUMBER]" at bounding box center [61, 241] width 71 height 11
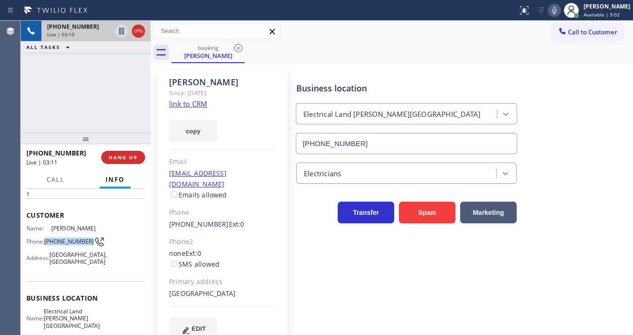
copy div "[PHONE_NUMBER]"
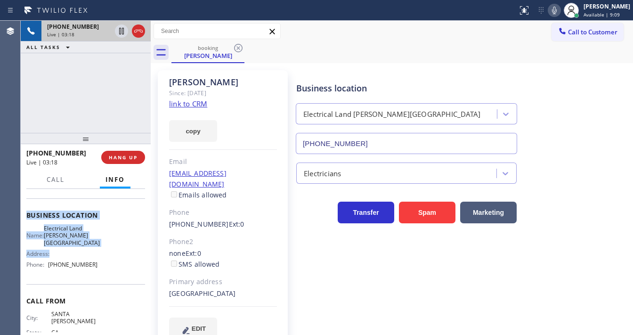
scroll to position [133, 0]
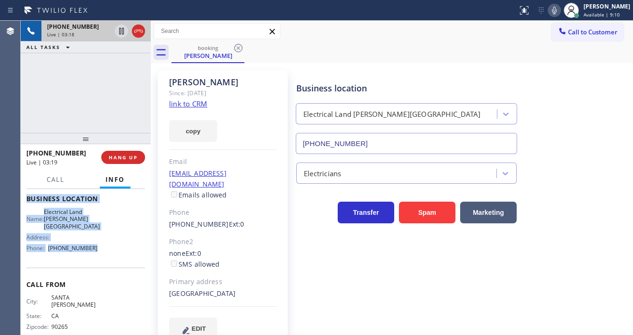
drag, startPoint x: 27, startPoint y: 213, endPoint x: 101, endPoint y: 250, distance: 82.9
click at [101, 250] on div "Context Queue: [Test] All Priority: 1 Customer Name: [PERSON_NAME] Phone: [PHON…" at bounding box center [85, 202] width 119 height 287
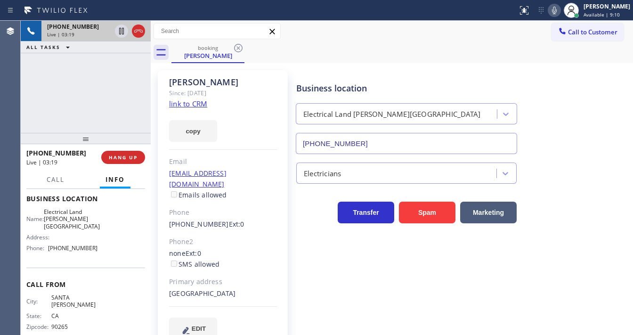
click at [91, 115] on div "[PHONE_NUMBER] Live | 03:19 ALL TASKS ALL TASKS ACTIVE TASKS TASKS IN WRAP UP" at bounding box center [86, 77] width 130 height 112
click at [79, 102] on div "[PHONE_NUMBER] Live | 03:23 ALL TASKS ALL TASKS ACTIVE TASKS TASKS IN WRAP UP" at bounding box center [86, 77] width 130 height 112
click at [111, 102] on div "[PHONE_NUMBER] Live | 03:28 ALL TASKS ALL TASKS ACTIVE TASKS TASKS IN WRAP UP" at bounding box center [86, 77] width 130 height 112
click at [335, 24] on div "Call to Customer Outbound call Location Wolf Appliance Expert Your caller id ph…" at bounding box center [392, 31] width 482 height 16
drag, startPoint x: 94, startPoint y: 86, endPoint x: 86, endPoint y: 34, distance: 52.9
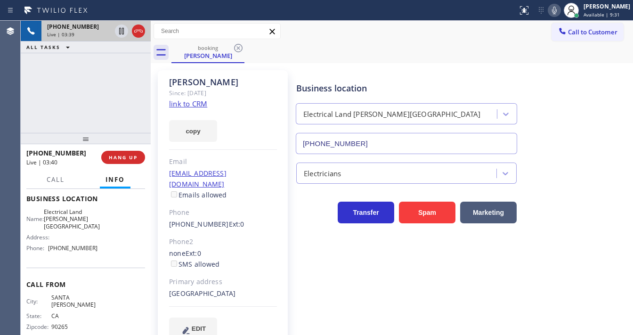
click at [94, 87] on div "[PHONE_NUMBER] Live | 03:39 ALL TASKS ALL TASKS ACTIVE TASKS TASKS IN WRAP UP" at bounding box center [86, 77] width 130 height 112
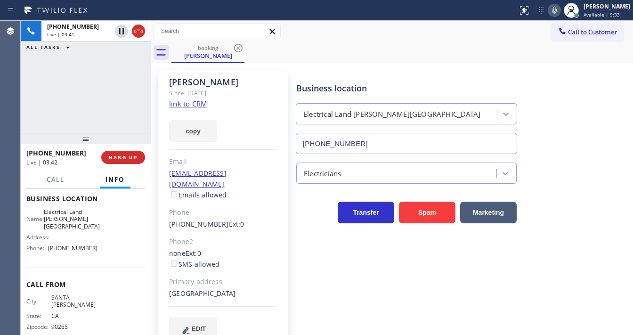
click at [131, 87] on div "[PHONE_NUMBER] Live | 03:41 ALL TASKS ALL TASKS ACTIVE TASKS TASKS IN WRAP UP" at bounding box center [86, 77] width 130 height 112
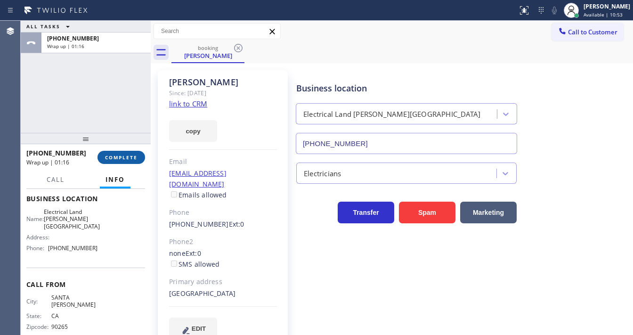
click at [124, 156] on span "COMPLETE" at bounding box center [121, 157] width 32 height 7
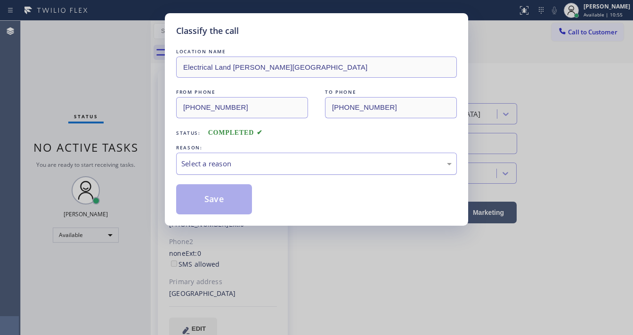
drag, startPoint x: 231, startPoint y: 166, endPoint x: 229, endPoint y: 172, distance: 6.4
click at [231, 166] on div "Select a reason" at bounding box center [316, 163] width 270 height 11
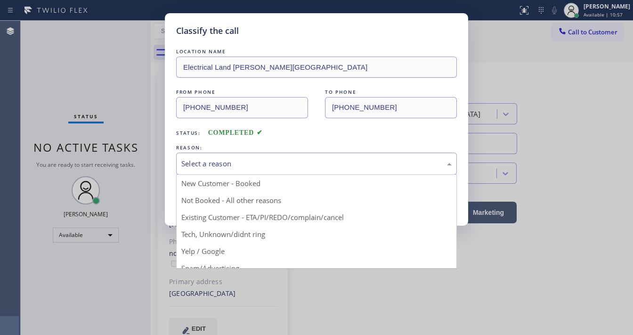
drag, startPoint x: 217, startPoint y: 232, endPoint x: 217, endPoint y: 216, distance: 16.5
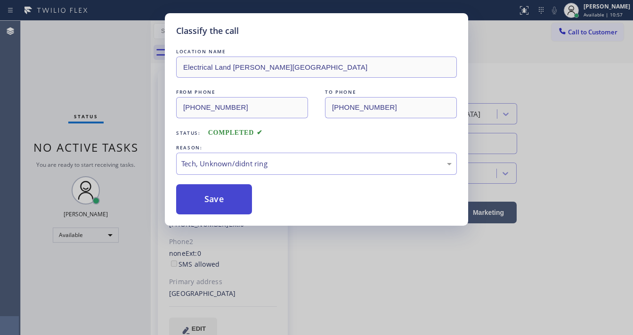
click at [220, 205] on button "Save" at bounding box center [214, 199] width 76 height 30
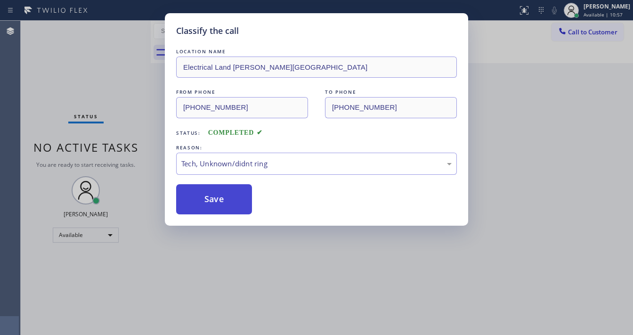
click at [220, 205] on button "Save" at bounding box center [214, 199] width 76 height 30
click at [131, 121] on div "Classify the call LOCATION NAME Electrical Land [PERSON_NAME][GEOGRAPHIC_DATA] …" at bounding box center [316, 167] width 633 height 335
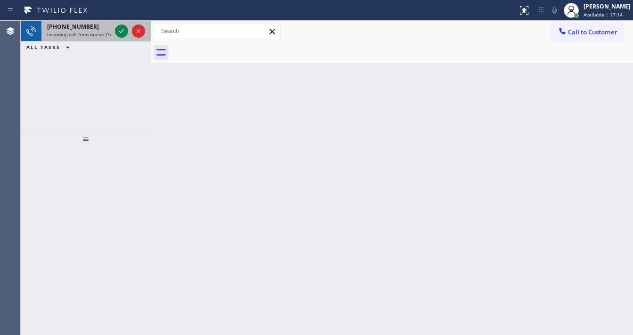
click at [66, 36] on span "Incoming call from queue [Test] All" at bounding box center [86, 34] width 78 height 7
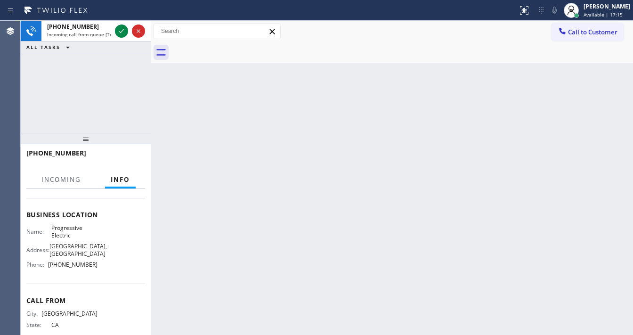
scroll to position [113, 0]
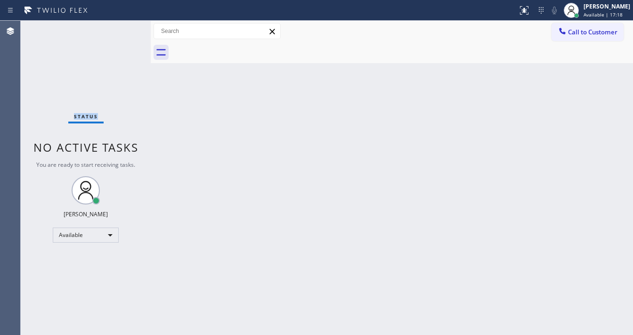
click at [120, 34] on div "Status No active tasks You are ready to start receiving tasks. [PERSON_NAME]" at bounding box center [86, 178] width 130 height 314
click at [603, 13] on span "Available | 17:19" at bounding box center [602, 14] width 39 height 7
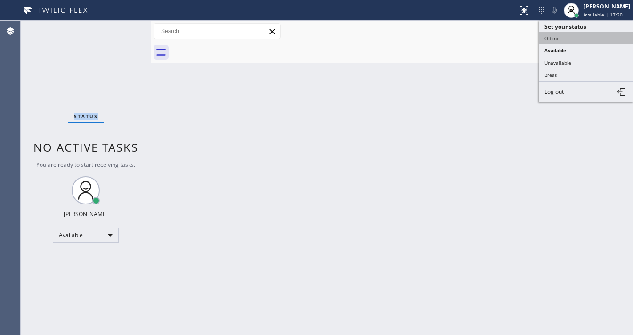
click at [572, 36] on button "Offline" at bounding box center [585, 38] width 94 height 12
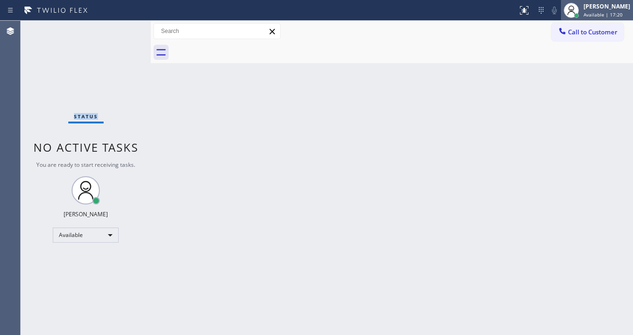
click at [604, 8] on div "[PERSON_NAME]" at bounding box center [606, 6] width 47 height 8
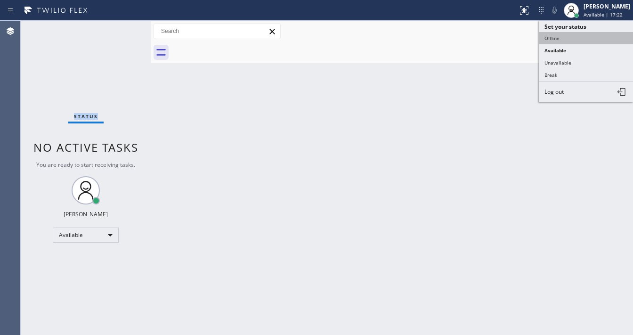
click at [561, 35] on button "Offline" at bounding box center [585, 38] width 94 height 12
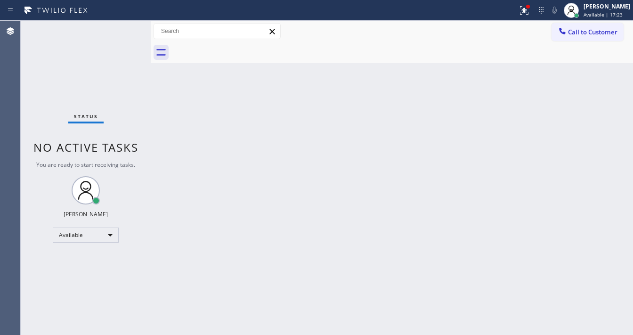
click at [508, 58] on div at bounding box center [401, 52] width 461 height 21
drag, startPoint x: 529, startPoint y: 8, endPoint x: 532, endPoint y: 34, distance: 25.5
click at [529, 8] on icon at bounding box center [523, 10] width 11 height 11
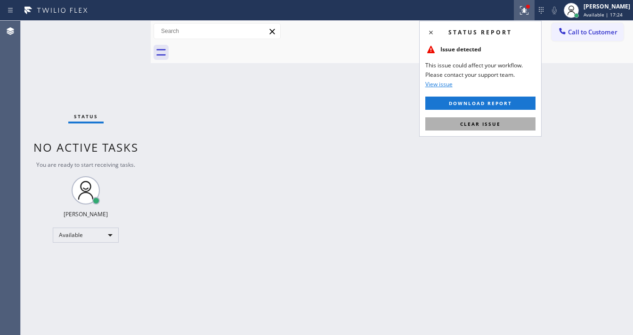
click at [505, 119] on button "Clear issue" at bounding box center [480, 123] width 110 height 13
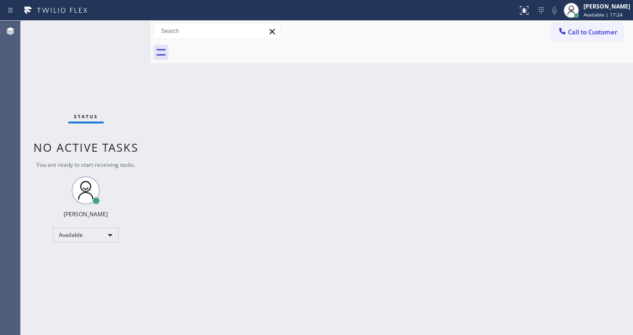
drag, startPoint x: 549, startPoint y: 118, endPoint x: 575, endPoint y: 43, distance: 79.2
click at [552, 114] on div "Back to Dashboard Change Sender ID Customers Technicians Select a contact Outbo…" at bounding box center [392, 178] width 482 height 314
click at [593, 6] on div "[PERSON_NAME]" at bounding box center [606, 6] width 47 height 8
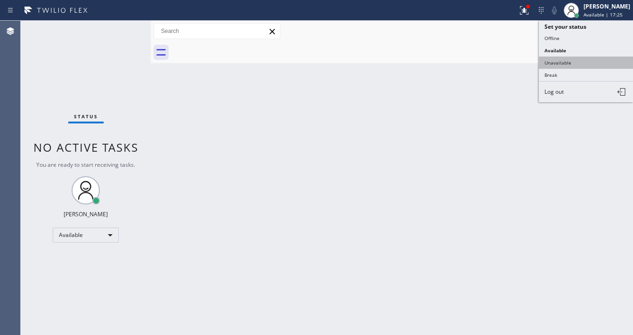
click at [573, 57] on button "Unavailable" at bounding box center [585, 62] width 94 height 12
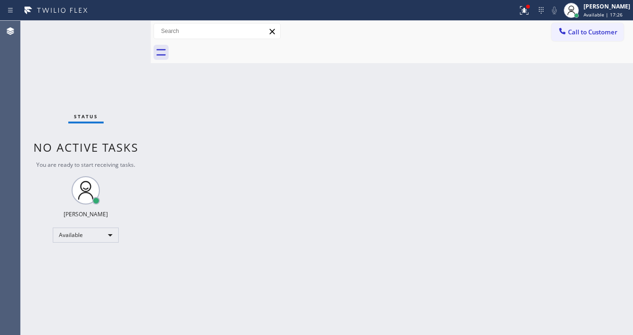
click at [520, 50] on div at bounding box center [401, 52] width 461 height 21
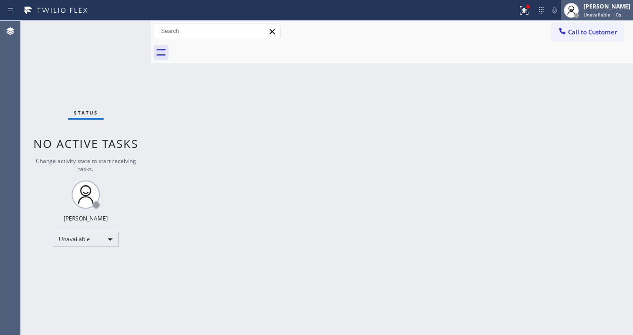
click at [594, 11] on span "Unavailable | 0s" at bounding box center [602, 14] width 38 height 7
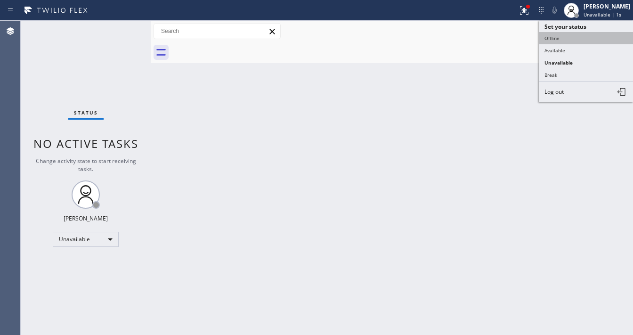
click at [557, 40] on button "Offline" at bounding box center [585, 38] width 94 height 12
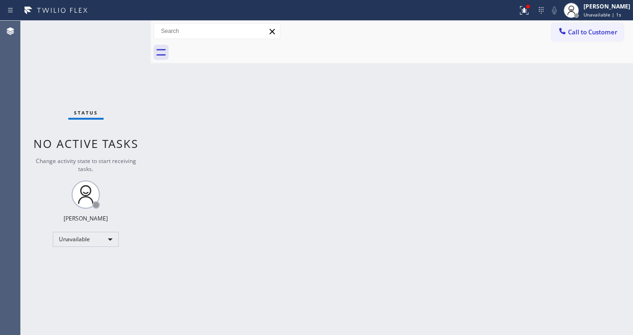
click at [511, 43] on div at bounding box center [401, 52] width 461 height 21
click at [597, 14] on span "Offline | 0s" at bounding box center [596, 14] width 26 height 7
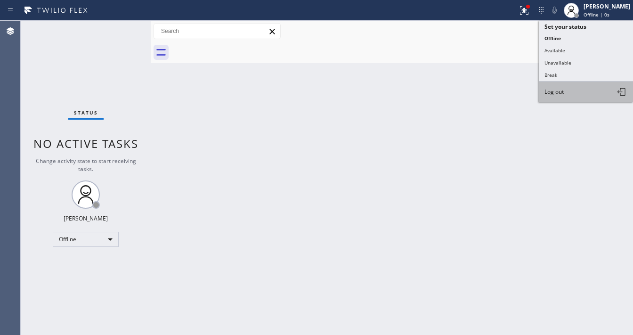
click at [560, 93] on span "Log out" at bounding box center [553, 92] width 19 height 8
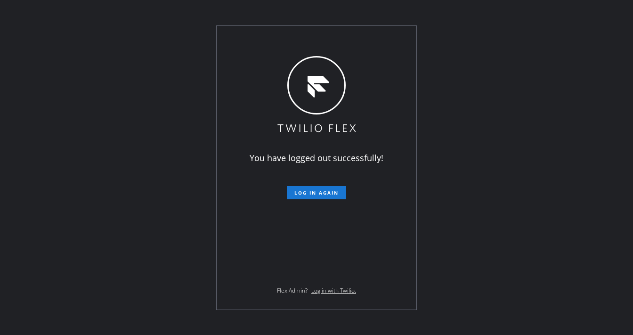
click at [154, 14] on div "You have logged out successfully! Log in again Flex Admin? Log in with Twilio." at bounding box center [316, 167] width 633 height 335
